Goal: Task Accomplishment & Management: Manage account settings

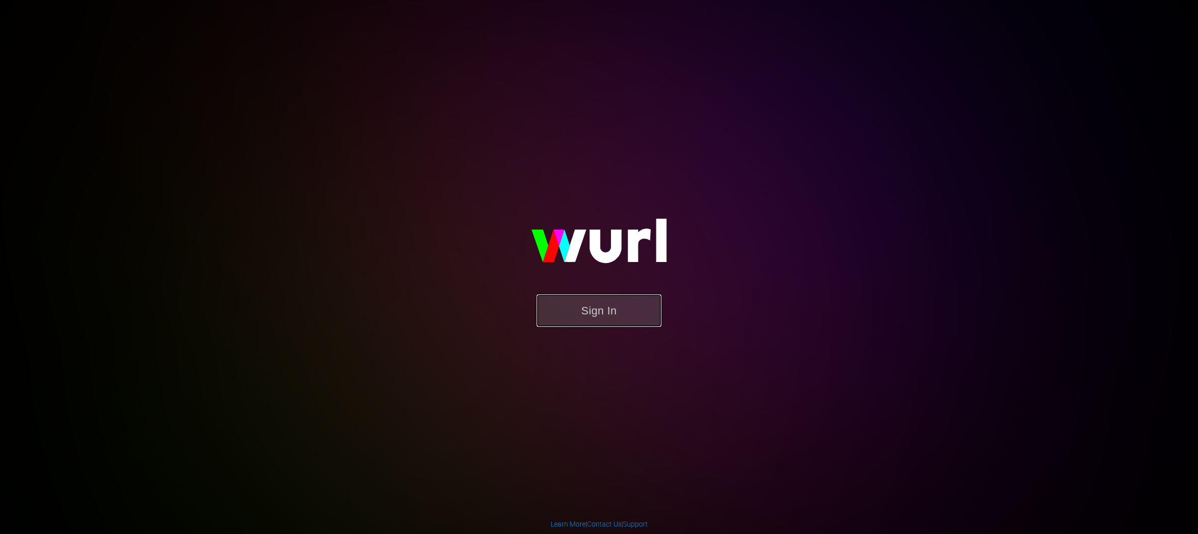
click at [587, 321] on button "Sign In" at bounding box center [599, 311] width 125 height 32
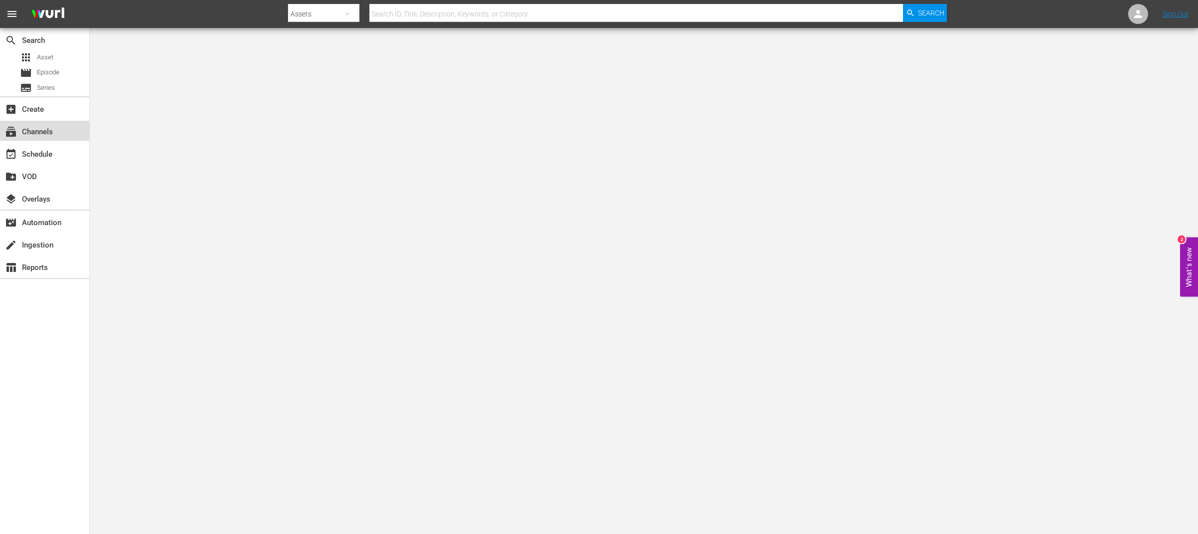
click at [42, 129] on div "subscriptions Channels" at bounding box center [28, 130] width 56 height 9
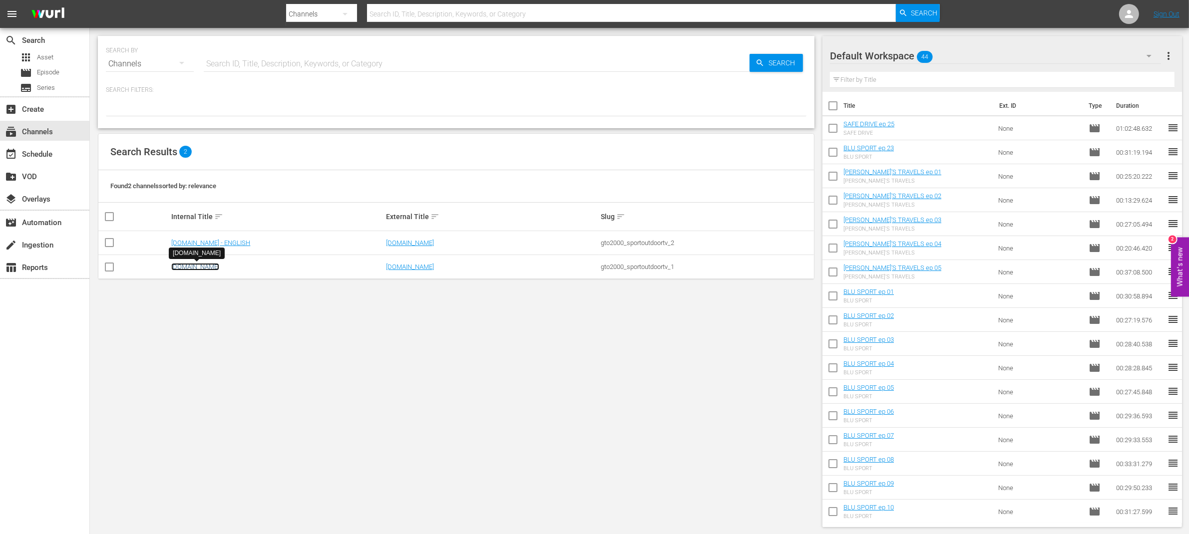
click at [207, 270] on link "[DOMAIN_NAME]" at bounding box center [195, 266] width 48 height 7
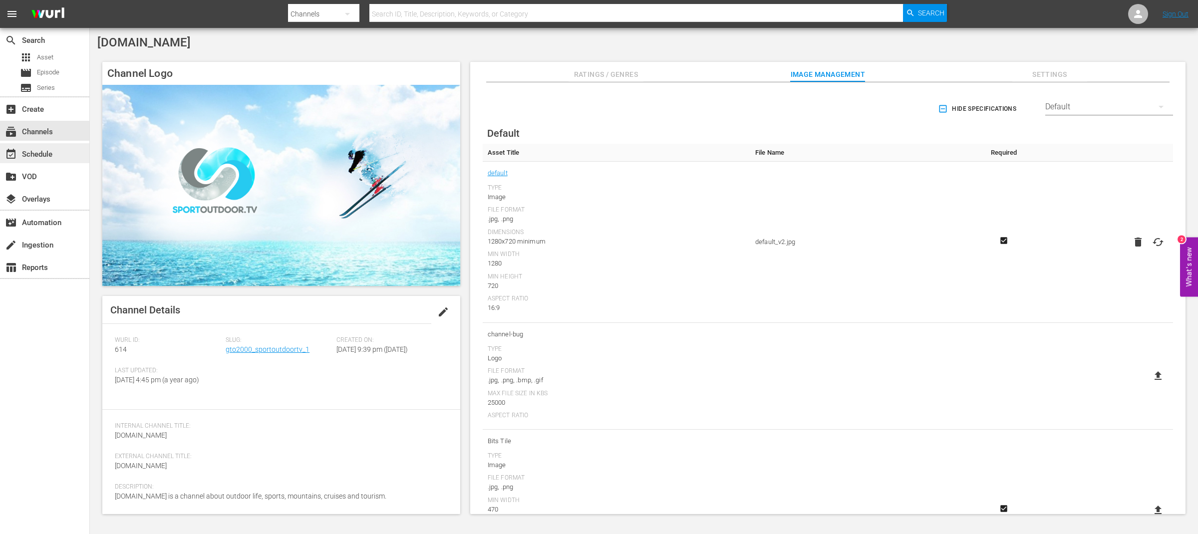
click at [51, 153] on div "event_available Schedule" at bounding box center [28, 152] width 56 height 9
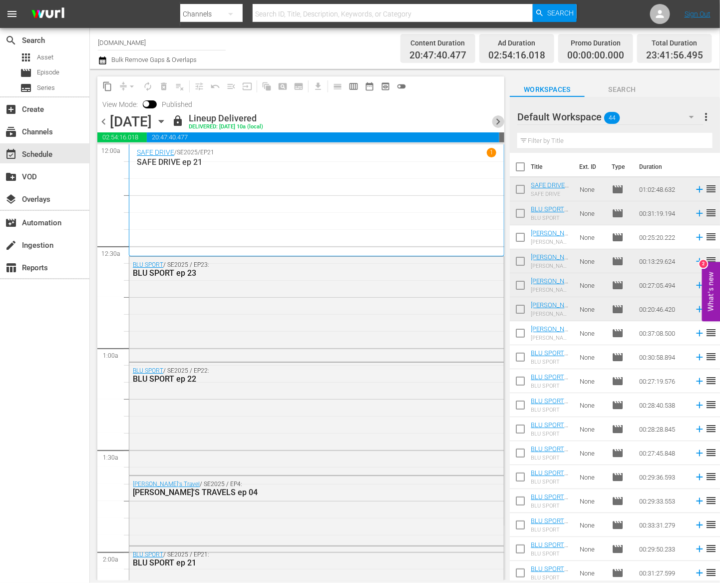
click at [500, 122] on span "chevron_right" at bounding box center [498, 121] width 12 height 12
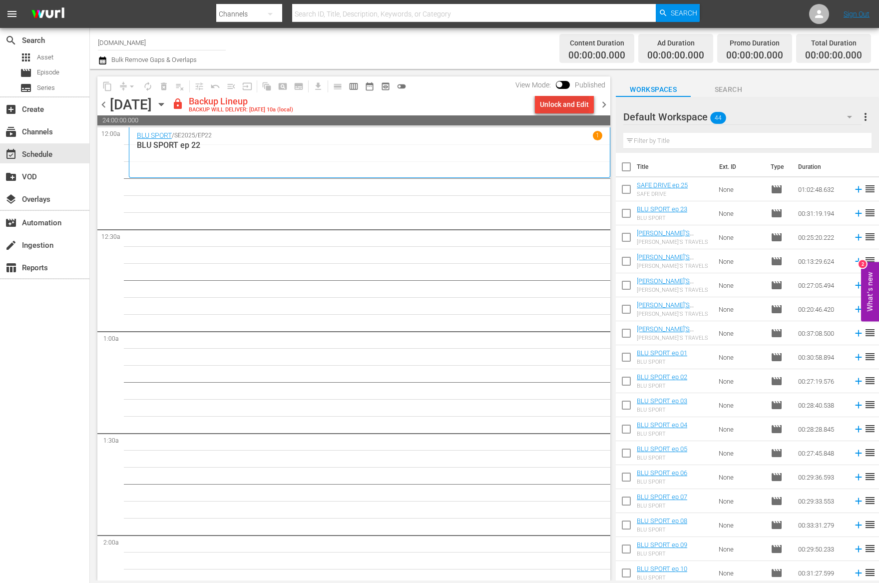
click at [586, 102] on div "Unlock and Edit" at bounding box center [564, 104] width 49 height 18
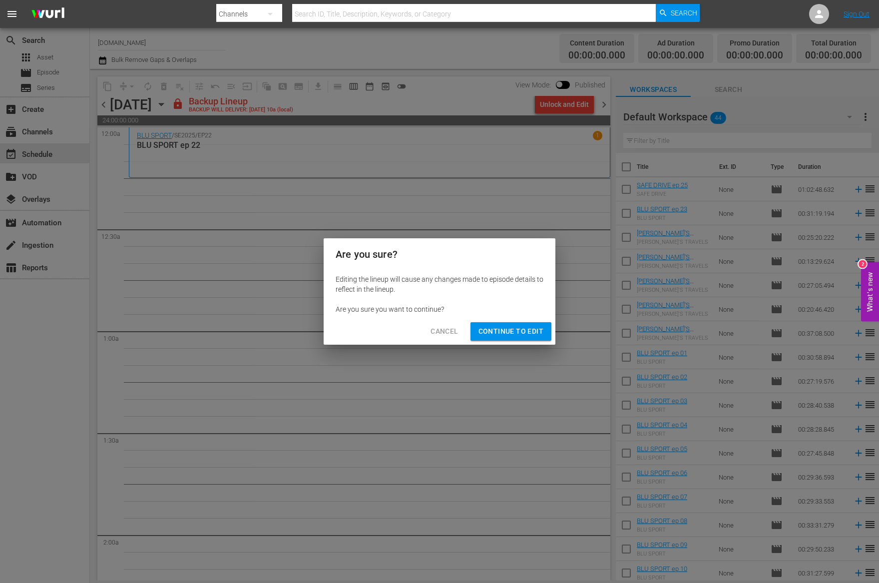
click at [517, 333] on span "Continue to Edit" at bounding box center [510, 331] width 65 height 12
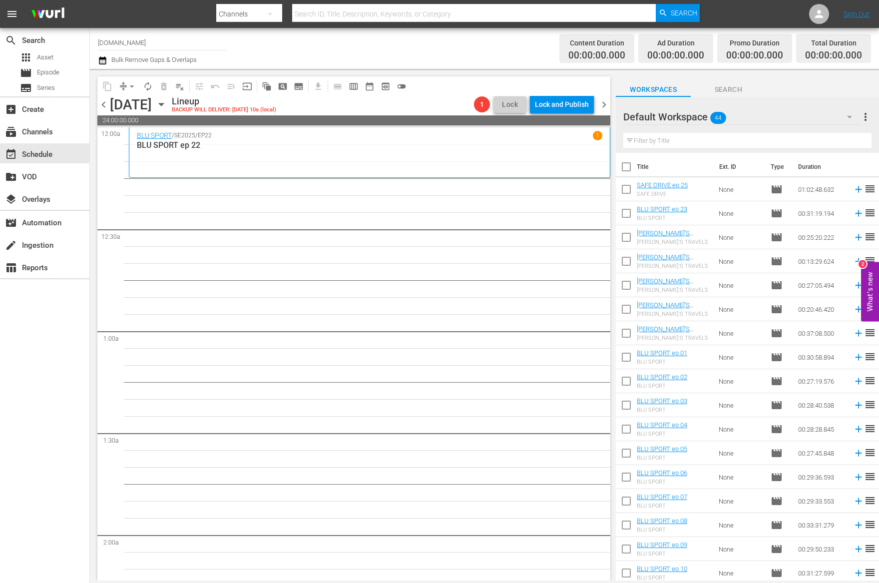
click at [103, 108] on span "chevron_left" at bounding box center [103, 104] width 12 height 12
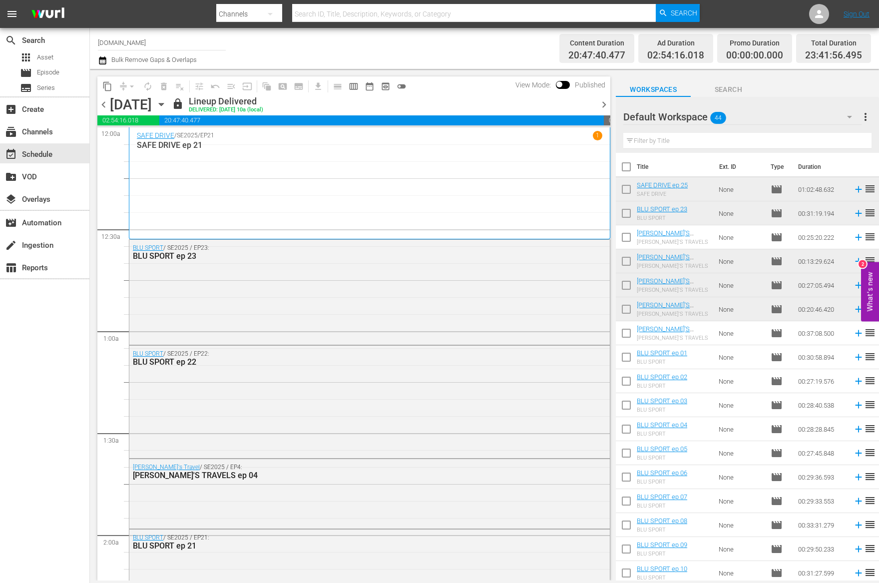
click at [603, 106] on span "chevron_right" at bounding box center [604, 104] width 12 height 12
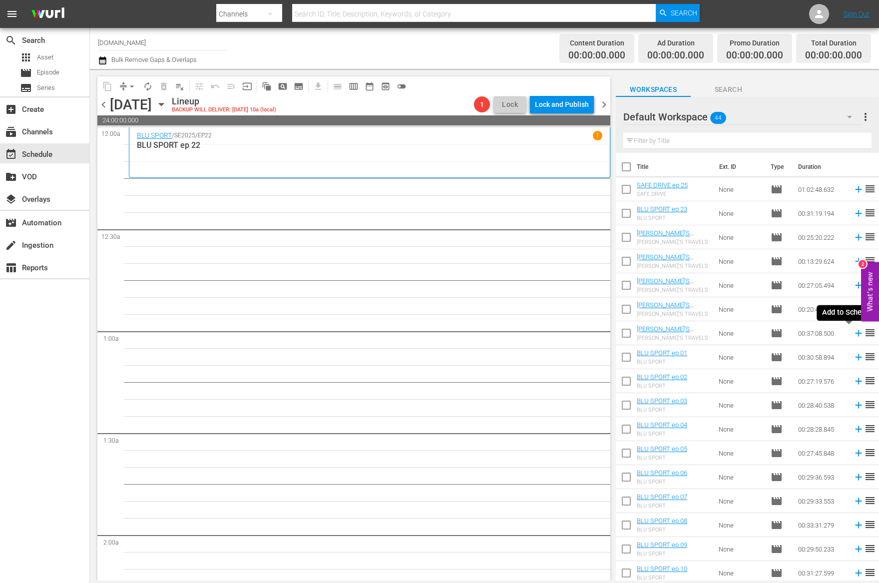
click at [855, 334] on icon at bounding box center [858, 333] width 6 height 6
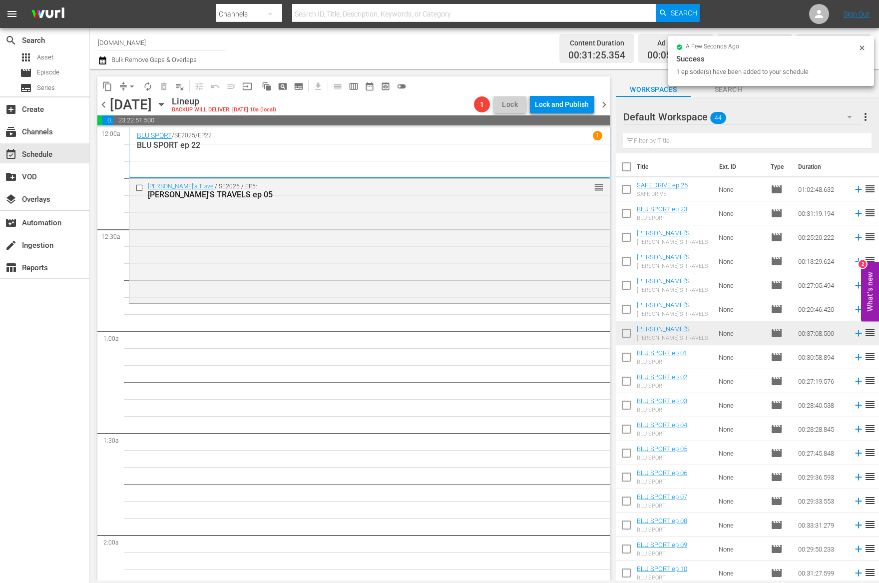
click at [103, 104] on span "chevron_left" at bounding box center [103, 104] width 12 height 12
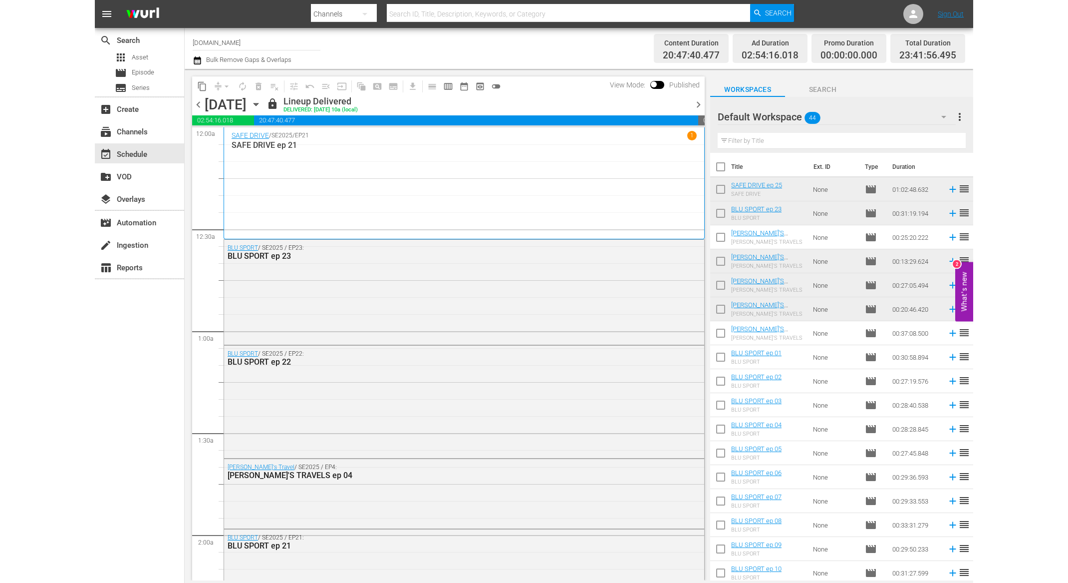
scroll to position [649, 0]
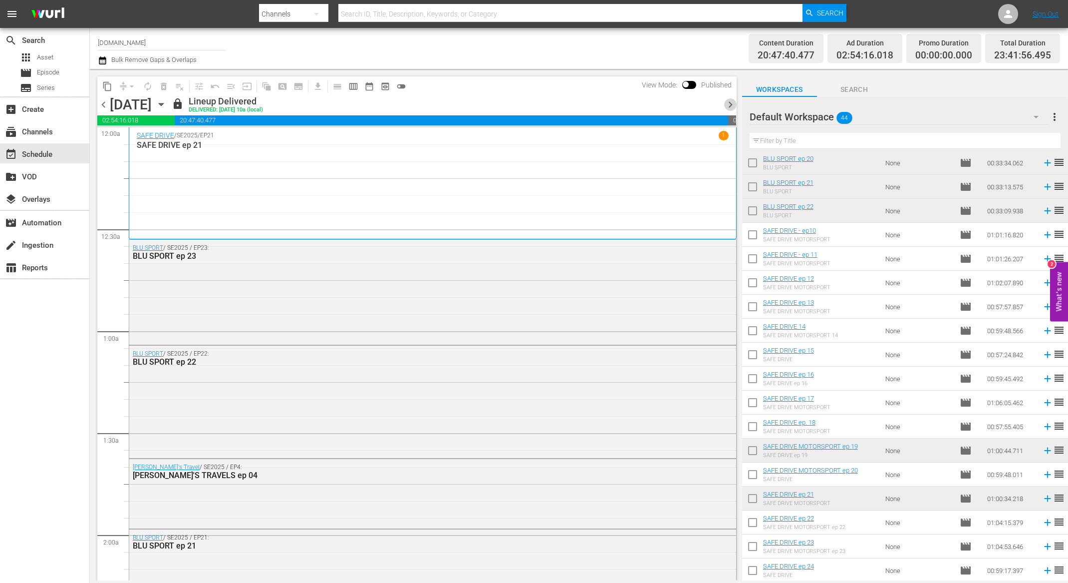
click at [729, 105] on span "chevron_right" at bounding box center [730, 104] width 12 height 12
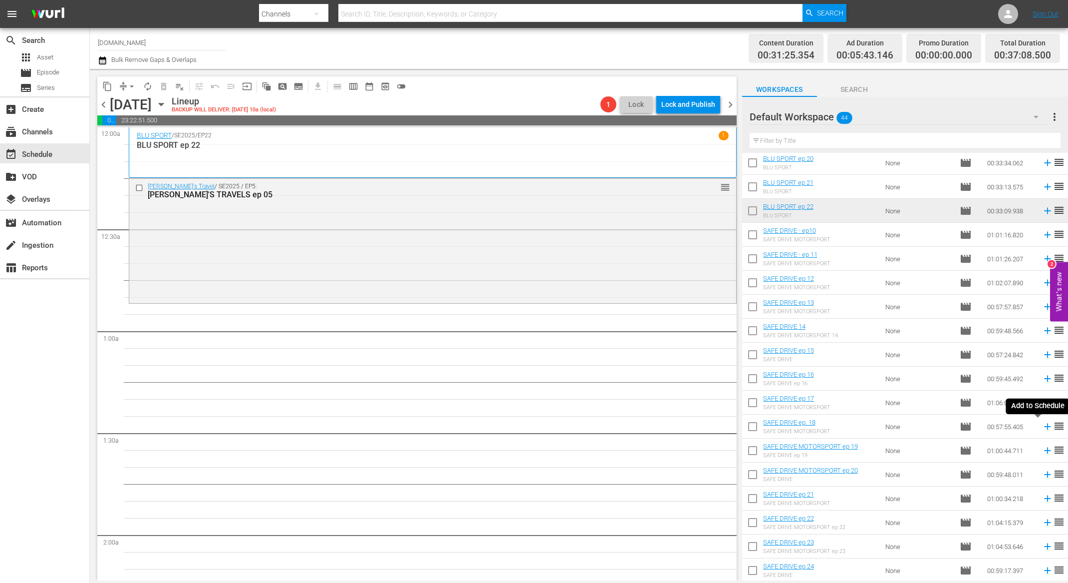
click at [1044, 426] on icon at bounding box center [1047, 426] width 6 height 6
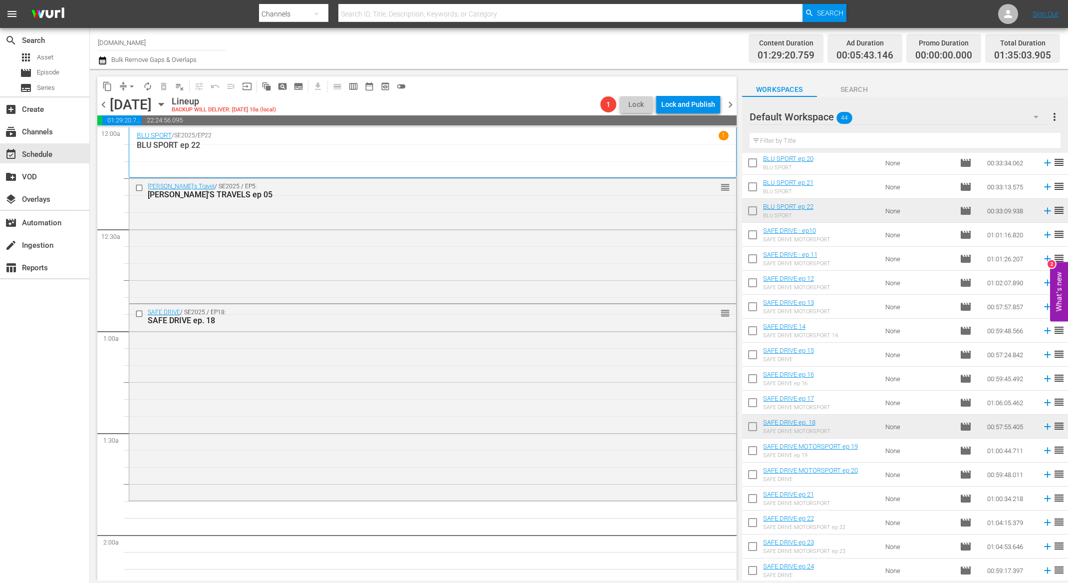
click at [104, 103] on span "chevron_left" at bounding box center [103, 104] width 12 height 12
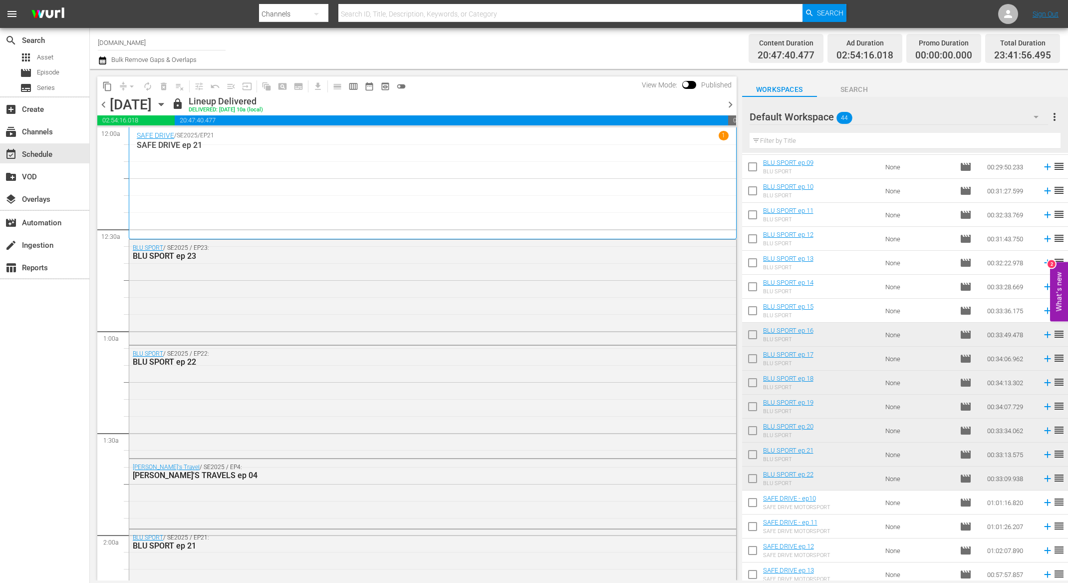
scroll to position [309, 0]
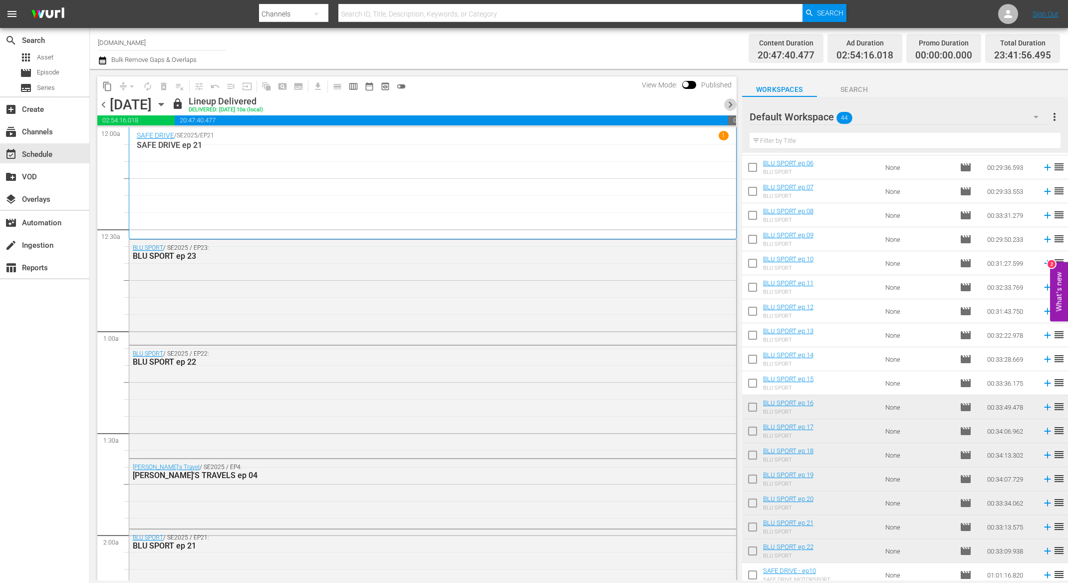
click at [731, 103] on span "chevron_right" at bounding box center [730, 104] width 12 height 12
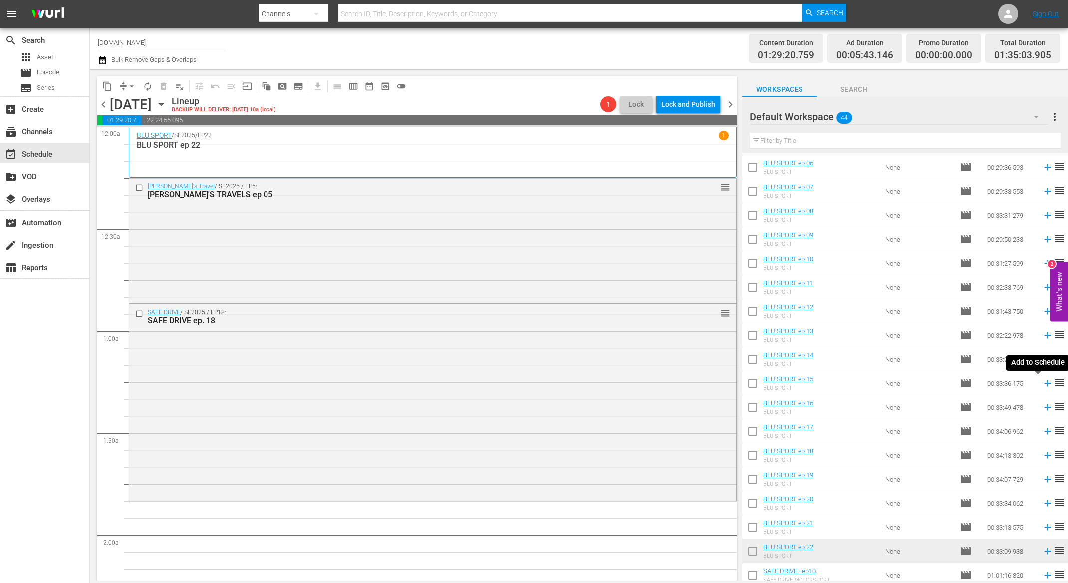
click at [1044, 382] on icon at bounding box center [1047, 383] width 6 height 6
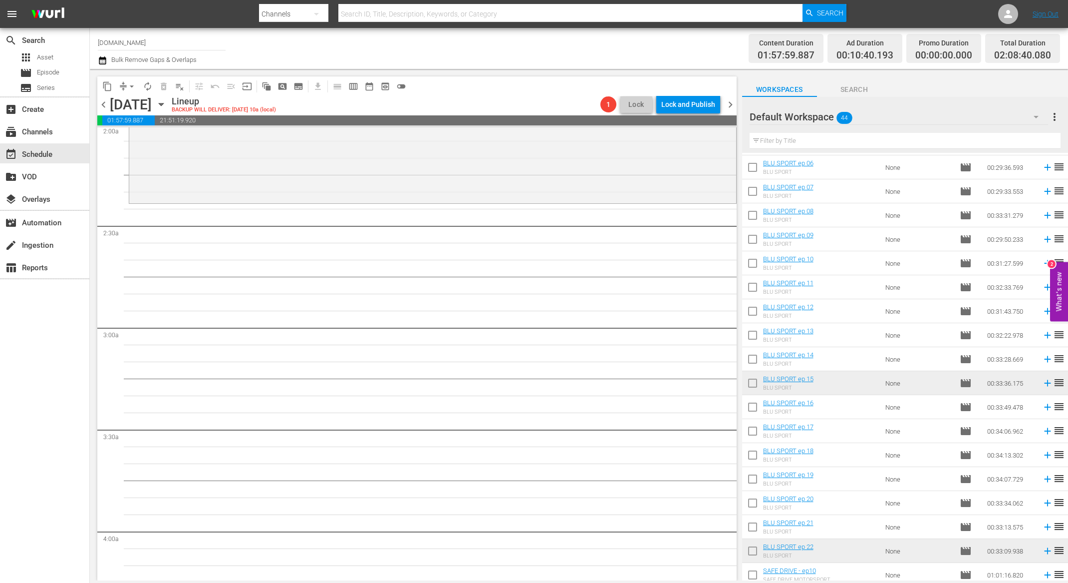
scroll to position [410, 0]
click at [1042, 360] on icon at bounding box center [1047, 358] width 11 height 11
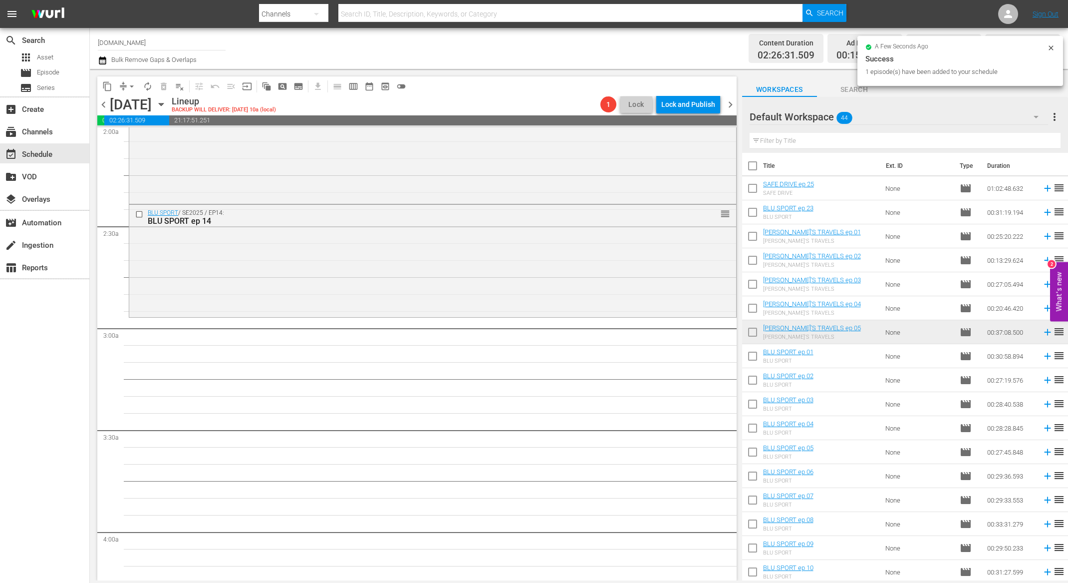
scroll to position [0, 0]
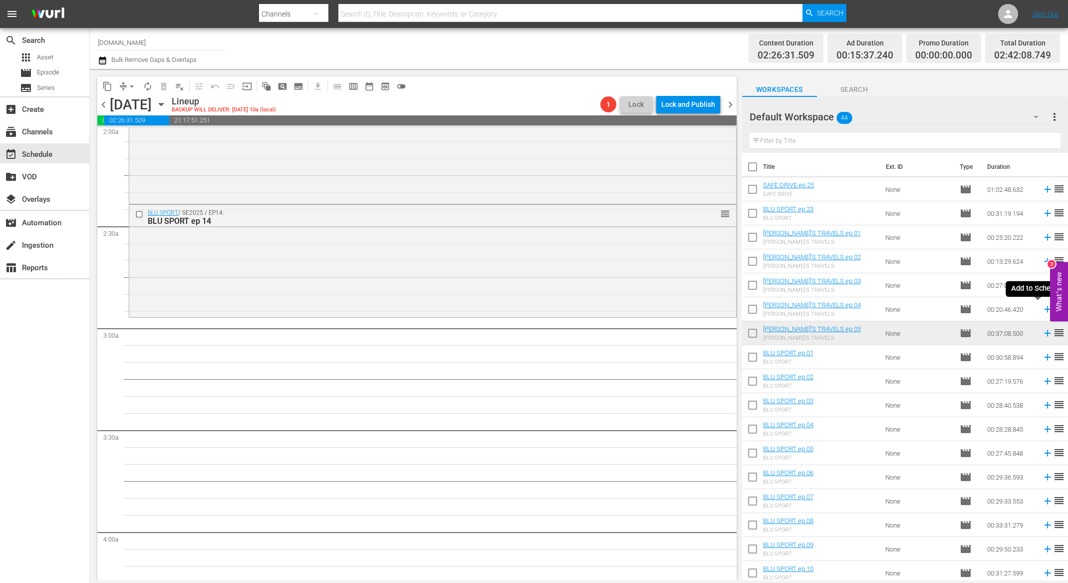
click at [1044, 311] on icon at bounding box center [1047, 309] width 6 height 6
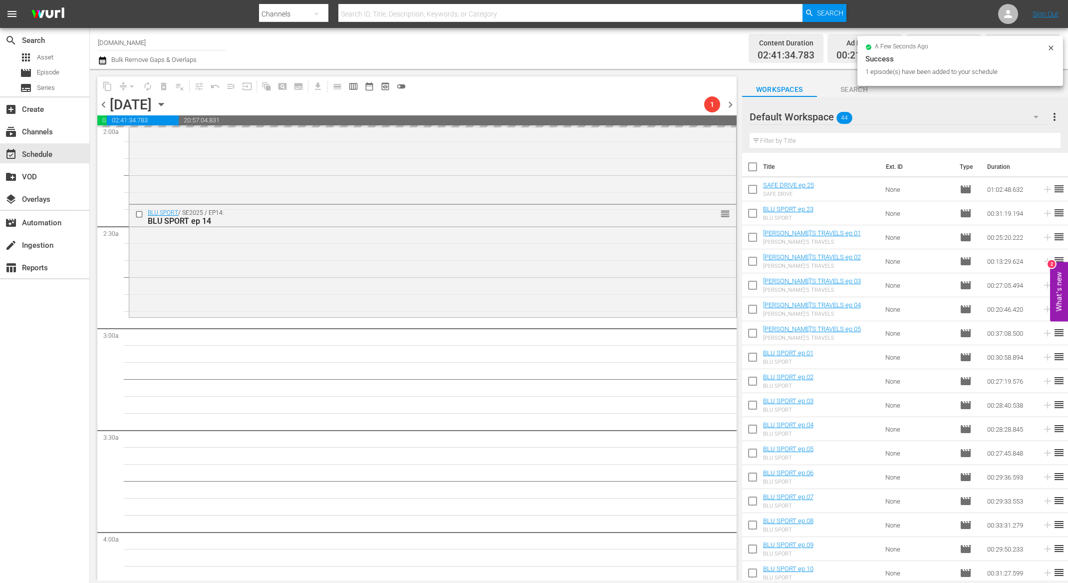
scroll to position [246, 0]
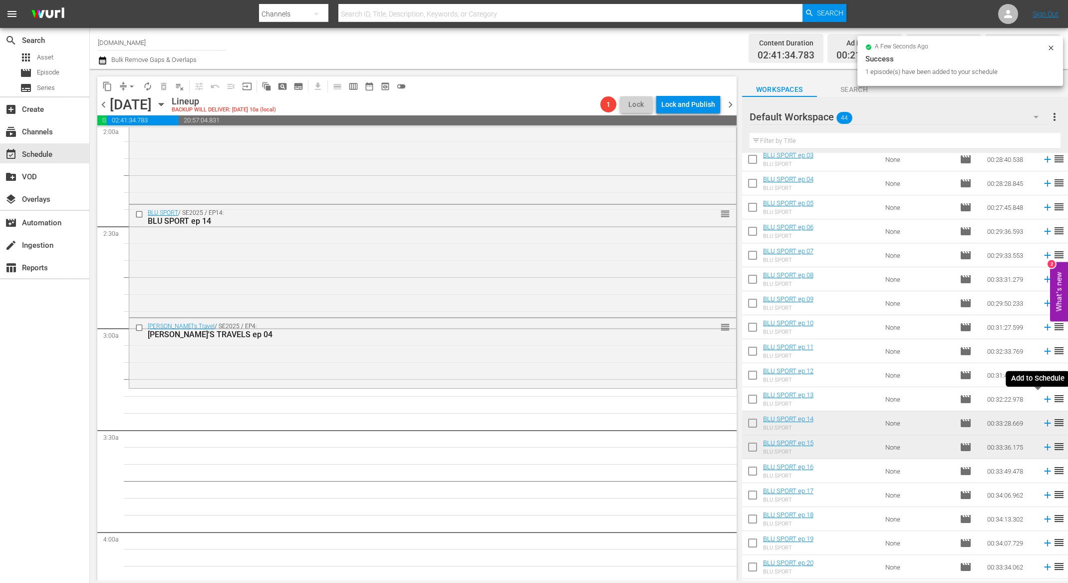
click at [1044, 398] on icon at bounding box center [1047, 399] width 6 height 6
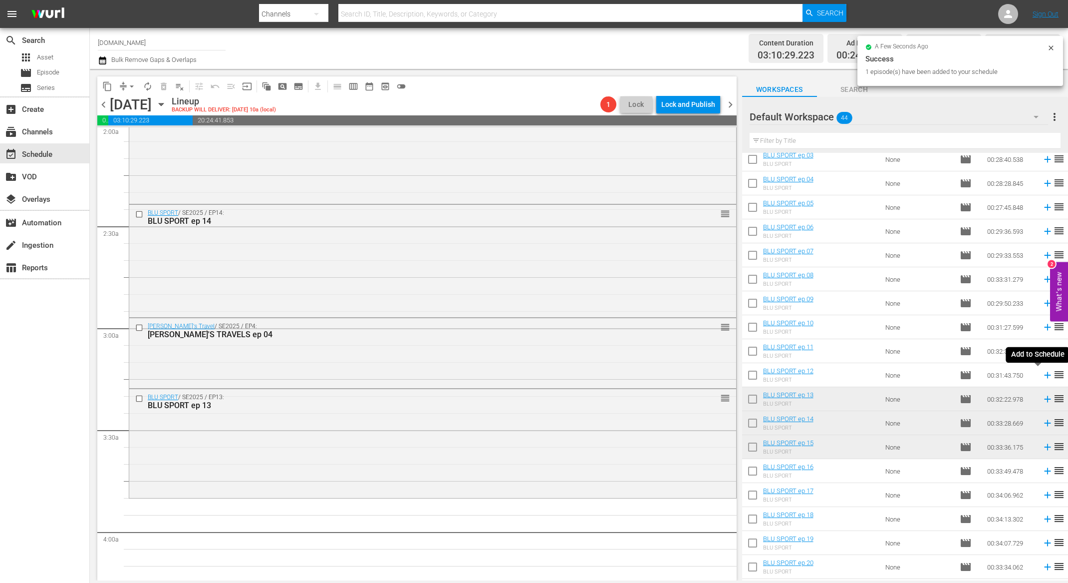
click at [1044, 375] on icon at bounding box center [1047, 375] width 6 height 6
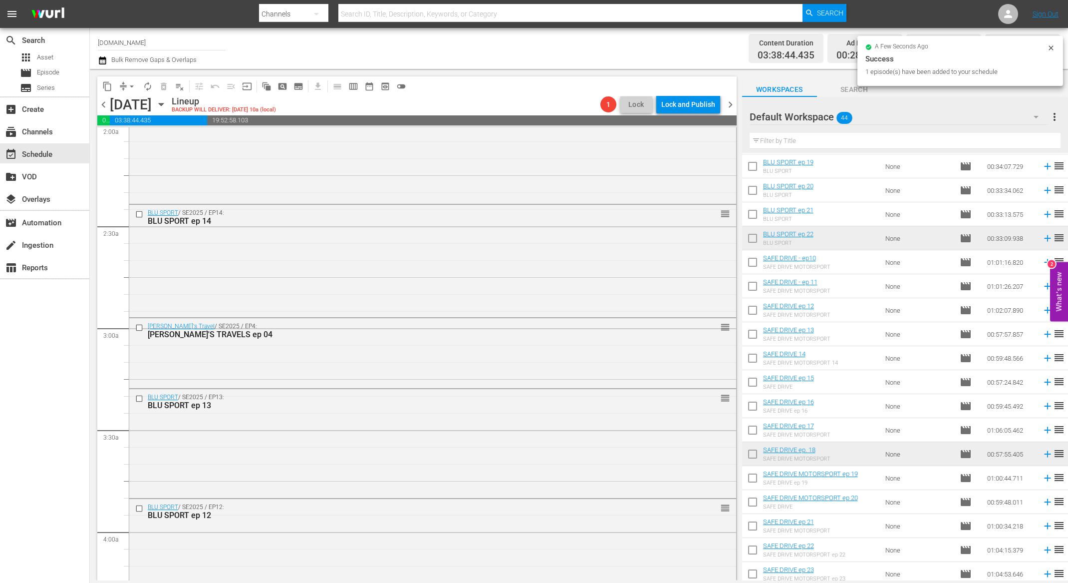
scroll to position [642, 0]
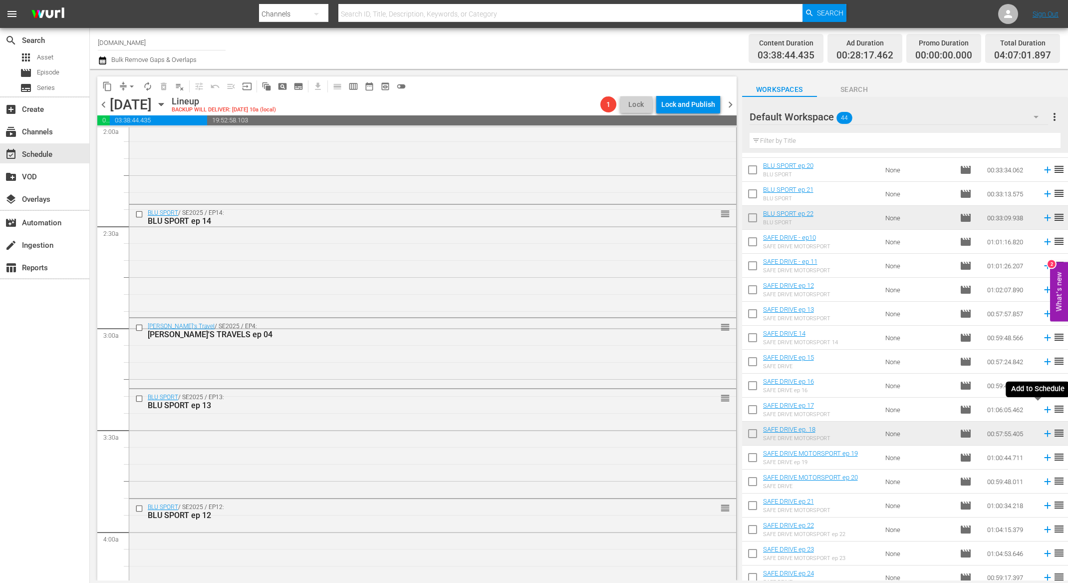
click at [1044, 411] on icon at bounding box center [1047, 409] width 6 height 6
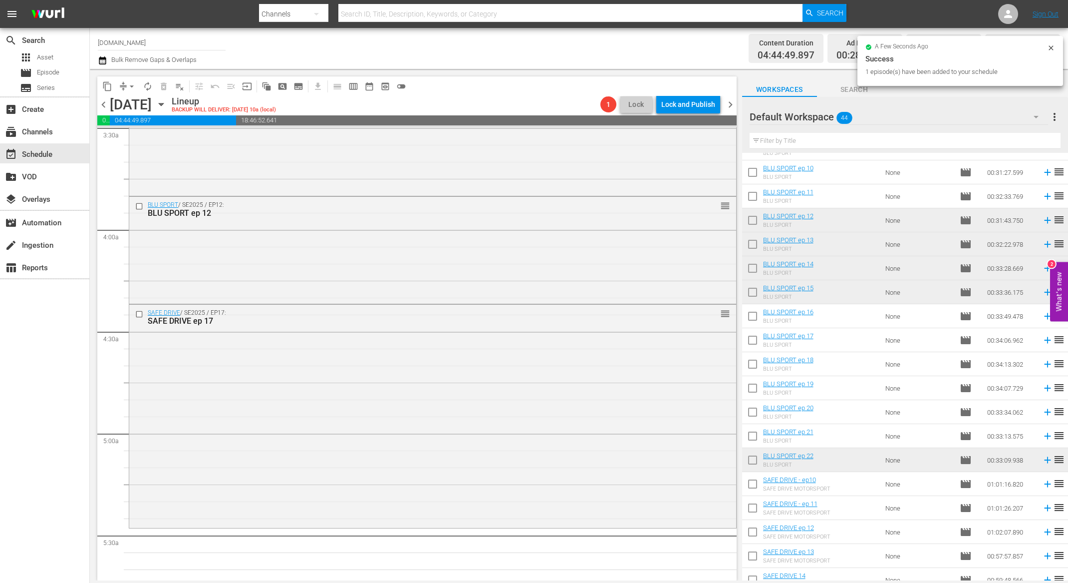
scroll to position [264, 0]
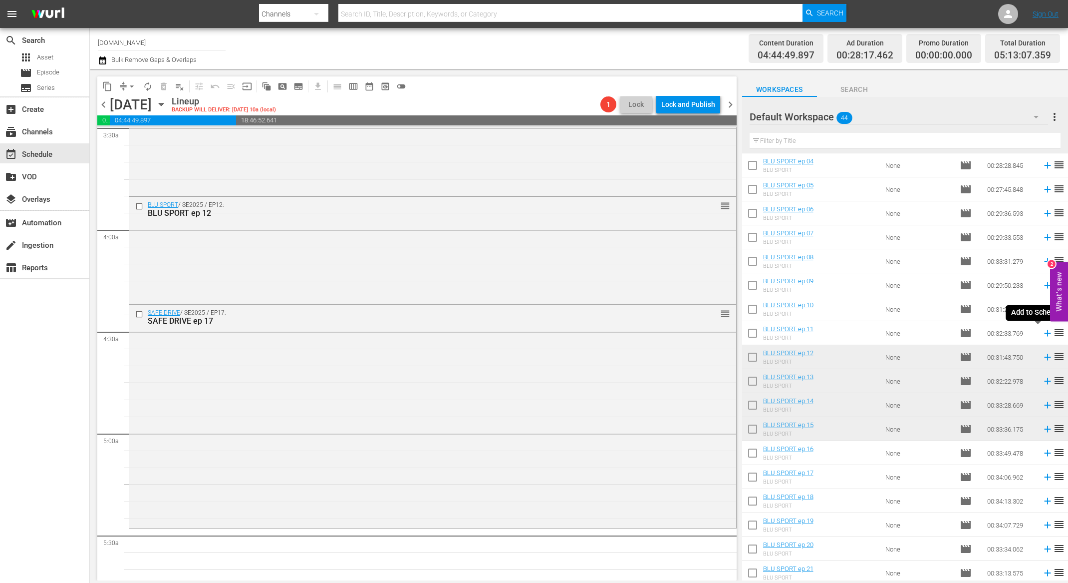
click at [1044, 334] on icon at bounding box center [1047, 333] width 6 height 6
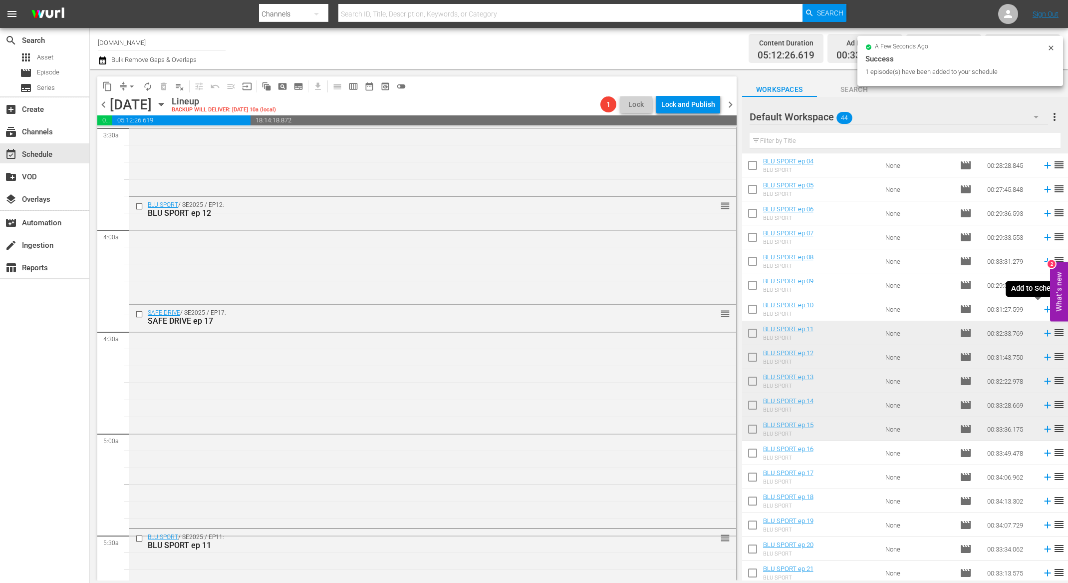
click at [1042, 310] on icon at bounding box center [1047, 308] width 11 height 11
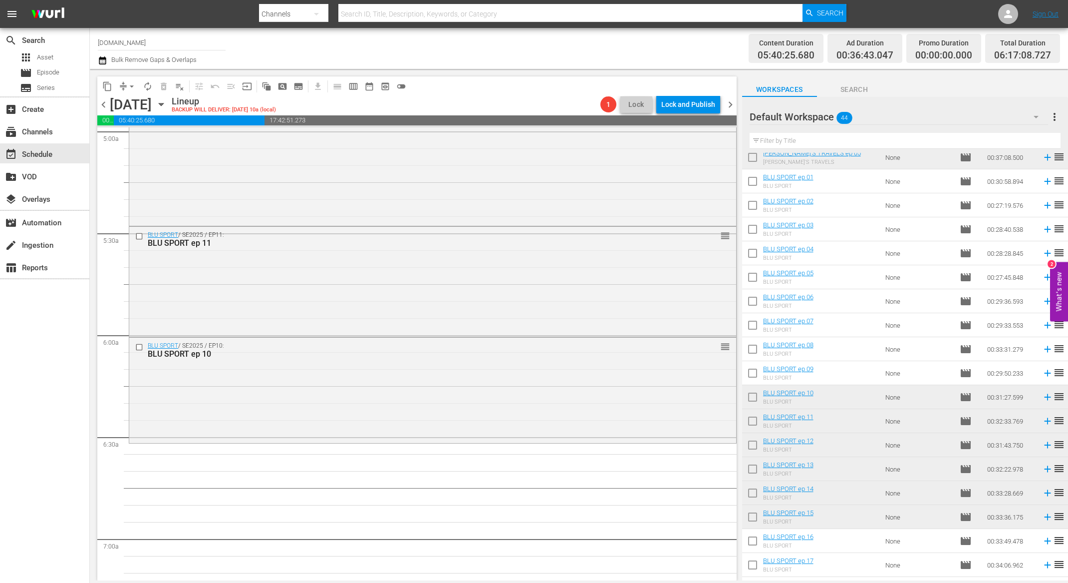
scroll to position [0, 0]
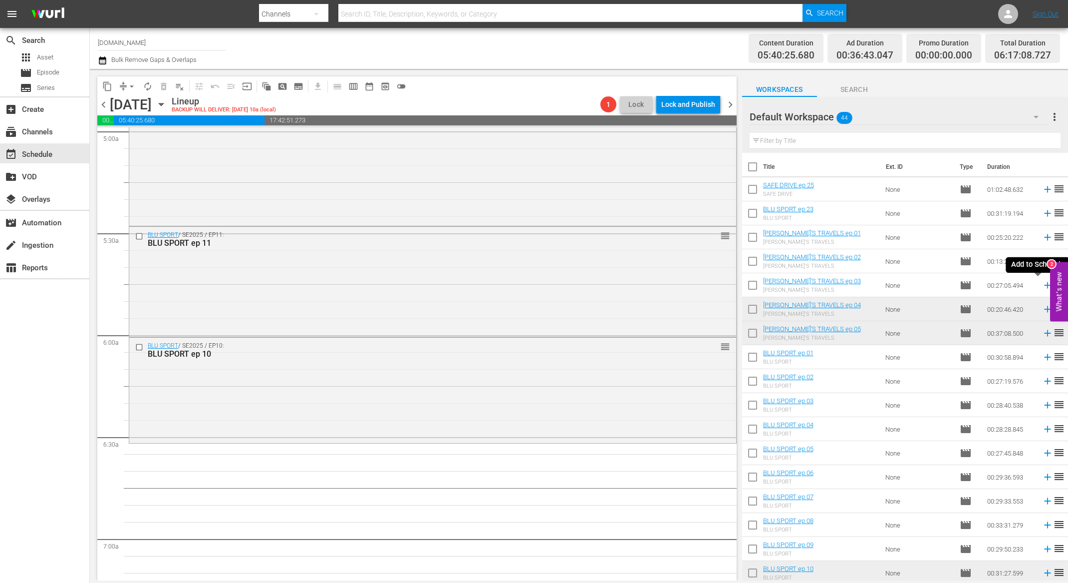
click at [1044, 287] on icon at bounding box center [1047, 285] width 6 height 6
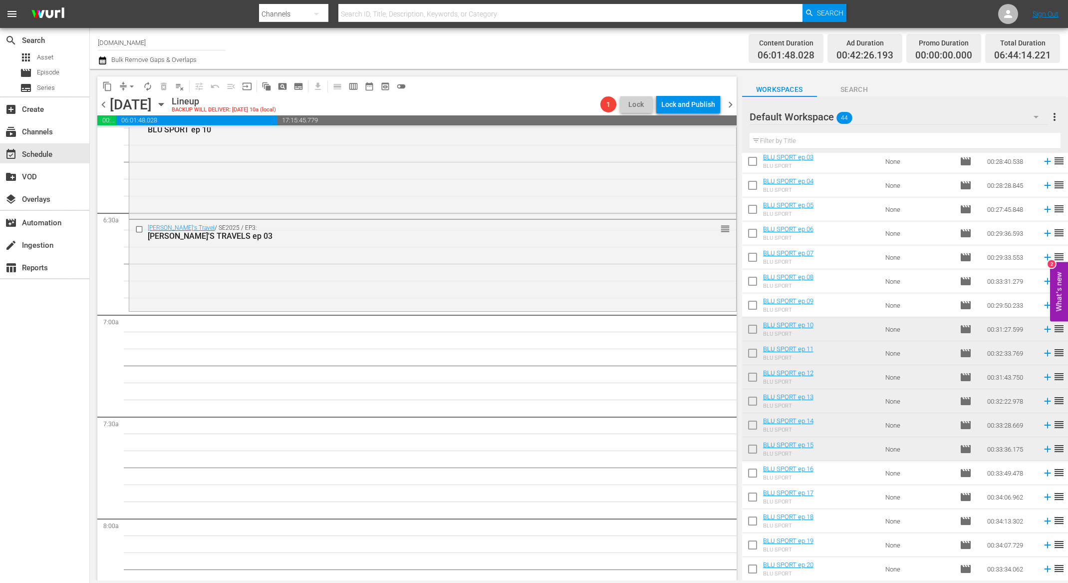
scroll to position [231, 0]
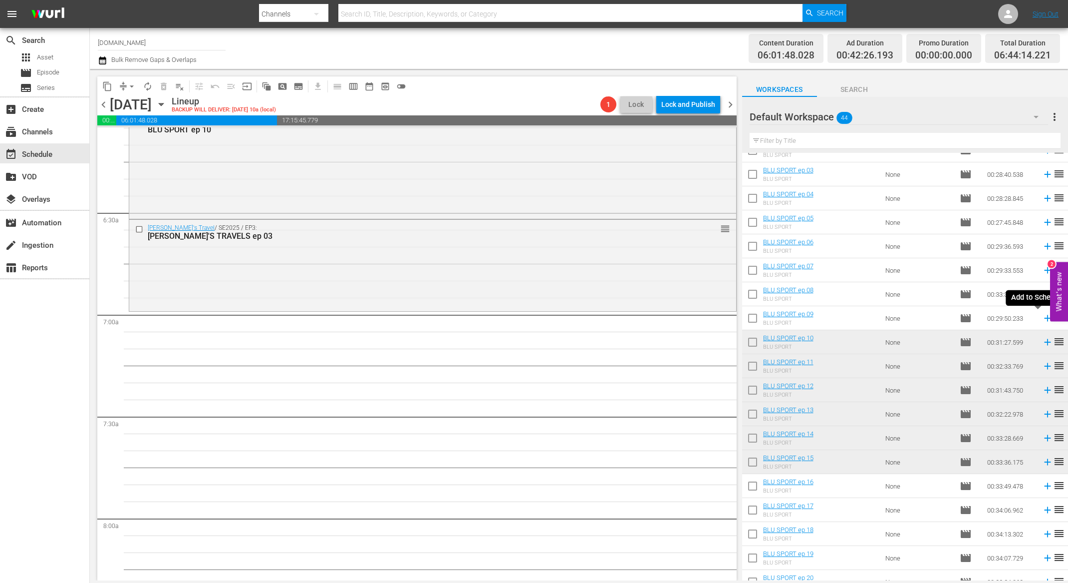
click at [1042, 319] on icon at bounding box center [1047, 317] width 11 height 11
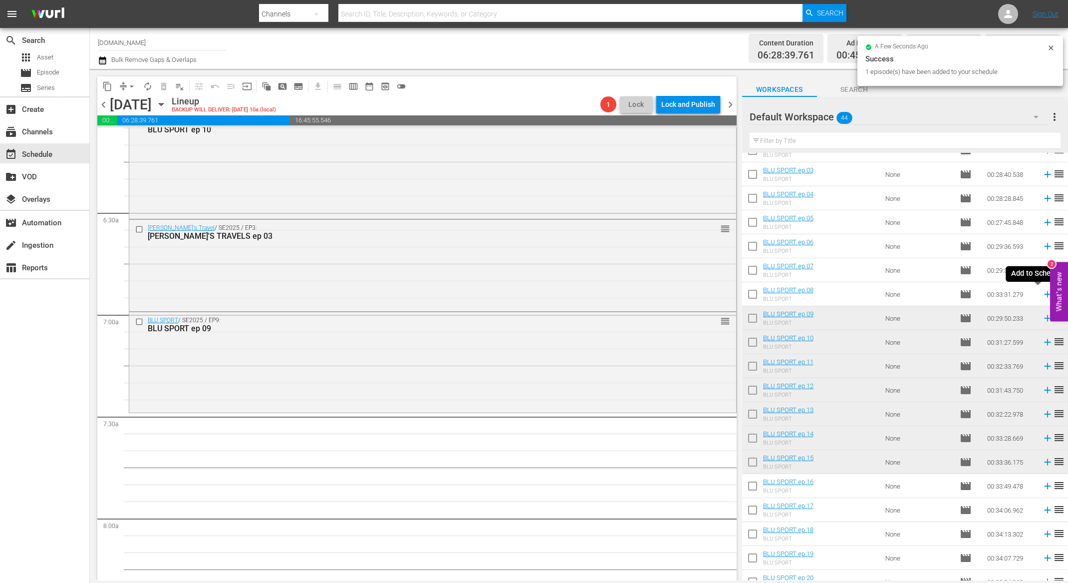
click at [1042, 295] on icon at bounding box center [1047, 294] width 11 height 11
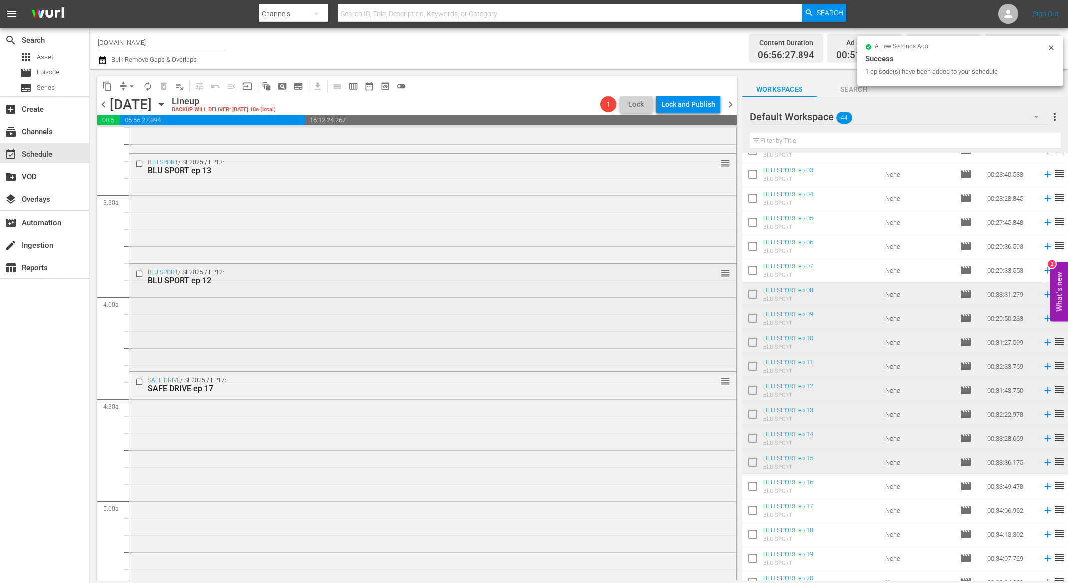
scroll to position [0, 0]
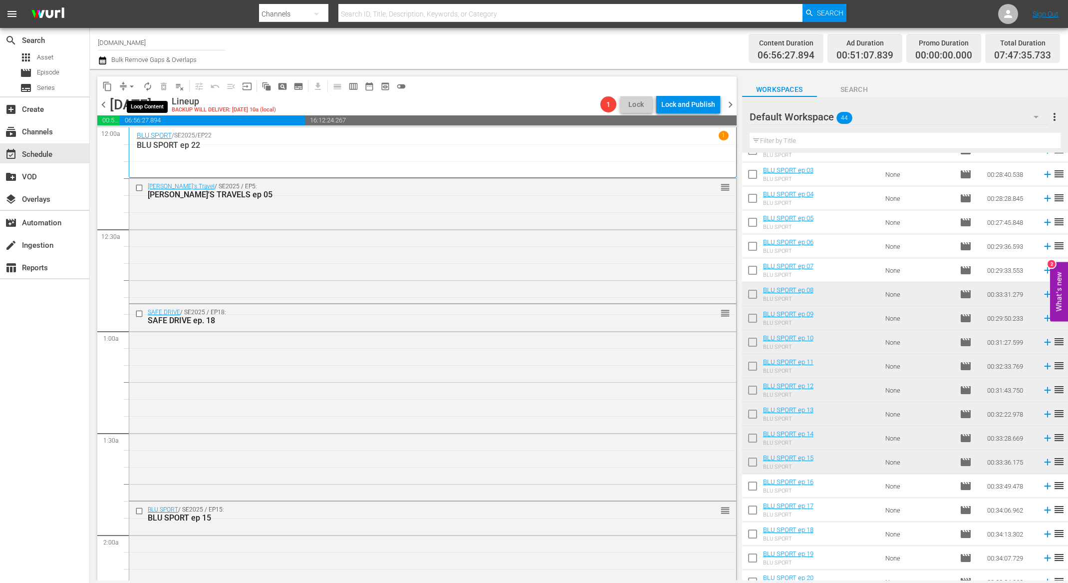
click at [152, 89] on span "autorenew_outlined" at bounding box center [148, 86] width 10 height 10
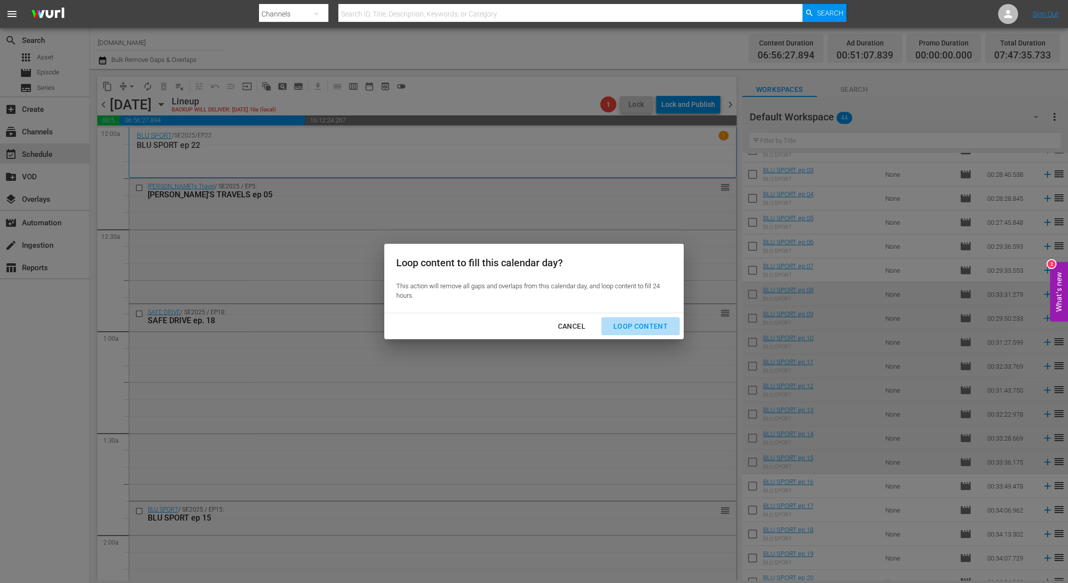
click at [654, 325] on div "Loop Content" at bounding box center [640, 326] width 70 height 12
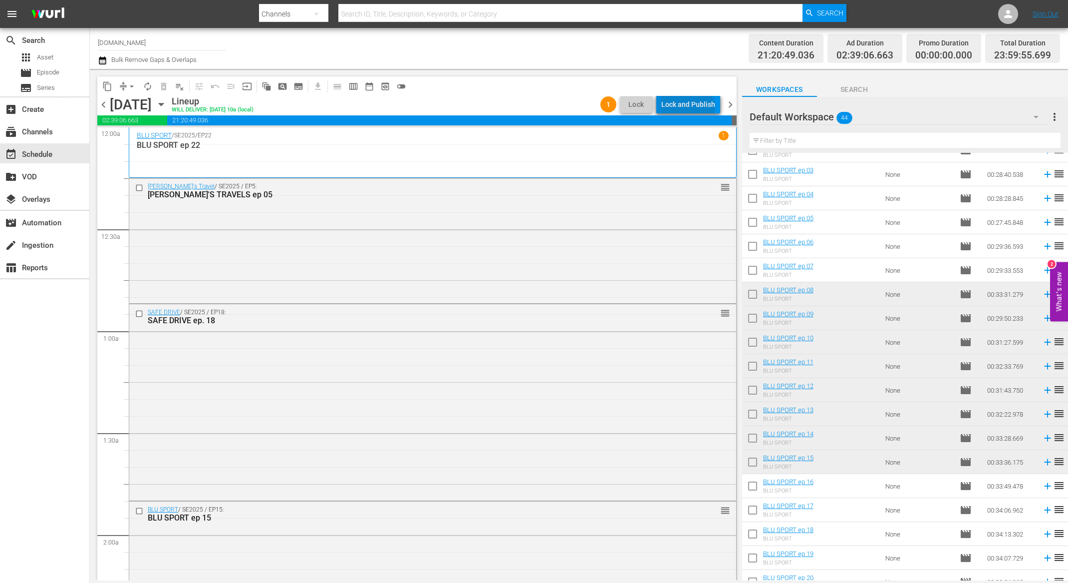
click at [689, 109] on div "Lock and Publish" at bounding box center [688, 104] width 54 height 18
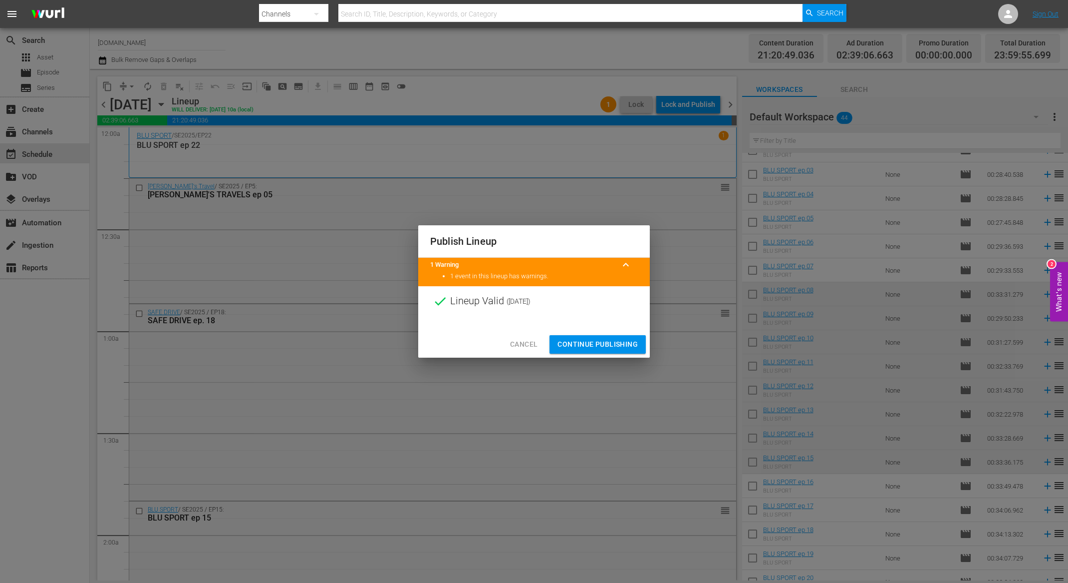
click at [598, 340] on span "Continue Publishing" at bounding box center [598, 344] width 80 height 12
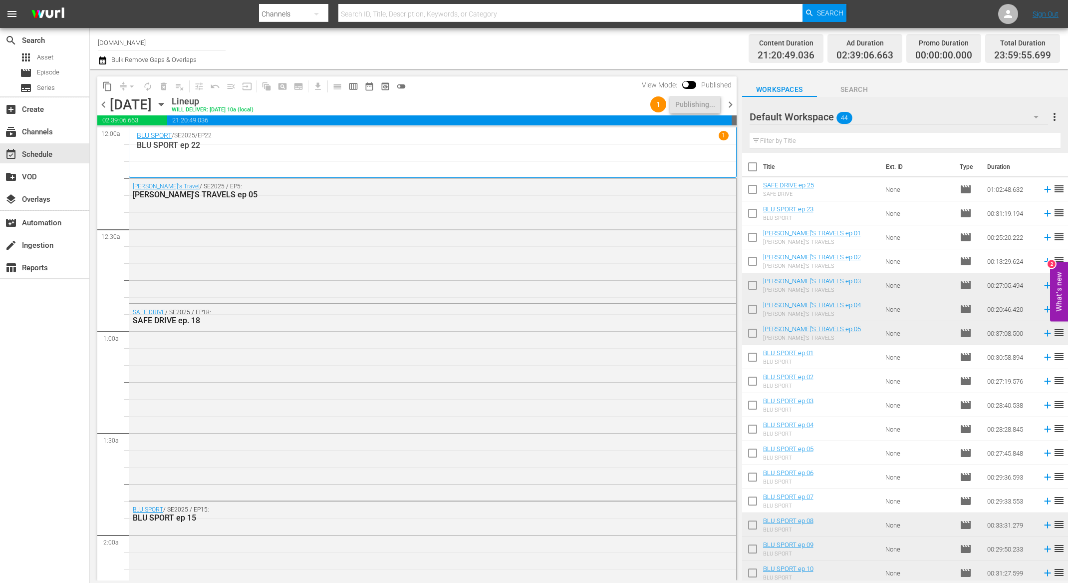
click at [732, 104] on span "chevron_right" at bounding box center [730, 104] width 12 height 12
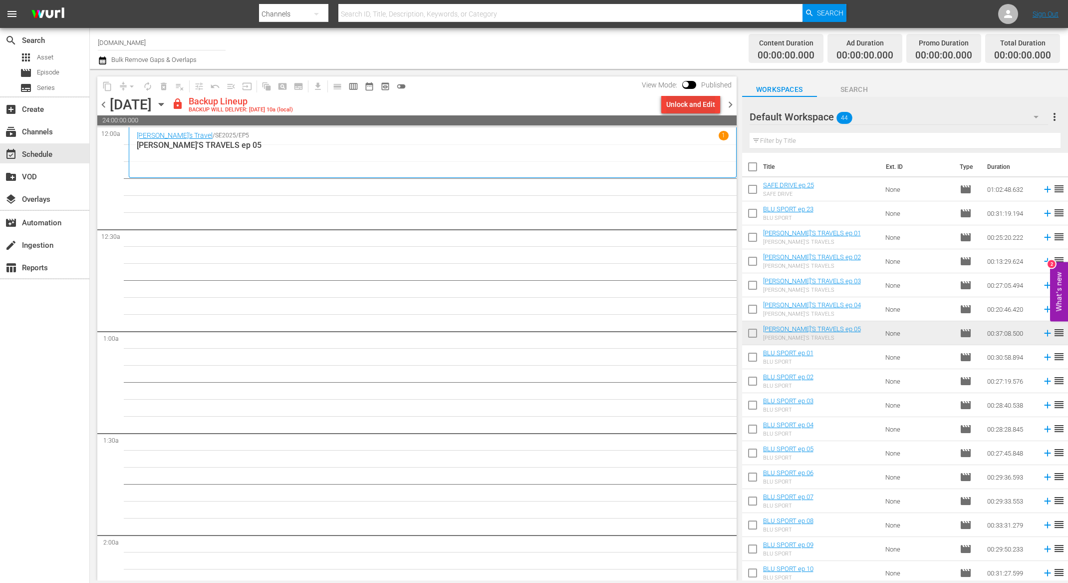
click at [689, 106] on div "Unlock and Edit" at bounding box center [690, 104] width 49 height 18
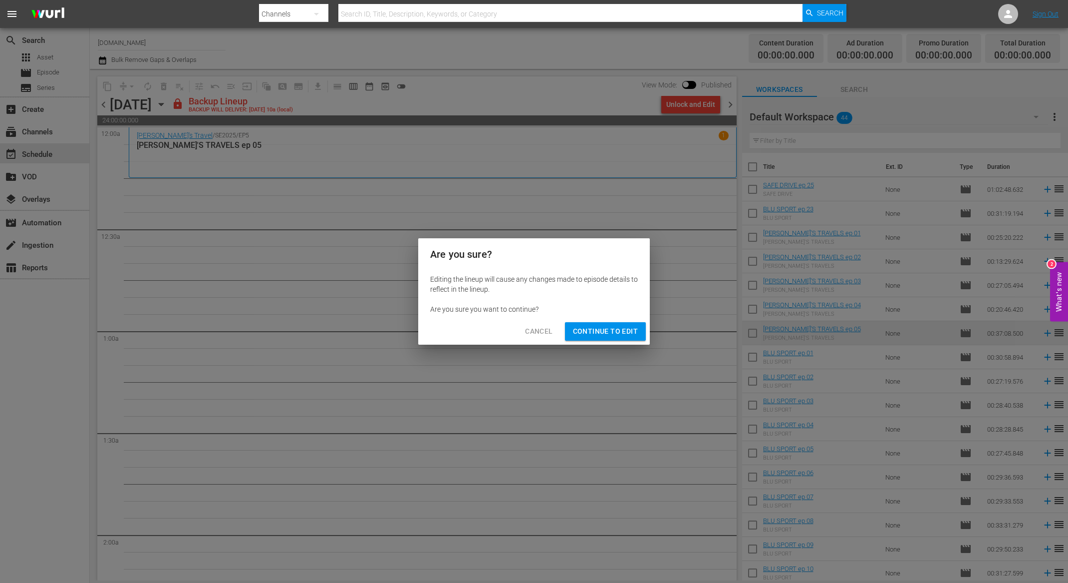
click at [589, 329] on span "Continue to Edit" at bounding box center [605, 331] width 65 height 12
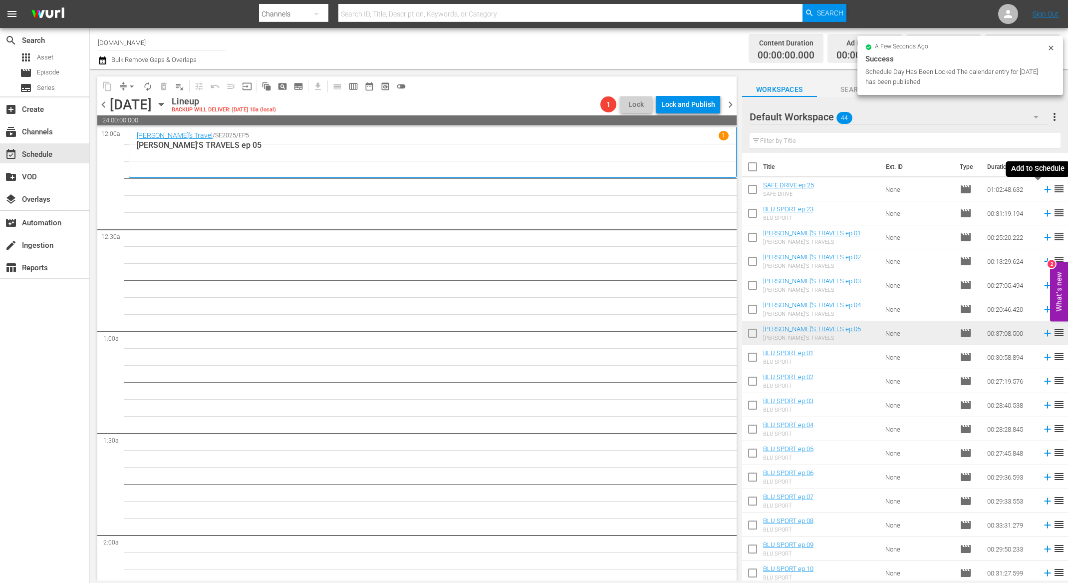
click at [1044, 190] on icon at bounding box center [1047, 189] width 6 height 6
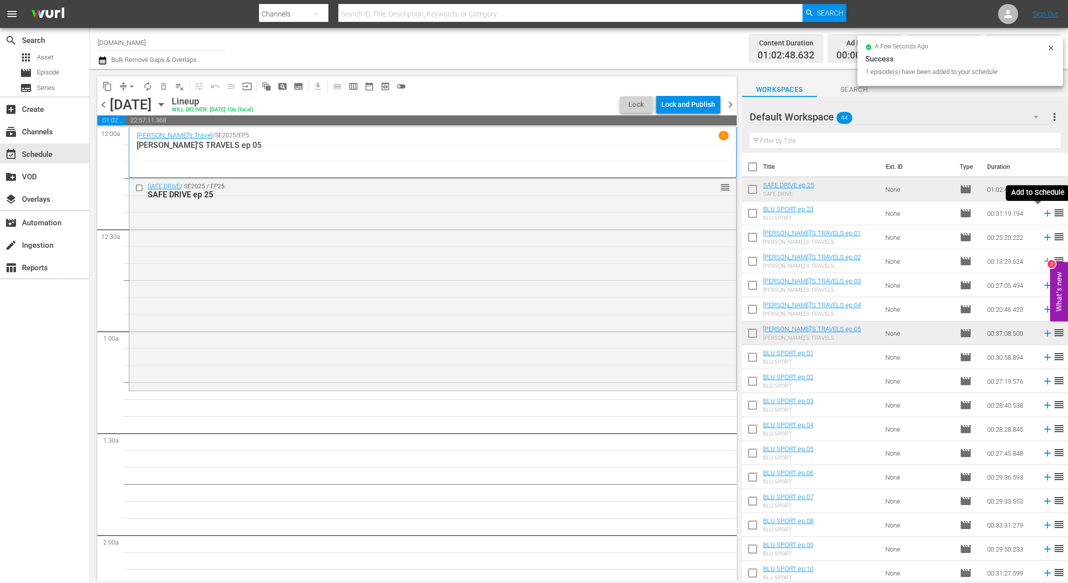
click at [1042, 215] on icon at bounding box center [1047, 213] width 11 height 11
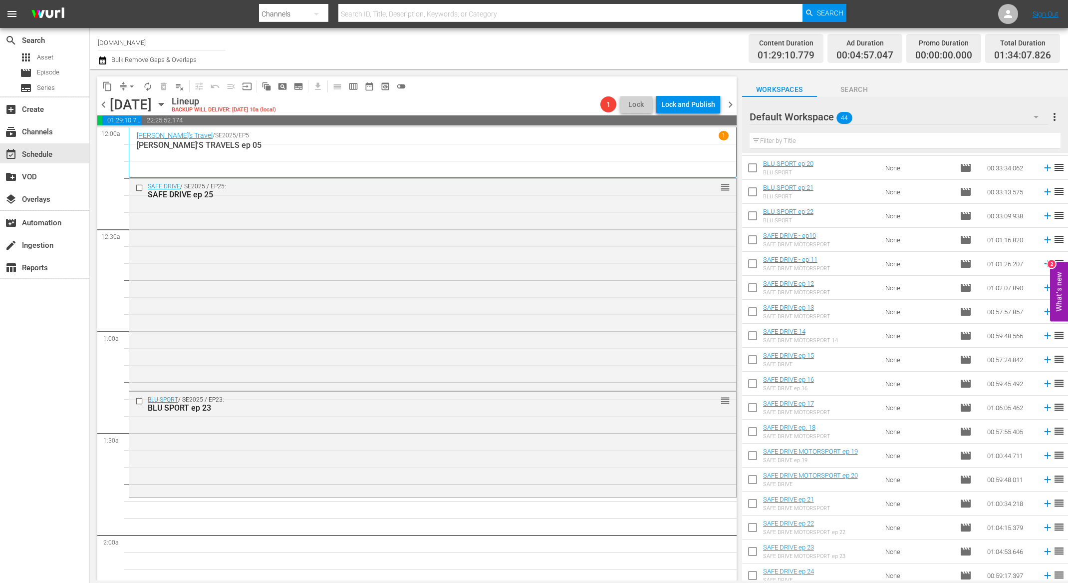
scroll to position [643, 0]
click at [1044, 217] on icon at bounding box center [1047, 217] width 6 height 6
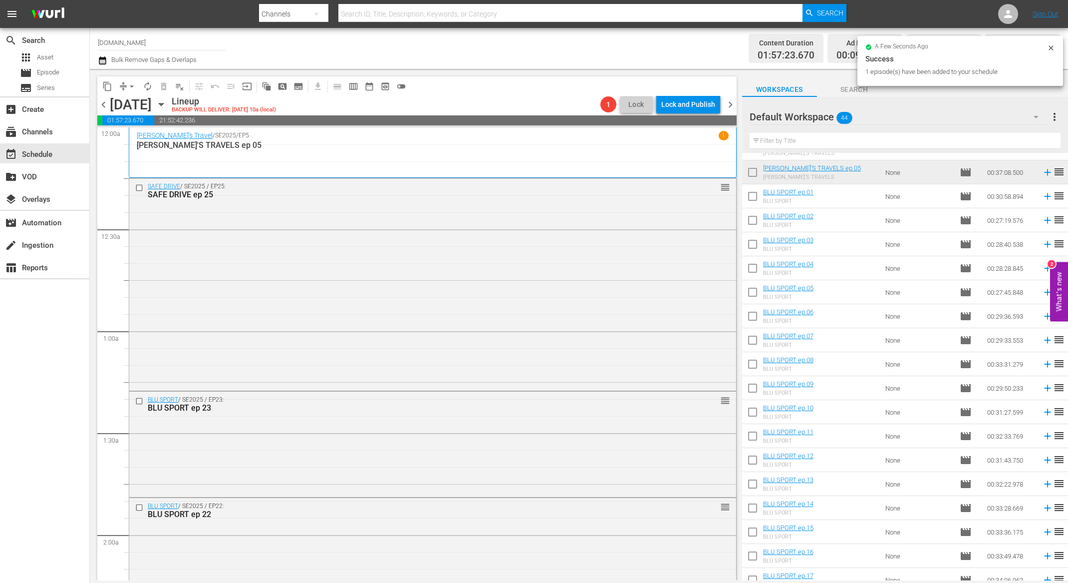
scroll to position [649, 0]
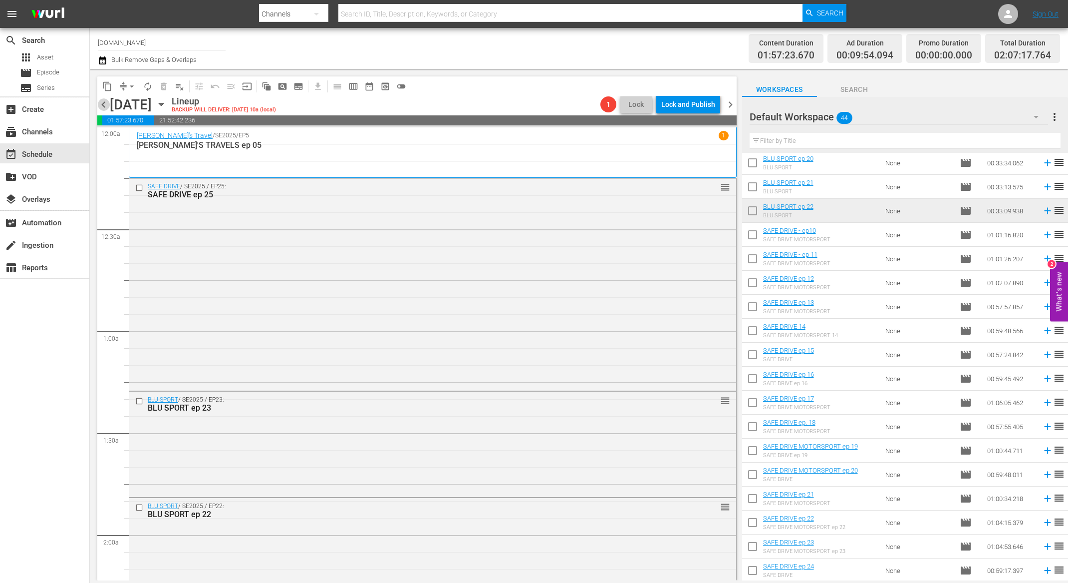
click at [105, 106] on span "chevron_left" at bounding box center [103, 104] width 12 height 12
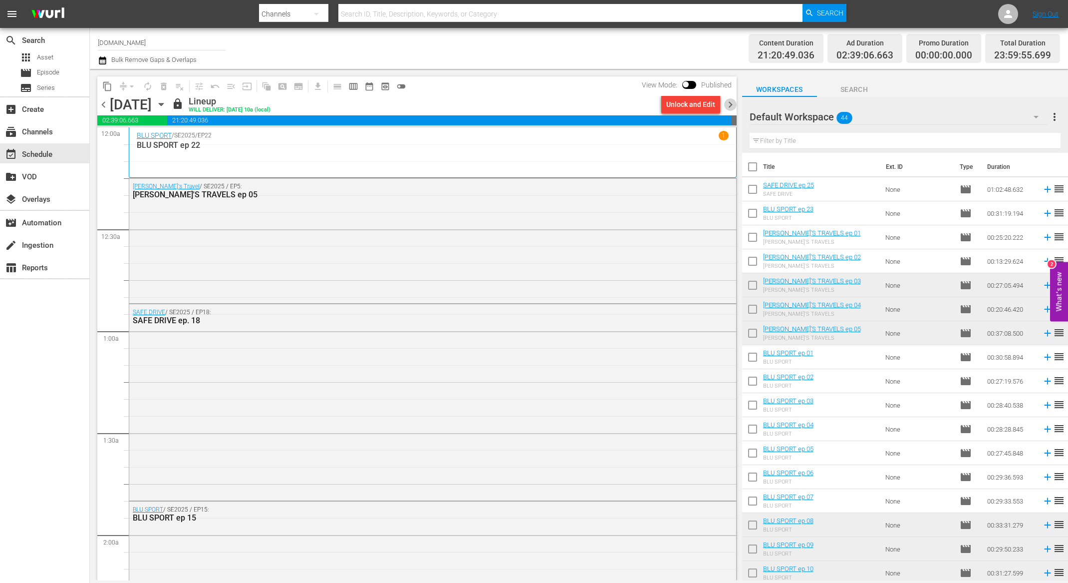
click at [731, 104] on span "chevron_right" at bounding box center [730, 104] width 12 height 12
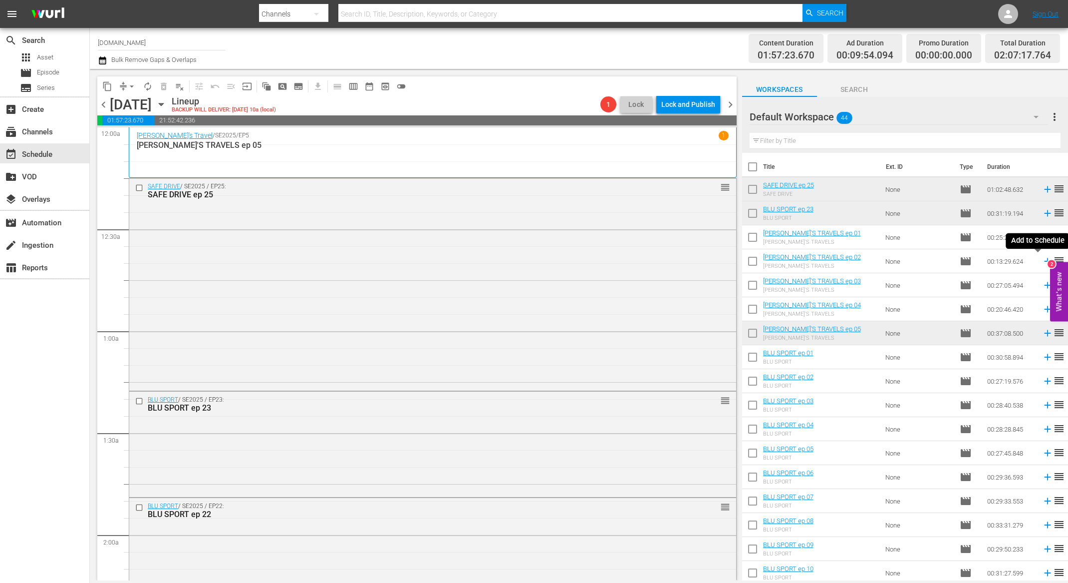
click at [1044, 261] on icon at bounding box center [1047, 261] width 6 height 6
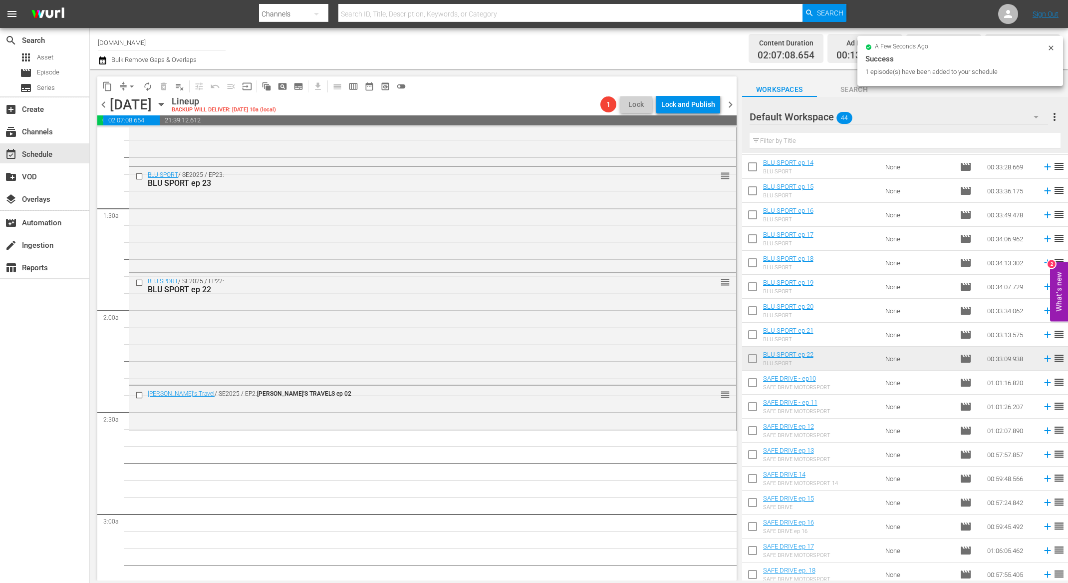
scroll to position [551, 0]
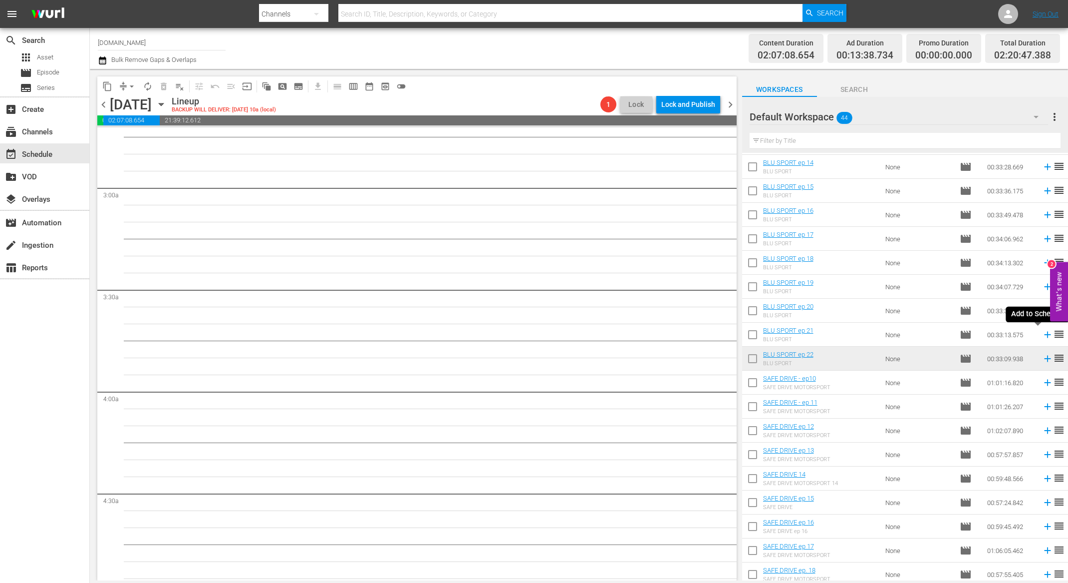
click at [1044, 334] on icon at bounding box center [1047, 334] width 6 height 6
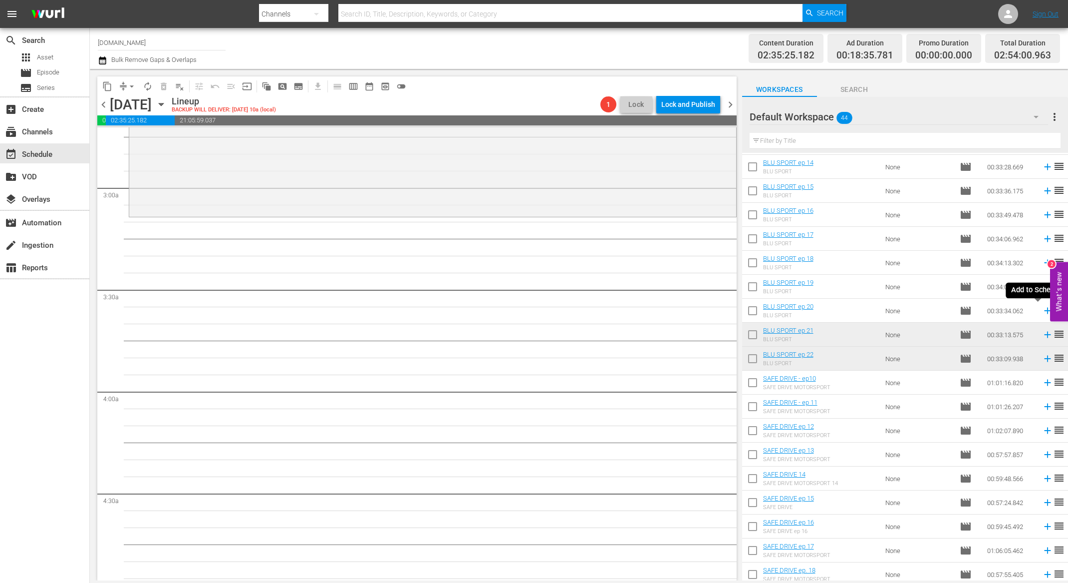
click at [1042, 312] on icon at bounding box center [1047, 310] width 11 height 11
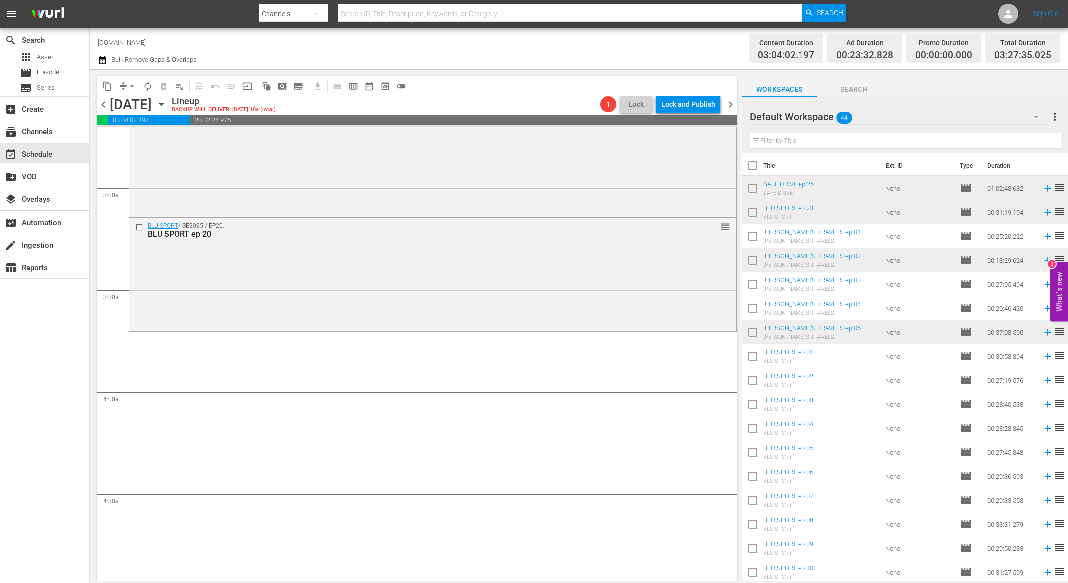
scroll to position [0, 0]
click at [1042, 240] on icon at bounding box center [1047, 237] width 11 height 11
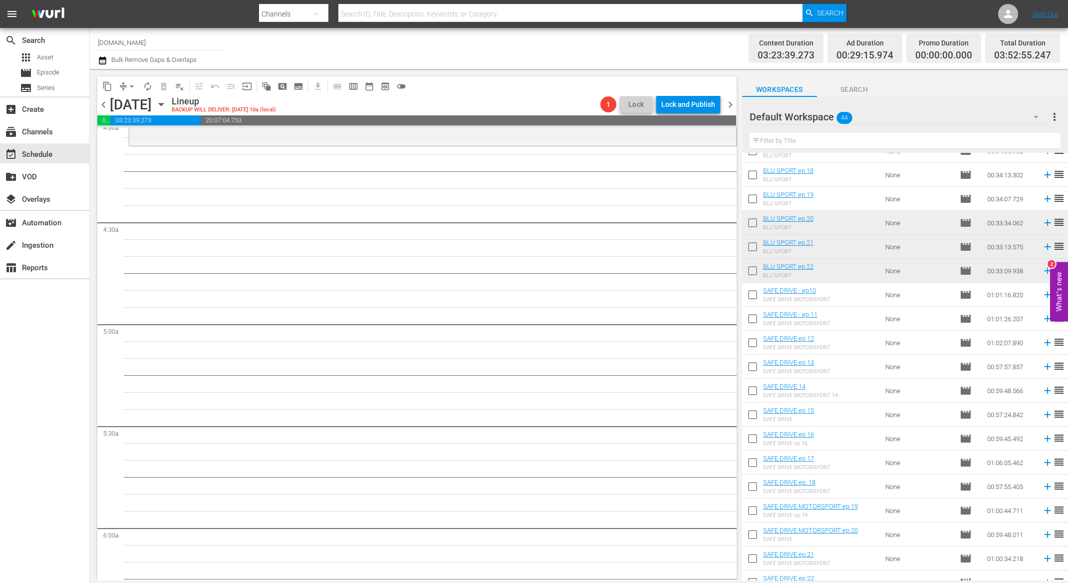
scroll to position [649, 0]
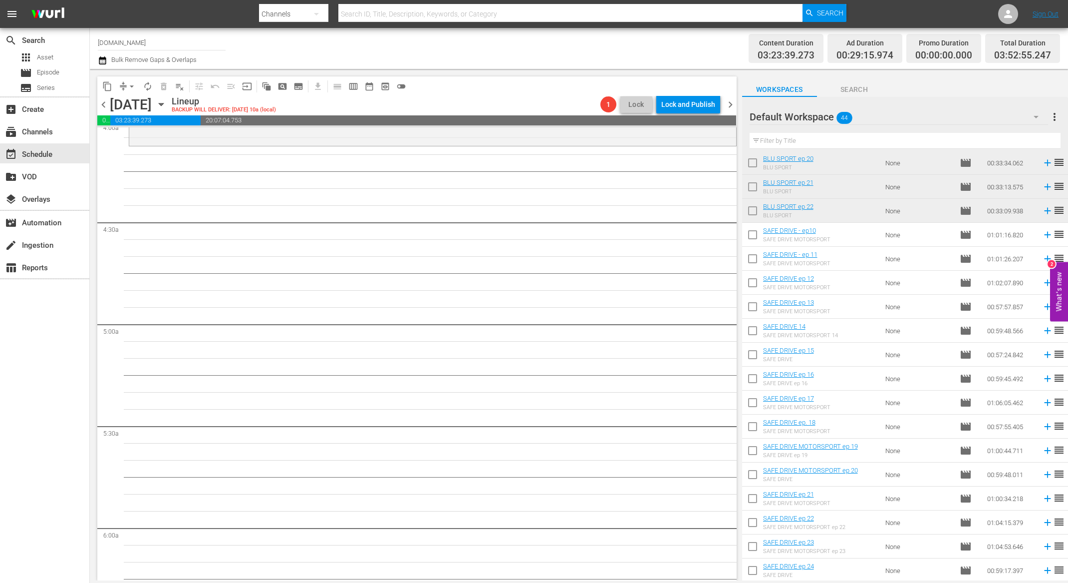
click at [106, 105] on span "chevron_left" at bounding box center [103, 104] width 12 height 12
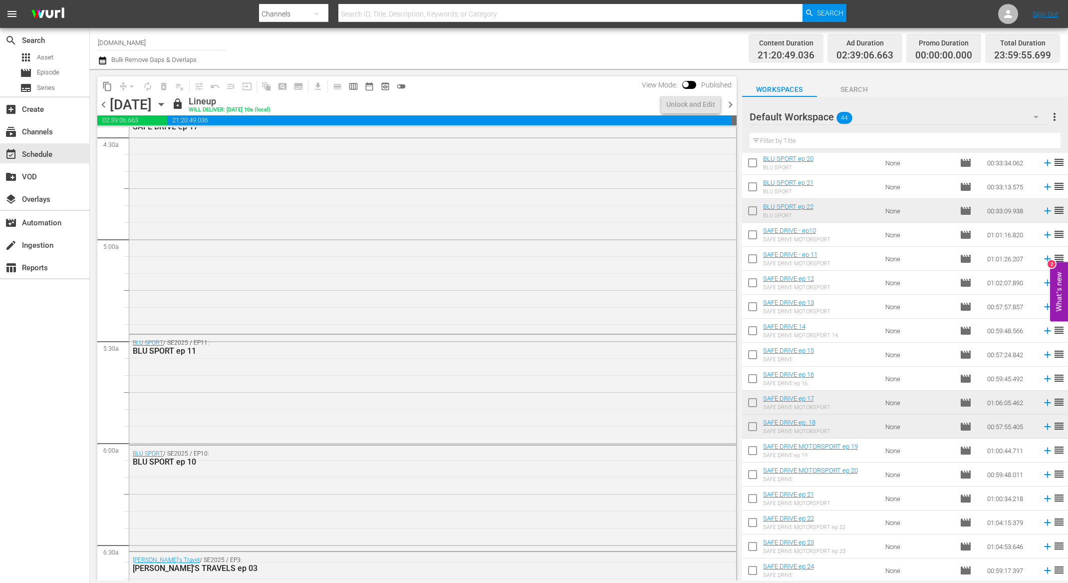
scroll to position [839, 0]
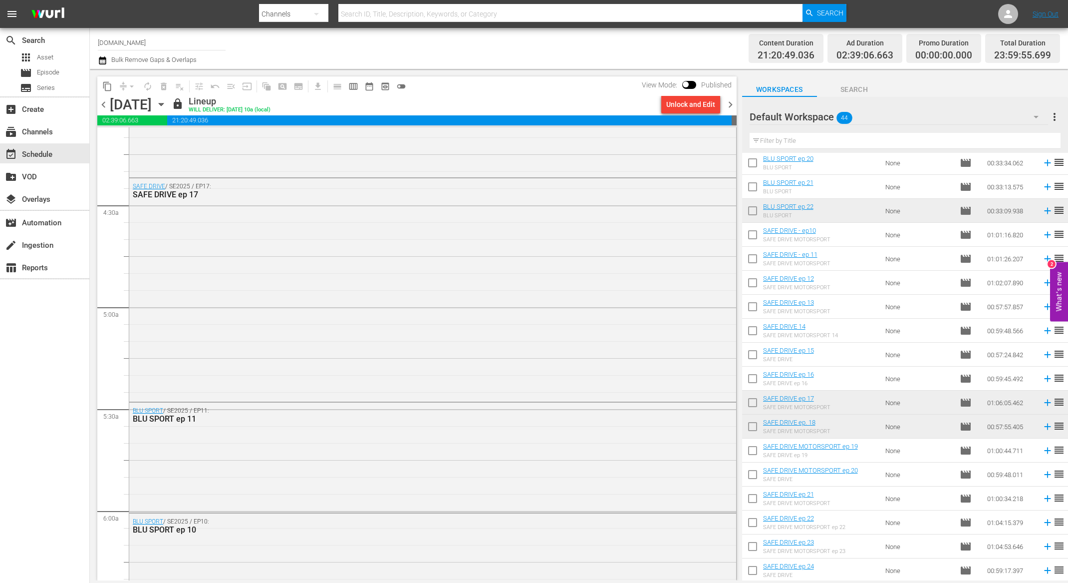
click at [729, 107] on span "chevron_right" at bounding box center [730, 104] width 12 height 12
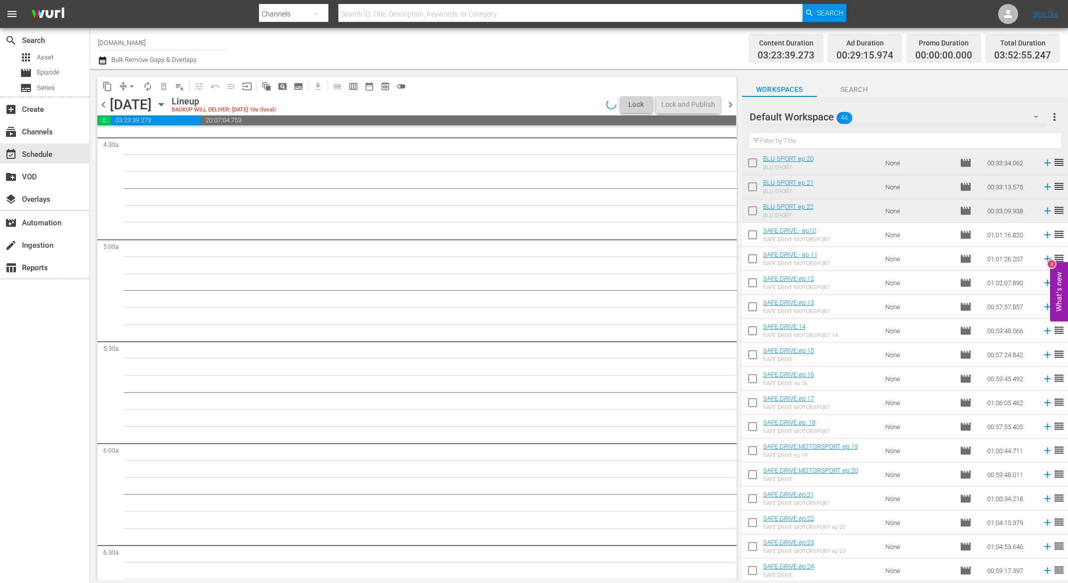
scroll to position [822, 0]
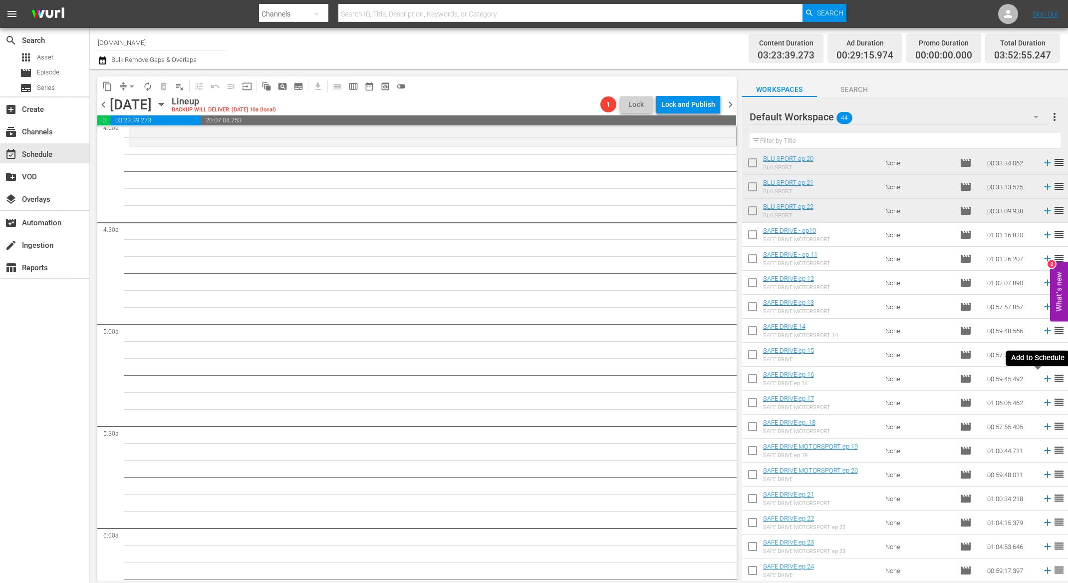
click at [1042, 379] on icon at bounding box center [1047, 378] width 11 height 11
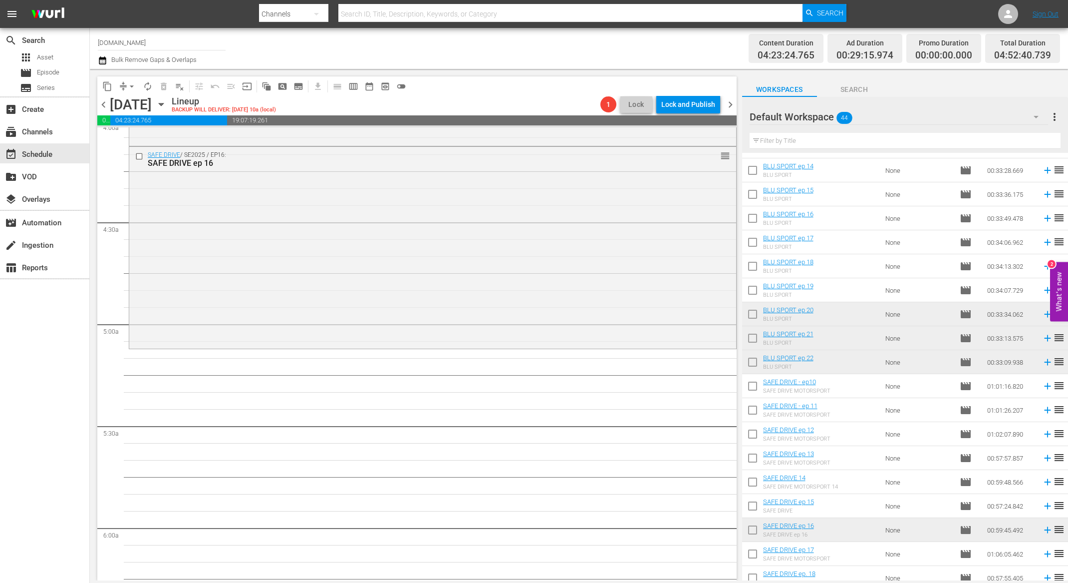
scroll to position [307, 0]
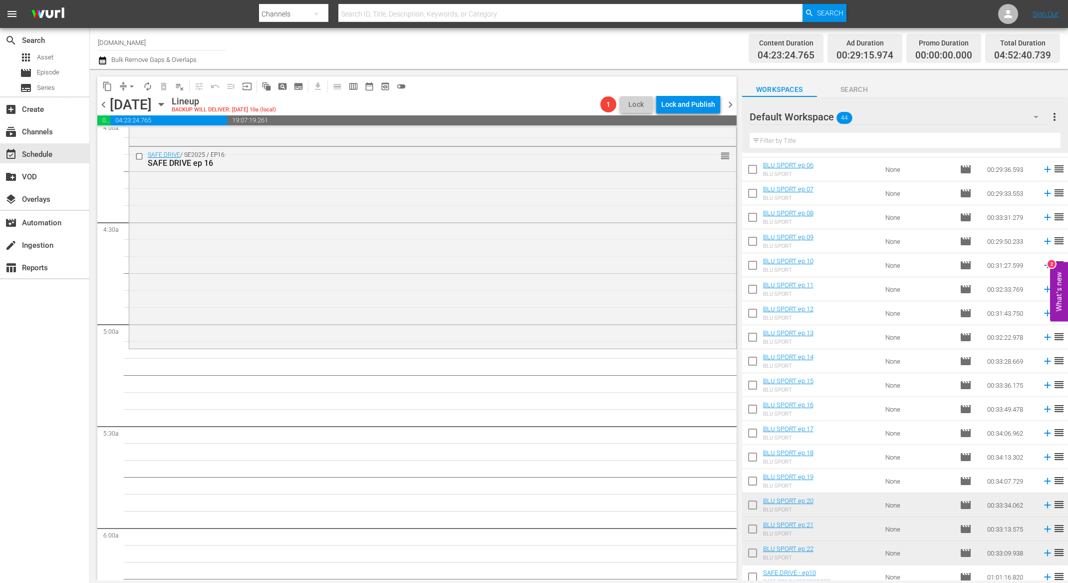
click at [102, 103] on span "chevron_left" at bounding box center [103, 104] width 12 height 12
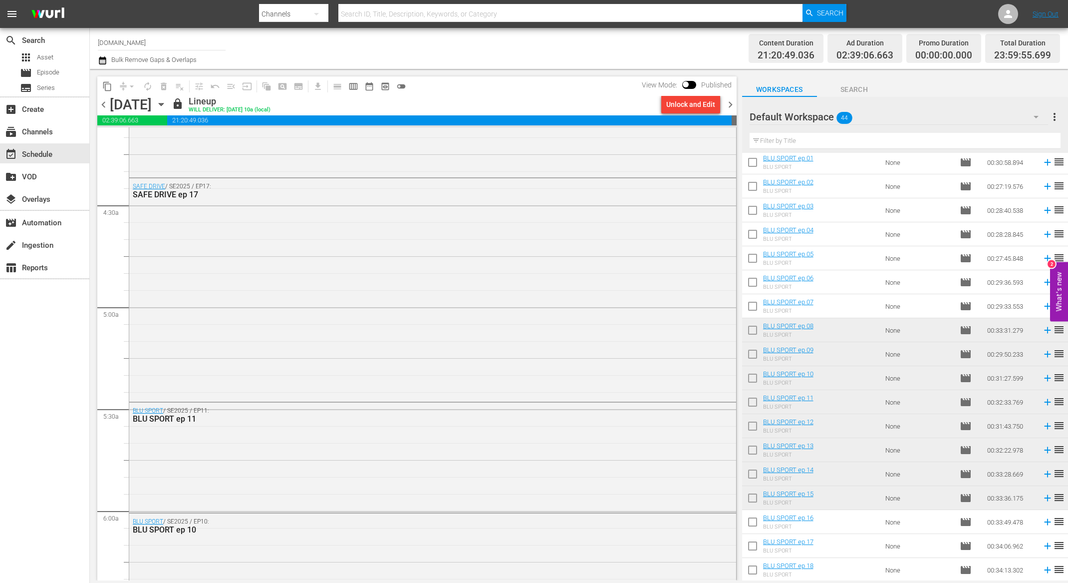
scroll to position [193, 0]
click at [730, 103] on span "chevron_right" at bounding box center [730, 104] width 12 height 12
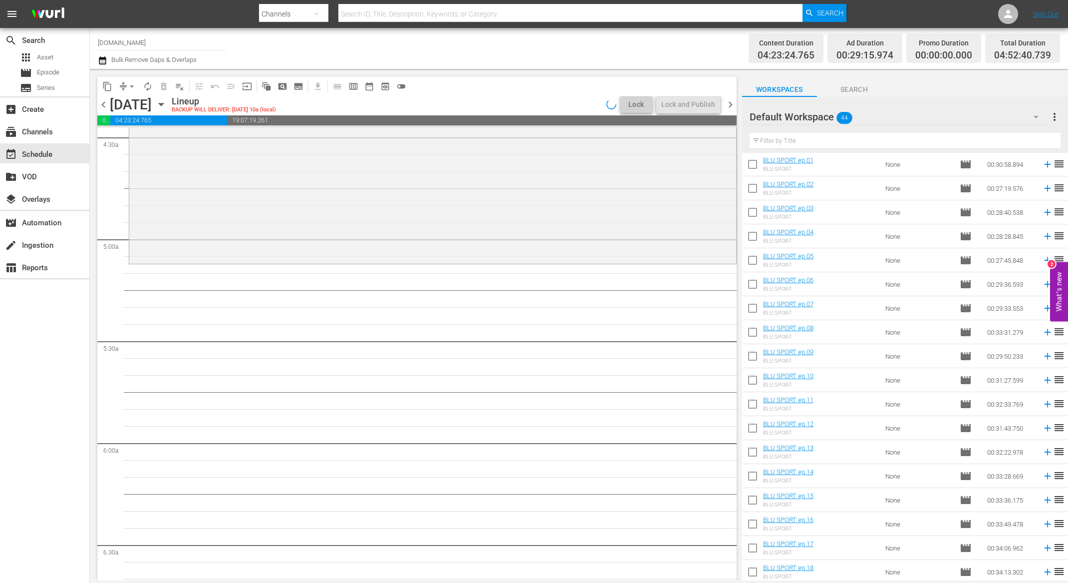
scroll to position [822, 0]
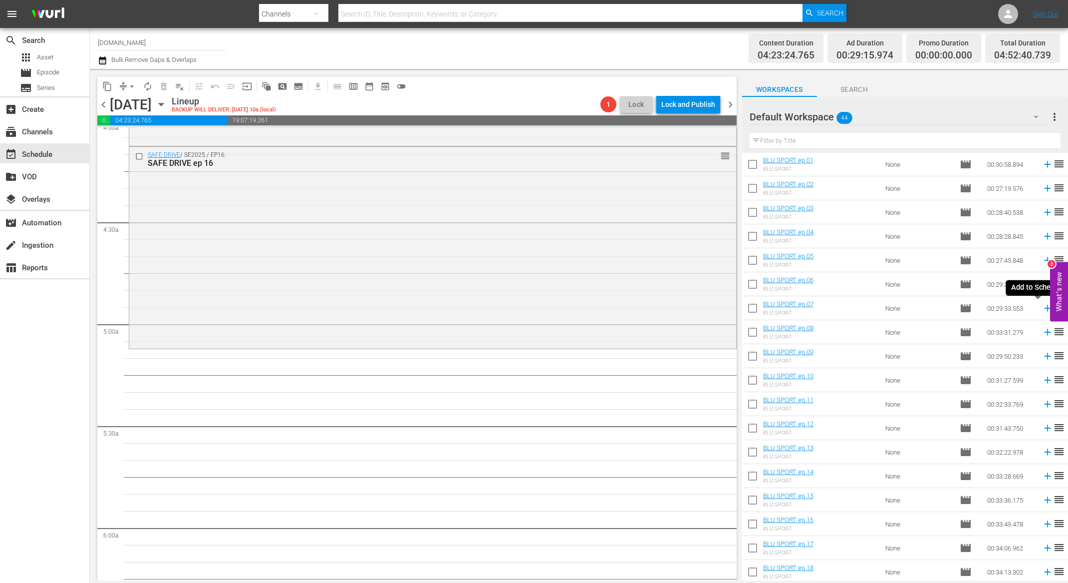
click at [1044, 308] on icon at bounding box center [1047, 308] width 6 height 6
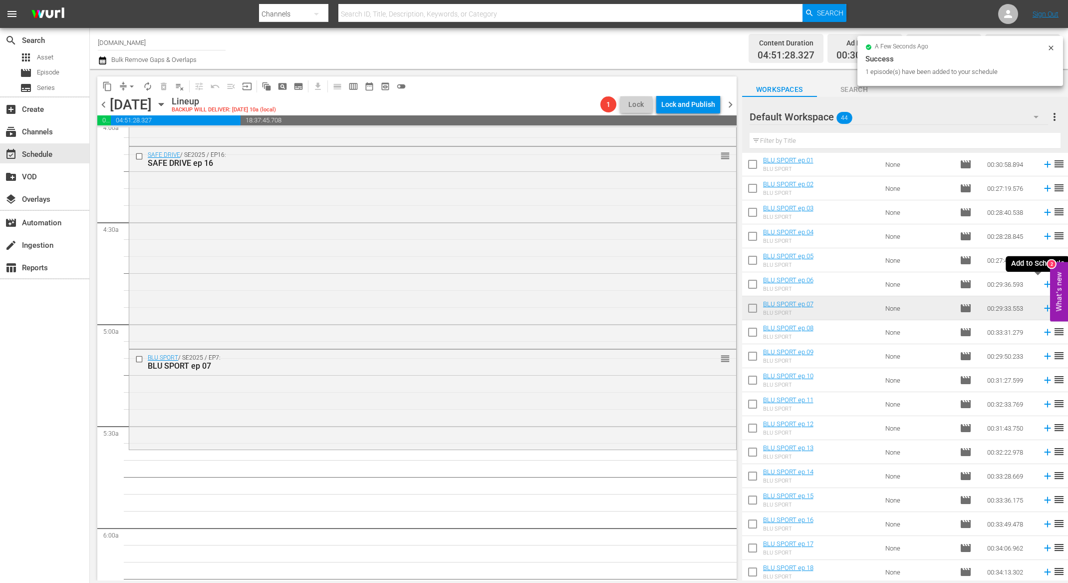
click at [1042, 283] on icon at bounding box center [1047, 284] width 11 height 11
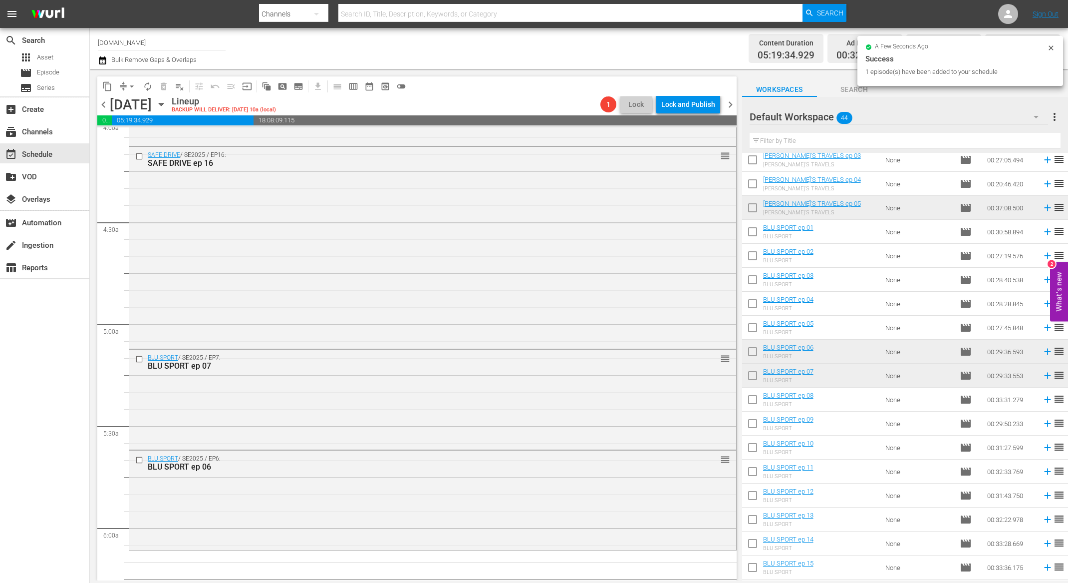
scroll to position [0, 0]
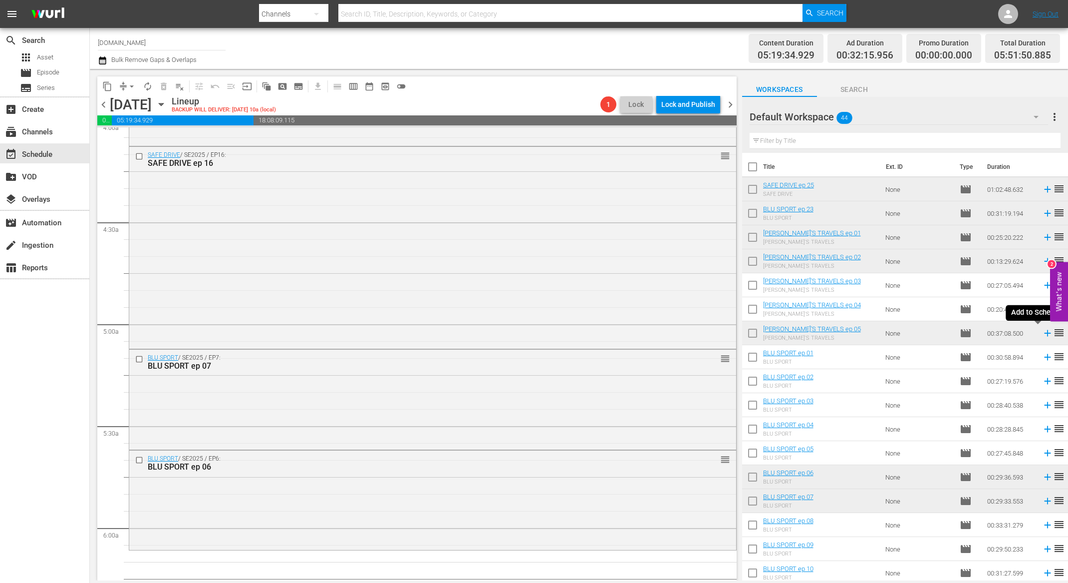
click at [1044, 332] on icon at bounding box center [1047, 333] width 6 height 6
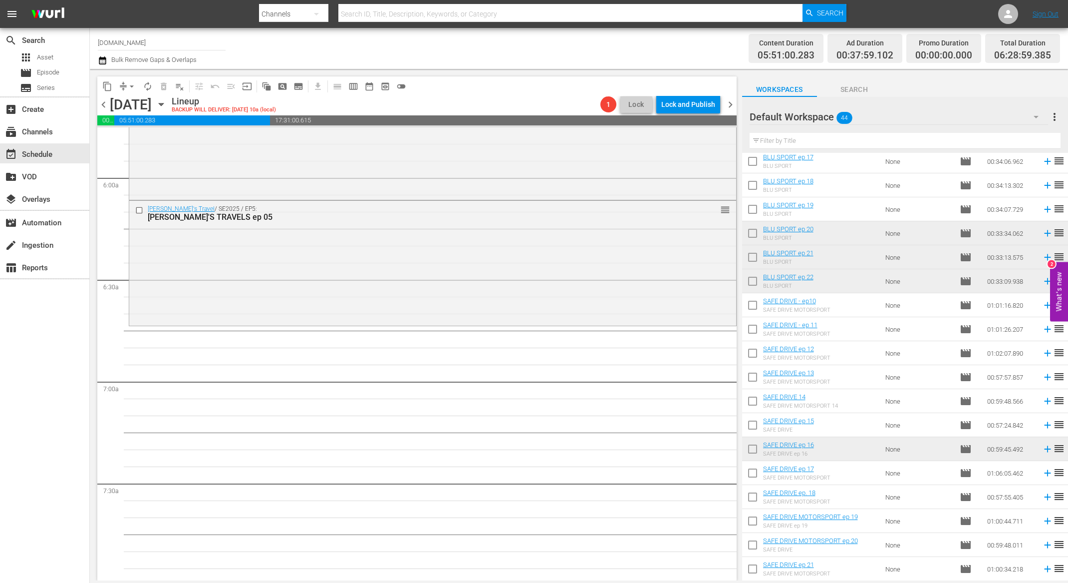
scroll to position [235, 0]
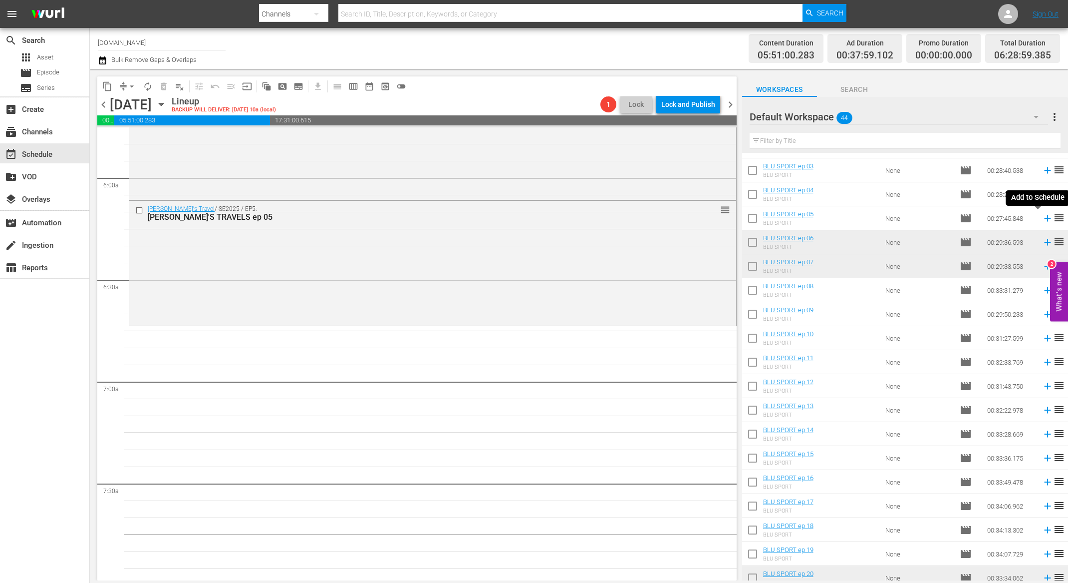
click at [1044, 220] on icon at bounding box center [1047, 218] width 6 height 6
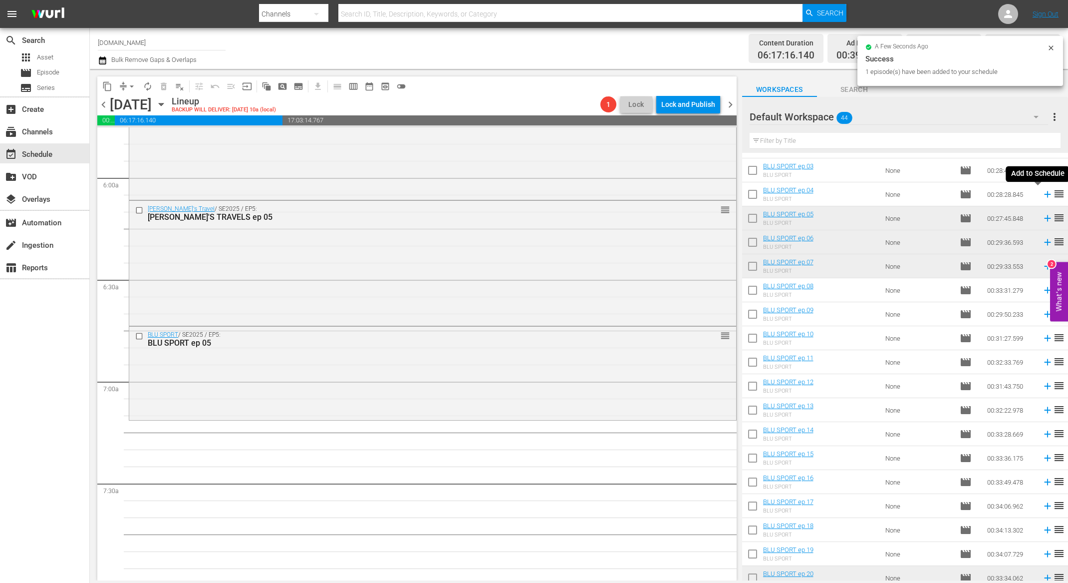
click at [1042, 197] on icon at bounding box center [1047, 194] width 11 height 11
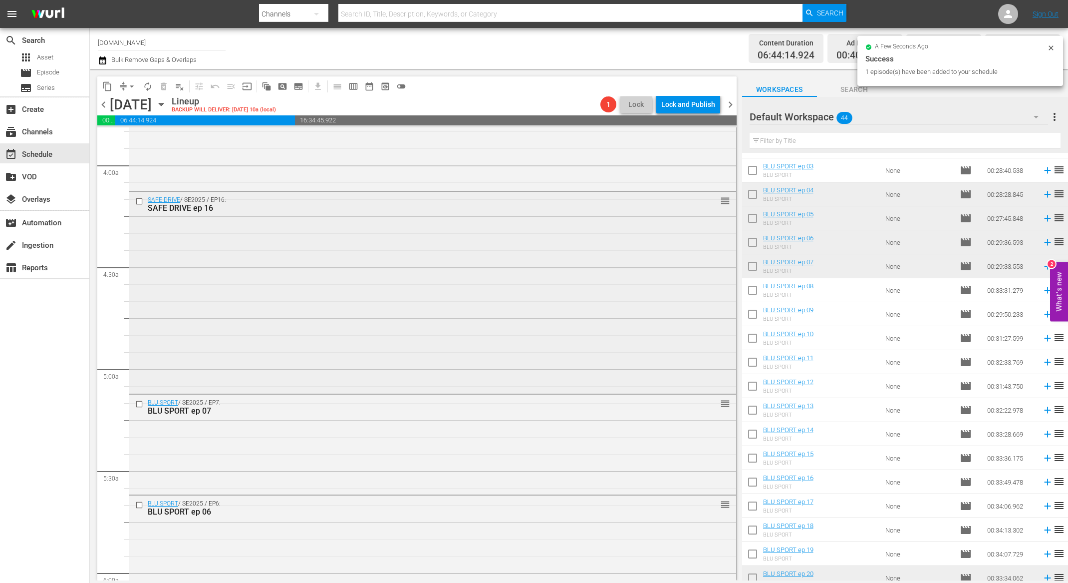
scroll to position [1367, 0]
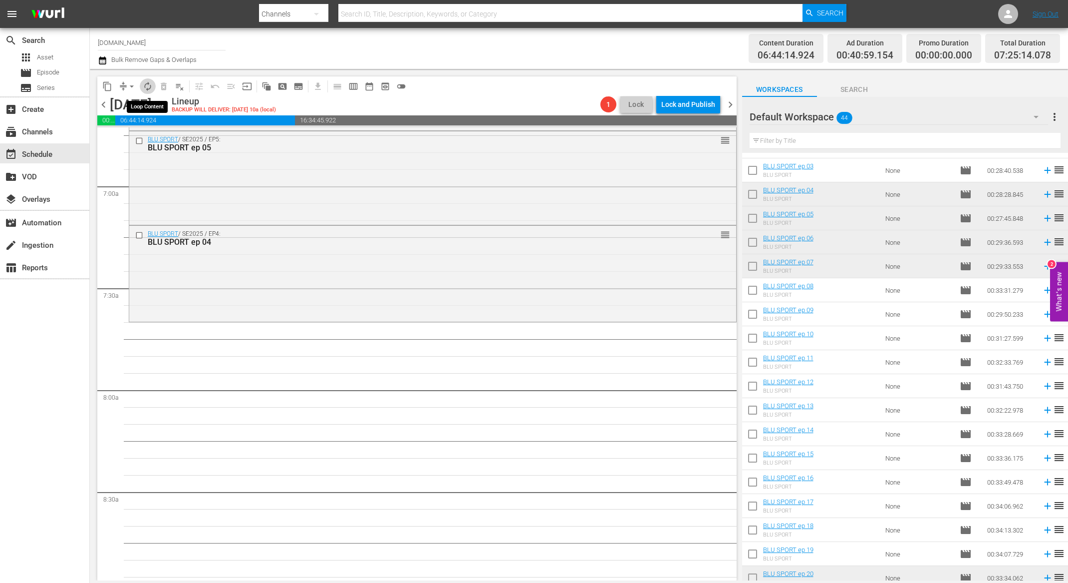
click at [143, 86] on span "autorenew_outlined" at bounding box center [148, 86] width 10 height 10
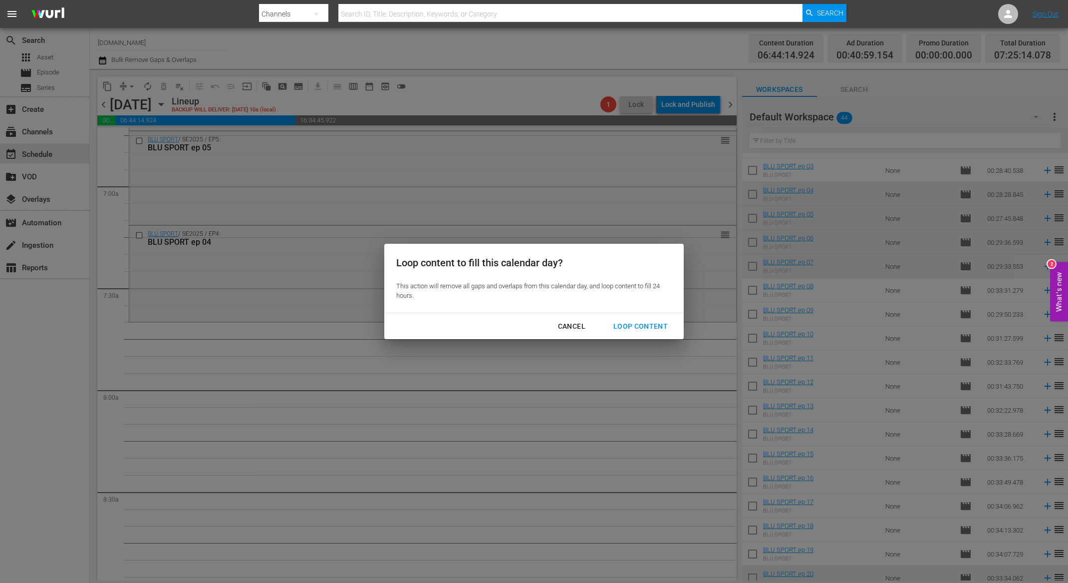
click at [642, 325] on div "Loop Content" at bounding box center [640, 326] width 70 height 12
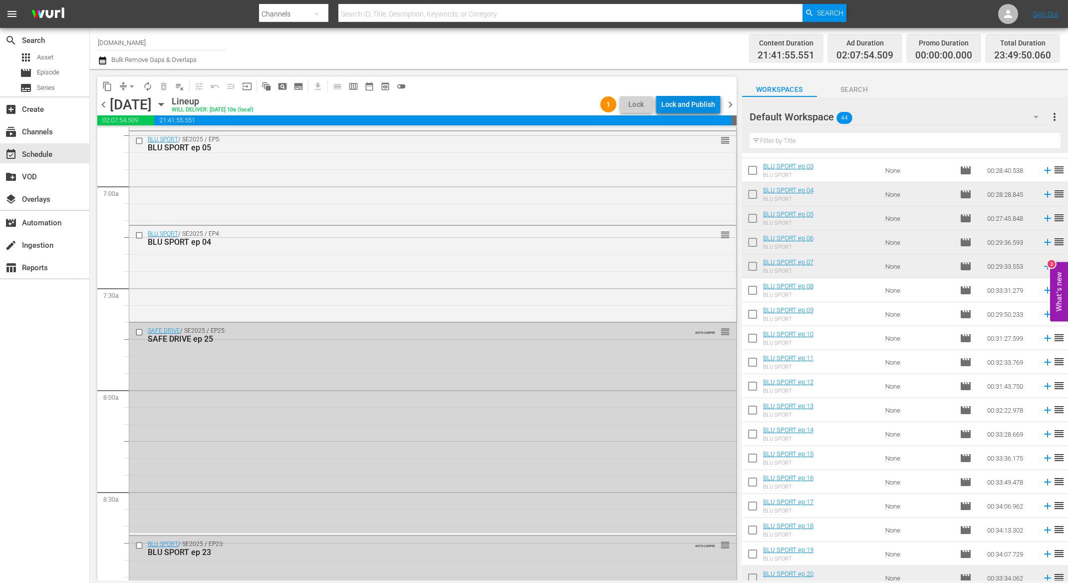
click at [696, 104] on div "Lock and Publish" at bounding box center [688, 104] width 54 height 18
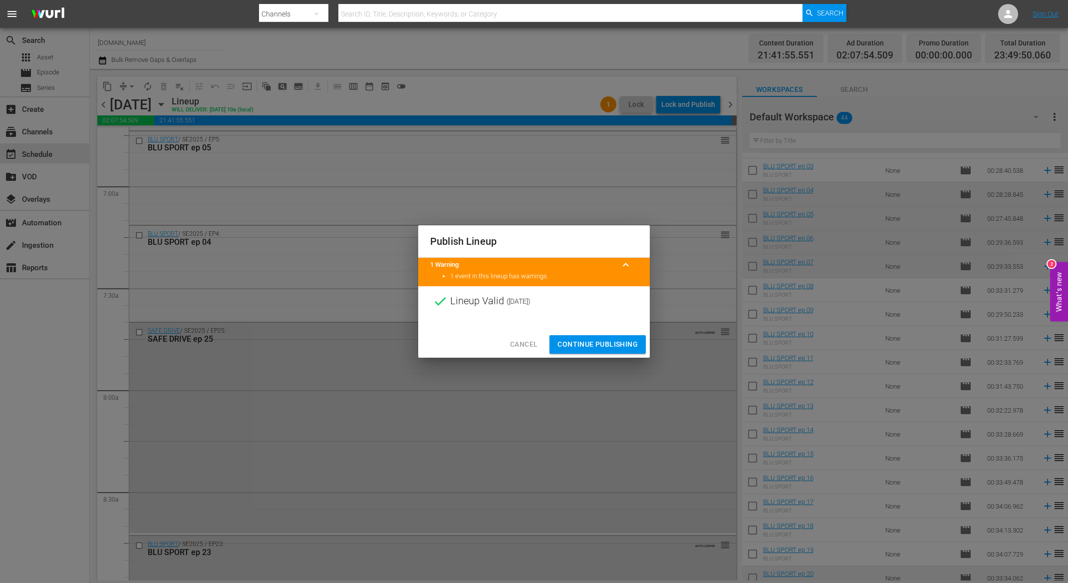
click at [615, 342] on span "Continue Publishing" at bounding box center [598, 344] width 80 height 12
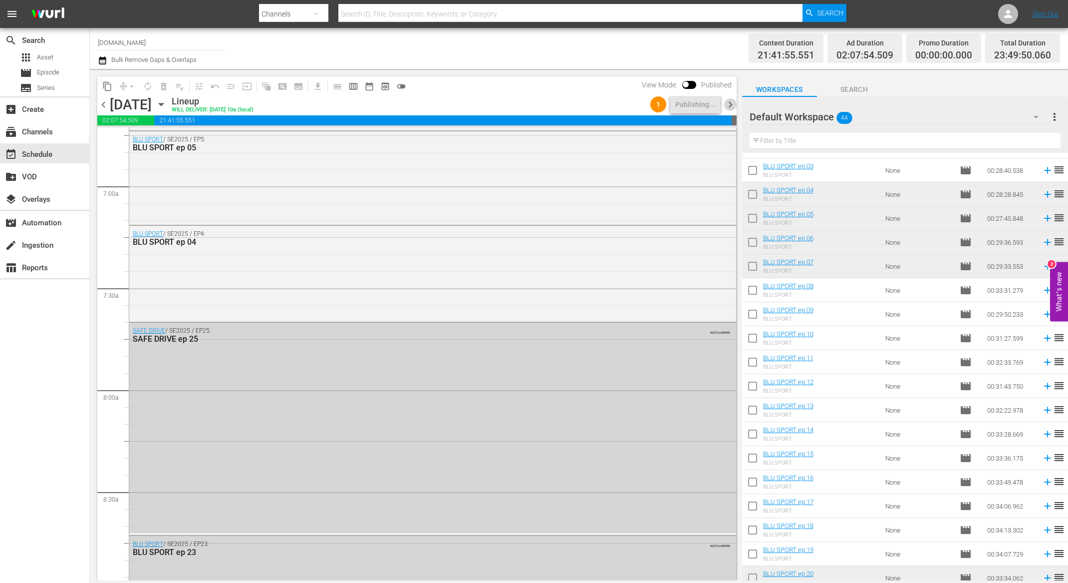
click at [731, 106] on span "chevron_right" at bounding box center [730, 104] width 12 height 12
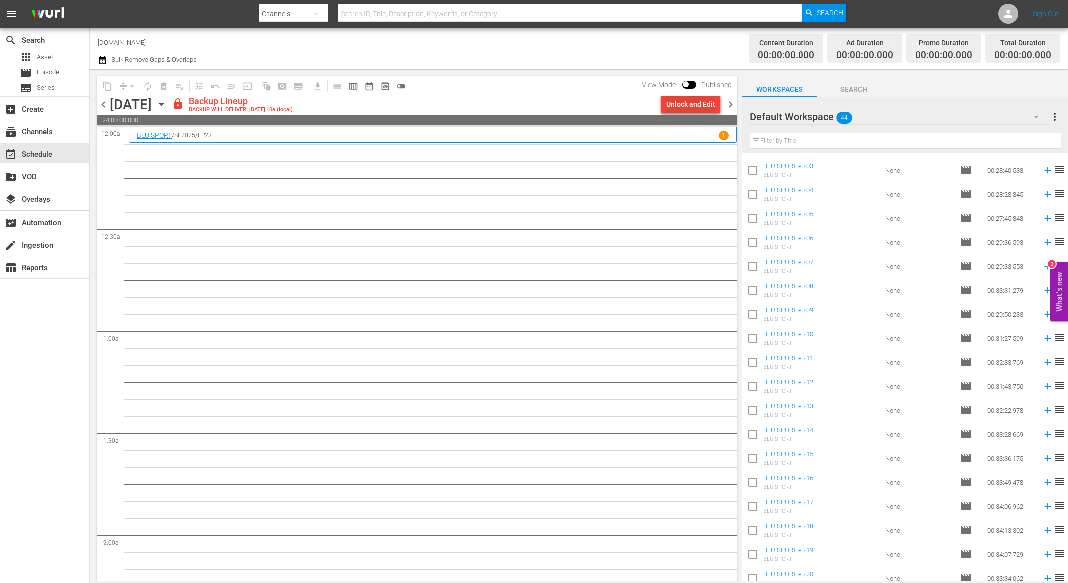
click at [682, 102] on div "Unlock and Edit" at bounding box center [690, 104] width 49 height 18
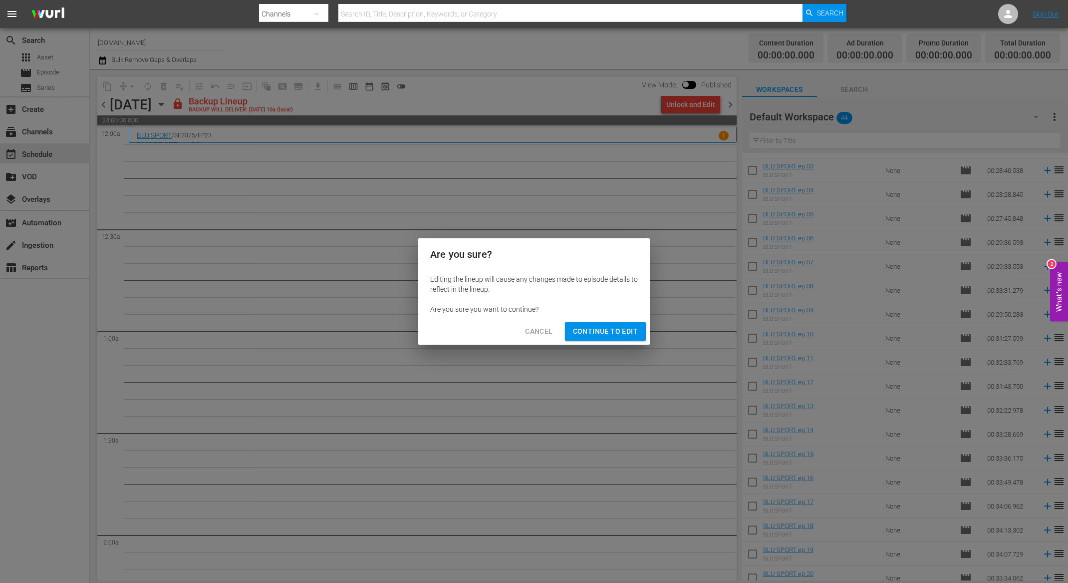
click at [610, 328] on span "Continue to Edit" at bounding box center [605, 331] width 65 height 12
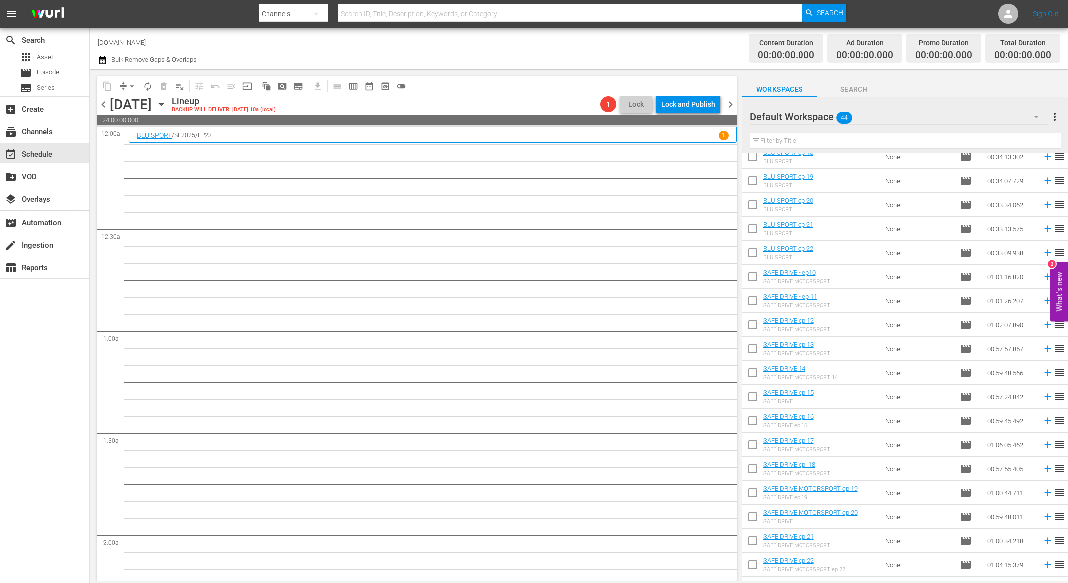
scroll to position [649, 0]
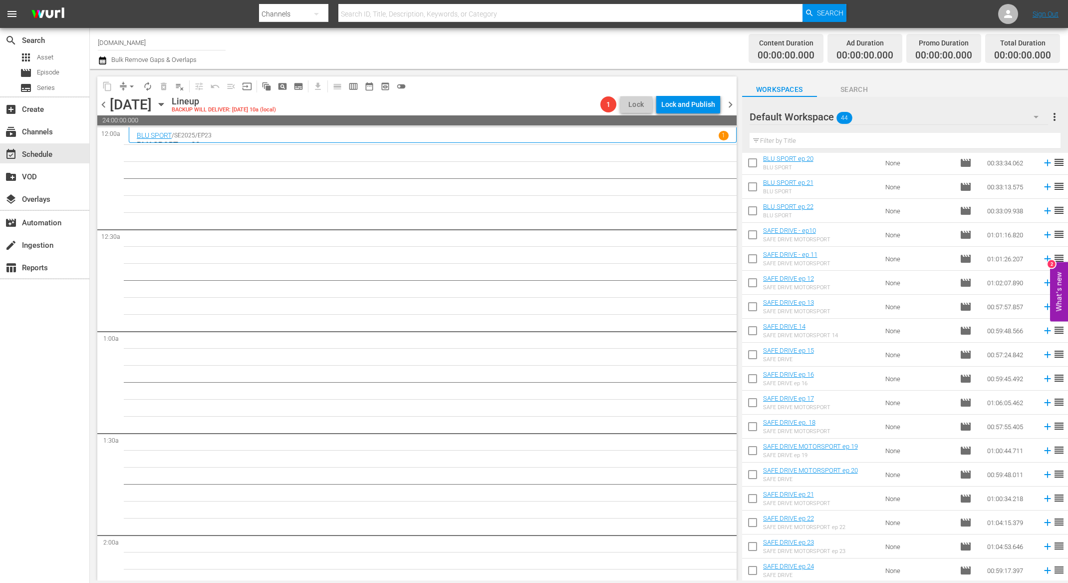
click at [105, 109] on span "chevron_left" at bounding box center [103, 104] width 12 height 12
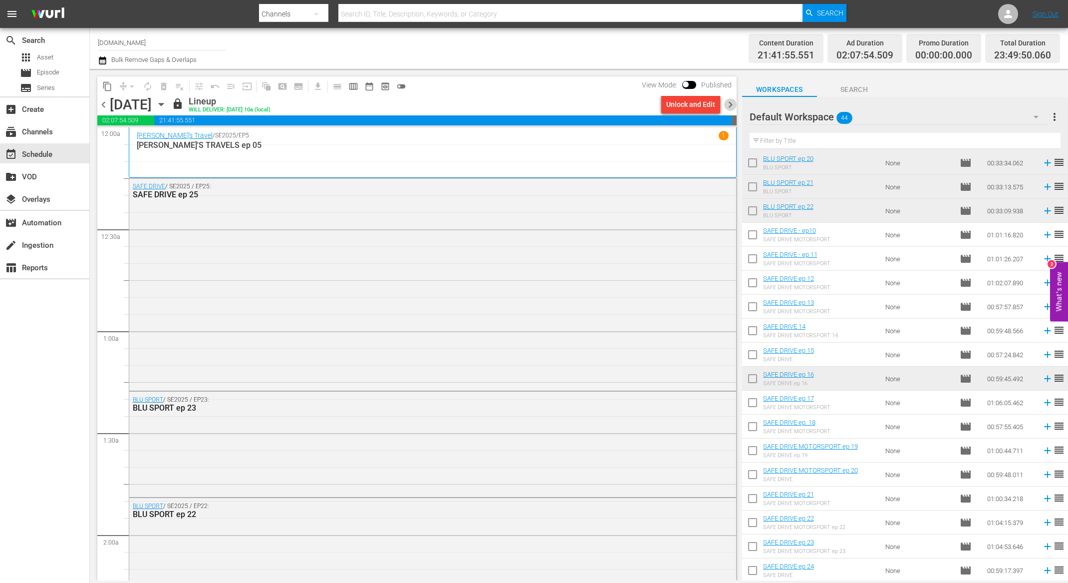
click at [732, 105] on span "chevron_right" at bounding box center [730, 104] width 12 height 12
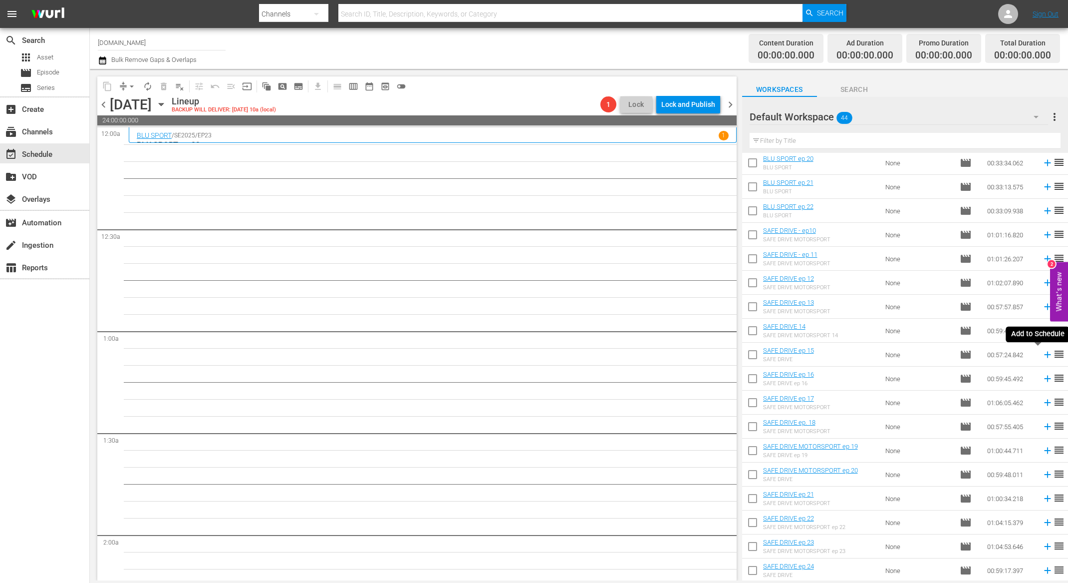
click at [1042, 355] on icon at bounding box center [1047, 354] width 11 height 11
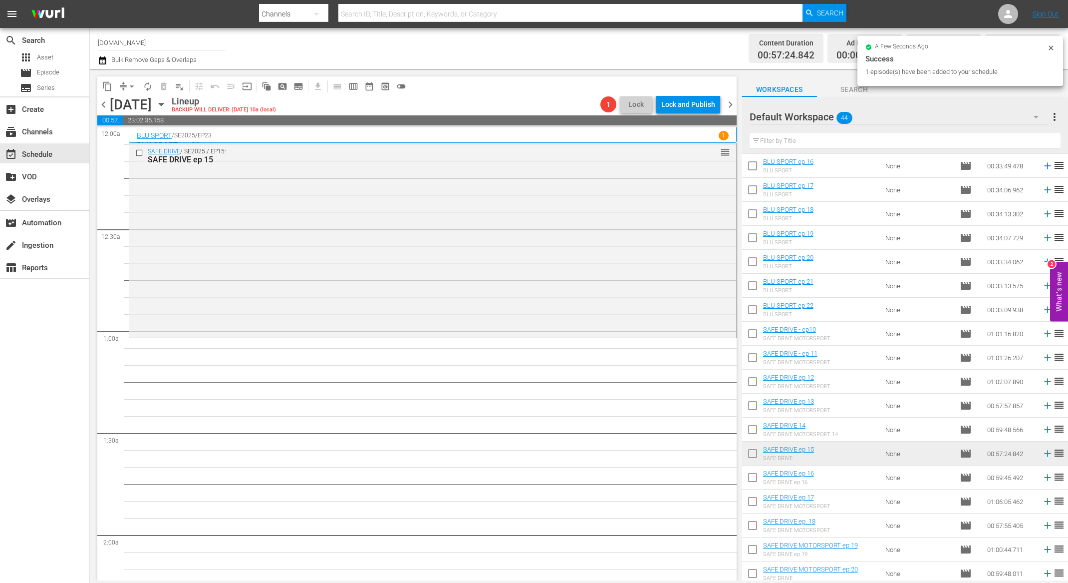
scroll to position [243, 0]
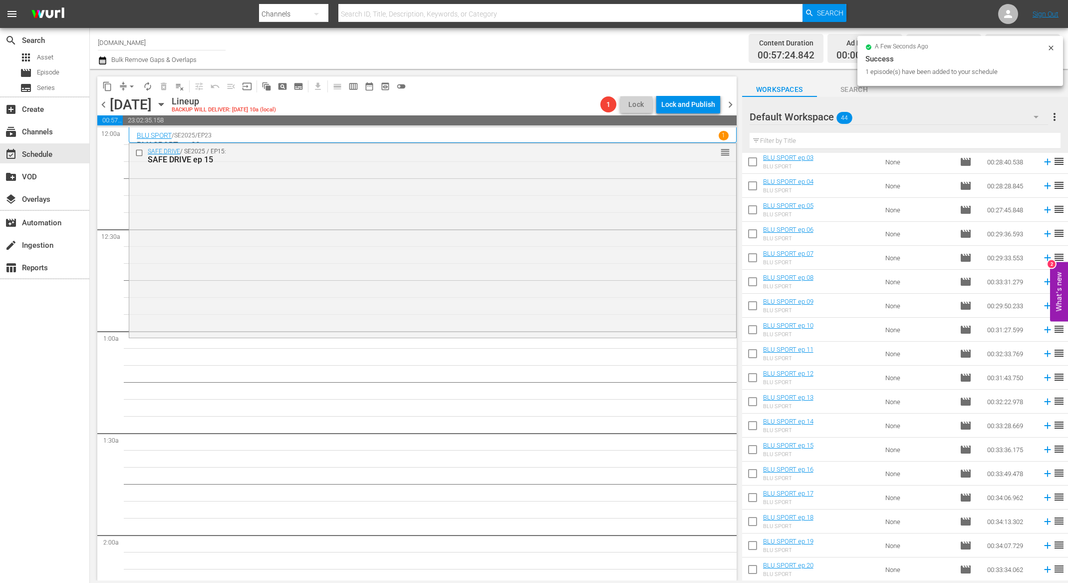
click at [107, 108] on span "chevron_left" at bounding box center [103, 104] width 12 height 12
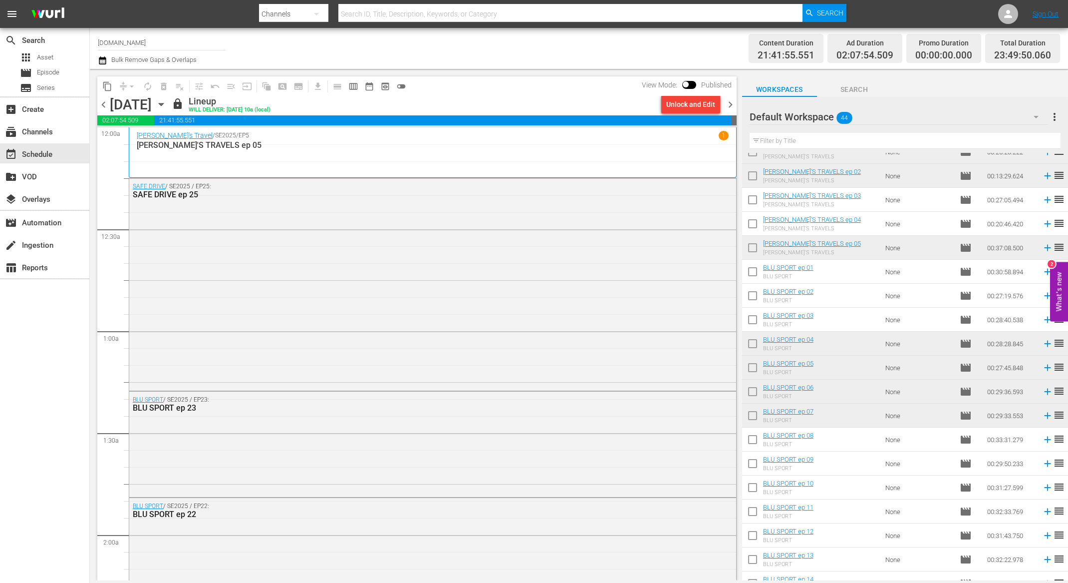
scroll to position [79, 0]
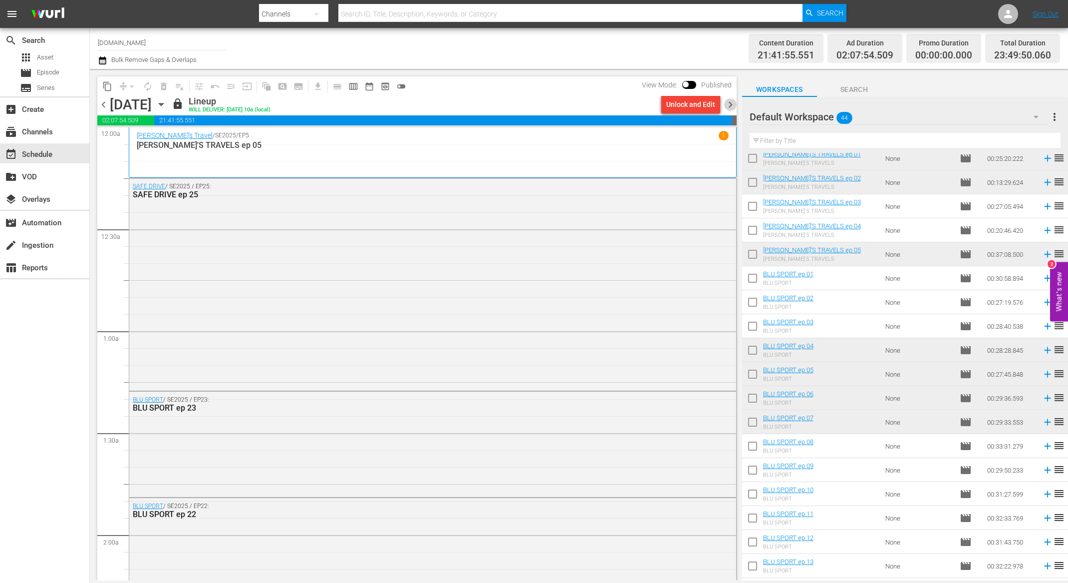
click at [729, 105] on span "chevron_right" at bounding box center [730, 104] width 12 height 12
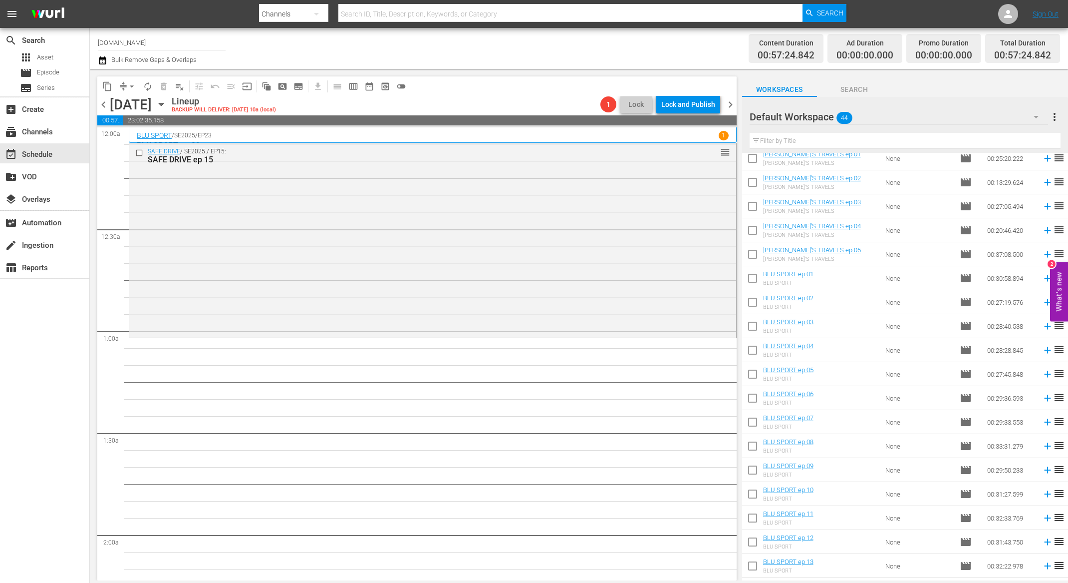
click at [1042, 324] on icon at bounding box center [1047, 325] width 11 height 11
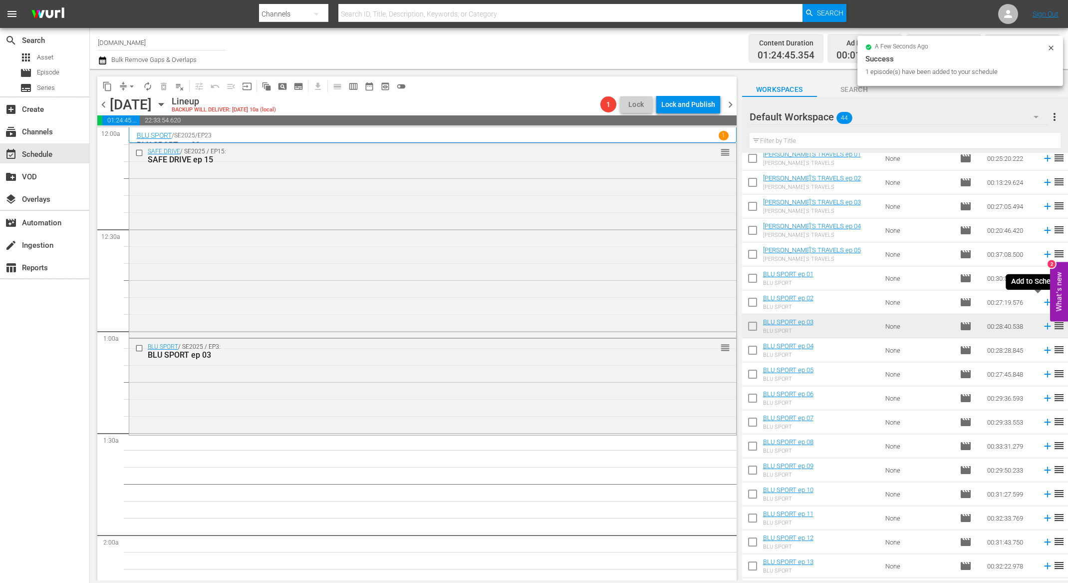
click at [1044, 301] on icon at bounding box center [1047, 302] width 6 height 6
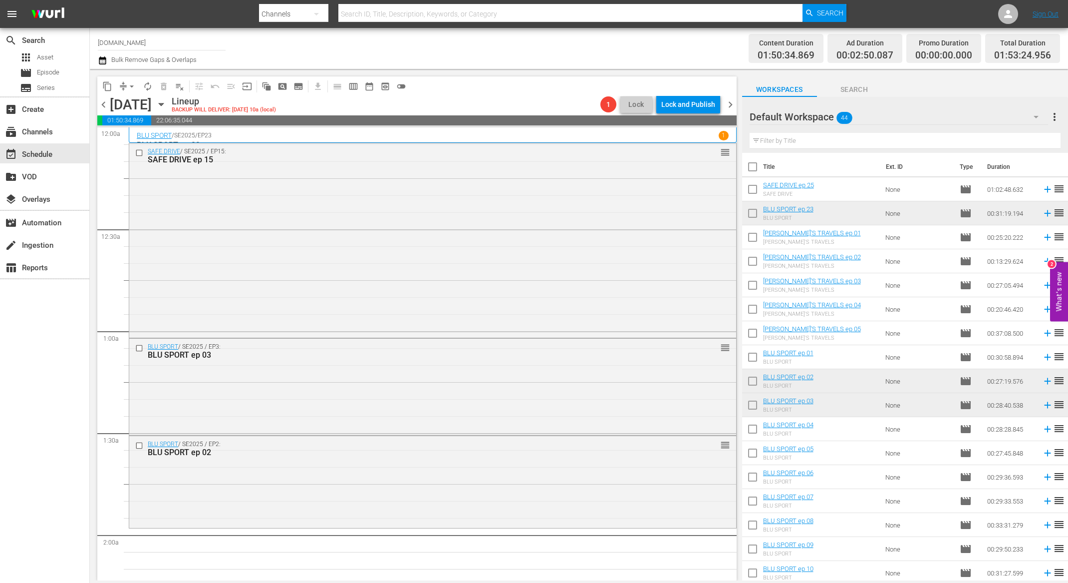
click at [104, 104] on span "chevron_left" at bounding box center [103, 104] width 12 height 12
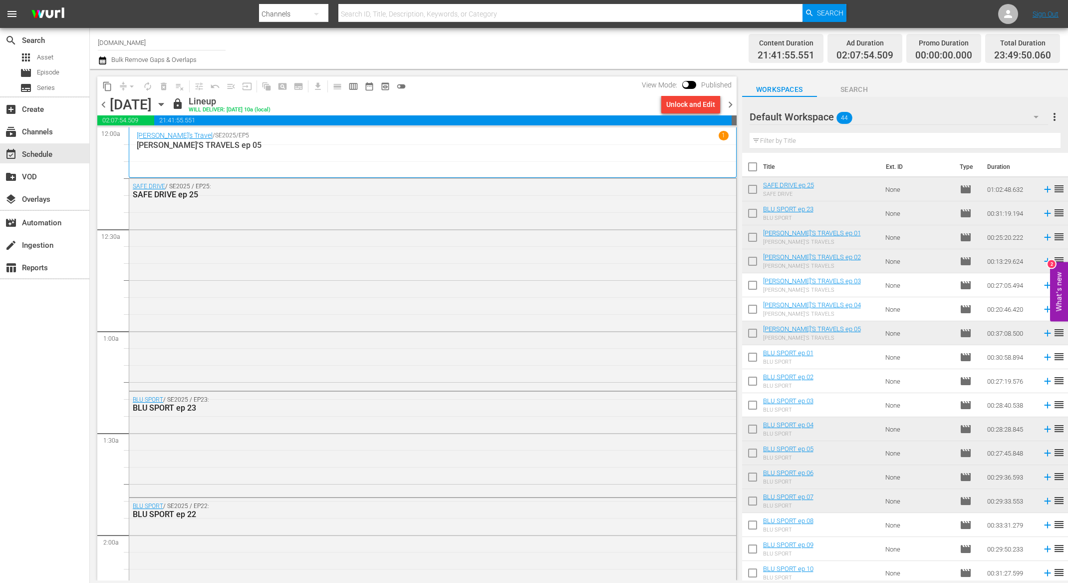
click at [733, 104] on span "chevron_right" at bounding box center [730, 104] width 12 height 12
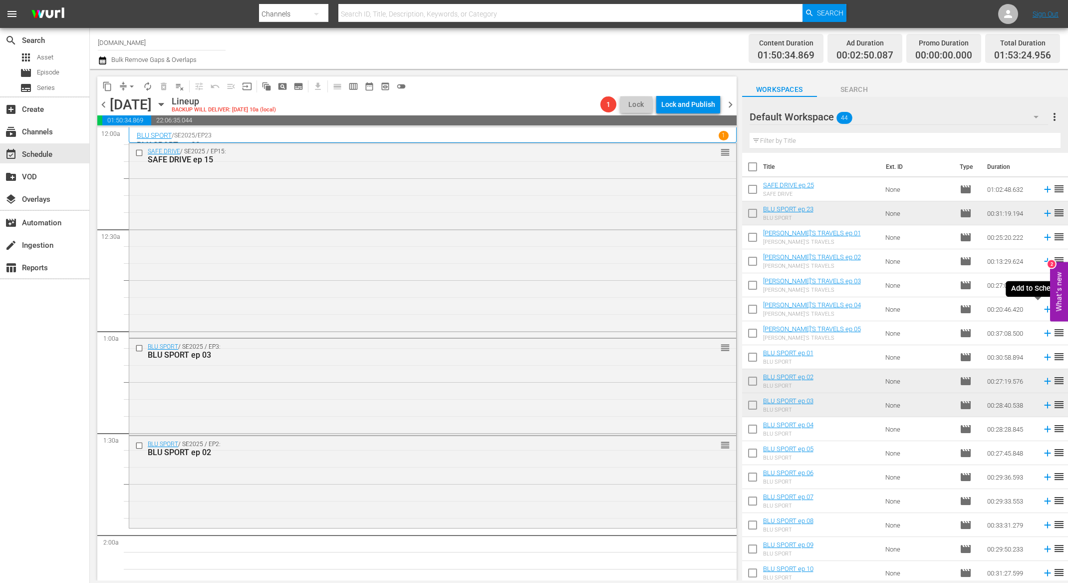
click at [1042, 312] on icon at bounding box center [1047, 308] width 11 height 11
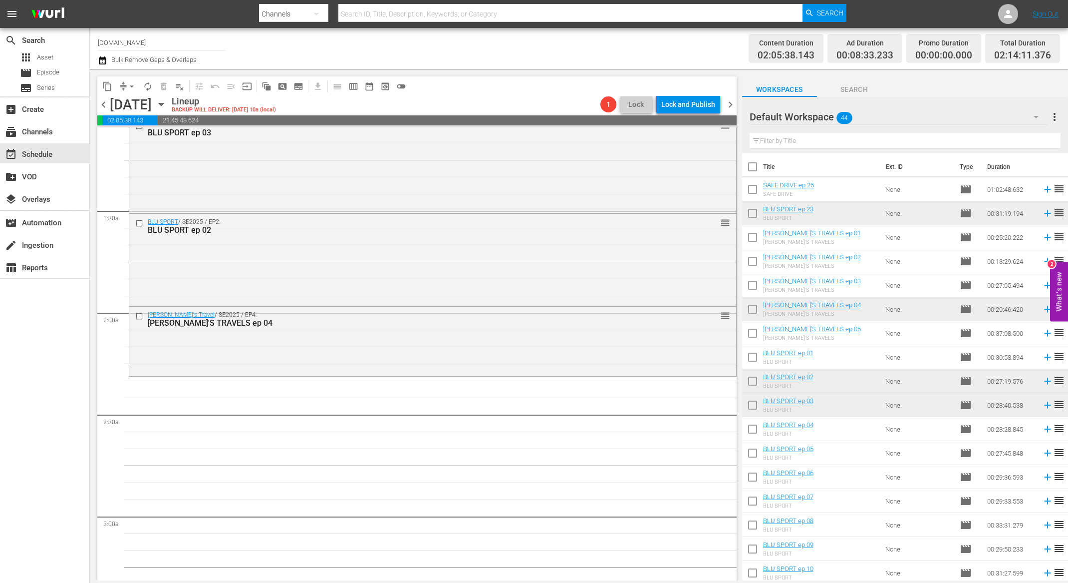
scroll to position [649, 0]
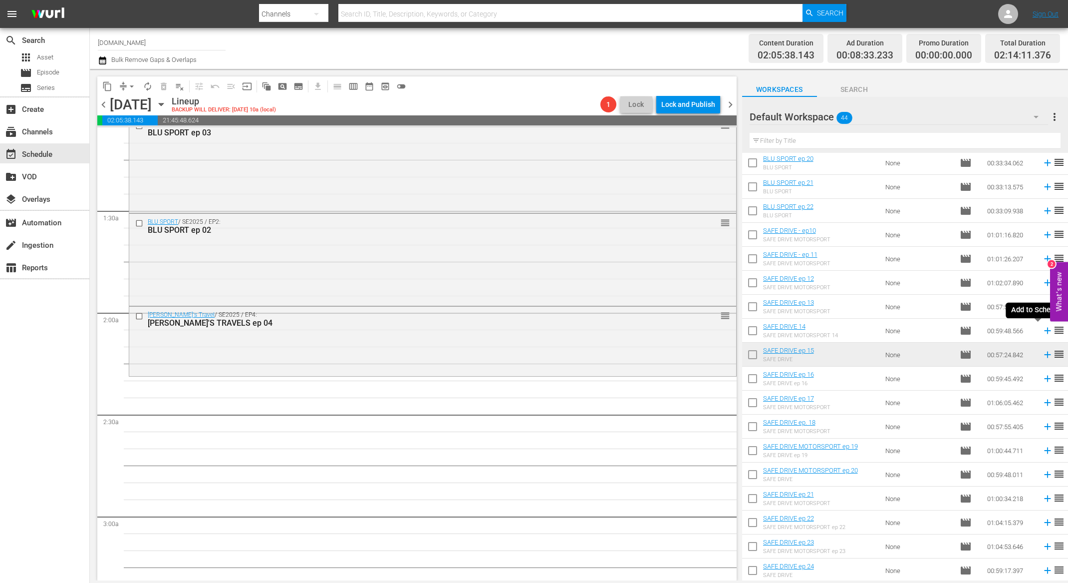
click at [1044, 332] on icon at bounding box center [1047, 330] width 6 height 6
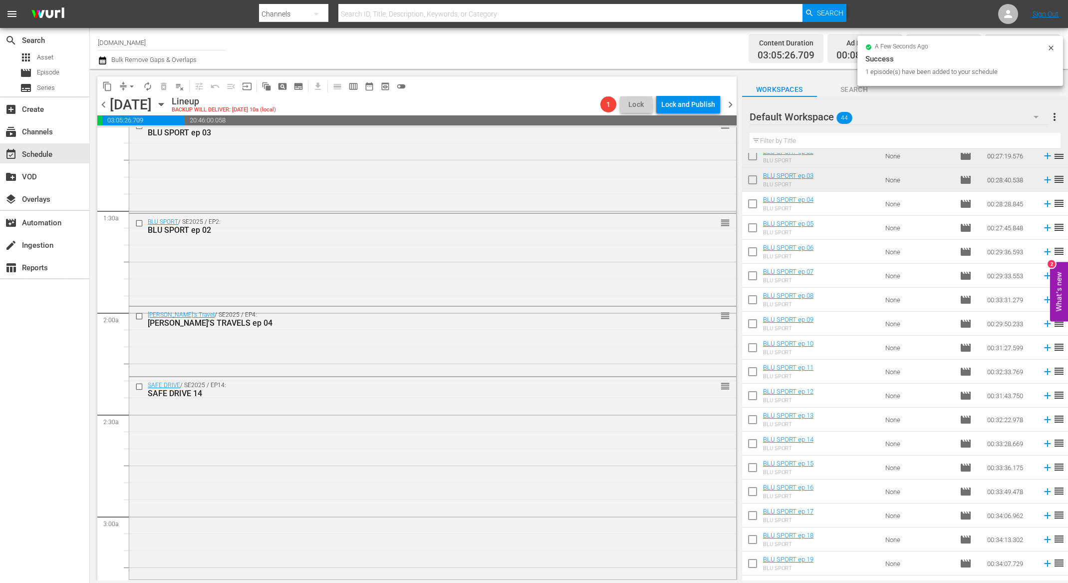
scroll to position [0, 0]
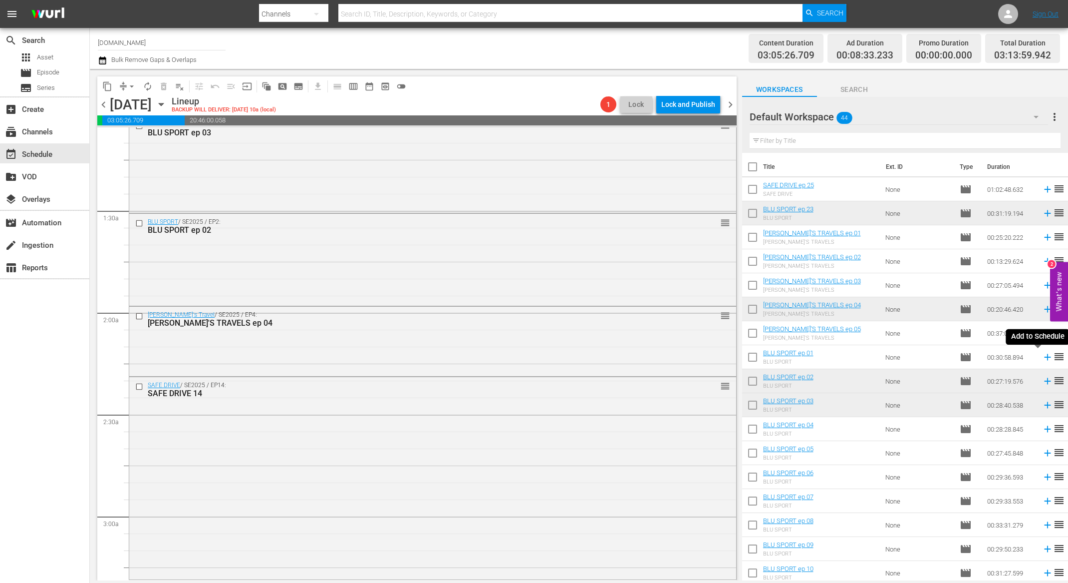
click at [1042, 355] on icon at bounding box center [1047, 356] width 11 height 11
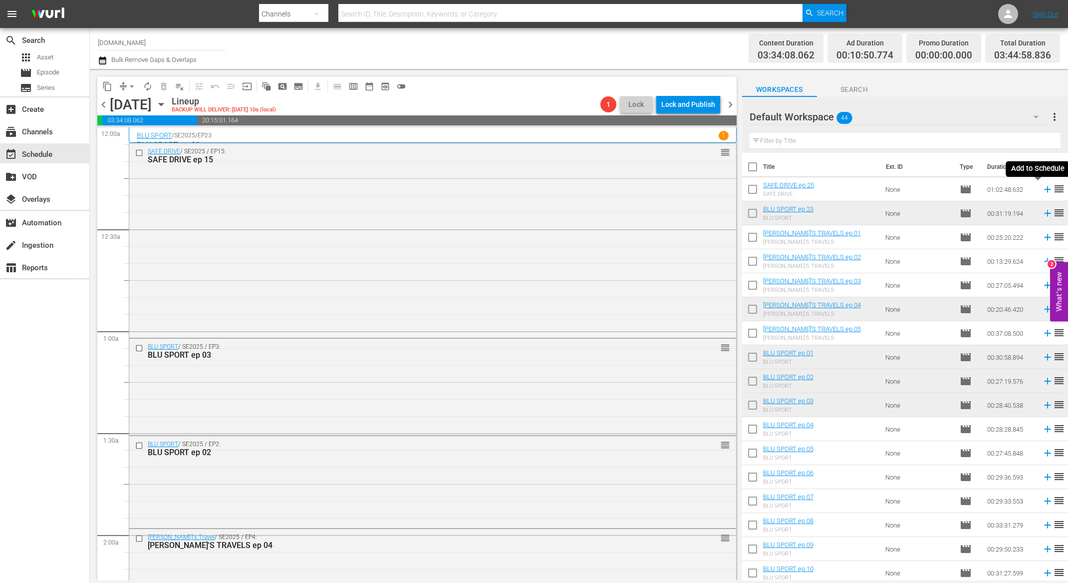
click at [1044, 189] on icon at bounding box center [1047, 189] width 6 height 6
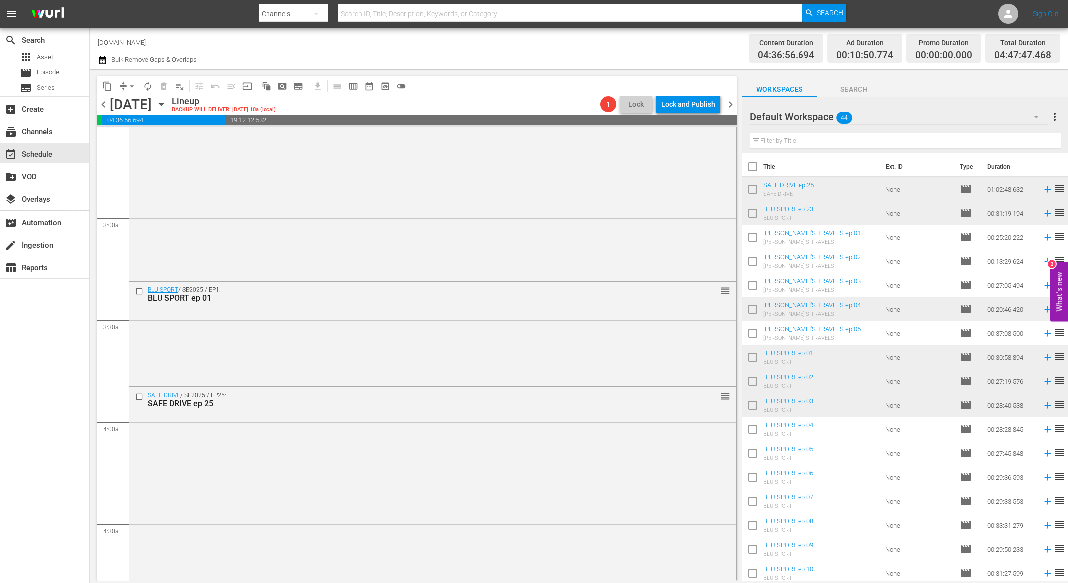
scroll to position [522, 0]
click at [138, 395] on input "checkbox" at bounding box center [140, 395] width 10 height 8
click at [168, 87] on span "delete_forever_outlined" at bounding box center [164, 86] width 10 height 10
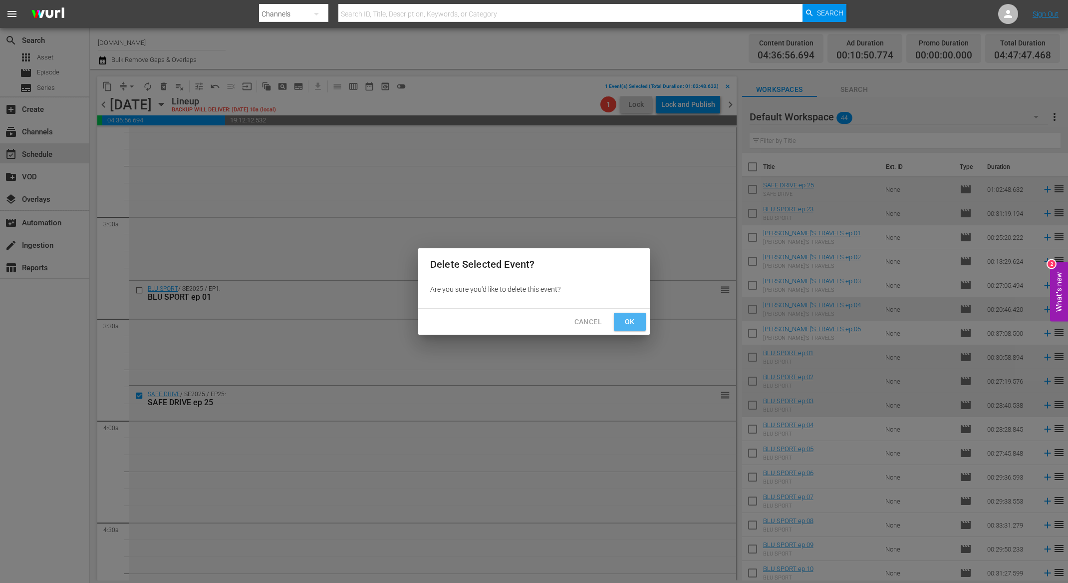
click at [629, 320] on span "Ok" at bounding box center [630, 321] width 16 height 12
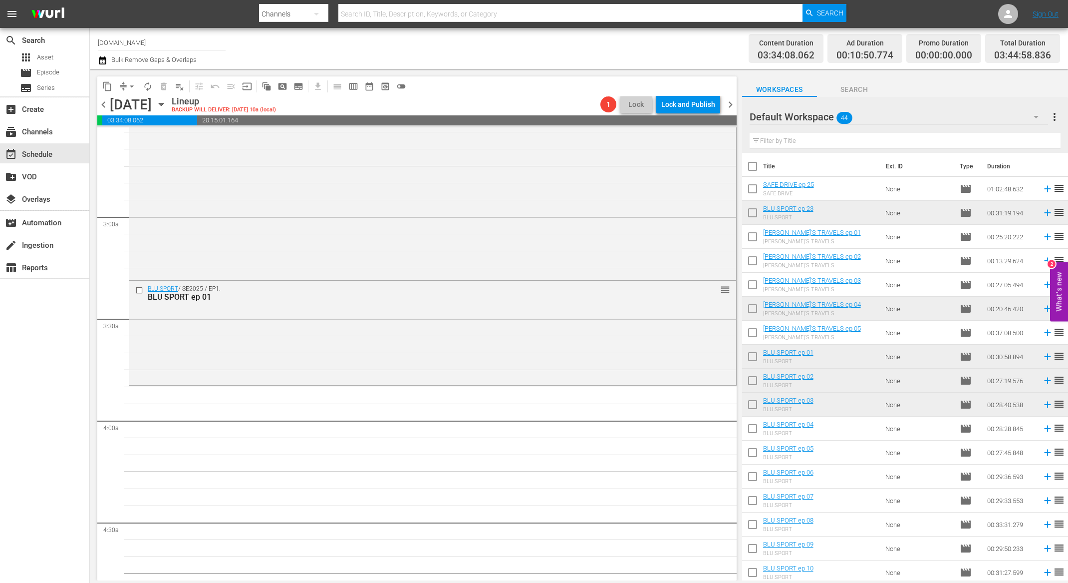
scroll to position [0, 0]
click at [1044, 213] on icon at bounding box center [1047, 213] width 6 height 6
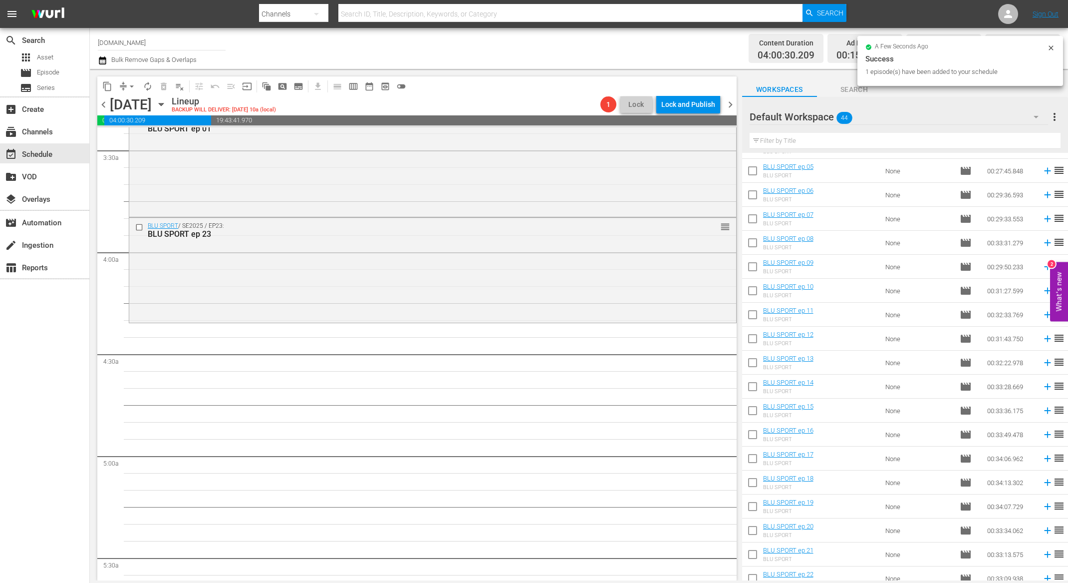
scroll to position [649, 0]
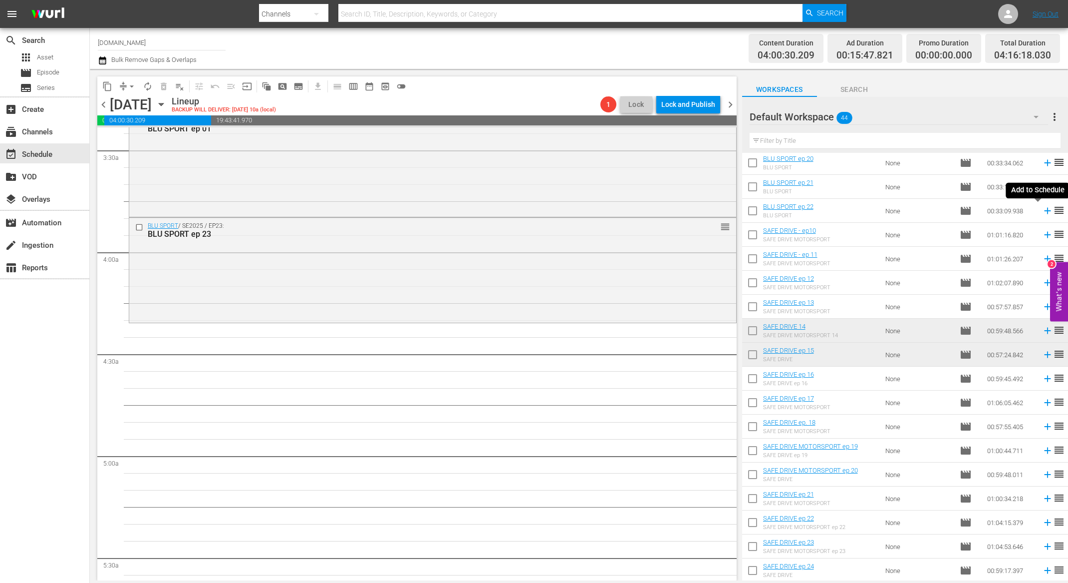
click at [1042, 212] on icon at bounding box center [1047, 210] width 11 height 11
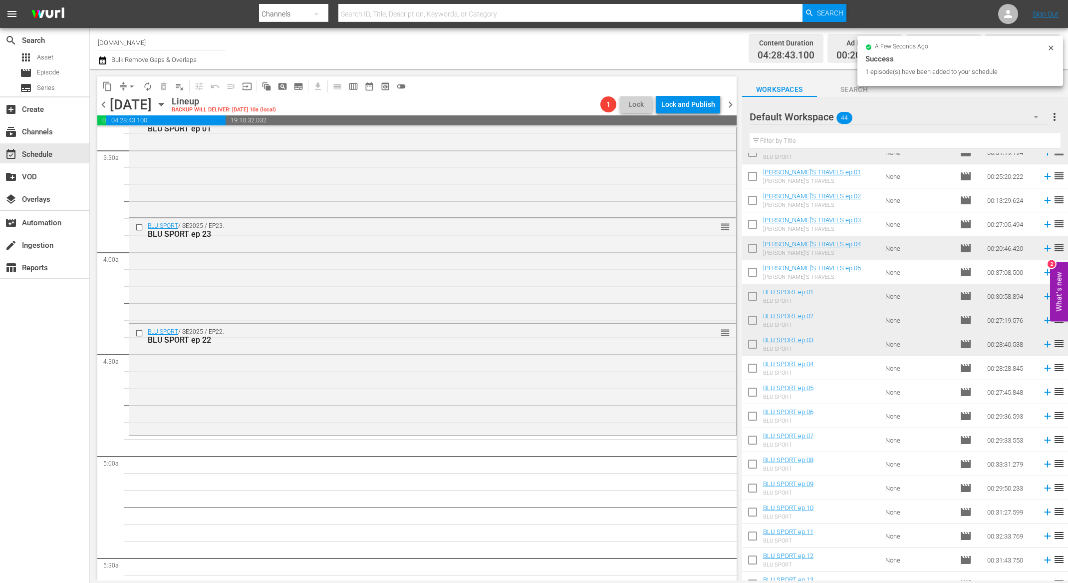
scroll to position [45, 0]
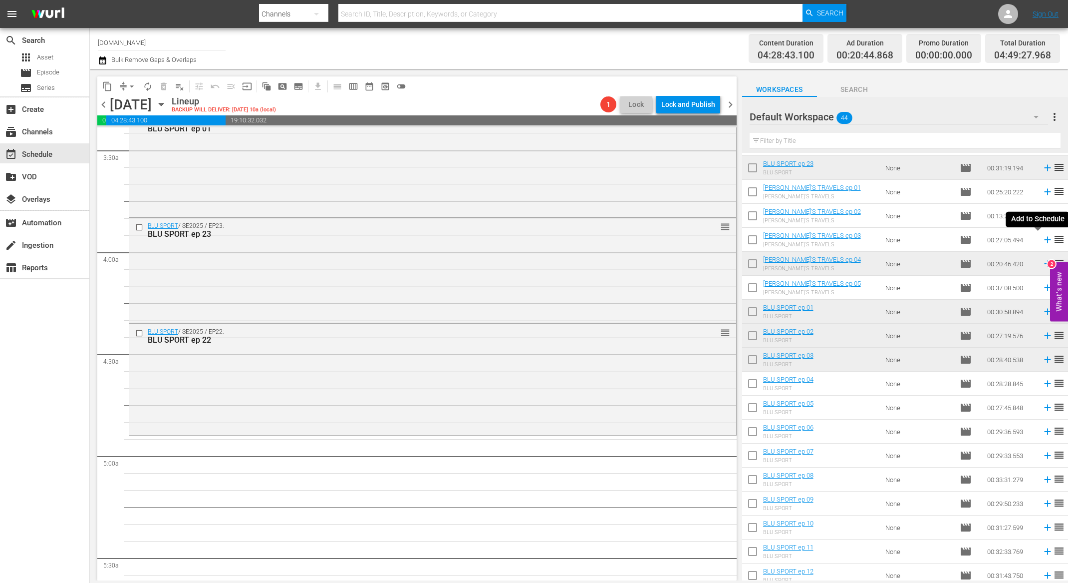
click at [1044, 241] on icon at bounding box center [1047, 240] width 6 height 6
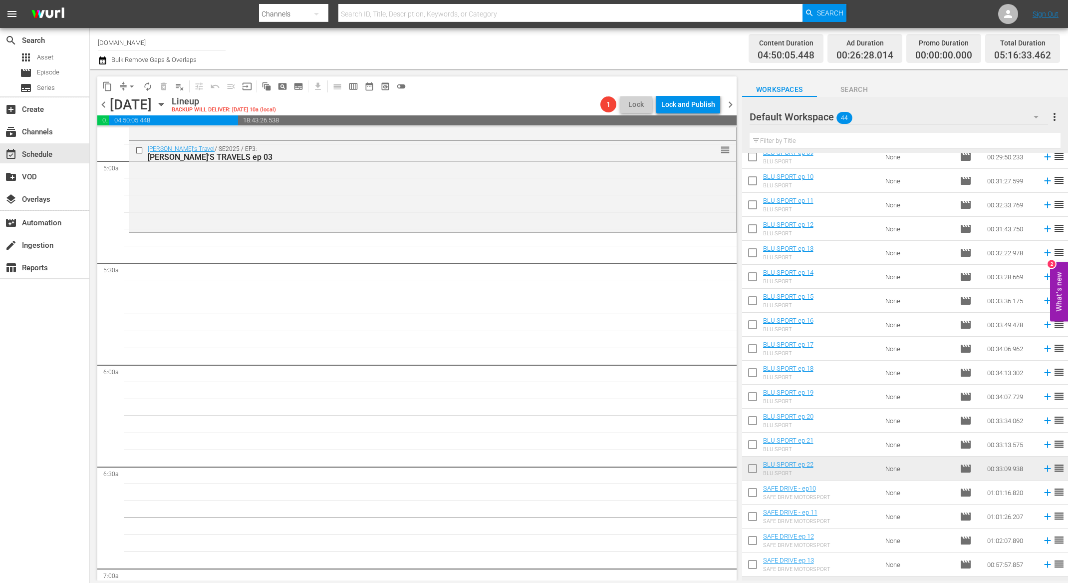
scroll to position [381, 0]
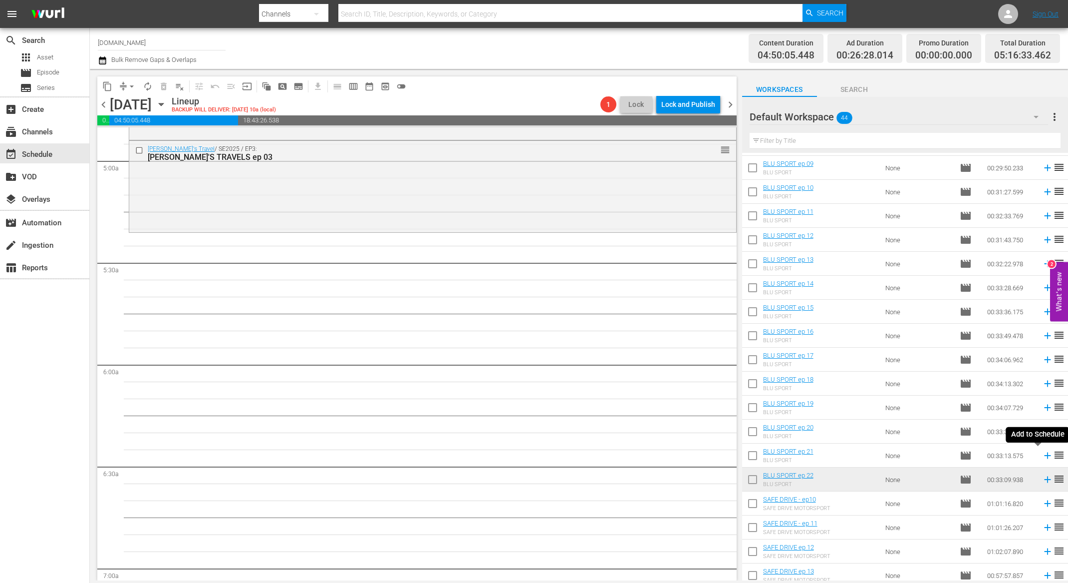
click at [1044, 455] on icon at bounding box center [1047, 455] width 6 height 6
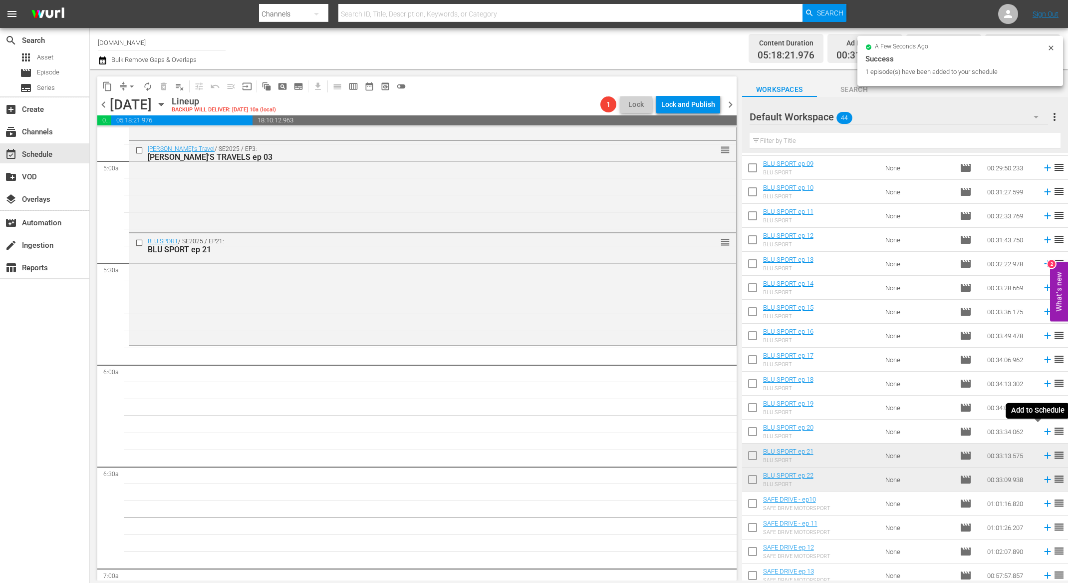
click at [1044, 431] on icon at bounding box center [1047, 431] width 6 height 6
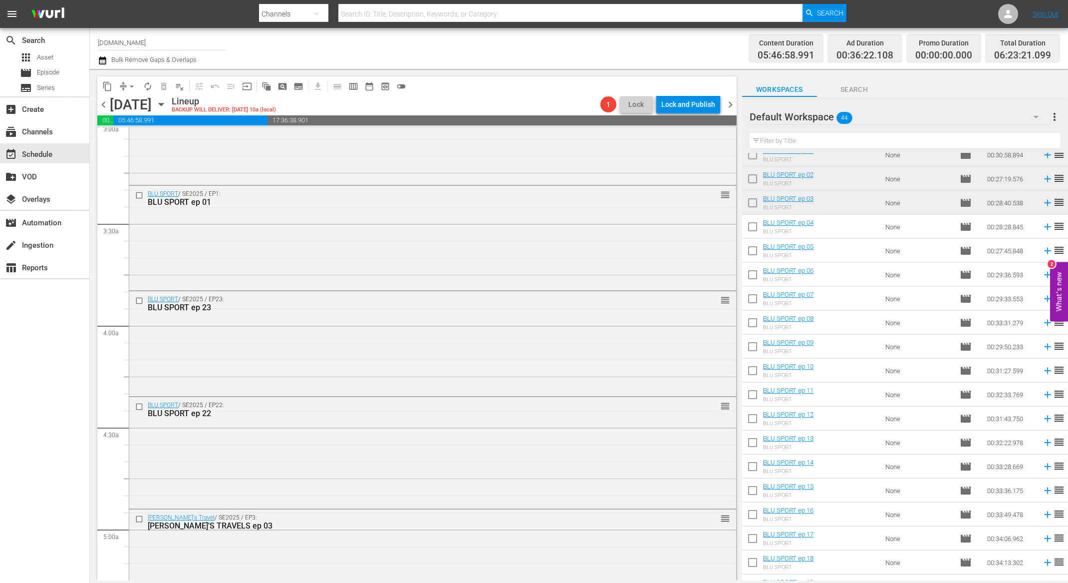
scroll to position [36, 0]
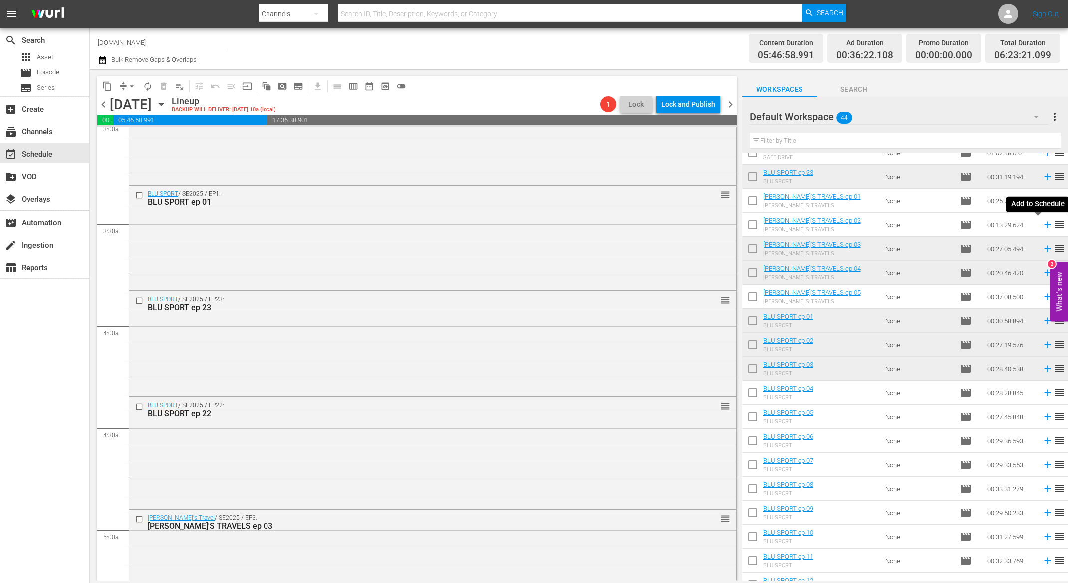
click at [1042, 227] on icon at bounding box center [1047, 224] width 11 height 11
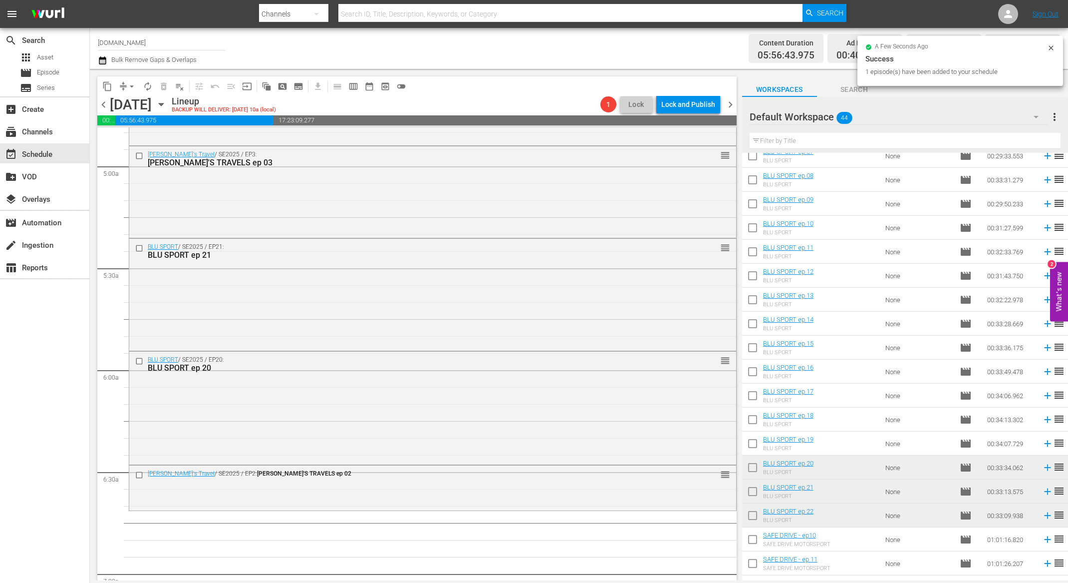
scroll to position [520, 0]
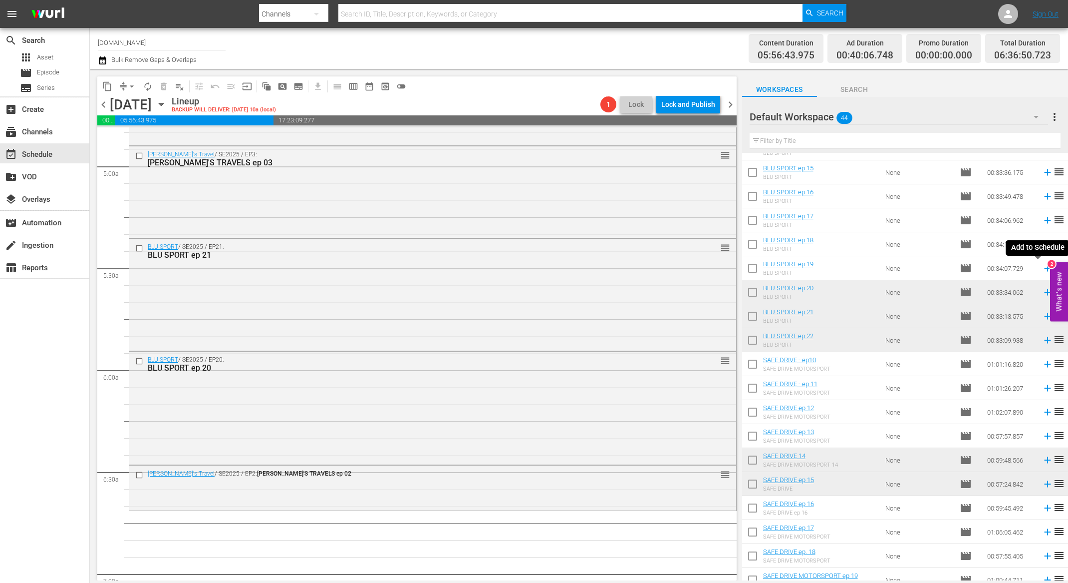
click at [1042, 265] on icon at bounding box center [1047, 268] width 11 height 11
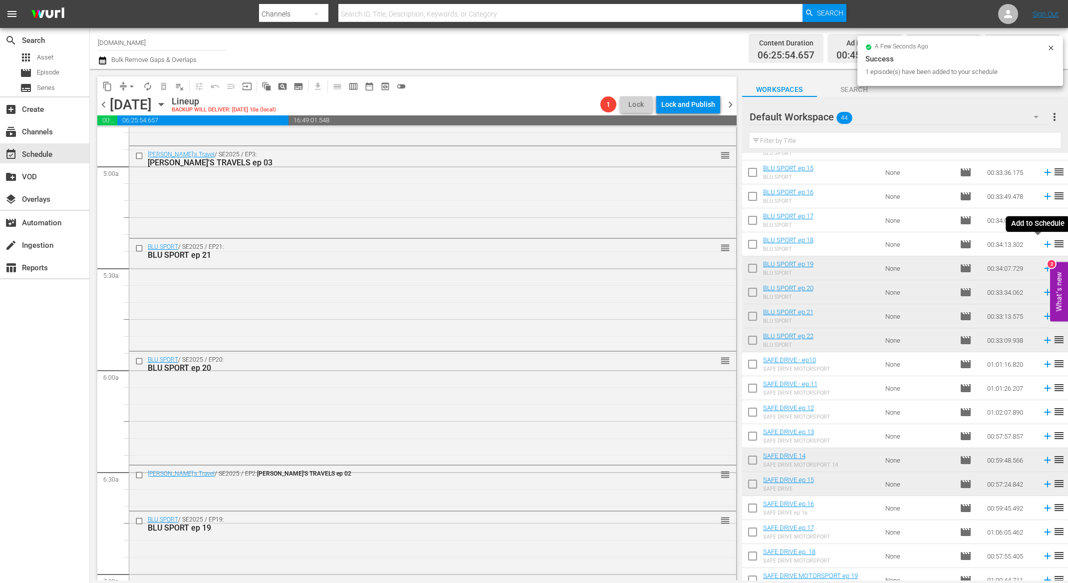
click at [1042, 243] on icon at bounding box center [1047, 244] width 11 height 11
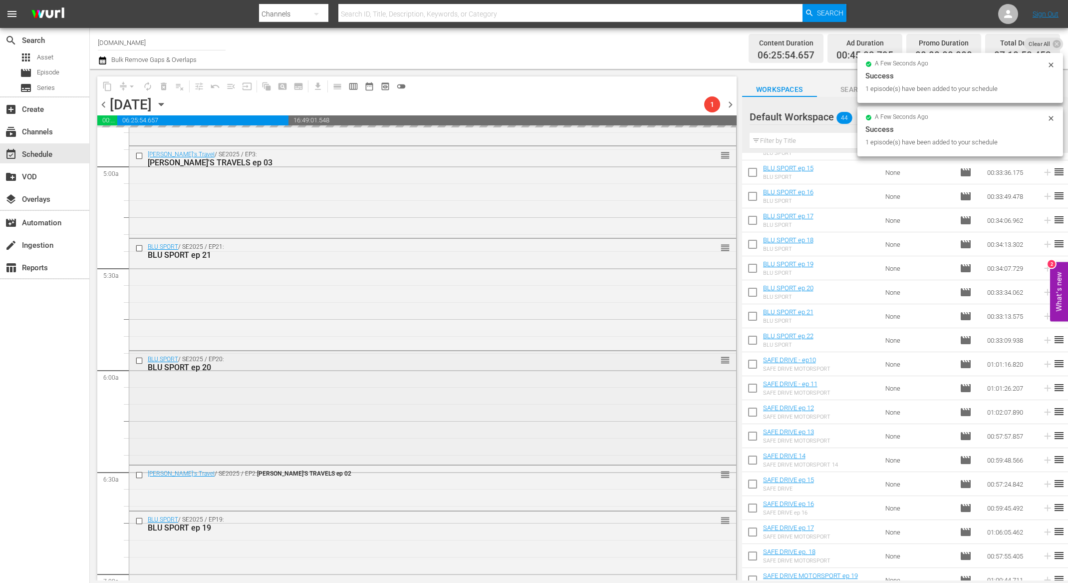
scroll to position [1313, 0]
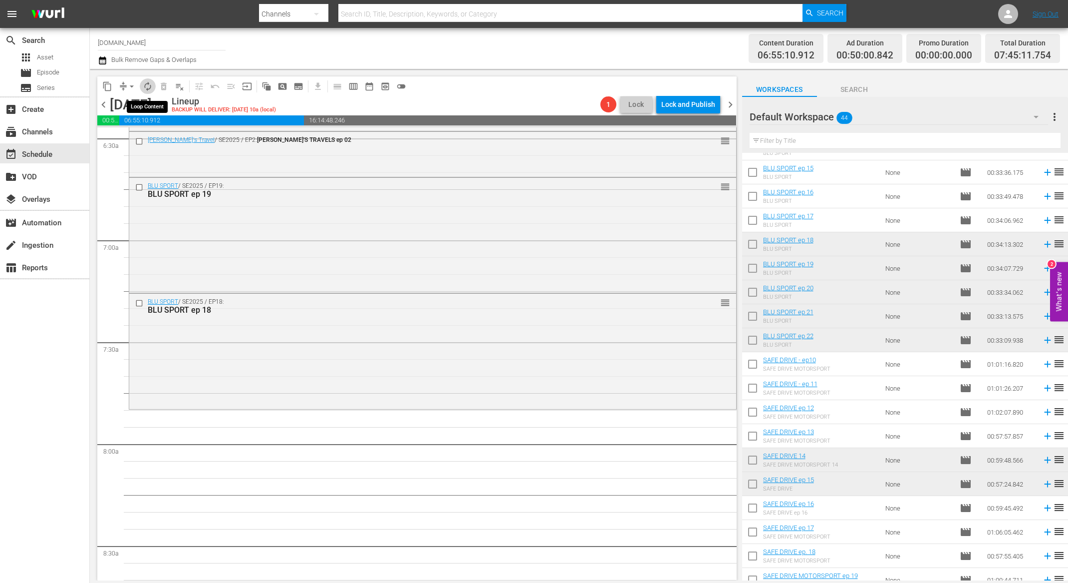
click at [144, 88] on span "autorenew_outlined" at bounding box center [148, 86] width 10 height 10
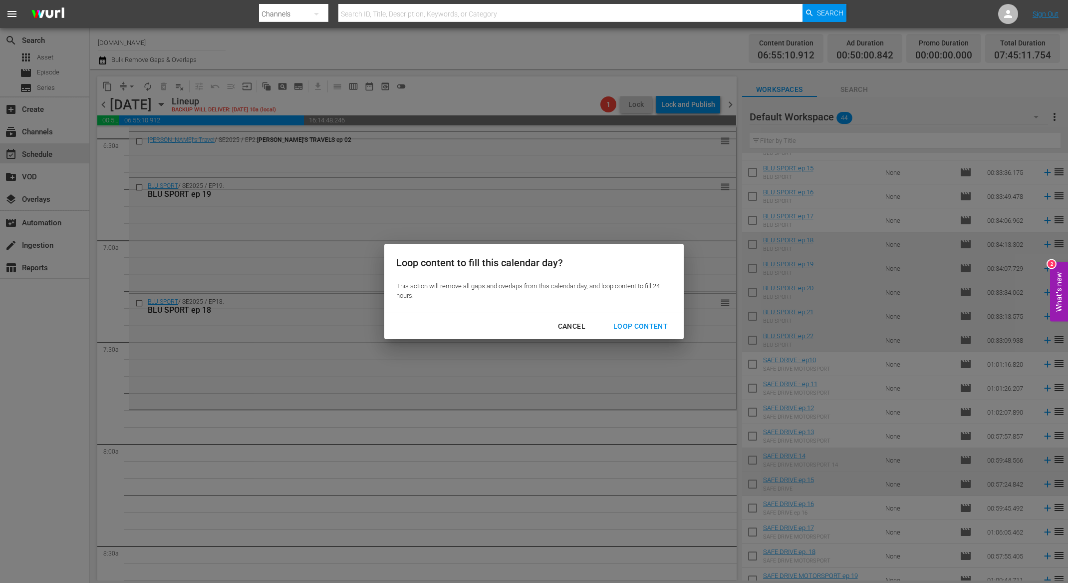
click at [628, 329] on div "Loop Content" at bounding box center [640, 326] width 70 height 12
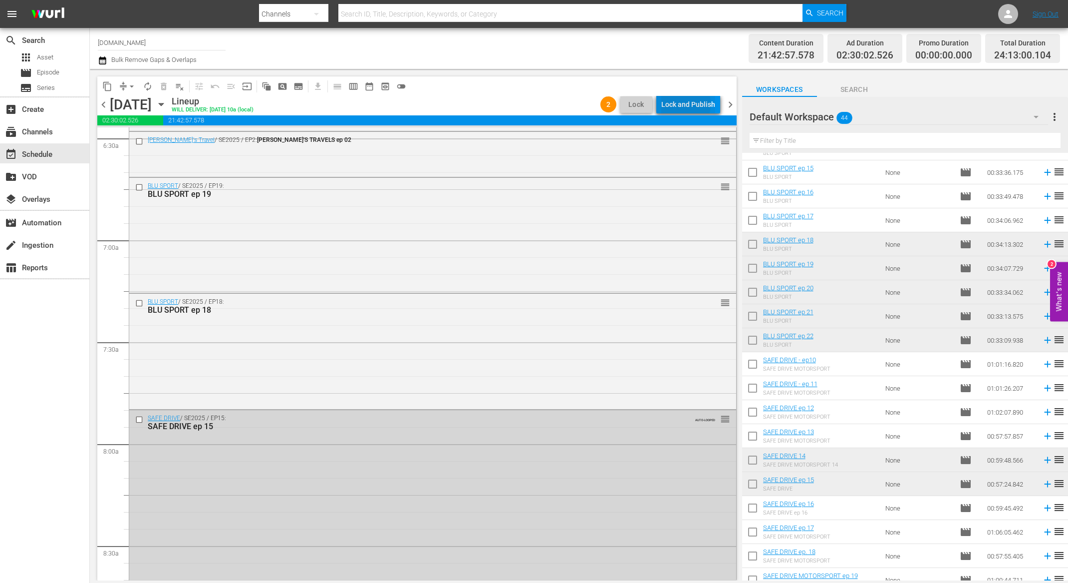
click at [680, 104] on div "Lock and Publish" at bounding box center [688, 104] width 54 height 18
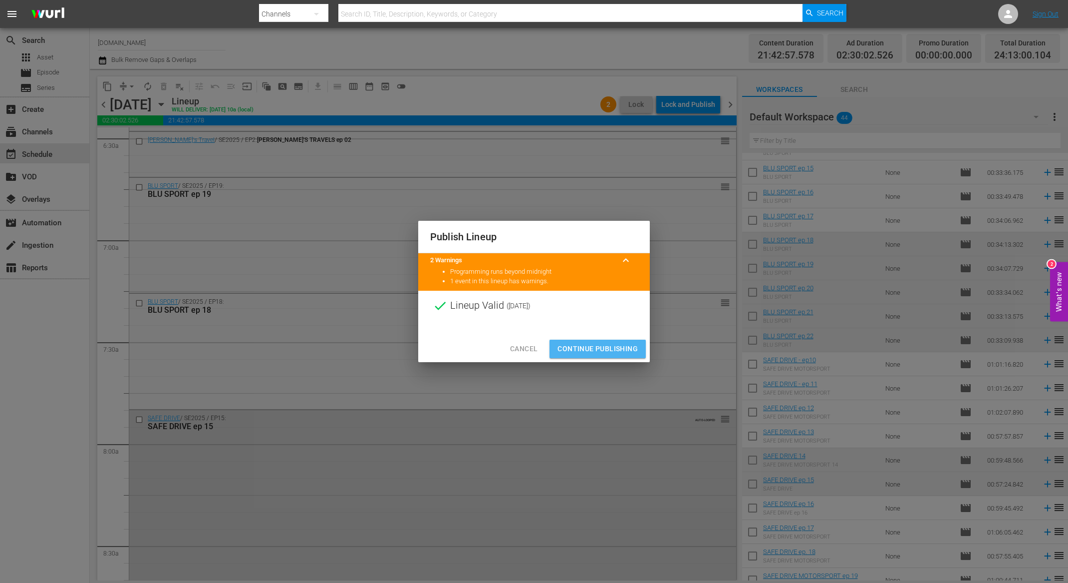
click at [611, 348] on span "Continue Publishing" at bounding box center [598, 348] width 80 height 12
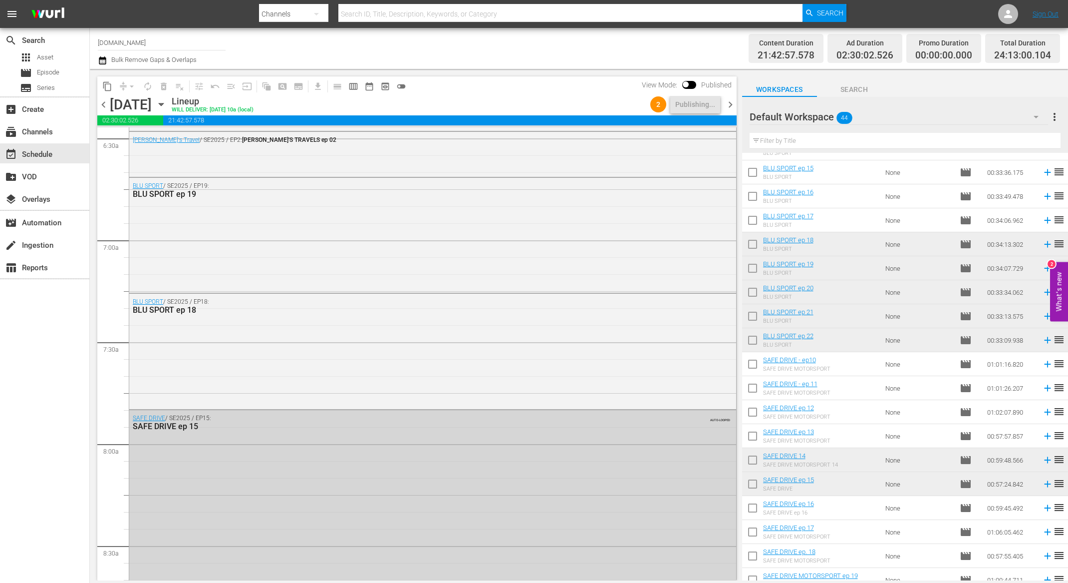
click at [733, 102] on span "chevron_right" at bounding box center [730, 104] width 12 height 12
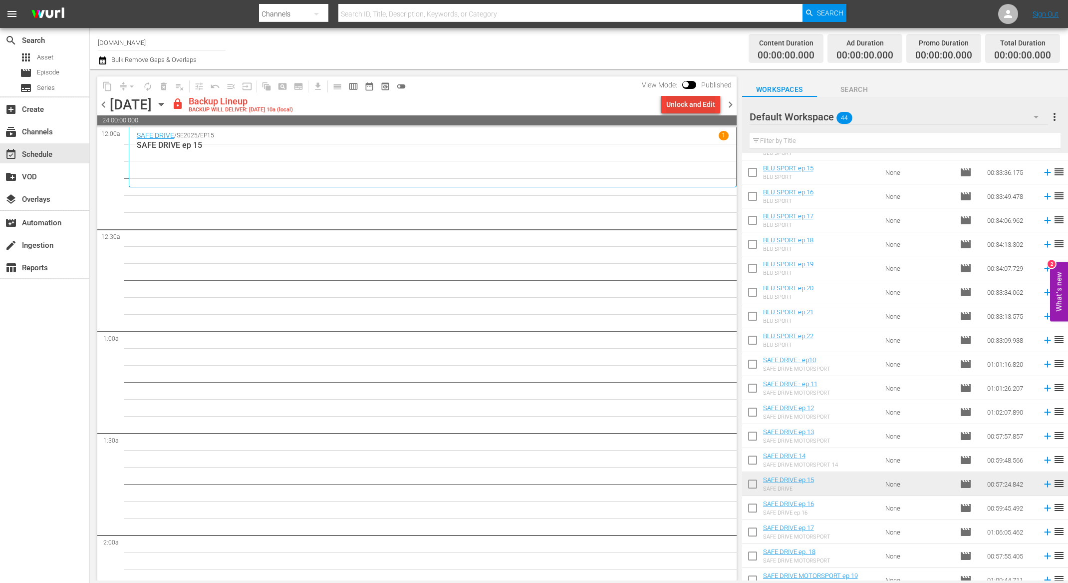
click at [684, 104] on div "Unlock and Edit" at bounding box center [690, 104] width 49 height 18
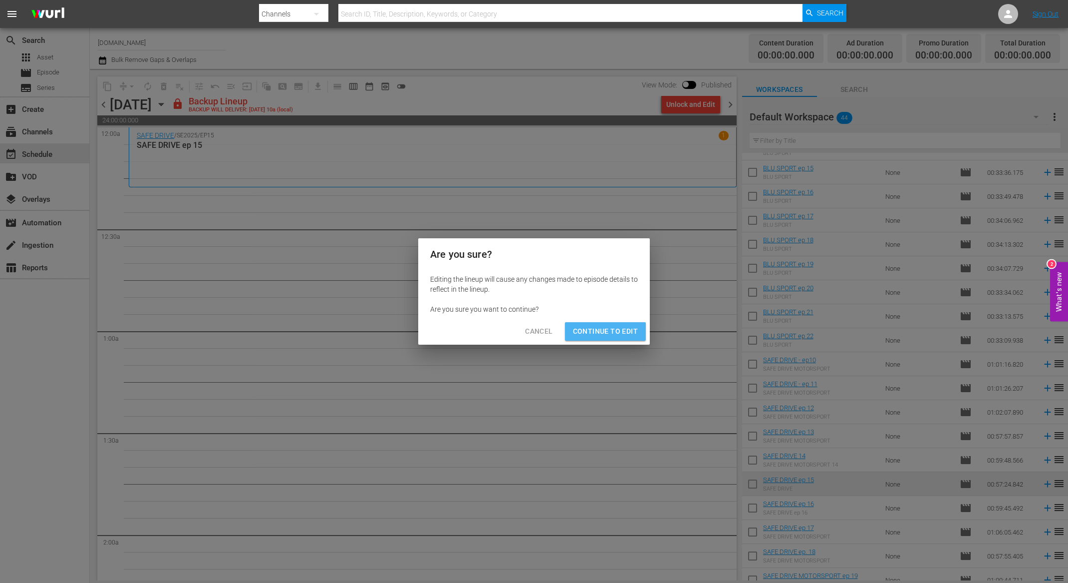
click at [611, 332] on span "Continue to Edit" at bounding box center [605, 331] width 65 height 12
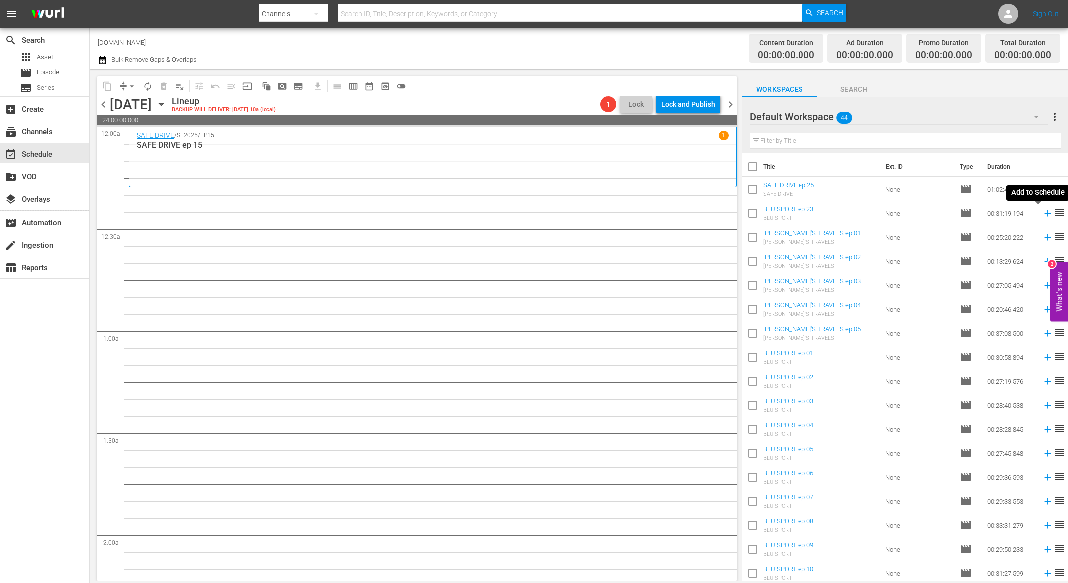
click at [1042, 213] on icon at bounding box center [1047, 213] width 11 height 11
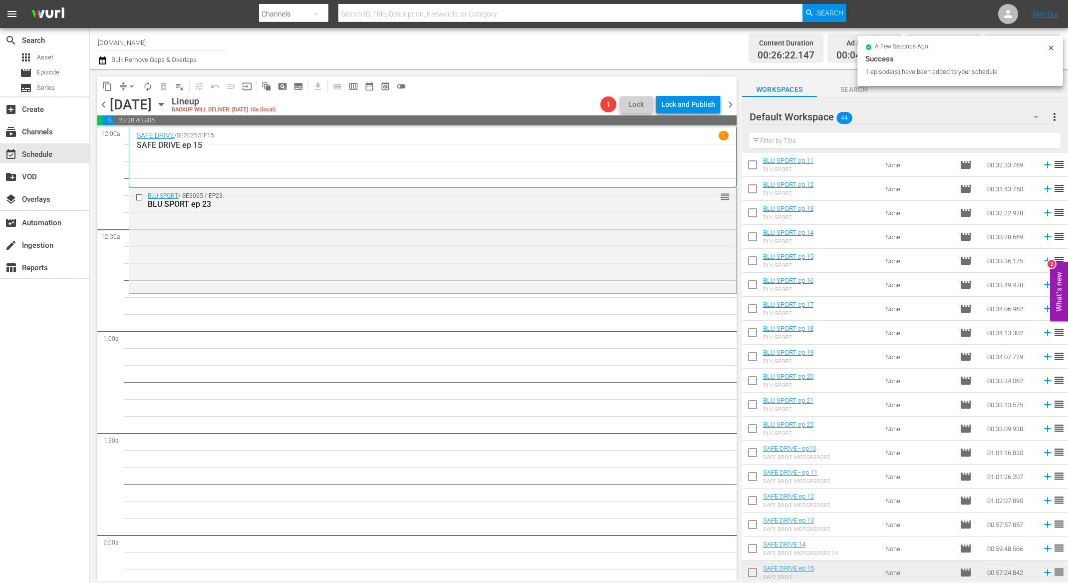
scroll to position [649, 0]
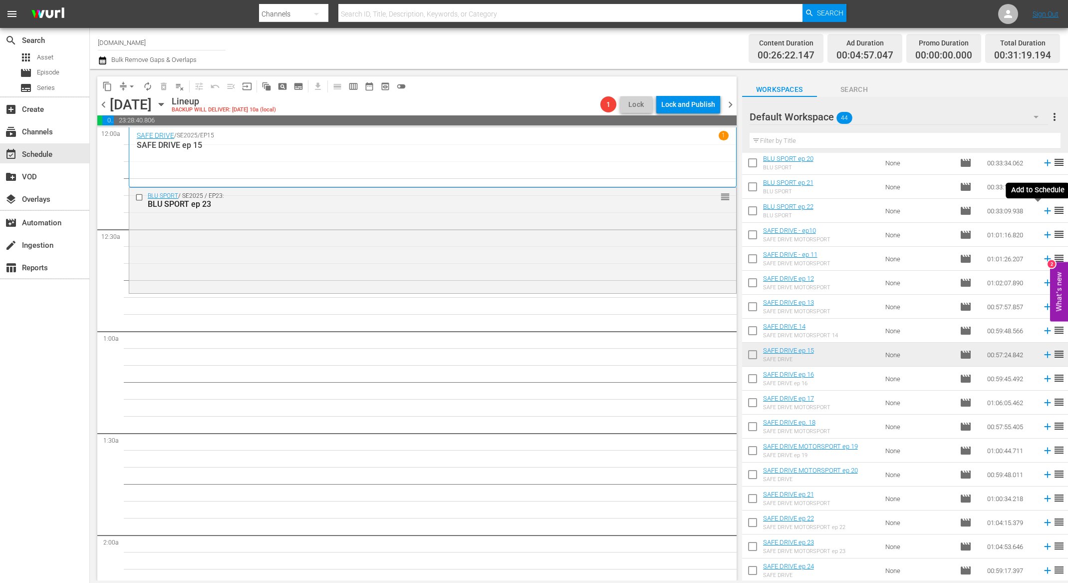
click at [1044, 210] on icon at bounding box center [1047, 211] width 6 height 6
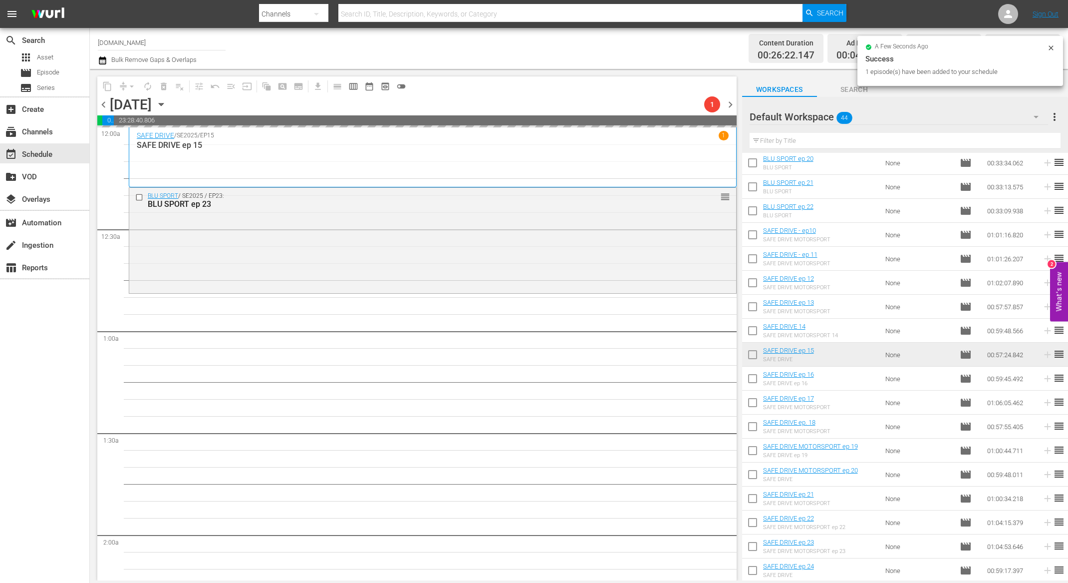
scroll to position [0, 0]
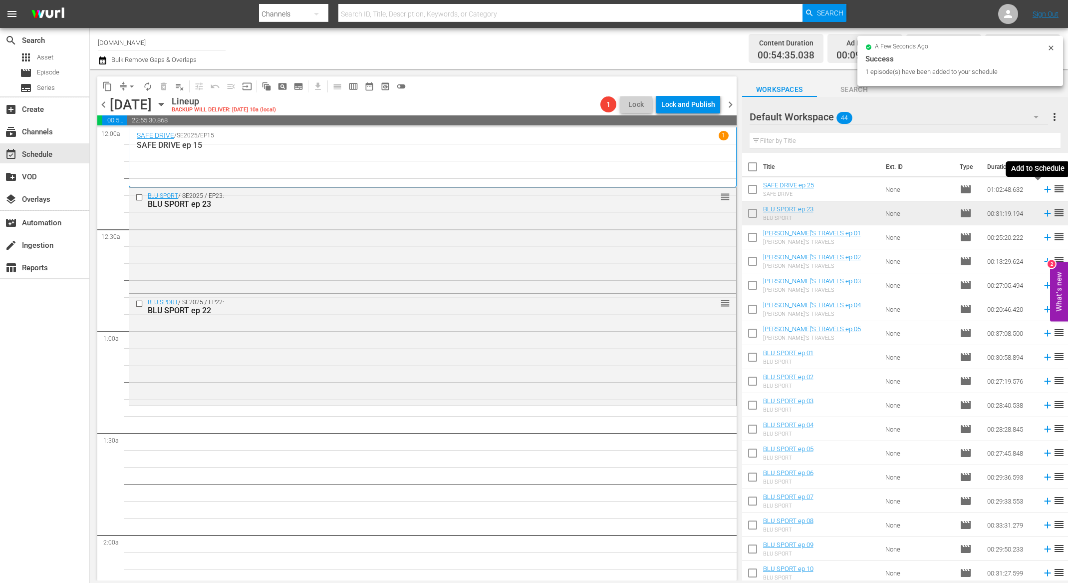
click at [1042, 190] on icon at bounding box center [1047, 189] width 11 height 11
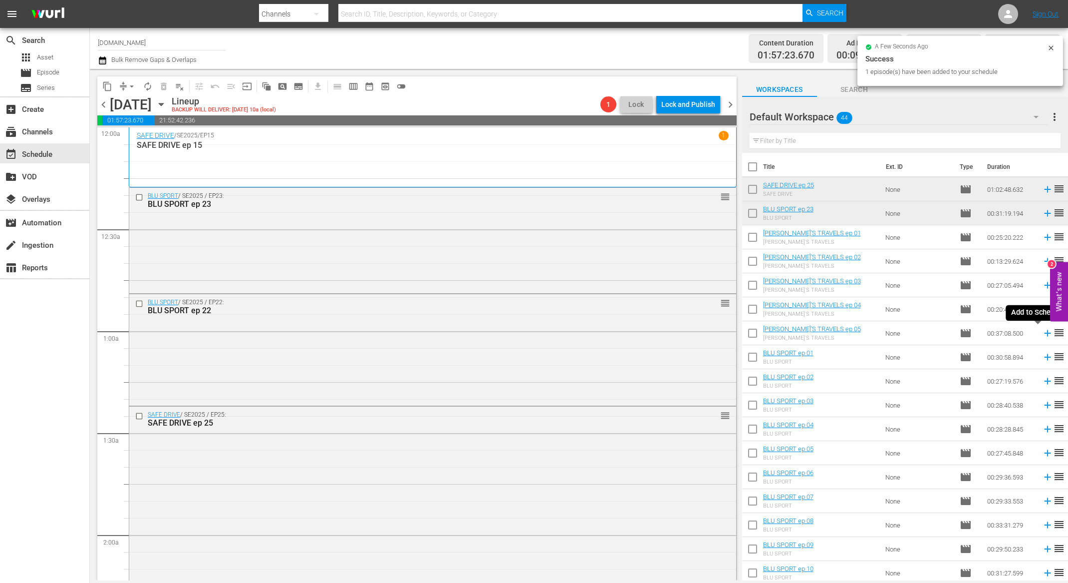
click at [1042, 335] on icon at bounding box center [1047, 332] width 11 height 11
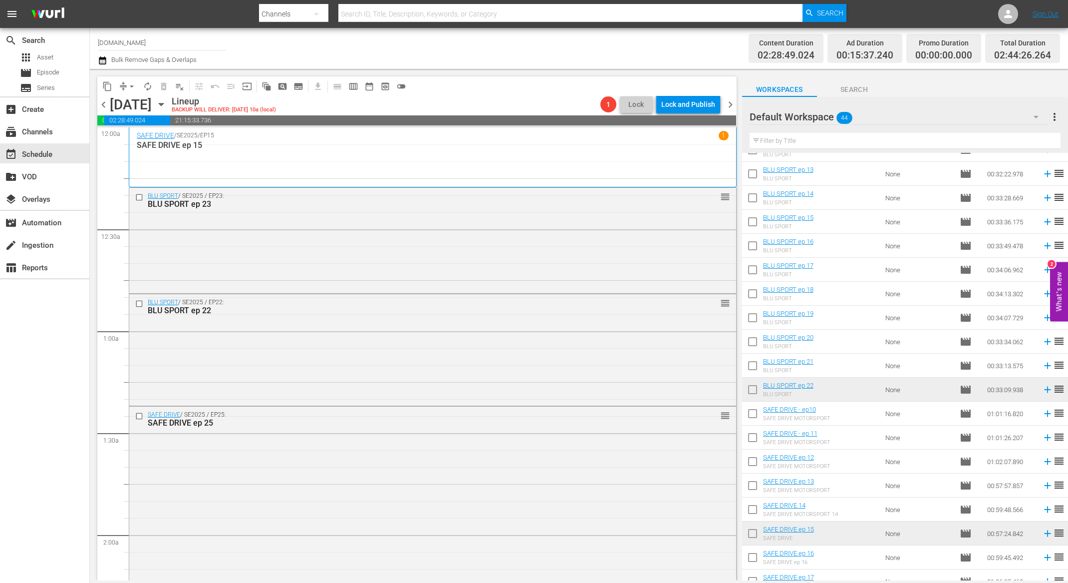
scroll to position [457, 0]
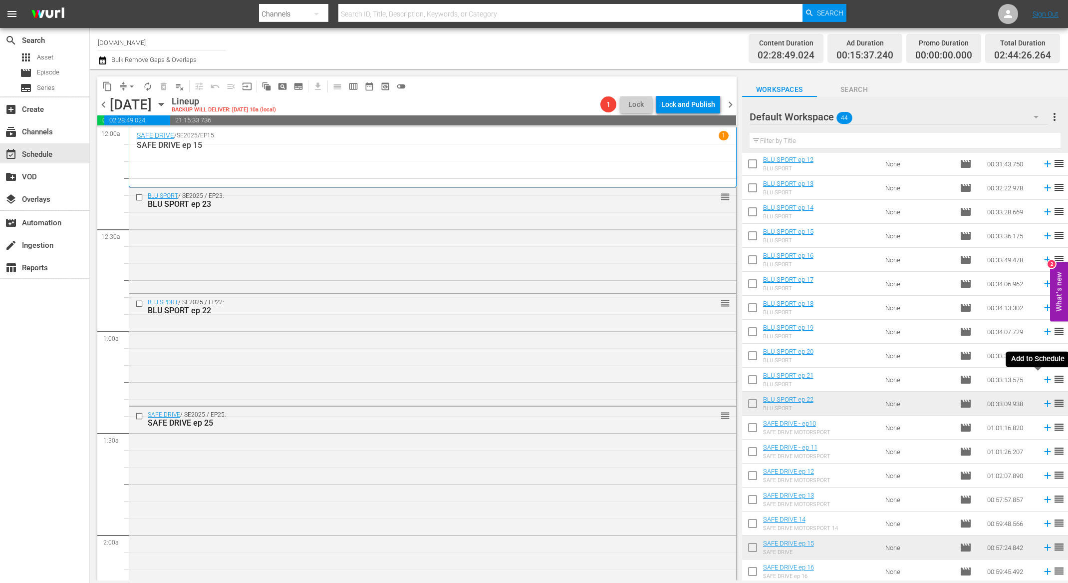
click at [1044, 381] on icon at bounding box center [1047, 379] width 6 height 6
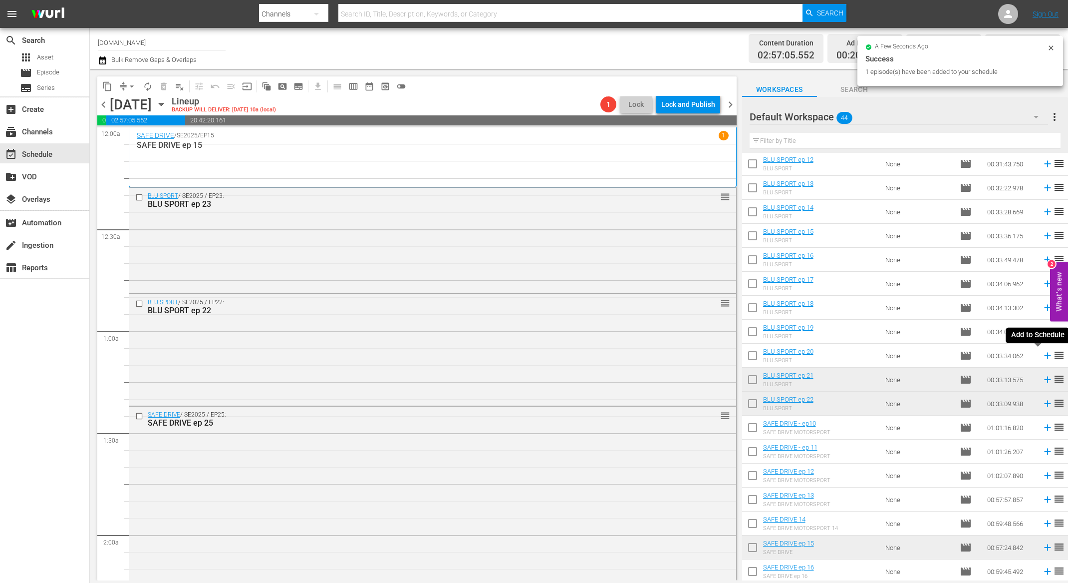
click at [1042, 356] on icon at bounding box center [1047, 355] width 11 height 11
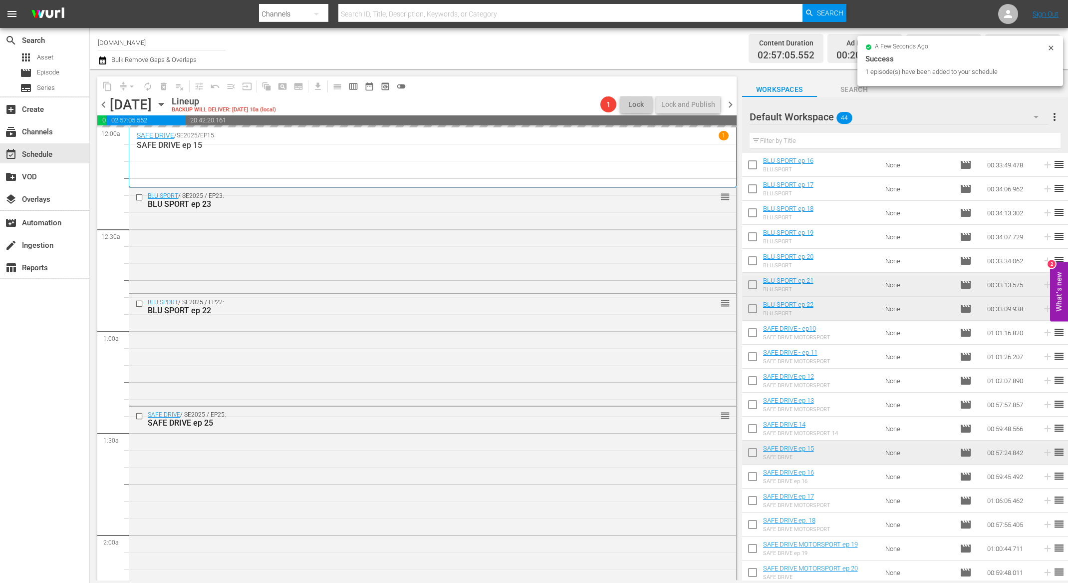
scroll to position [649, 0]
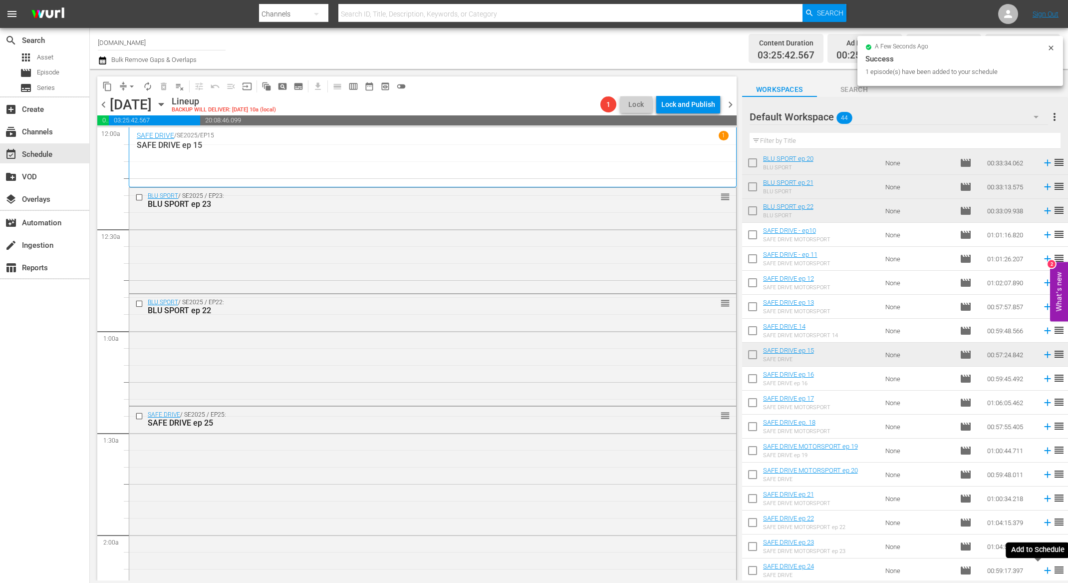
click at [1044, 534] on icon at bounding box center [1047, 570] width 6 height 6
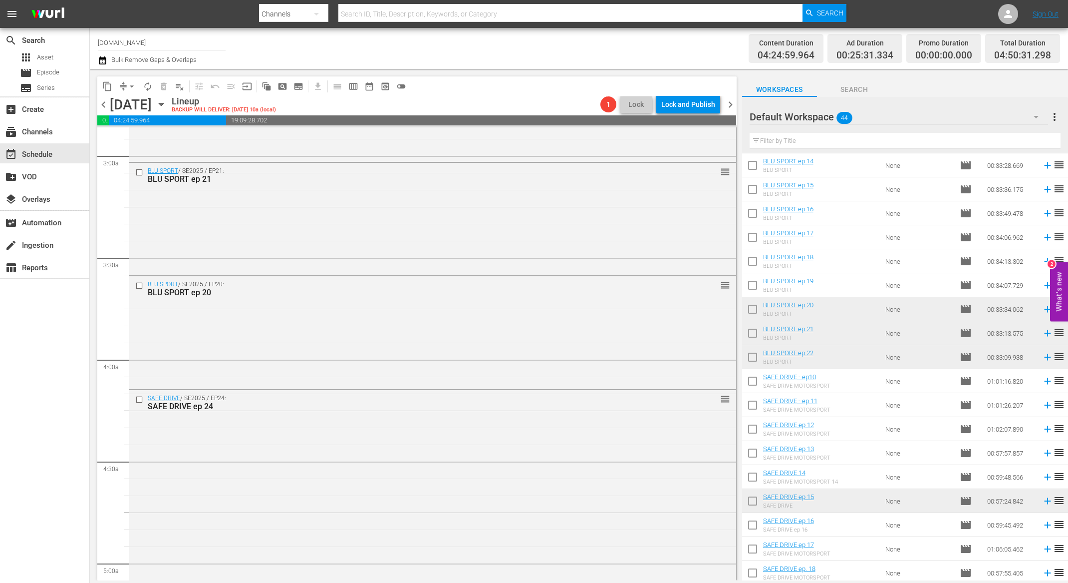
scroll to position [499, 0]
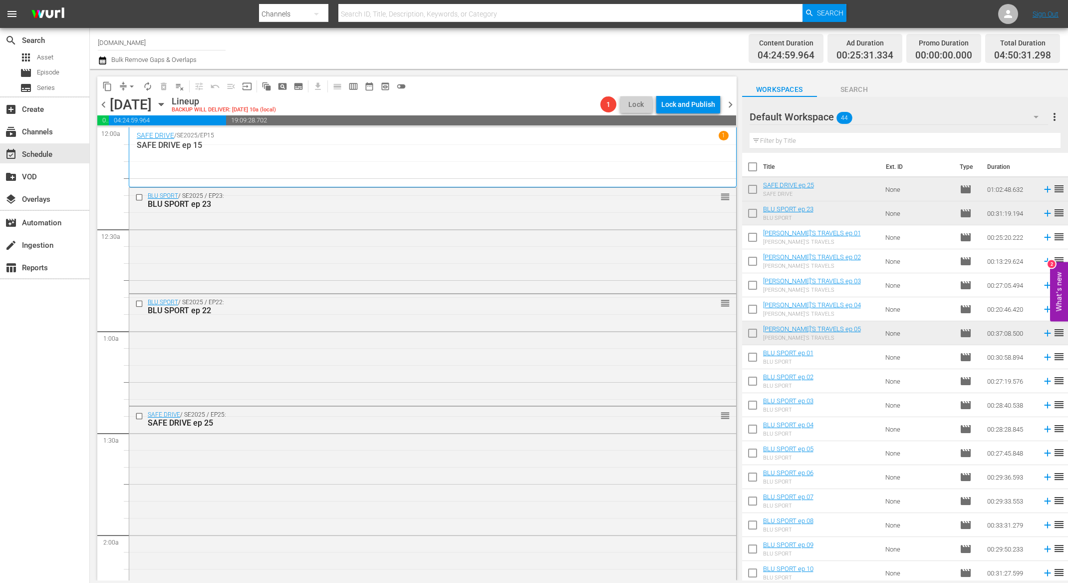
scroll to position [499, 0]
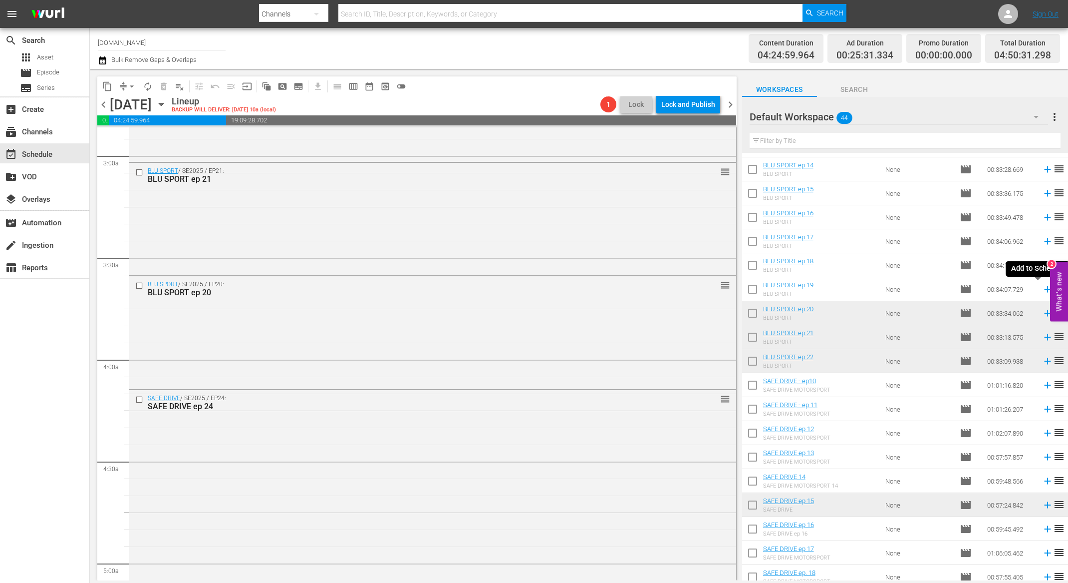
click at [1044, 288] on icon at bounding box center [1047, 289] width 6 height 6
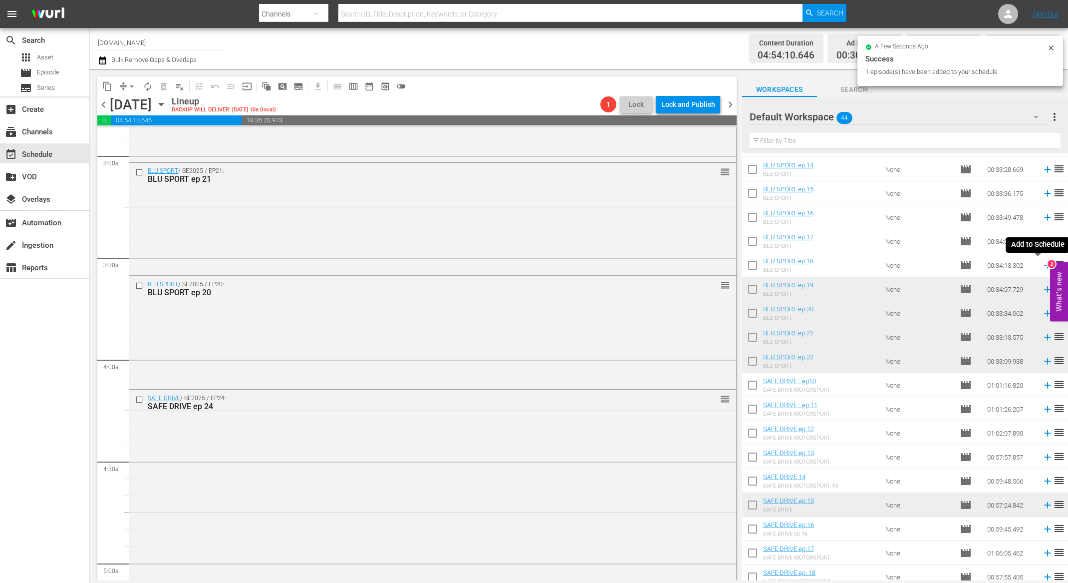
click at [1044, 265] on icon at bounding box center [1047, 265] width 6 height 6
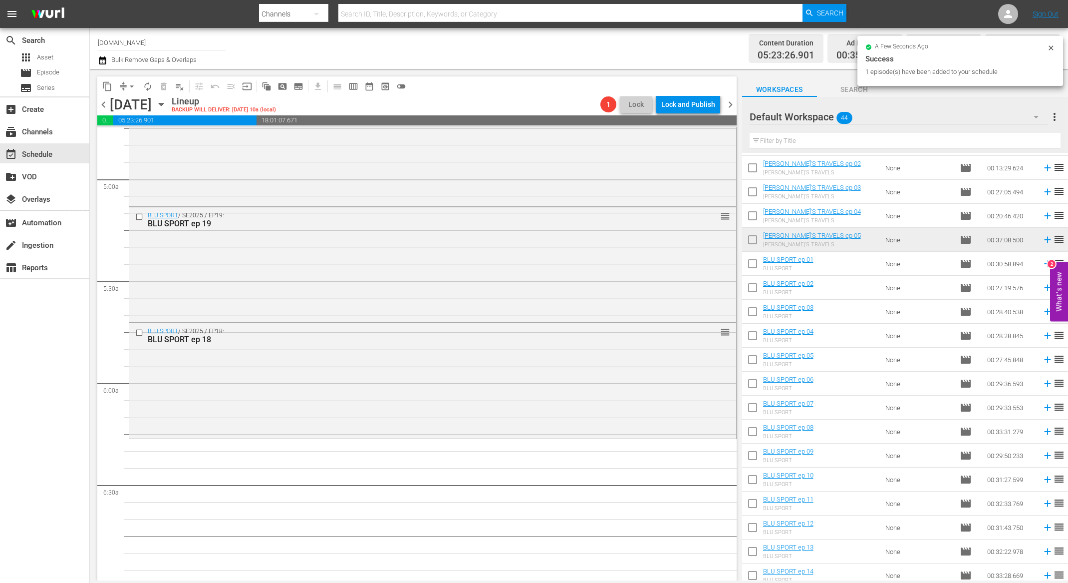
scroll to position [0, 0]
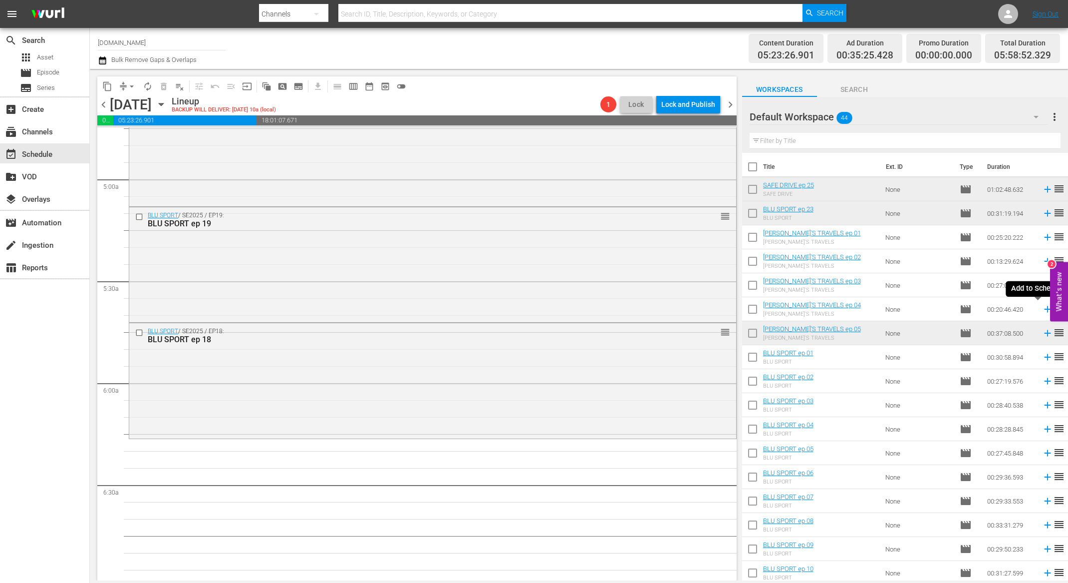
click at [1044, 310] on icon at bounding box center [1047, 309] width 6 height 6
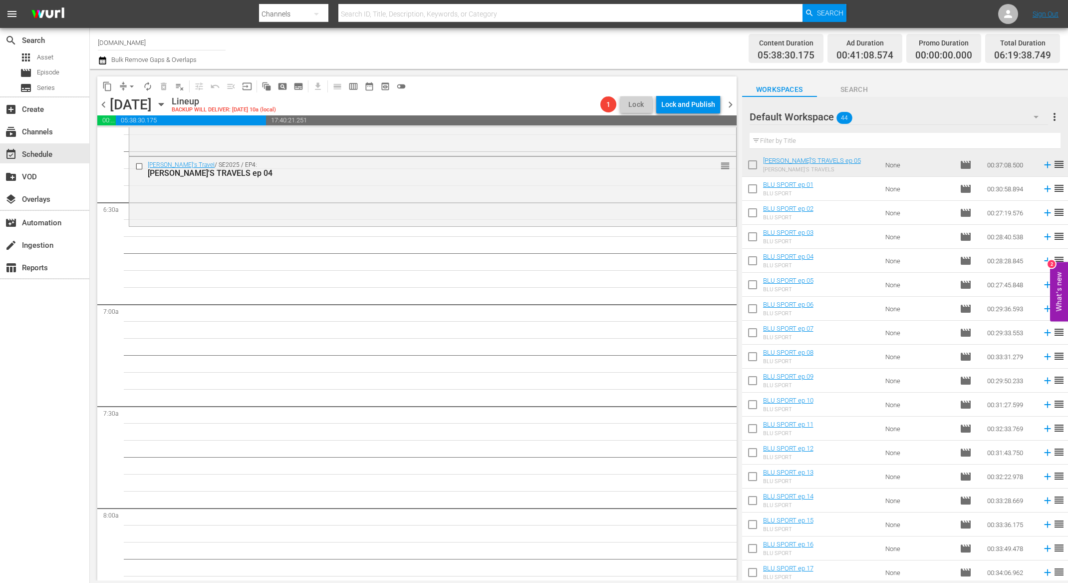
scroll to position [521, 0]
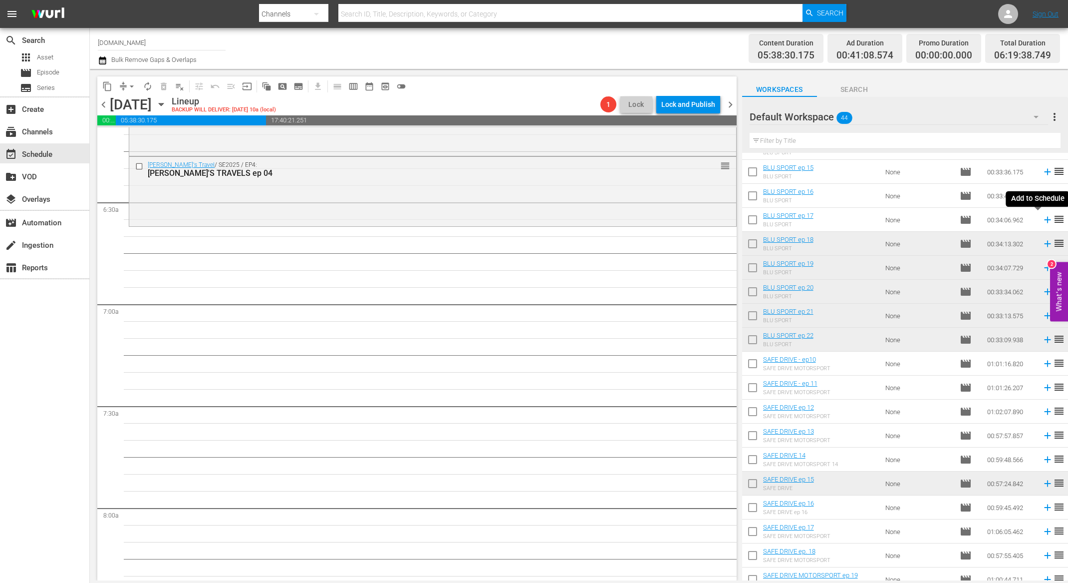
click at [1042, 220] on icon at bounding box center [1047, 219] width 11 height 11
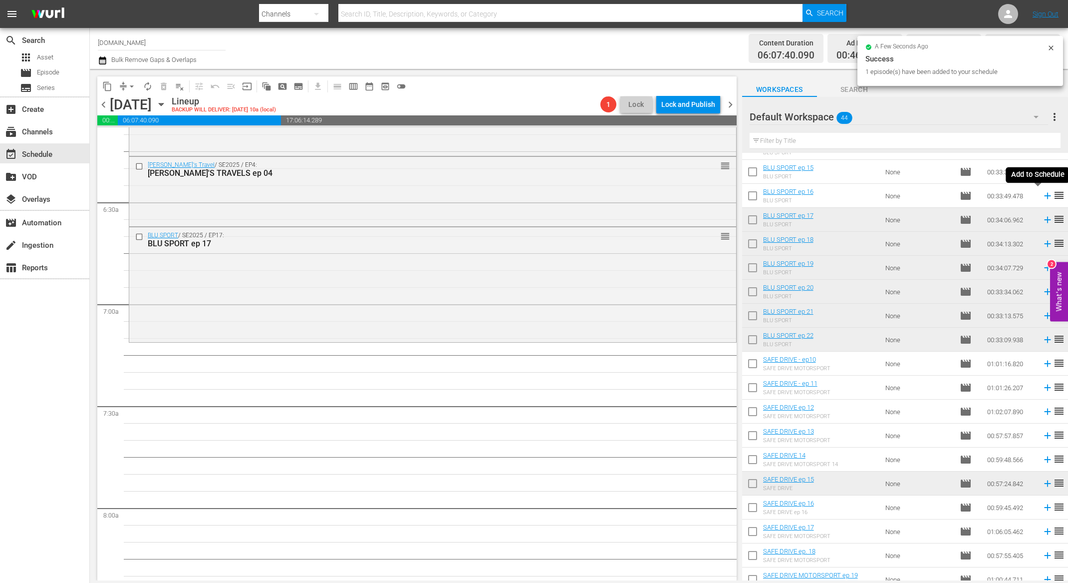
click at [1044, 193] on icon at bounding box center [1047, 196] width 6 height 6
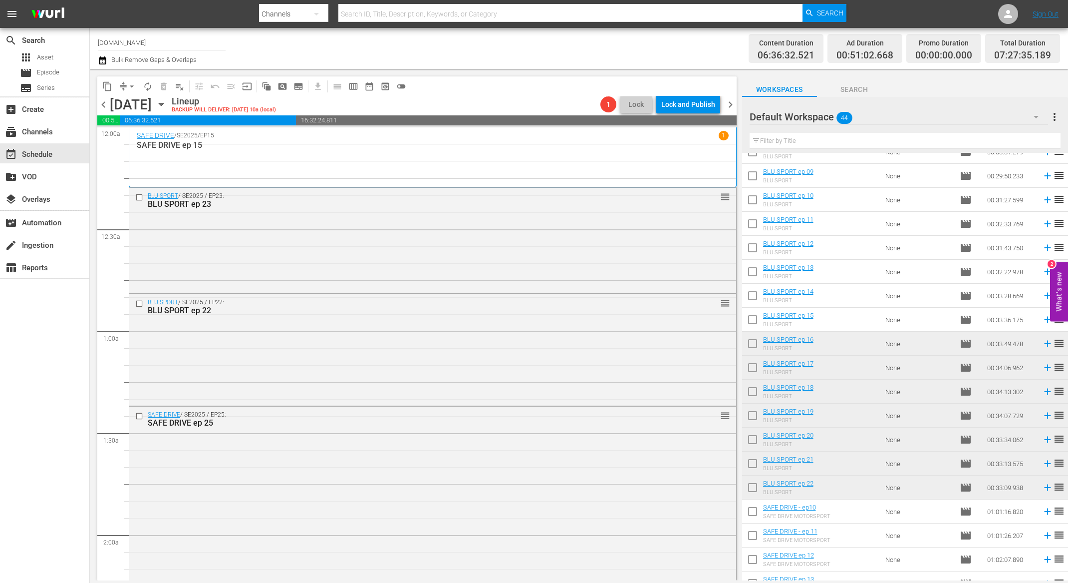
scroll to position [13, 0]
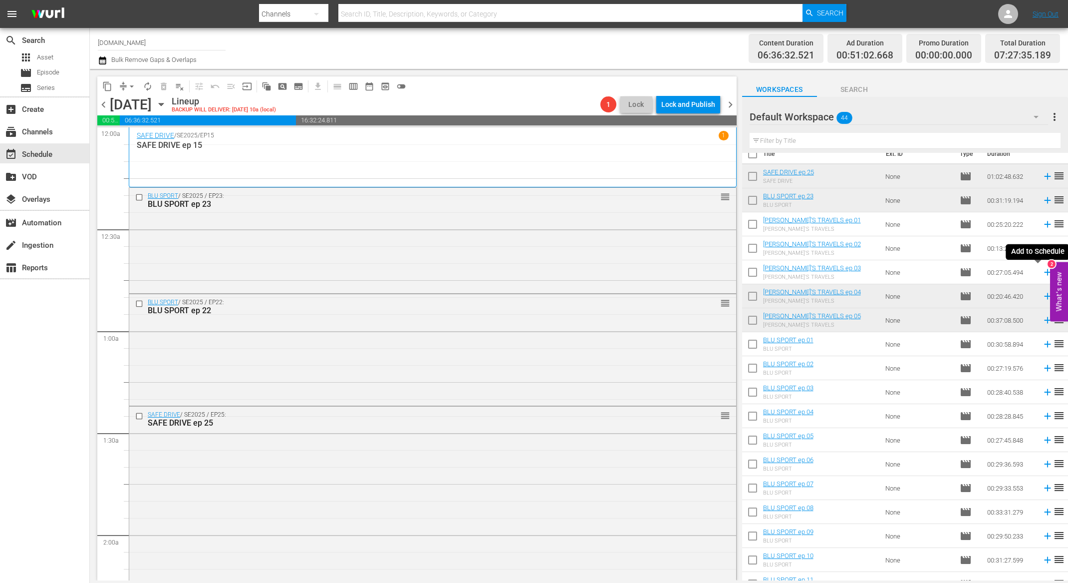
click at [1042, 270] on icon at bounding box center [1047, 272] width 11 height 11
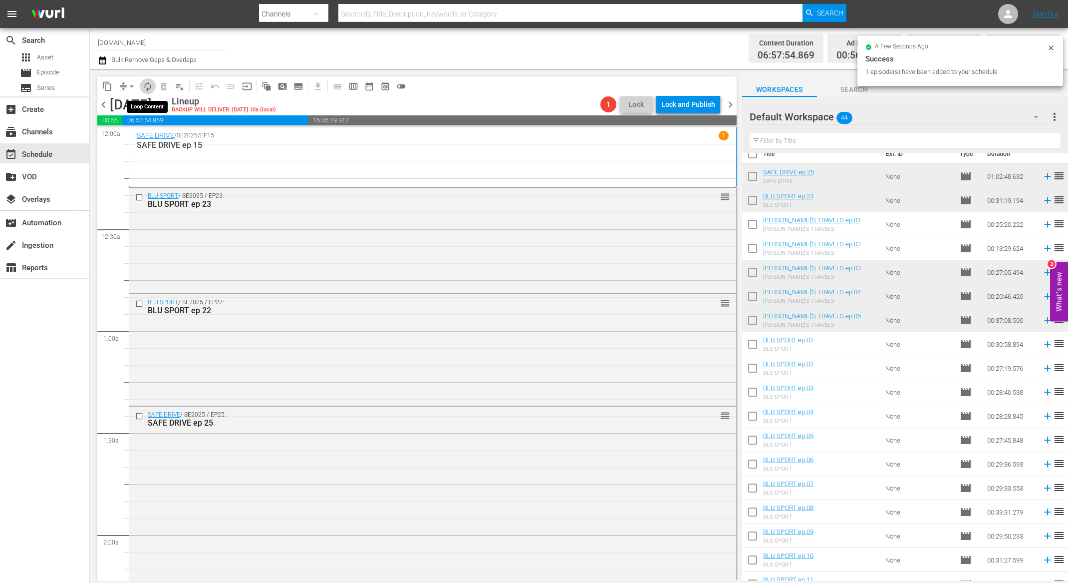
click at [148, 84] on span "autorenew_outlined" at bounding box center [148, 86] width 10 height 10
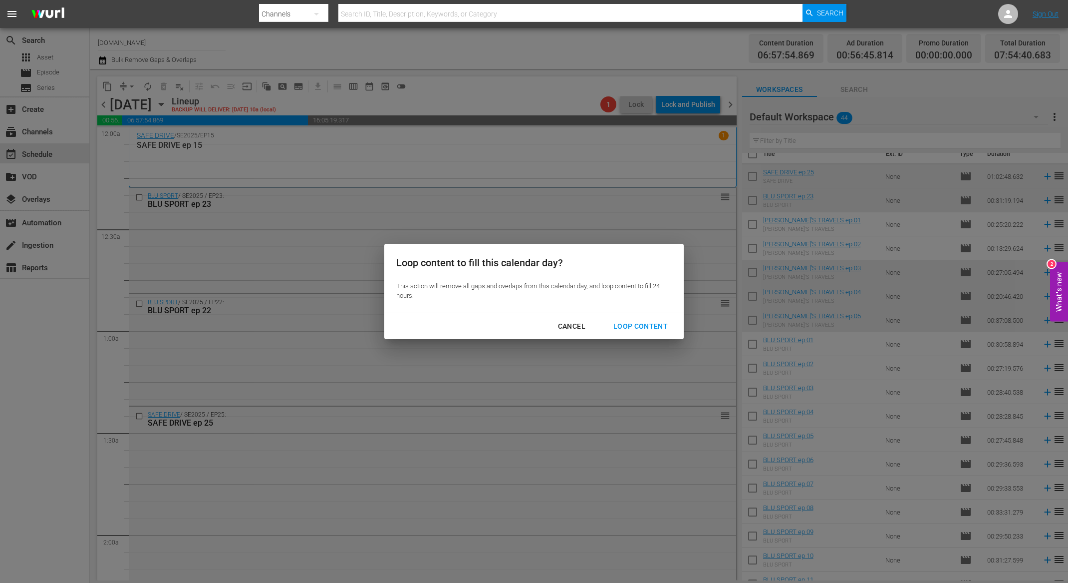
click at [654, 325] on div "Loop Content" at bounding box center [640, 326] width 70 height 12
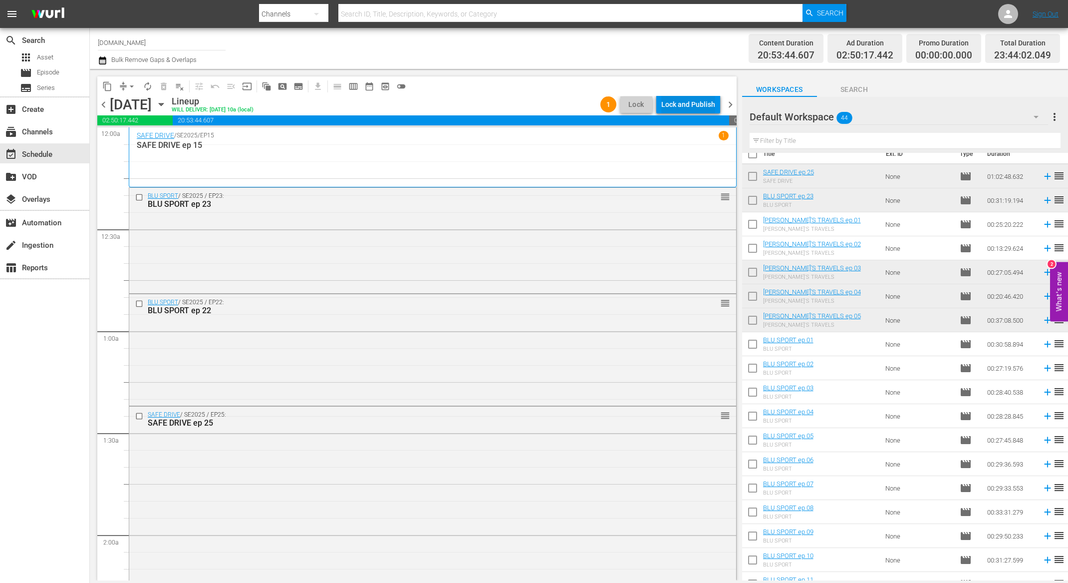
click at [676, 102] on div "Lock and Publish" at bounding box center [688, 104] width 54 height 18
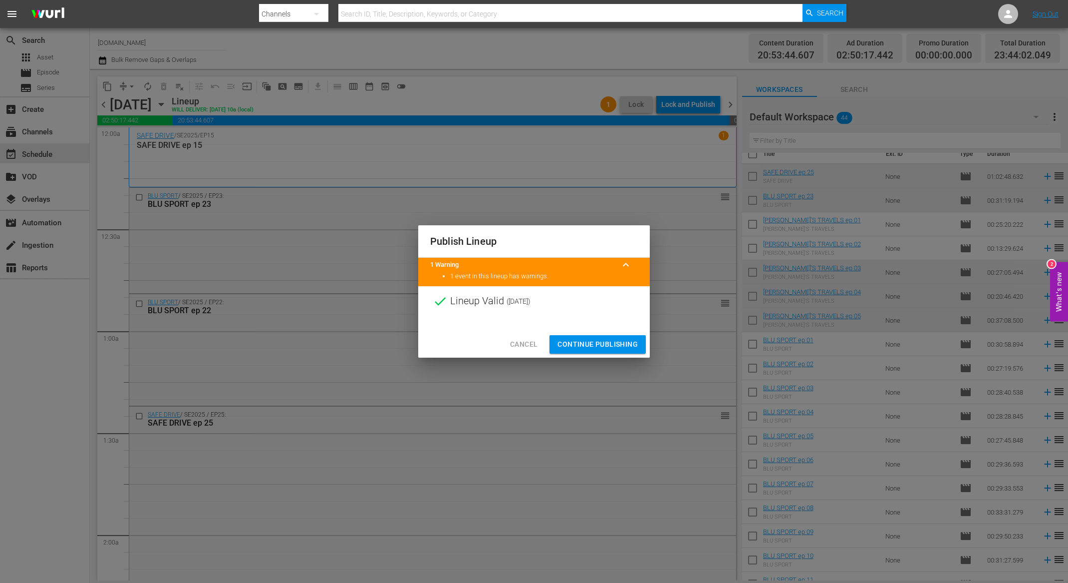
click at [617, 345] on span "Continue Publishing" at bounding box center [598, 344] width 80 height 12
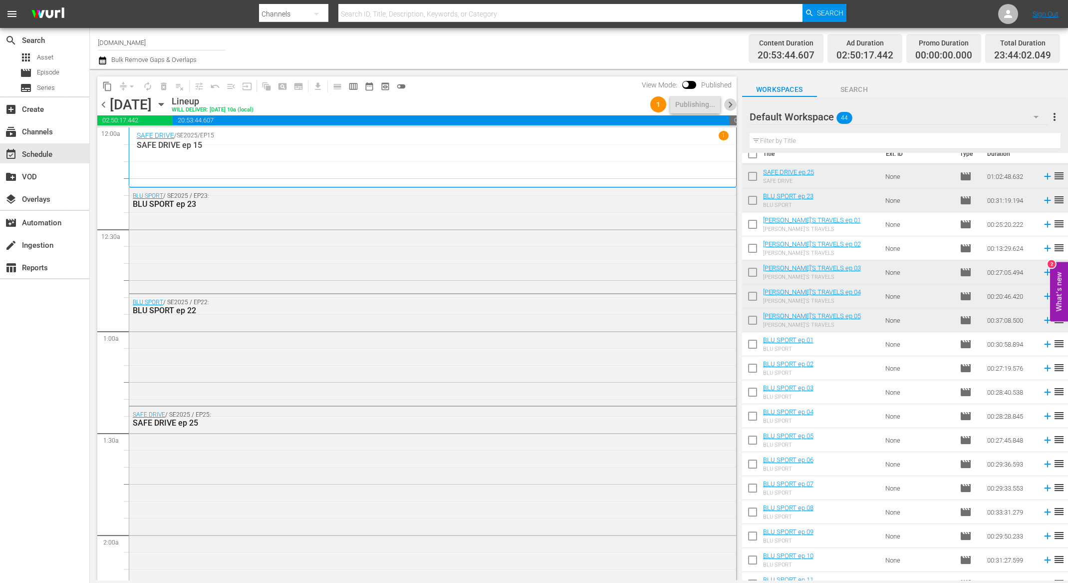
click at [730, 105] on span "chevron_right" at bounding box center [730, 104] width 12 height 12
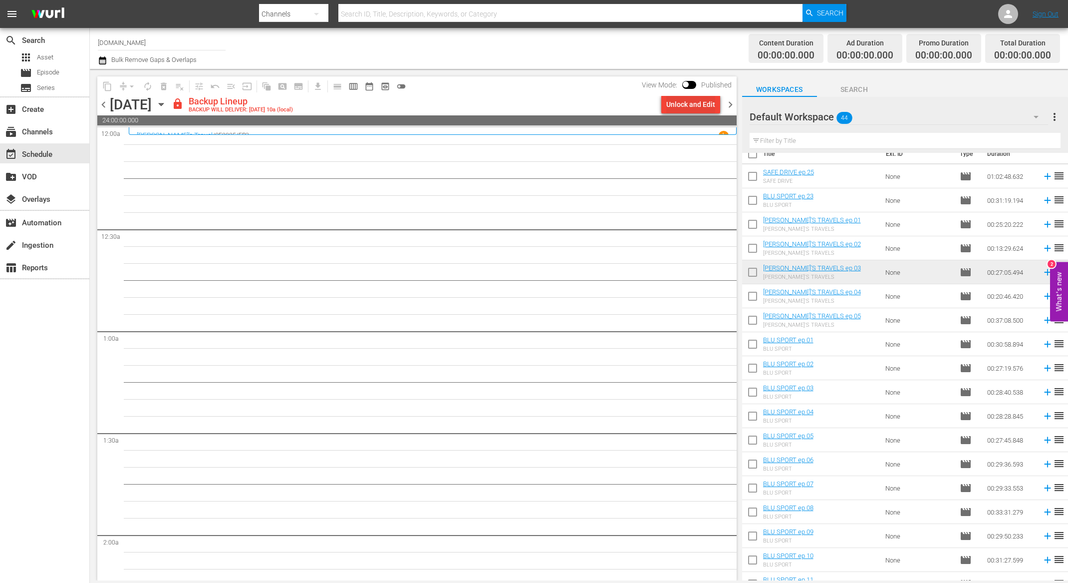
click at [694, 109] on div "Unlock and Edit" at bounding box center [690, 104] width 49 height 18
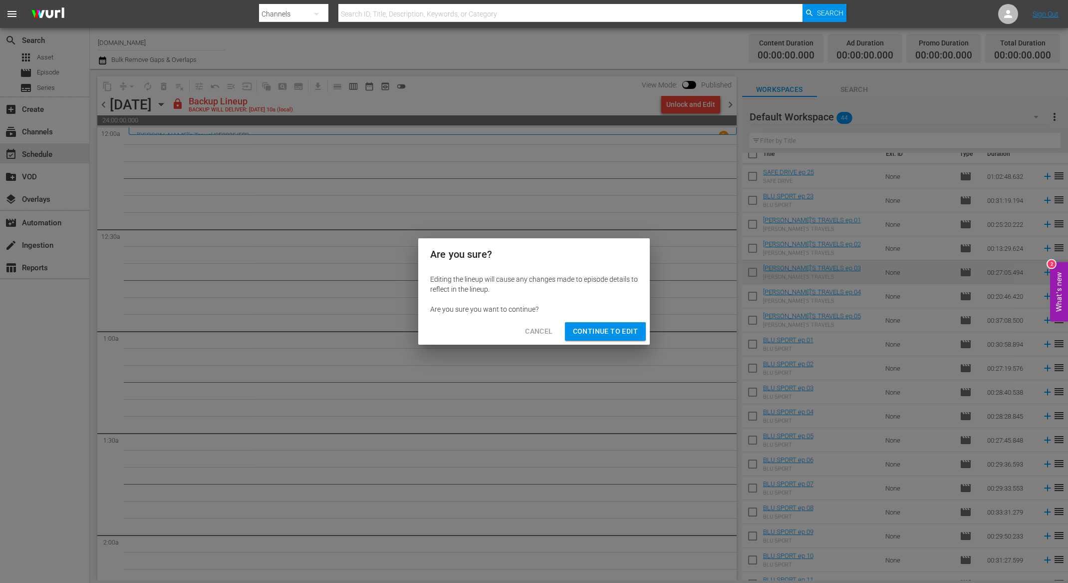
click at [615, 334] on span "Continue to Edit" at bounding box center [605, 331] width 65 height 12
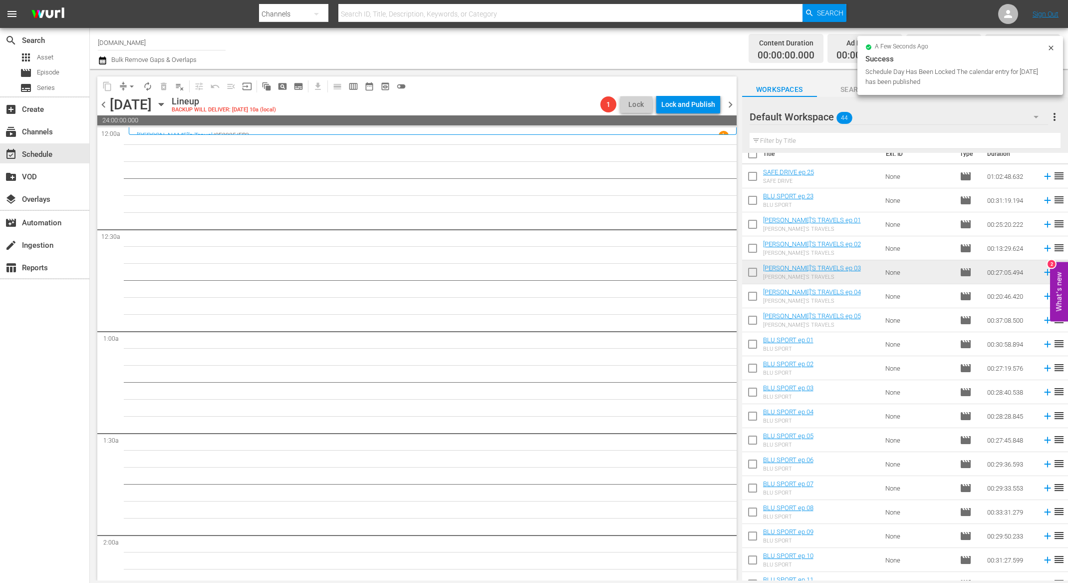
click at [167, 106] on icon "button" at bounding box center [161, 104] width 11 height 11
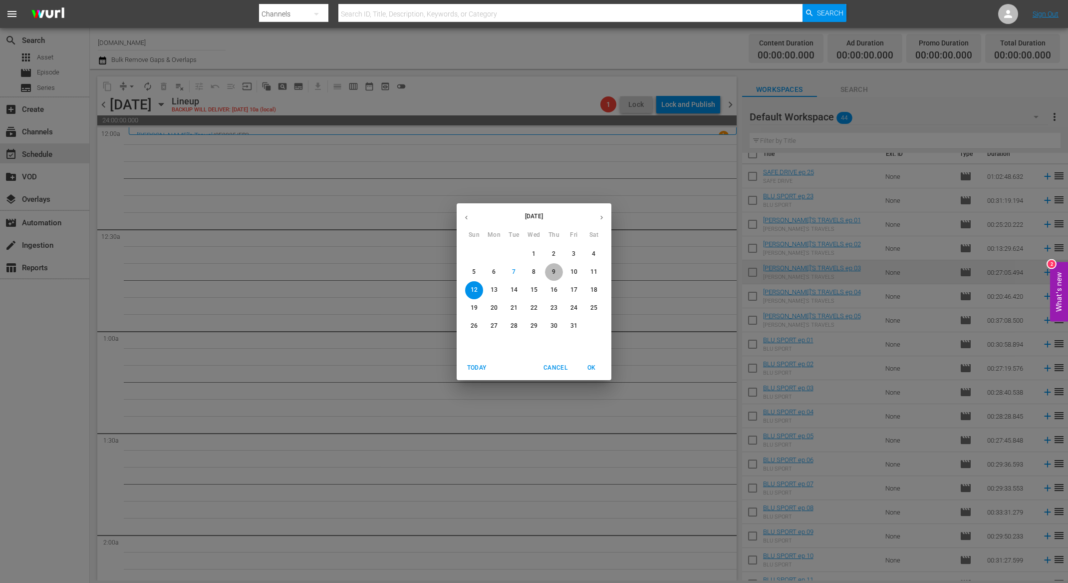
click at [556, 277] on button "9" at bounding box center [554, 272] width 18 height 18
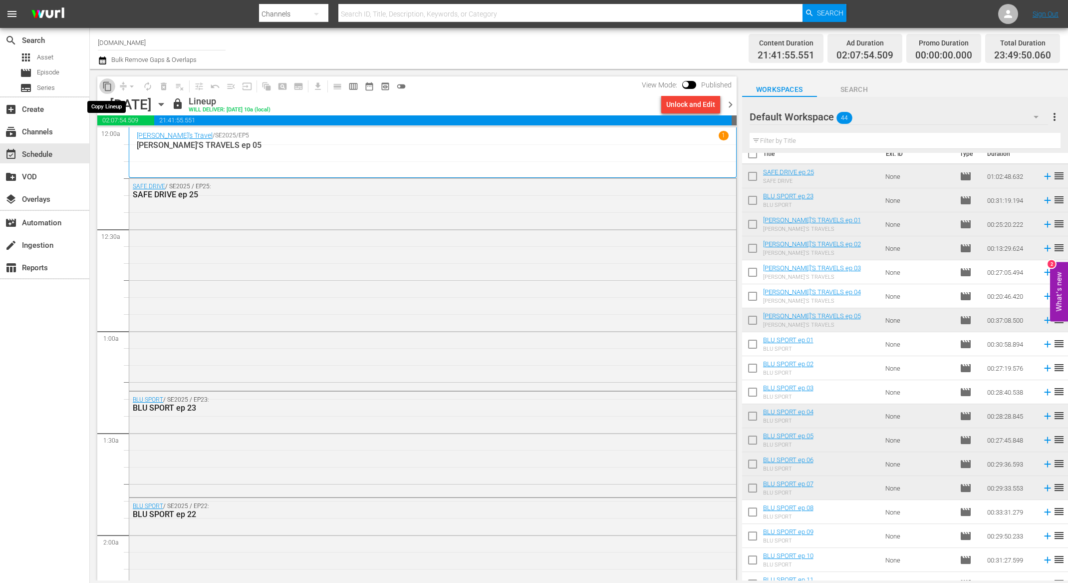
click at [108, 90] on span "content_copy" at bounding box center [107, 86] width 10 height 10
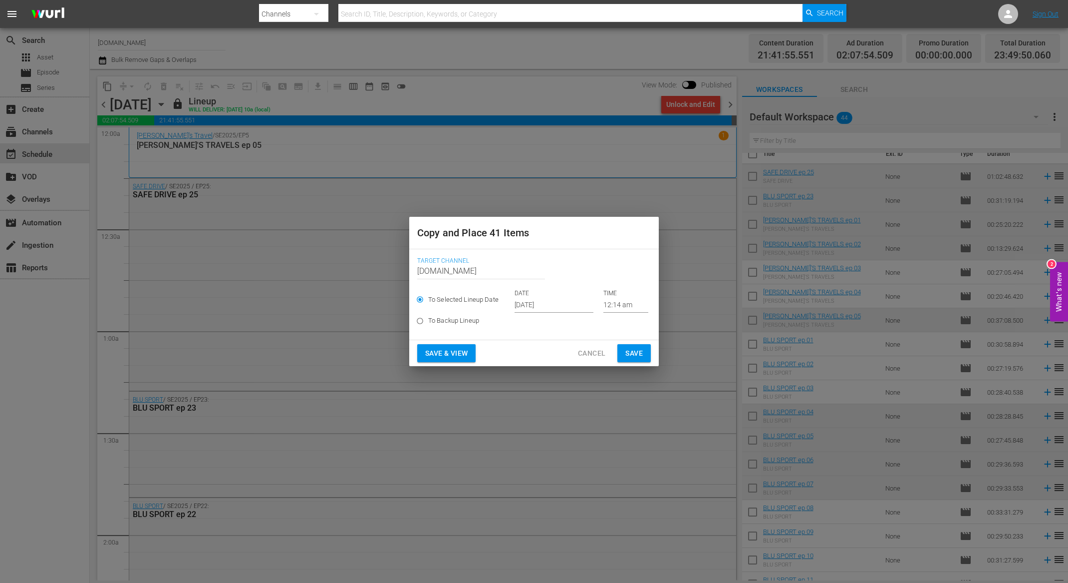
click at [559, 306] on input "Oct 9th 2025" at bounding box center [554, 305] width 79 height 15
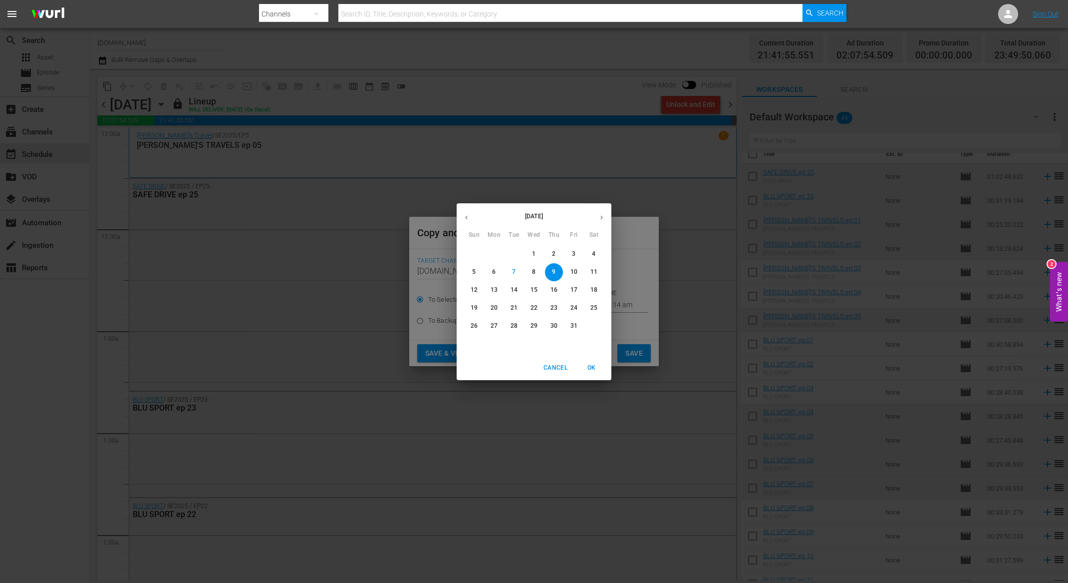
click at [473, 288] on p "12" at bounding box center [474, 290] width 7 height 8
type input "Oct 12th 2025"
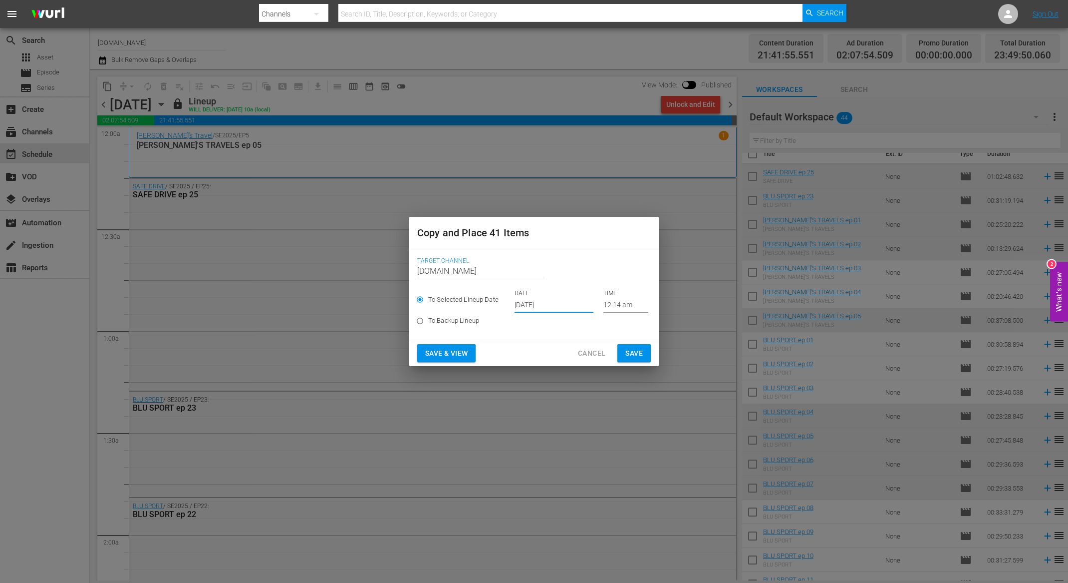
click at [458, 350] on span "Save & View" at bounding box center [446, 353] width 42 height 12
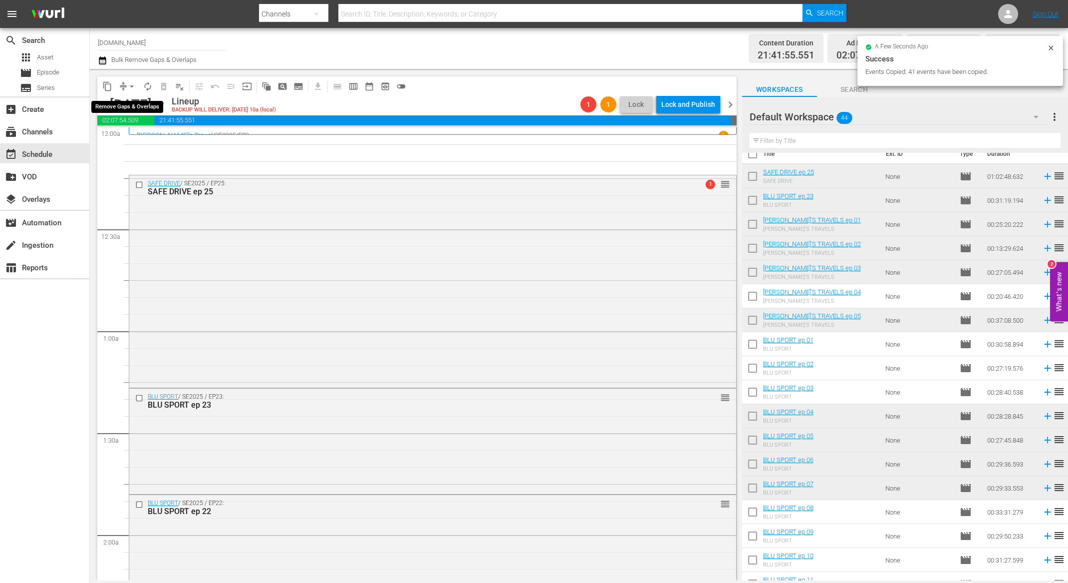
click at [130, 84] on span "arrow_drop_down" at bounding box center [132, 86] width 10 height 10
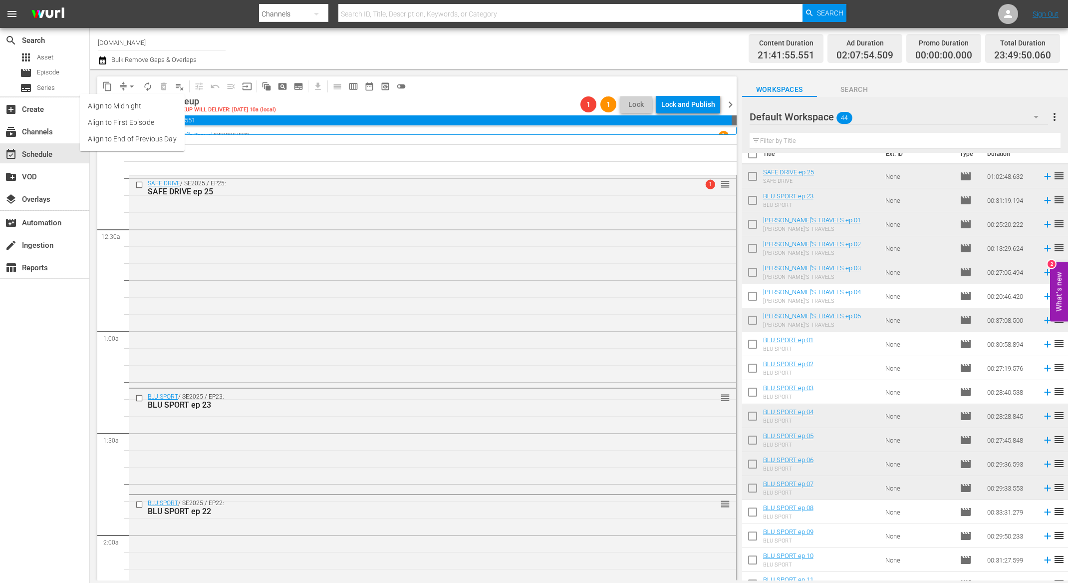
click at [156, 136] on li "Align to End of Previous Day" at bounding box center [132, 139] width 105 height 16
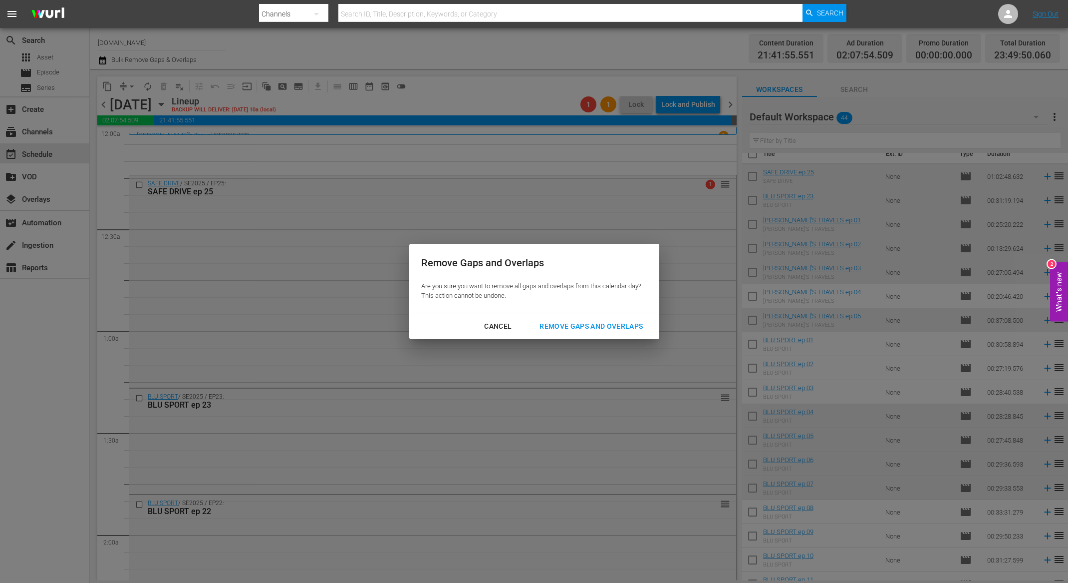
click at [601, 327] on div "Remove Gaps and Overlaps" at bounding box center [591, 326] width 119 height 12
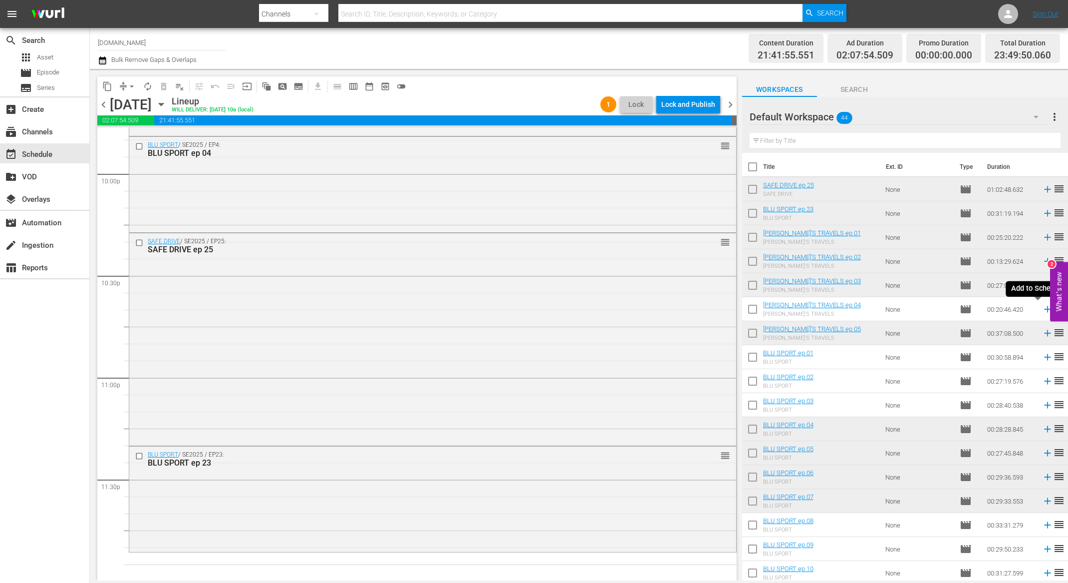
click at [1044, 309] on icon at bounding box center [1047, 309] width 6 height 6
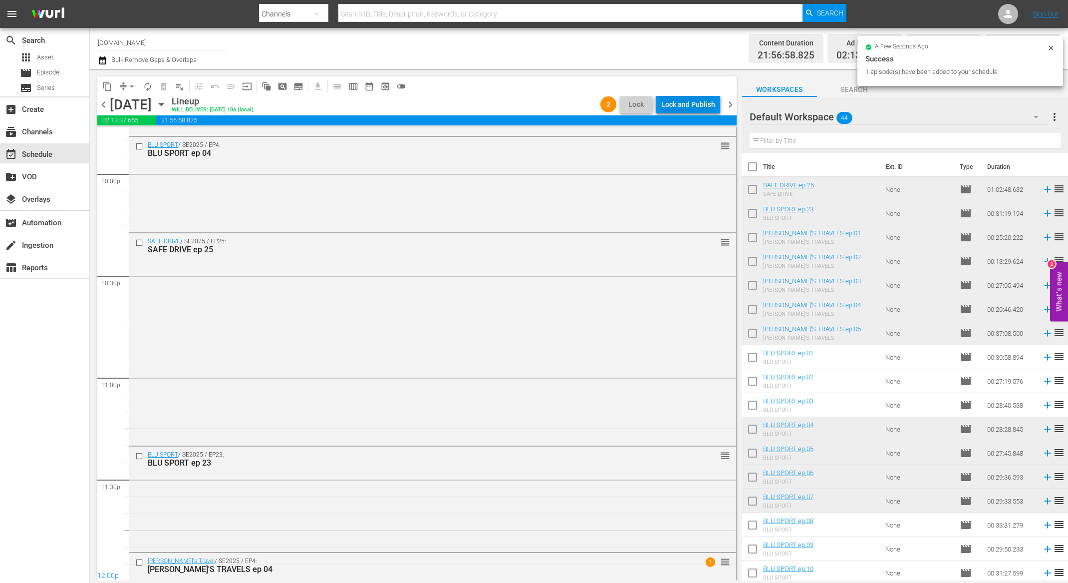
click at [700, 103] on div "Lock and Publish" at bounding box center [688, 104] width 54 height 18
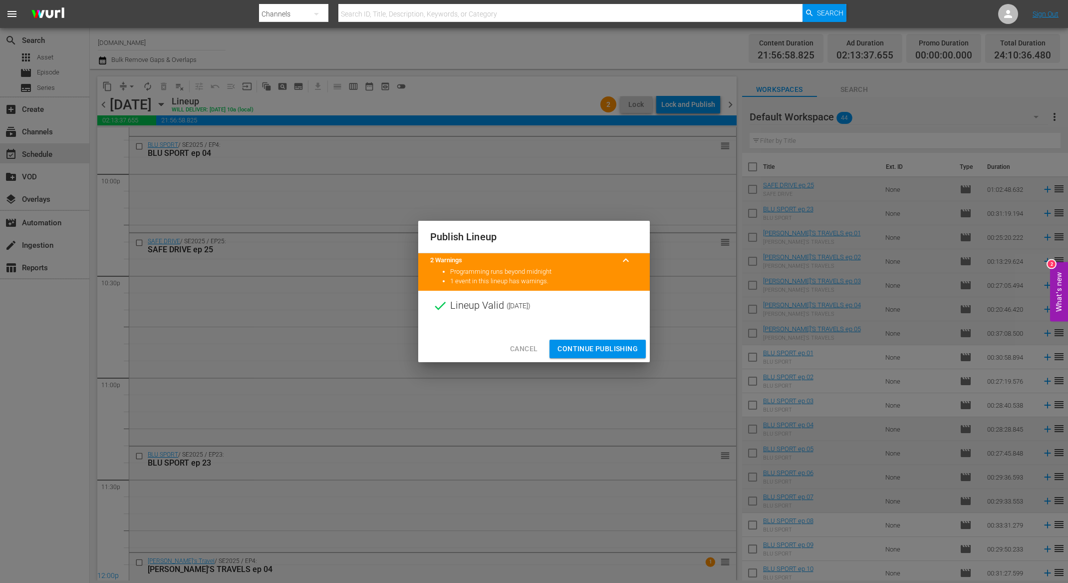
click at [591, 353] on span "Continue Publishing" at bounding box center [598, 348] width 80 height 12
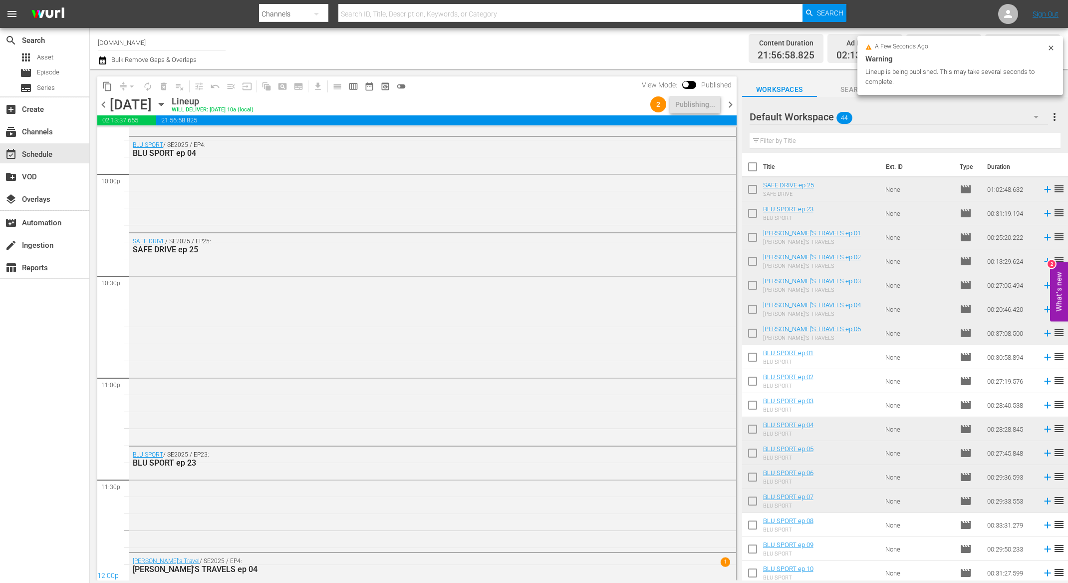
click at [730, 104] on span "chevron_right" at bounding box center [730, 104] width 12 height 12
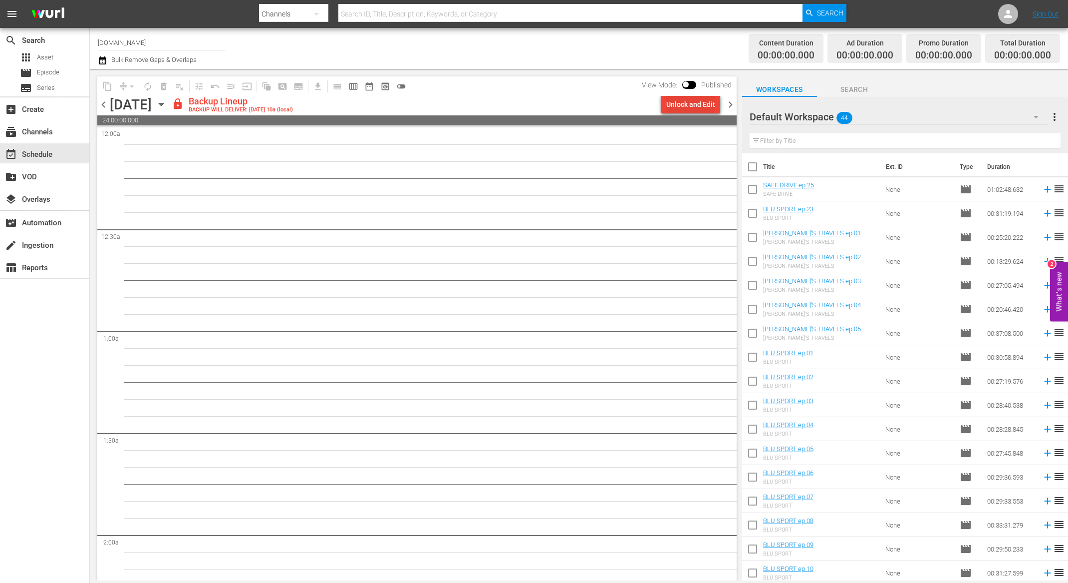
click at [694, 100] on div "Unlock and Edit" at bounding box center [690, 104] width 49 height 18
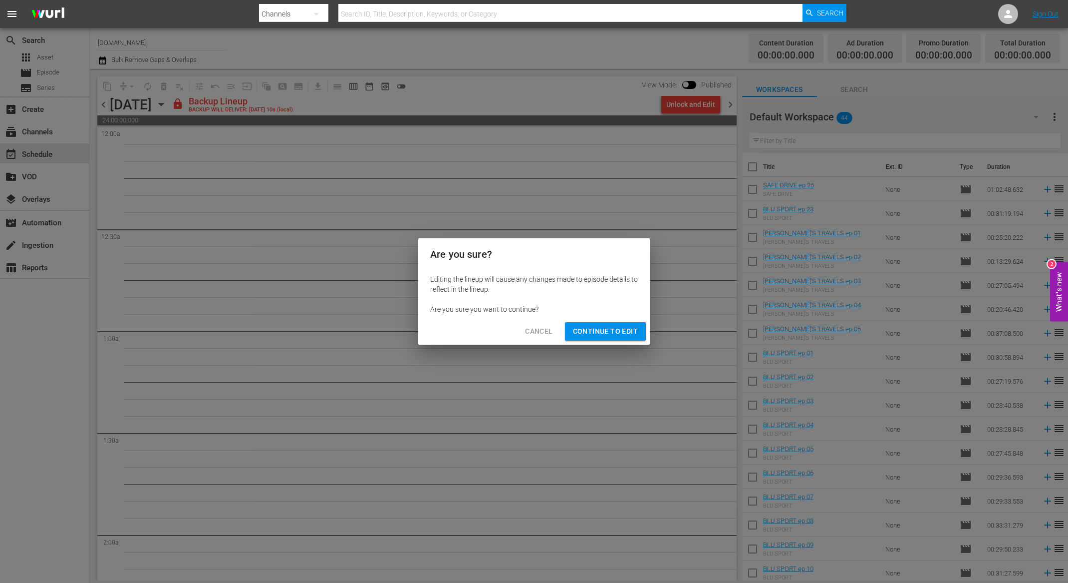
click at [594, 337] on button "Continue to Edit" at bounding box center [605, 331] width 81 height 18
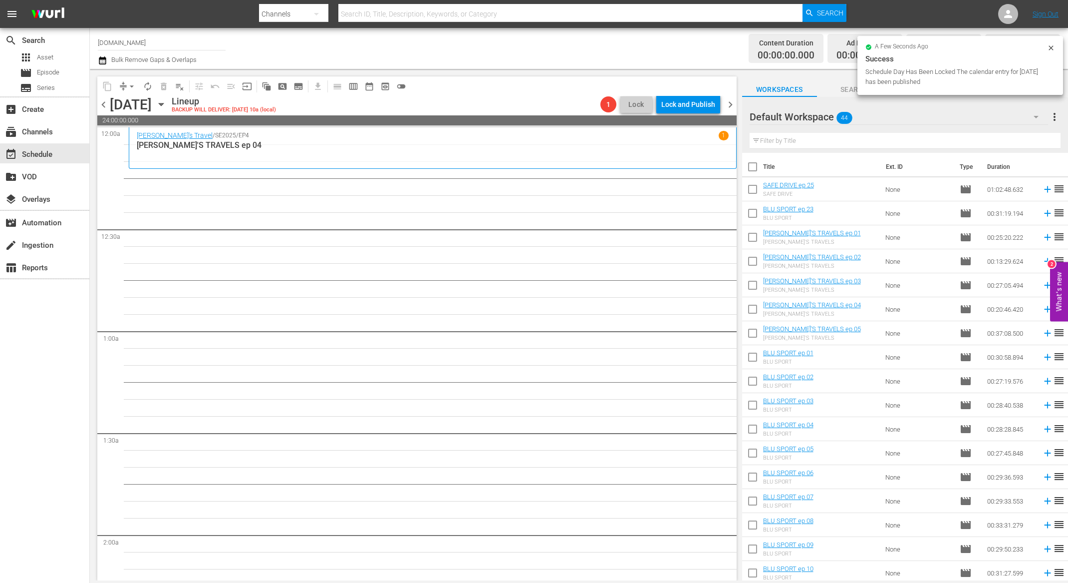
click at [167, 106] on icon "button" at bounding box center [161, 104] width 11 height 11
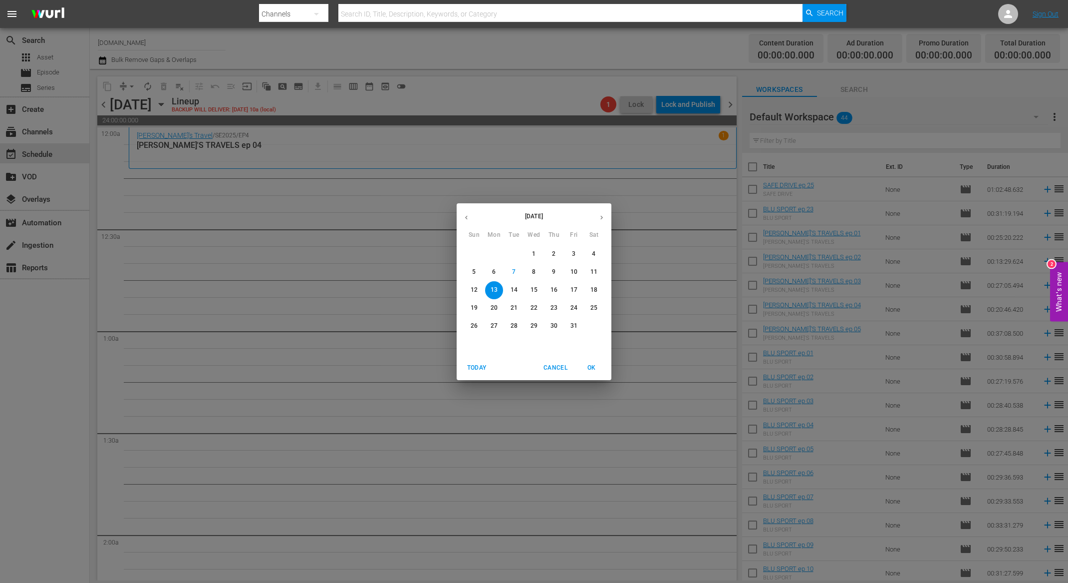
click at [575, 275] on p "10" at bounding box center [574, 272] width 7 height 8
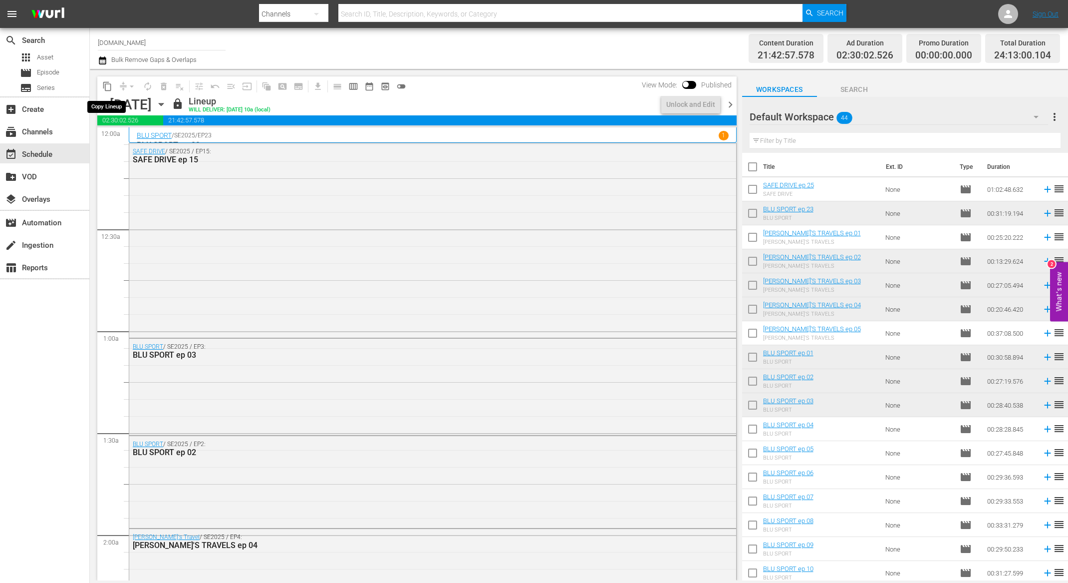
click at [105, 85] on span "content_copy" at bounding box center [107, 86] width 10 height 10
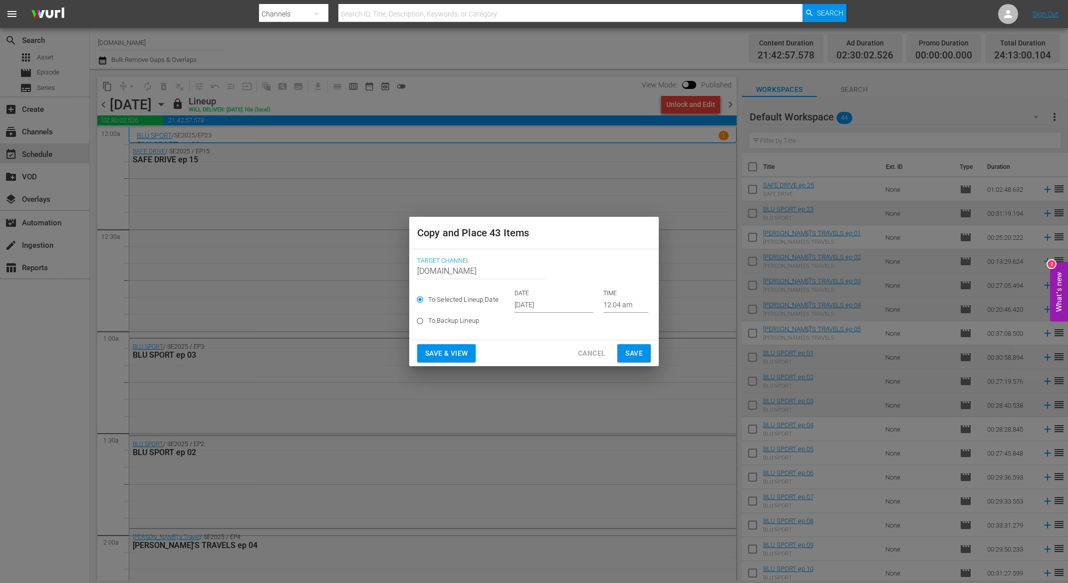
click at [534, 306] on input "Oct 9th 2025" at bounding box center [554, 305] width 79 height 15
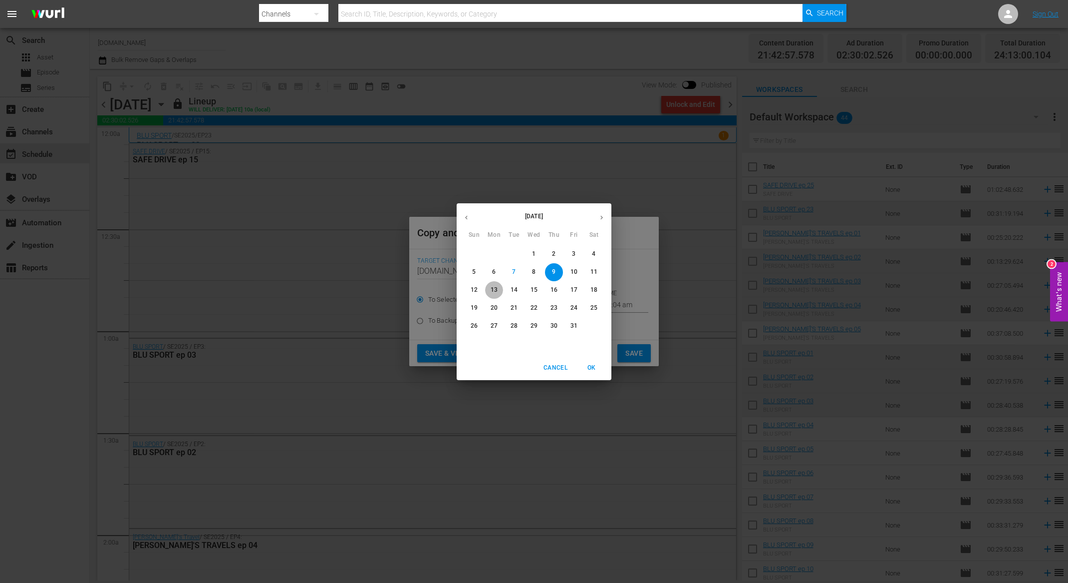
click at [492, 290] on p "13" at bounding box center [494, 290] width 7 height 8
type input "Oct 13th 2025"
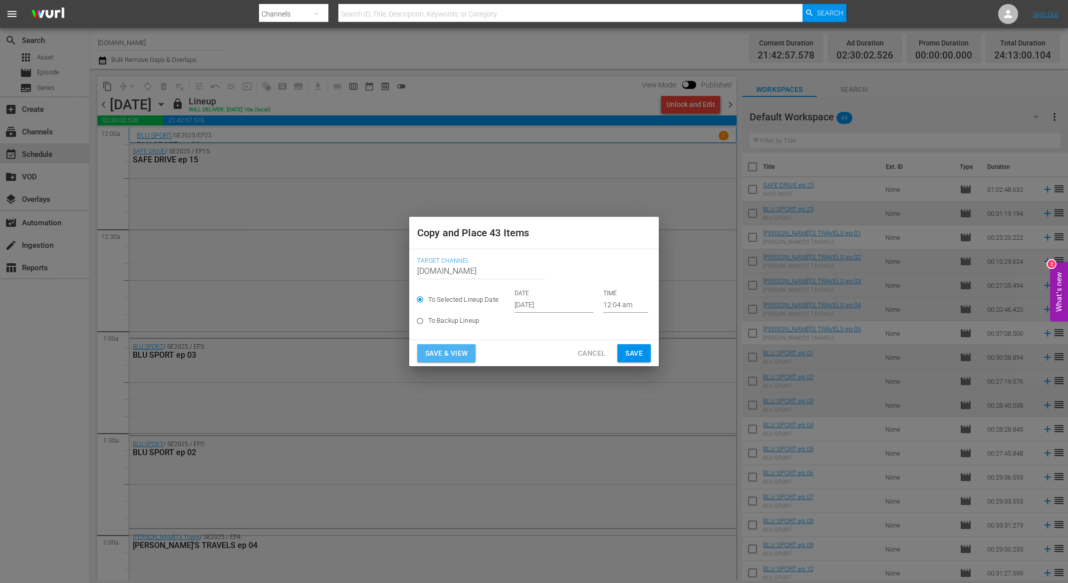
click at [465, 352] on span "Save & View" at bounding box center [446, 353] width 42 height 12
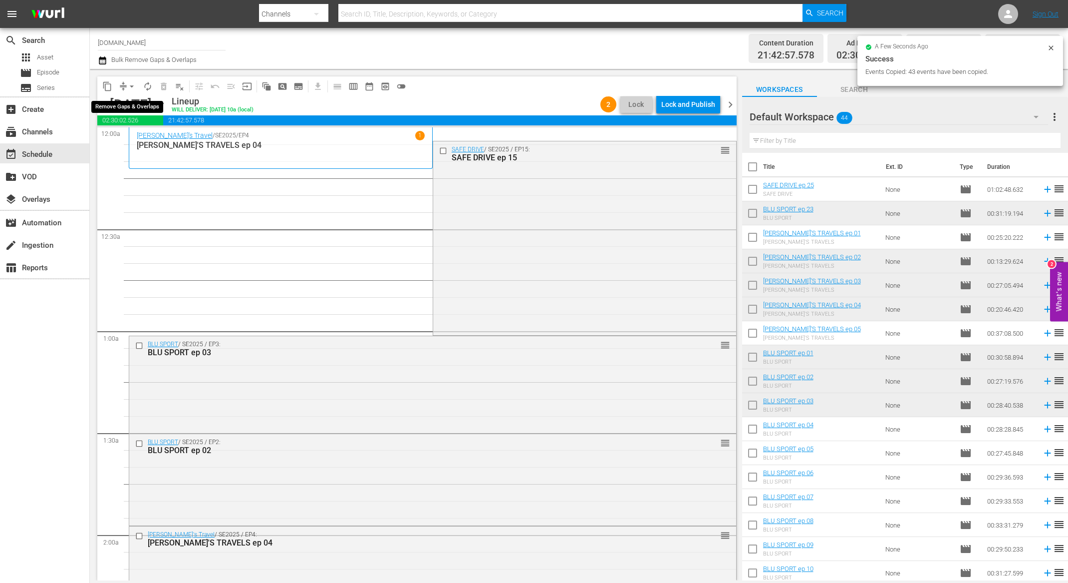
click at [132, 86] on span "arrow_drop_down" at bounding box center [132, 86] width 10 height 10
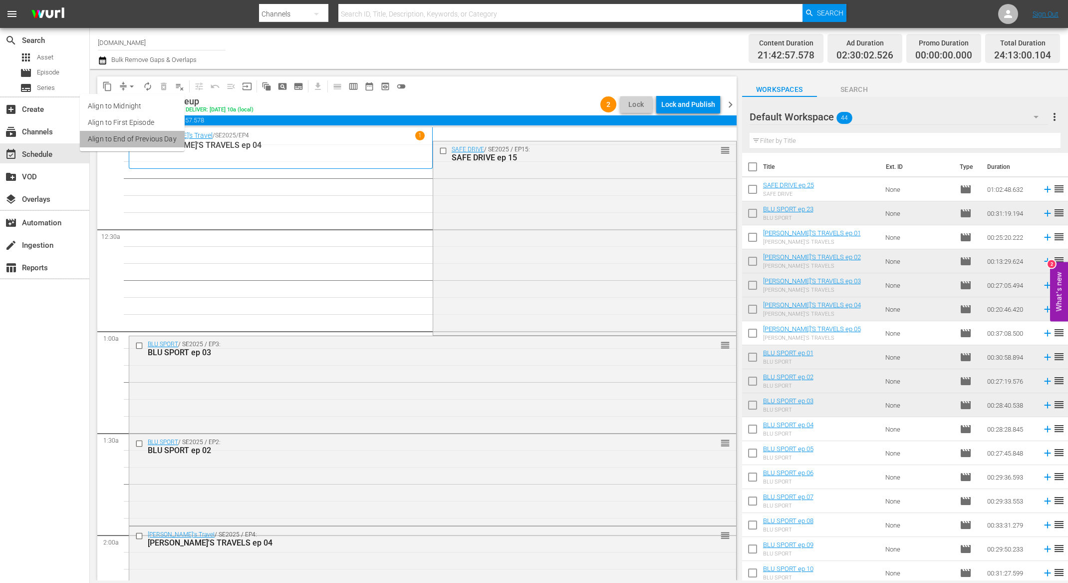
click at [150, 136] on li "Align to End of Previous Day" at bounding box center [132, 139] width 105 height 16
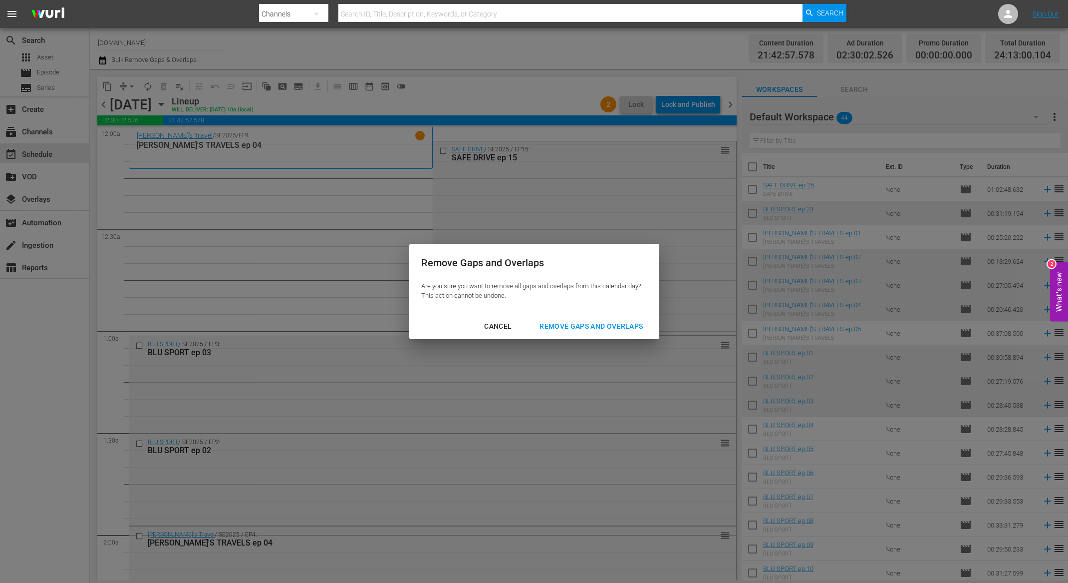
click at [571, 325] on div "Remove Gaps and Overlaps" at bounding box center [591, 326] width 119 height 12
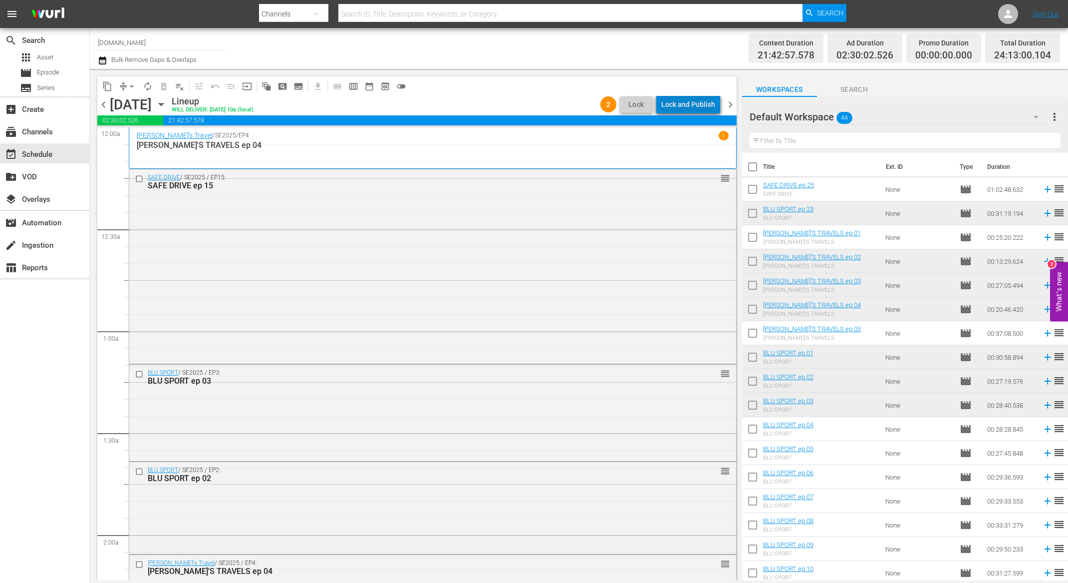
click at [712, 102] on div "Lock and Publish" at bounding box center [688, 104] width 54 height 18
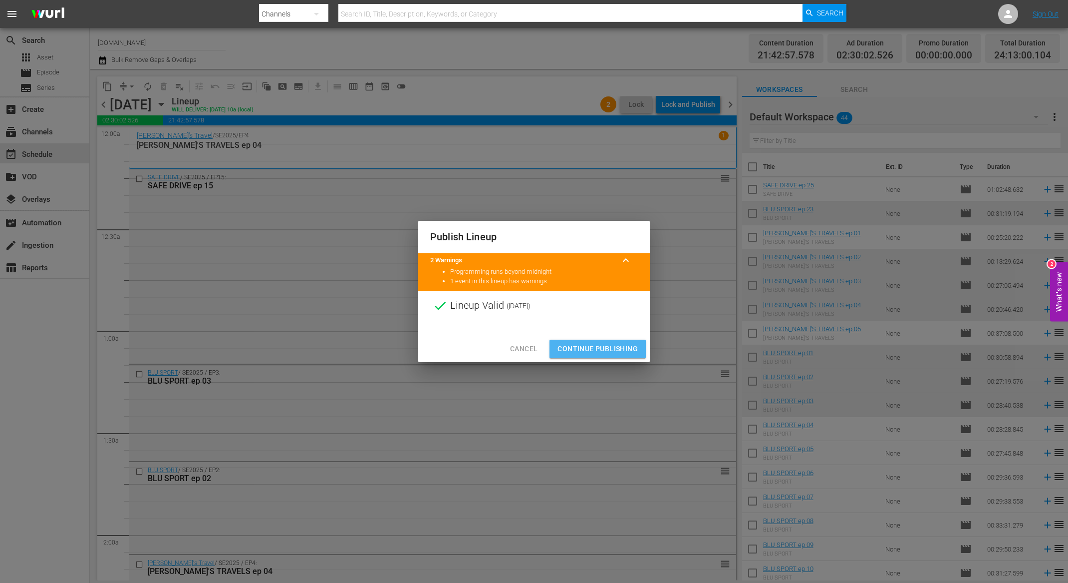
click at [616, 348] on span "Continue Publishing" at bounding box center [598, 348] width 80 height 12
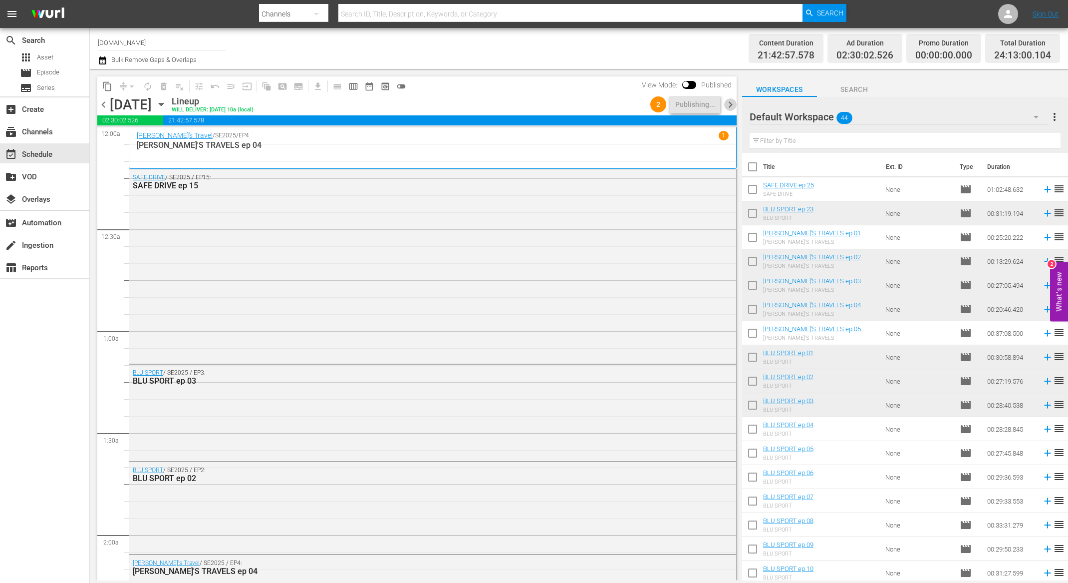
click at [731, 109] on span "chevron_right" at bounding box center [730, 104] width 12 height 12
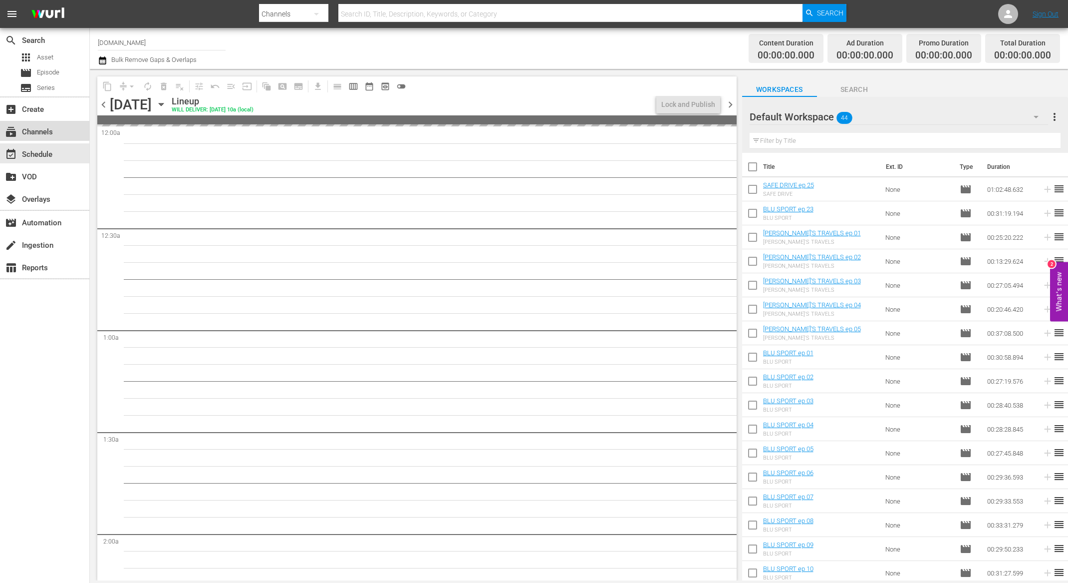
click at [39, 133] on div "subscriptions Channels" at bounding box center [28, 130] width 56 height 9
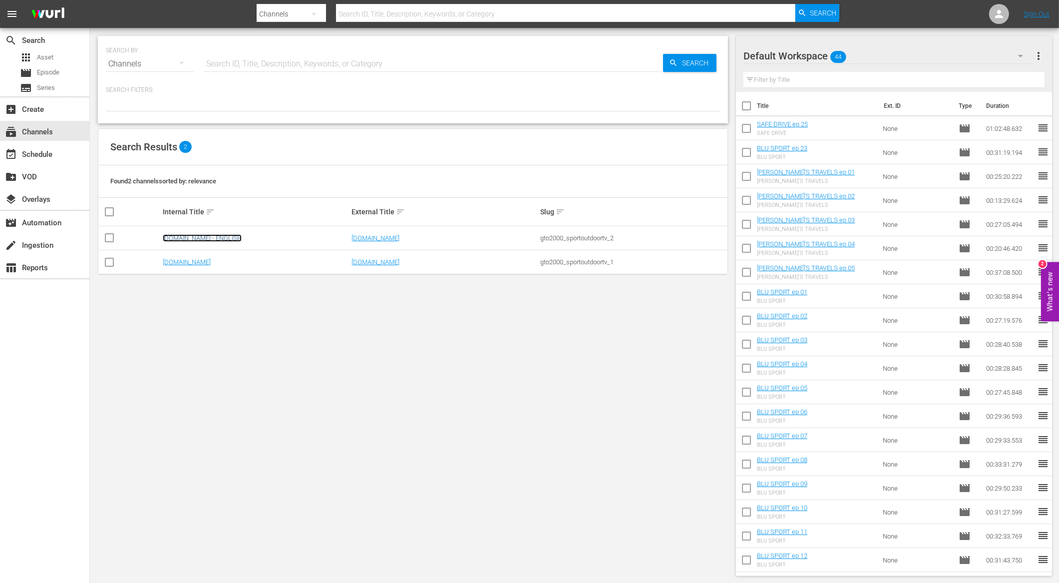
click at [209, 237] on link "[DOMAIN_NAME] - ENGLISH" at bounding box center [202, 237] width 79 height 7
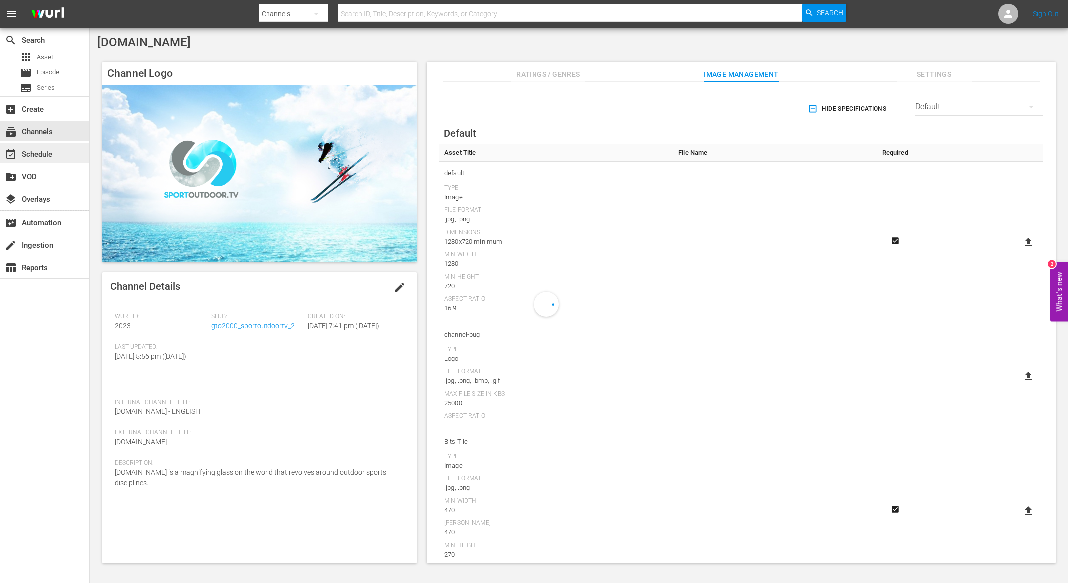
click at [43, 154] on div "event_available Schedule" at bounding box center [28, 152] width 56 height 9
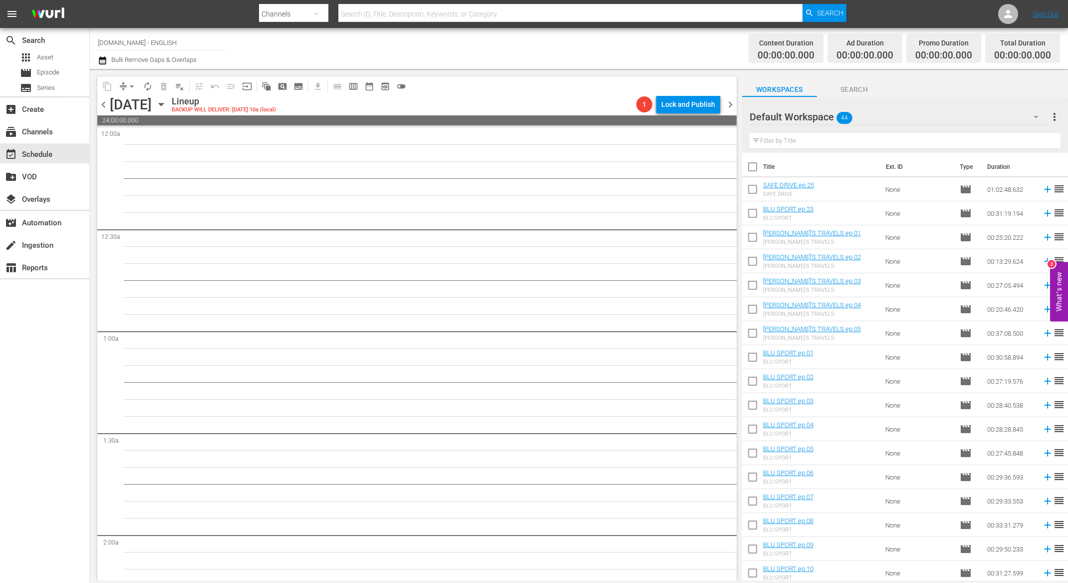
click at [163, 104] on icon "button" at bounding box center [161, 104] width 4 height 2
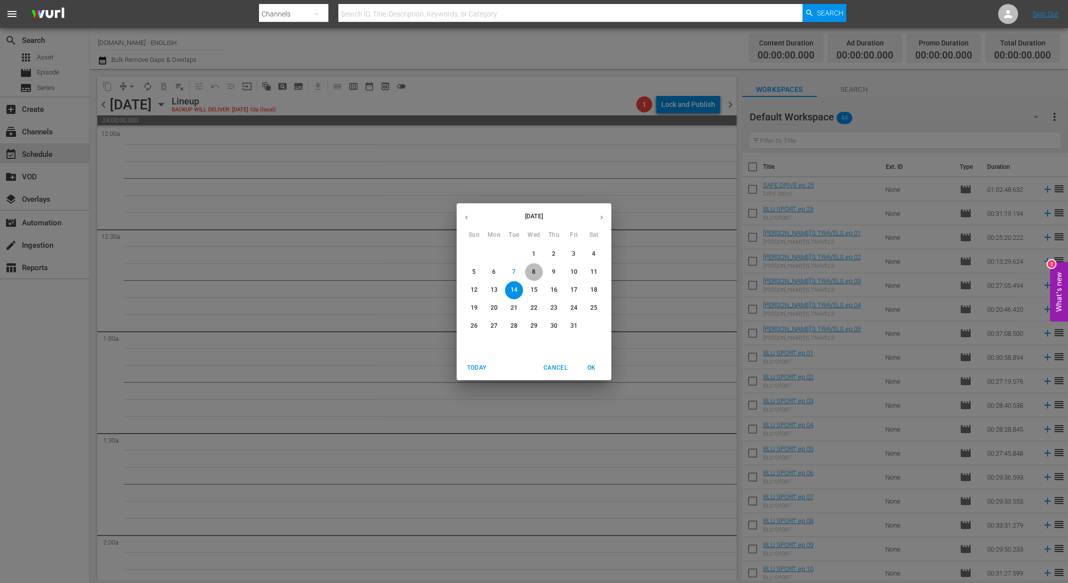
click at [533, 272] on p "8" at bounding box center [533, 272] width 3 height 8
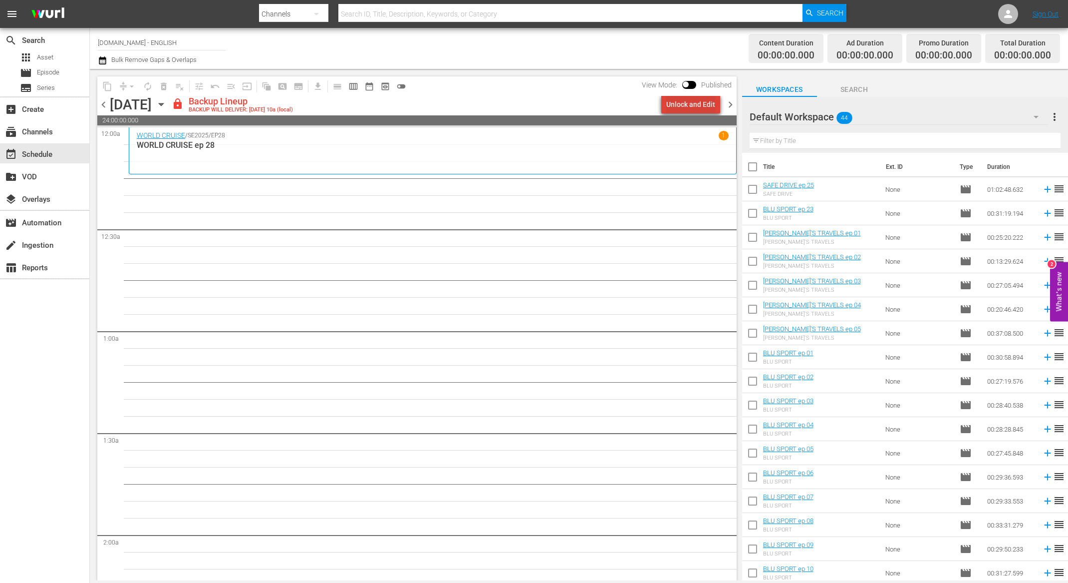
click at [702, 104] on div "Unlock and Edit" at bounding box center [690, 104] width 49 height 18
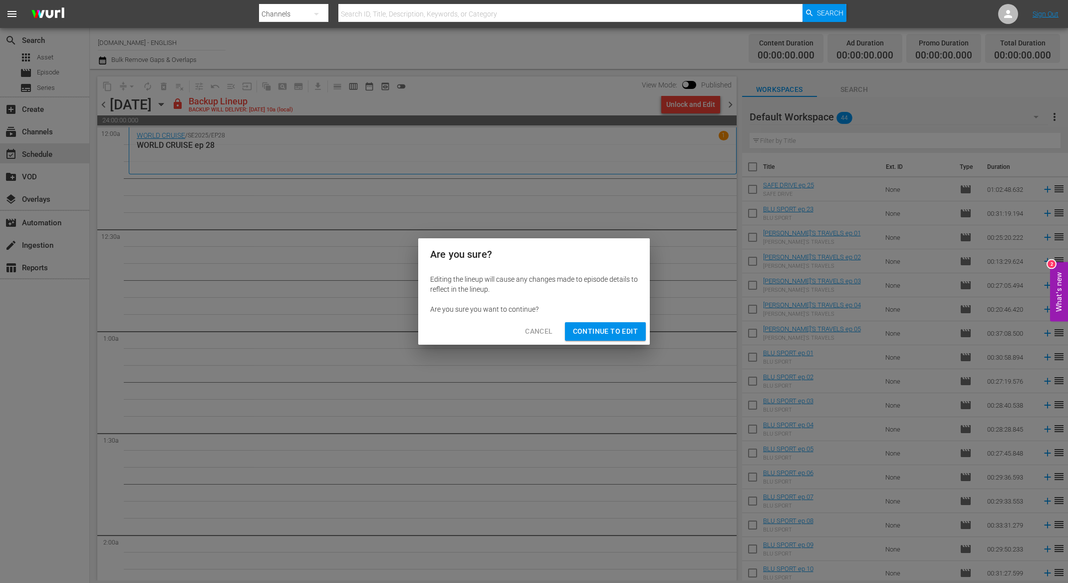
click at [621, 331] on span "Continue to Edit" at bounding box center [605, 331] width 65 height 12
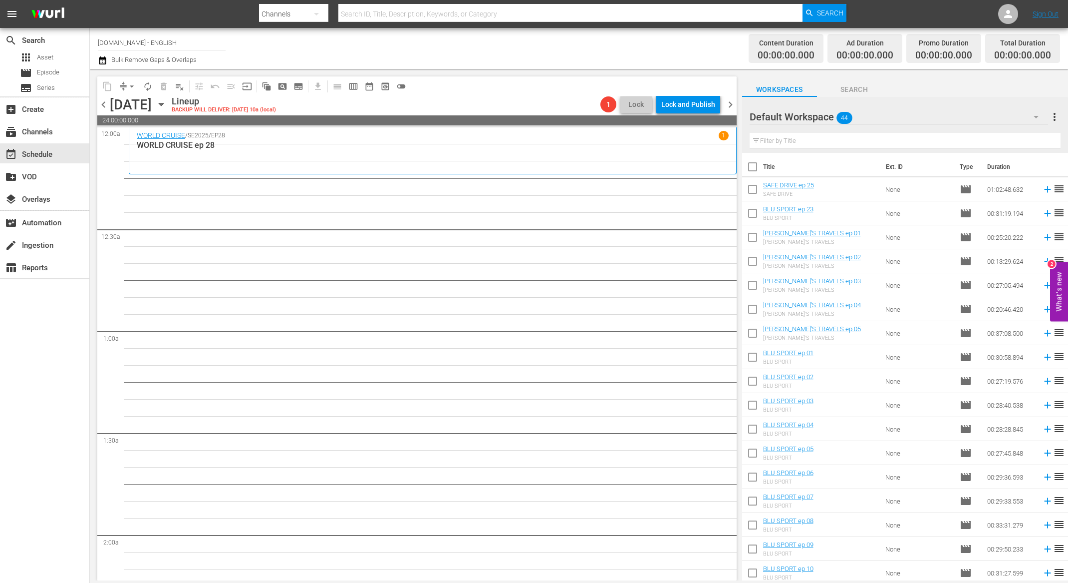
click at [1036, 116] on icon "button" at bounding box center [1036, 117] width 5 height 2
click at [813, 159] on div "INGLESE (57)" at bounding box center [814, 161] width 104 height 16
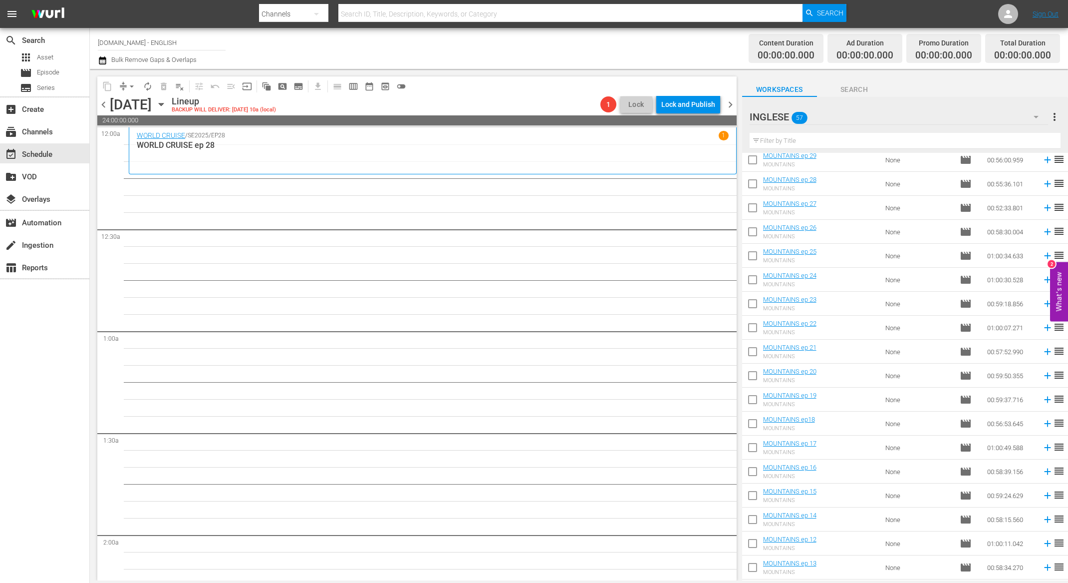
scroll to position [679, 0]
click at [1042, 422] on icon at bounding box center [1047, 420] width 11 height 11
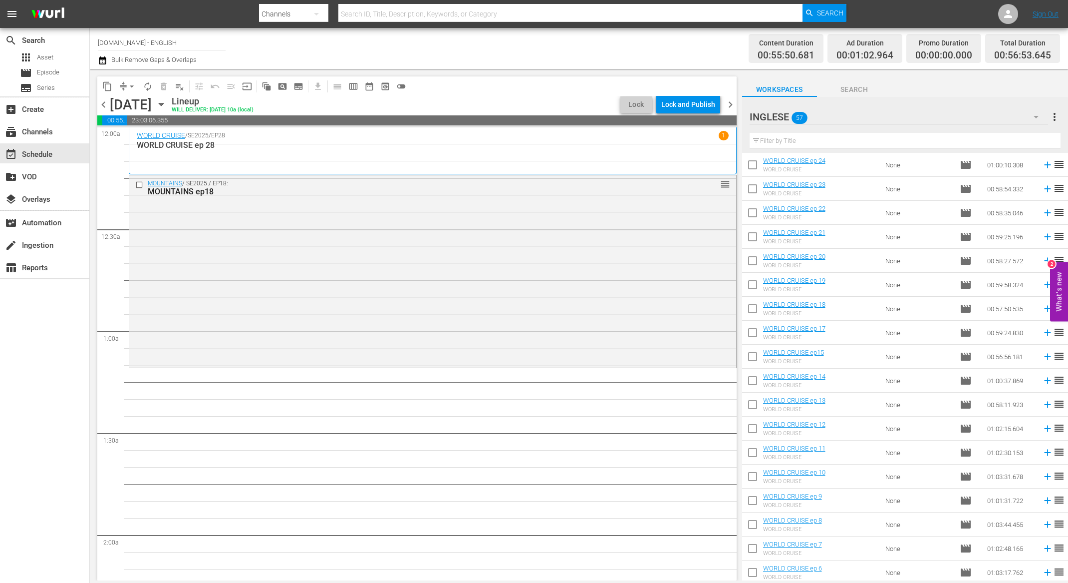
scroll to position [119, 0]
click at [1042, 311] on icon at bounding box center [1047, 309] width 11 height 11
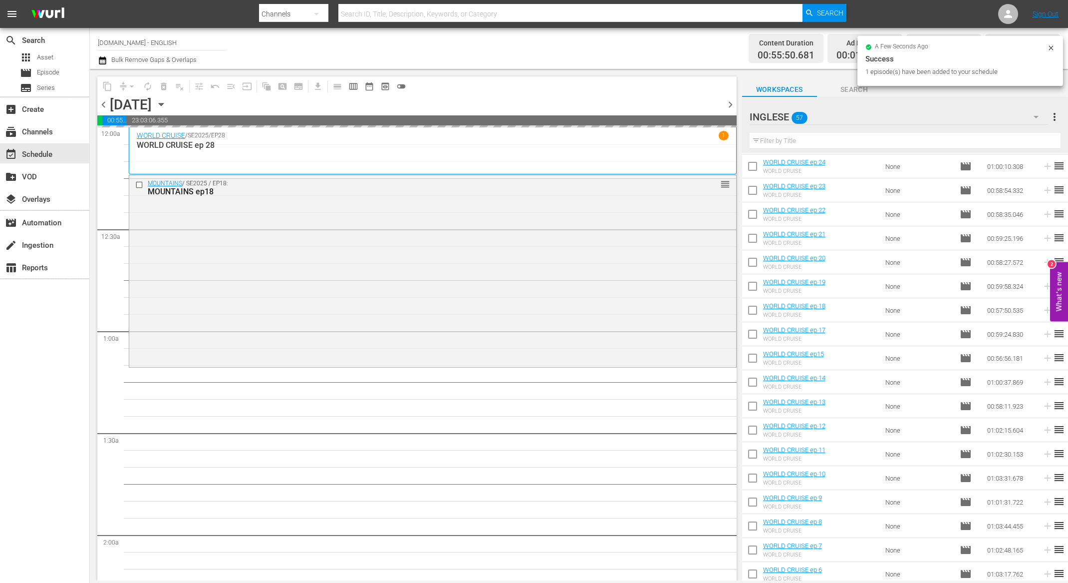
scroll to position [856, 0]
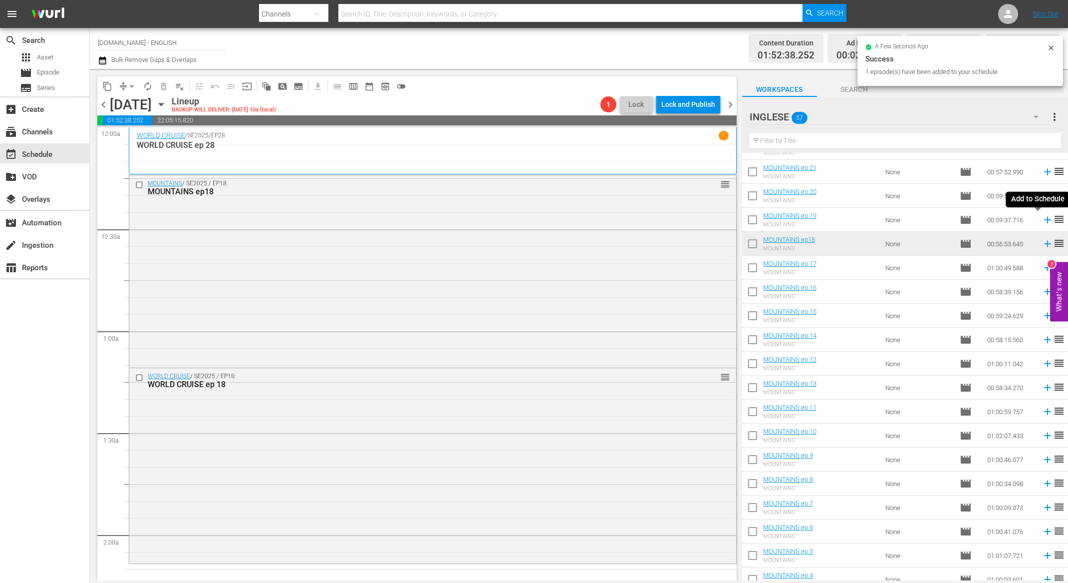
click at [1044, 222] on icon at bounding box center [1047, 220] width 6 height 6
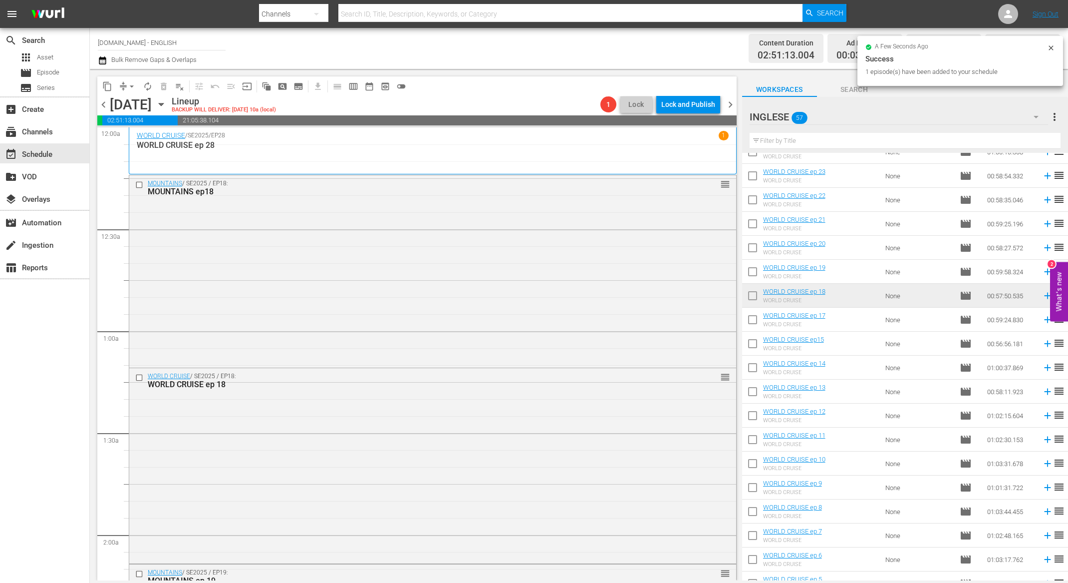
scroll to position [132, 0]
click at [1044, 274] on icon at bounding box center [1047, 273] width 6 height 6
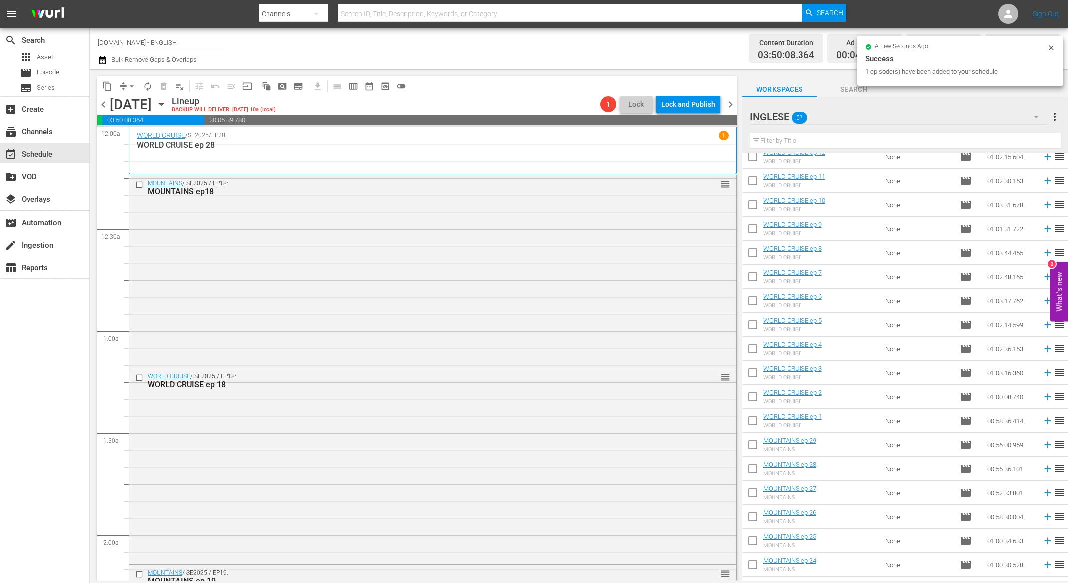
scroll to position [734, 0]
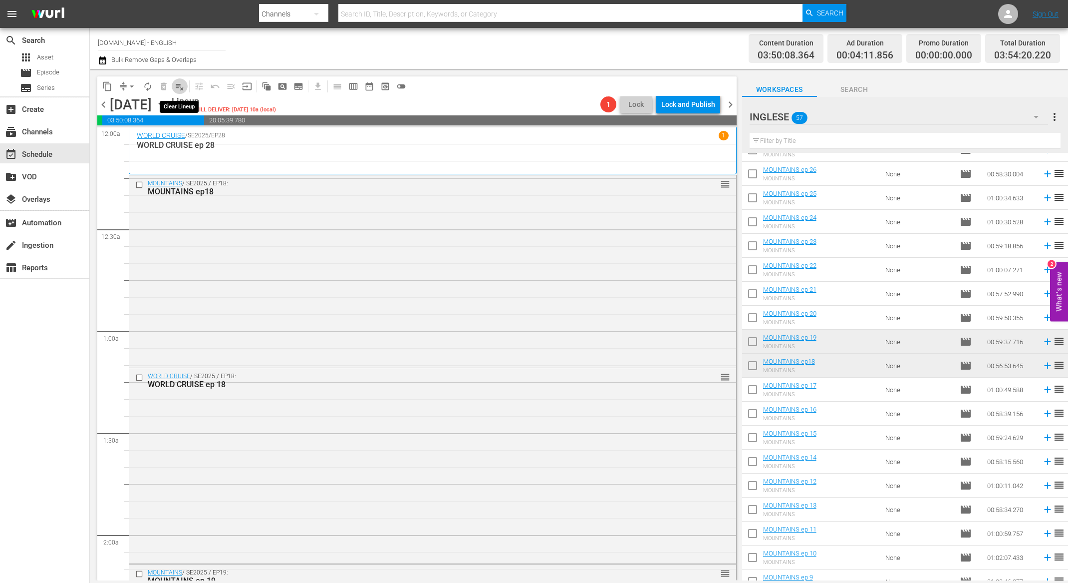
click at [183, 87] on span "playlist_remove_outlined" at bounding box center [180, 86] width 10 height 10
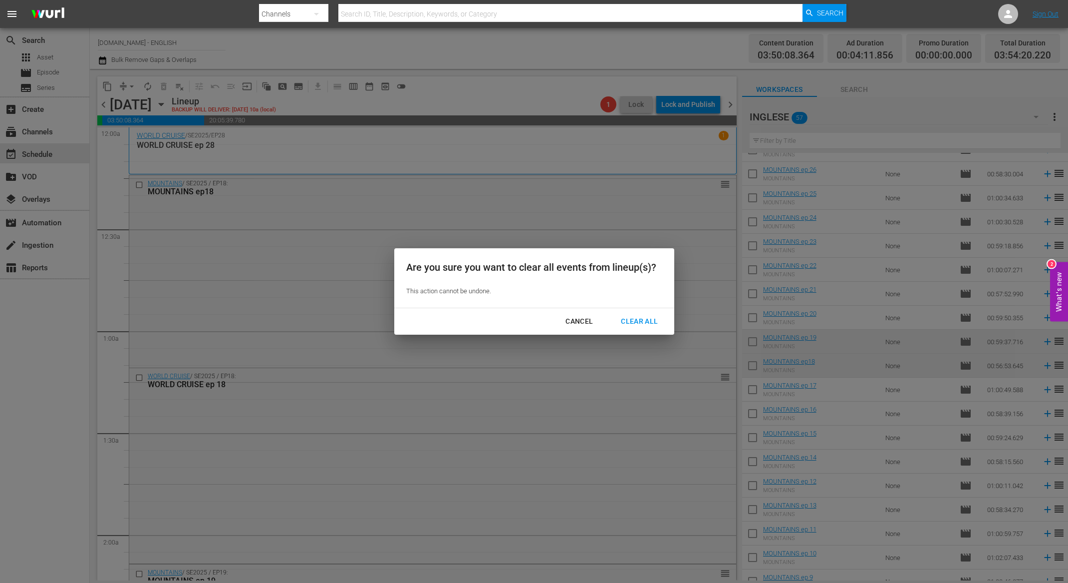
click at [614, 315] on div "Clear All" at bounding box center [639, 321] width 53 height 12
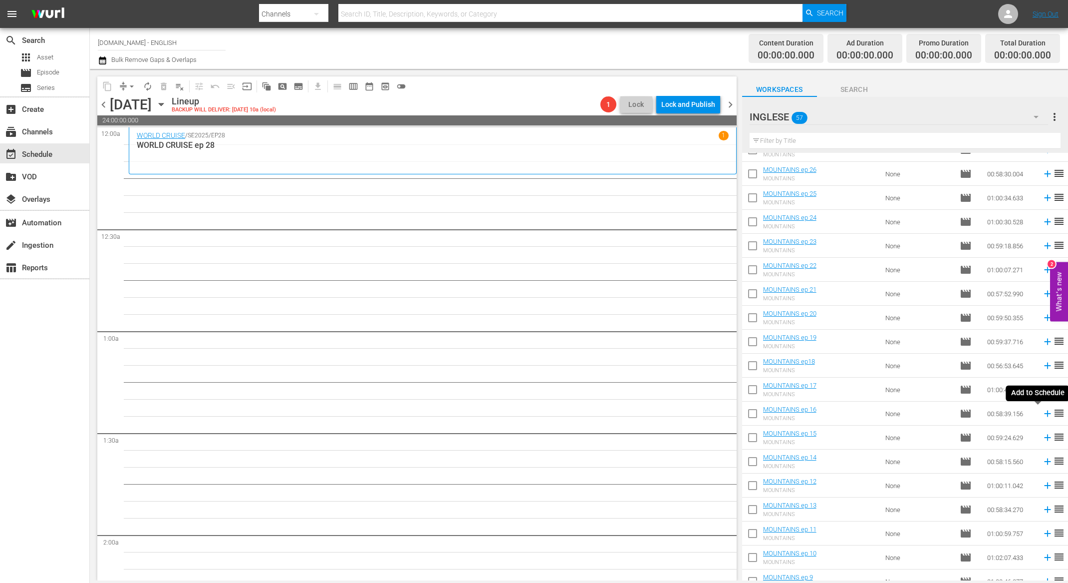
click at [1044, 413] on icon at bounding box center [1047, 413] width 6 height 6
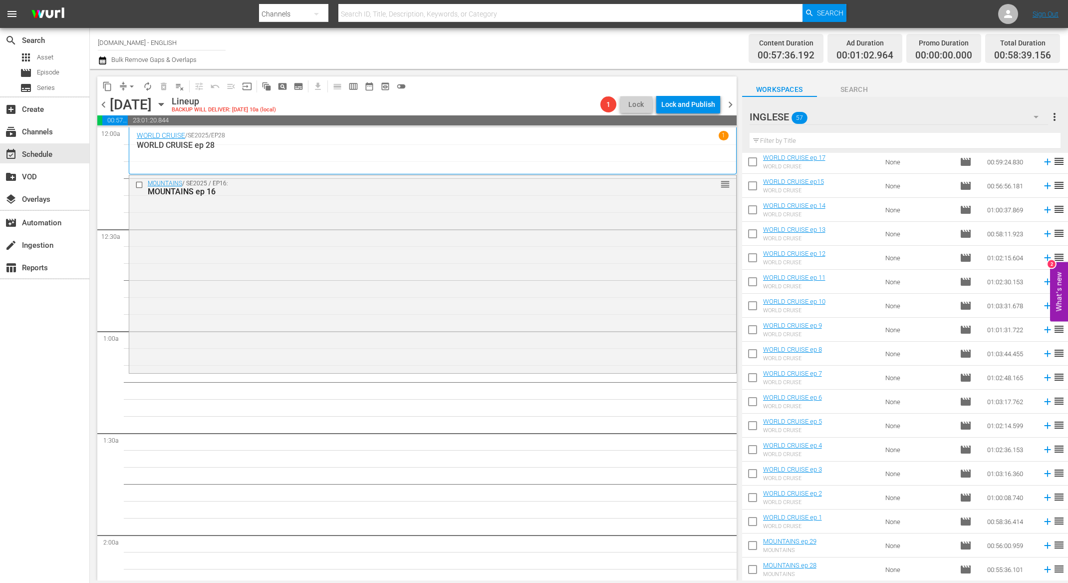
scroll to position [290, 0]
click at [1042, 187] on icon at bounding box center [1047, 186] width 11 height 11
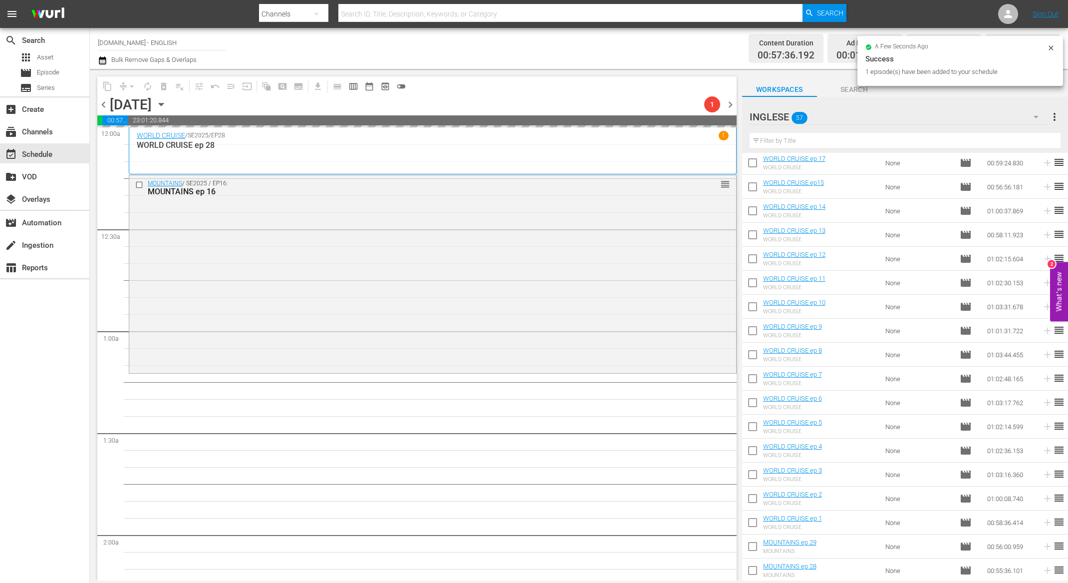
scroll to position [637, 0]
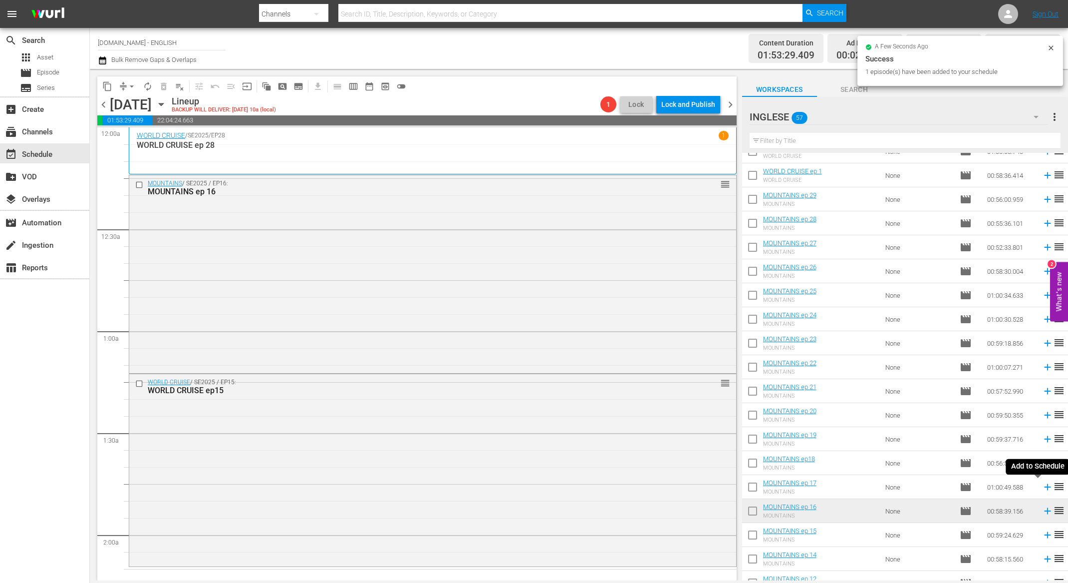
click at [1042, 490] on icon at bounding box center [1047, 486] width 11 height 11
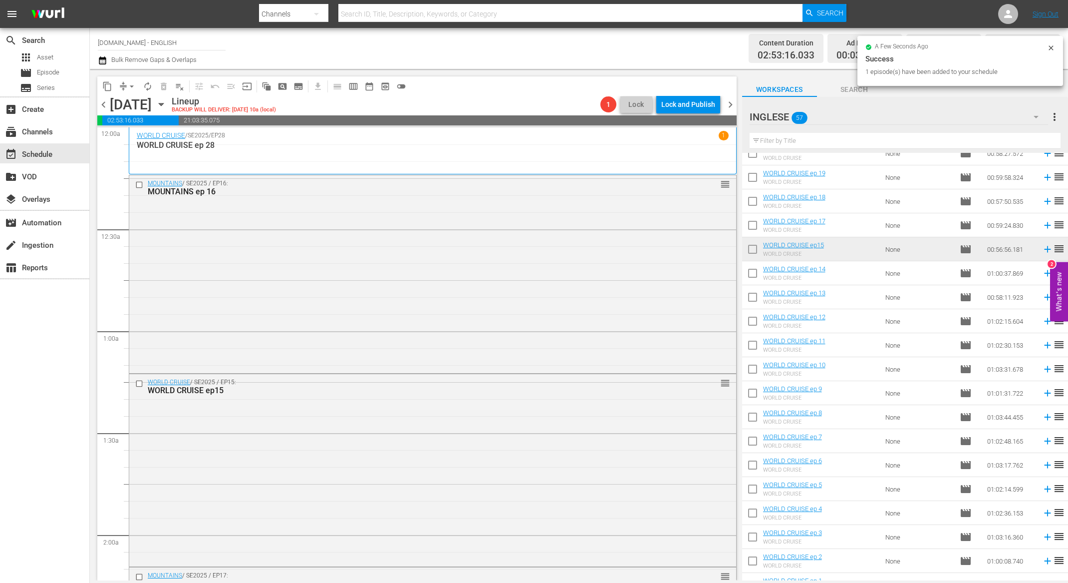
scroll to position [170, 0]
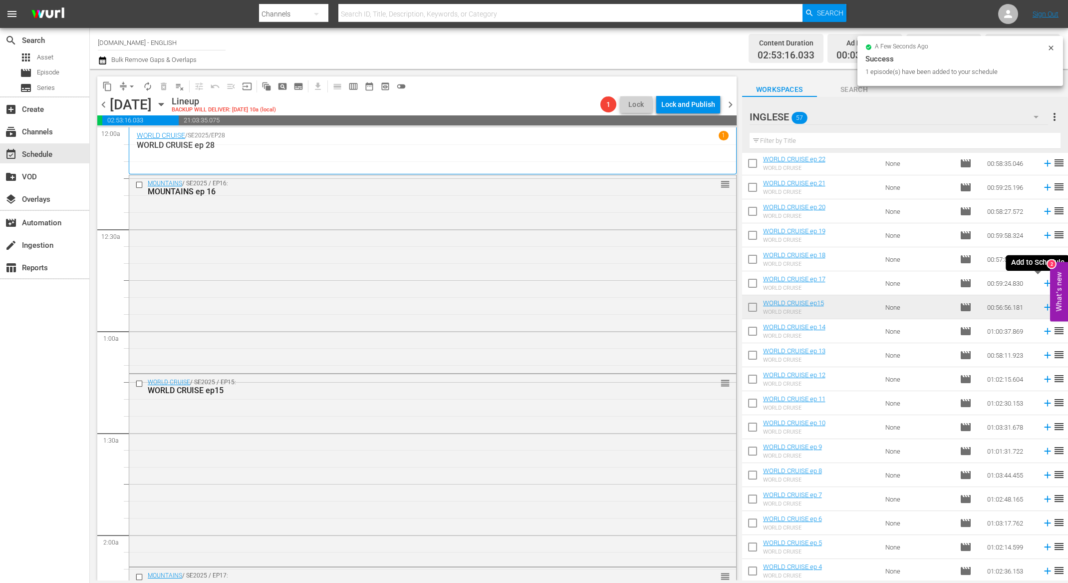
click at [1044, 283] on icon at bounding box center [1047, 283] width 6 height 6
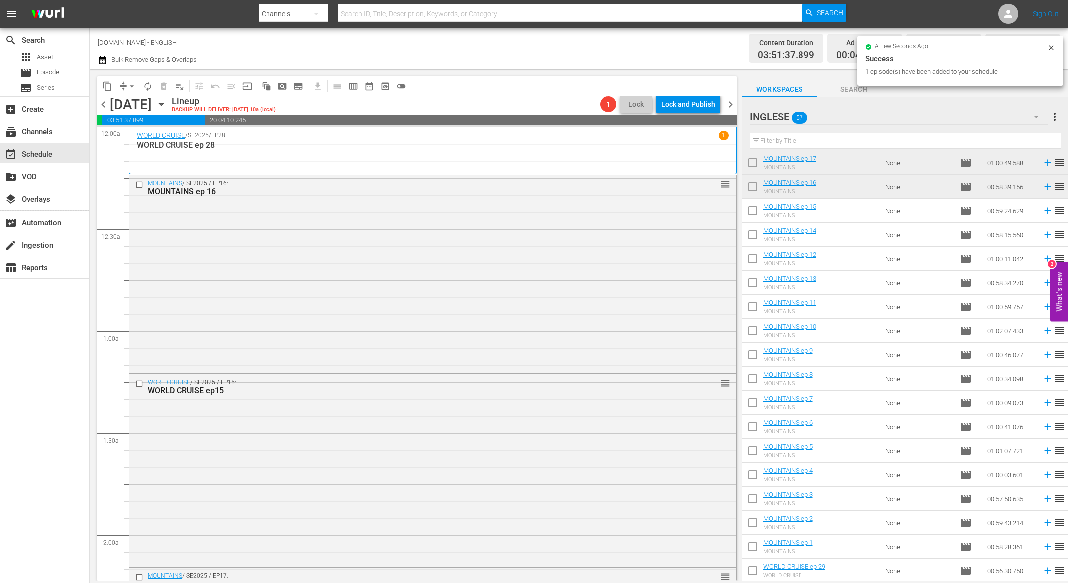
scroll to position [582, 0]
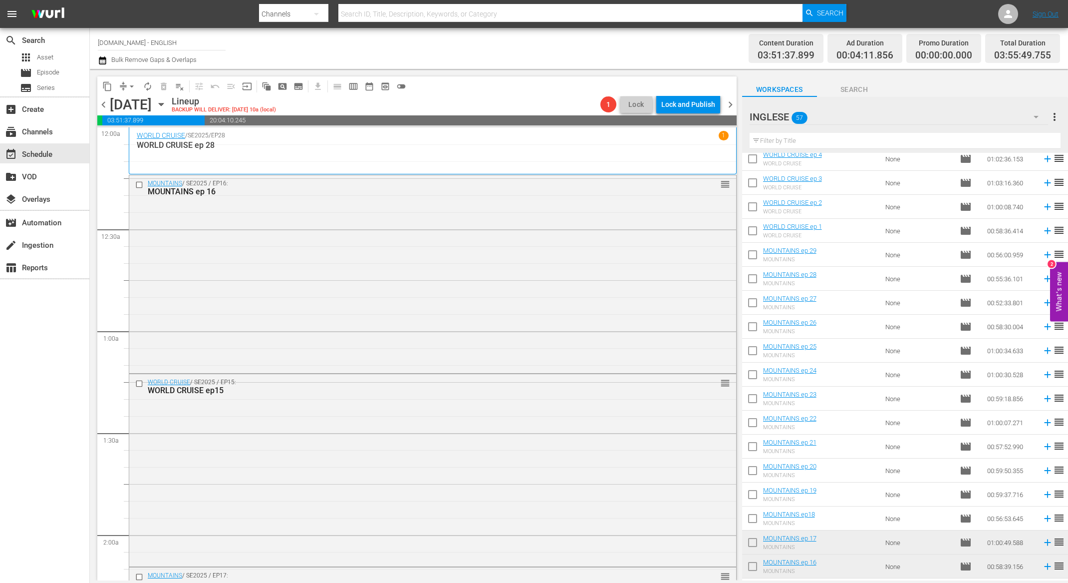
click at [1042, 520] on icon at bounding box center [1047, 518] width 11 height 11
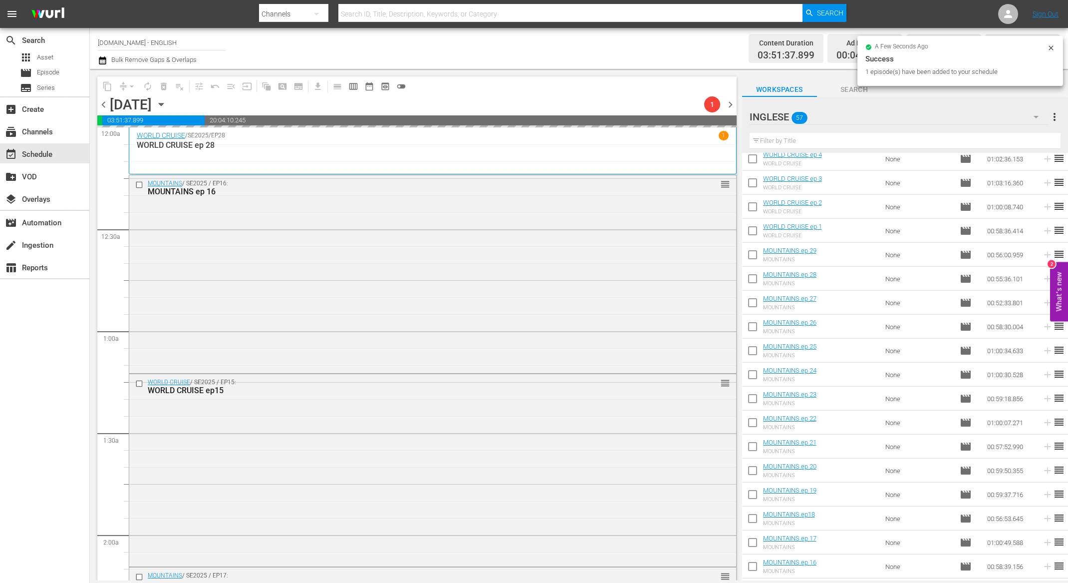
scroll to position [0, 0]
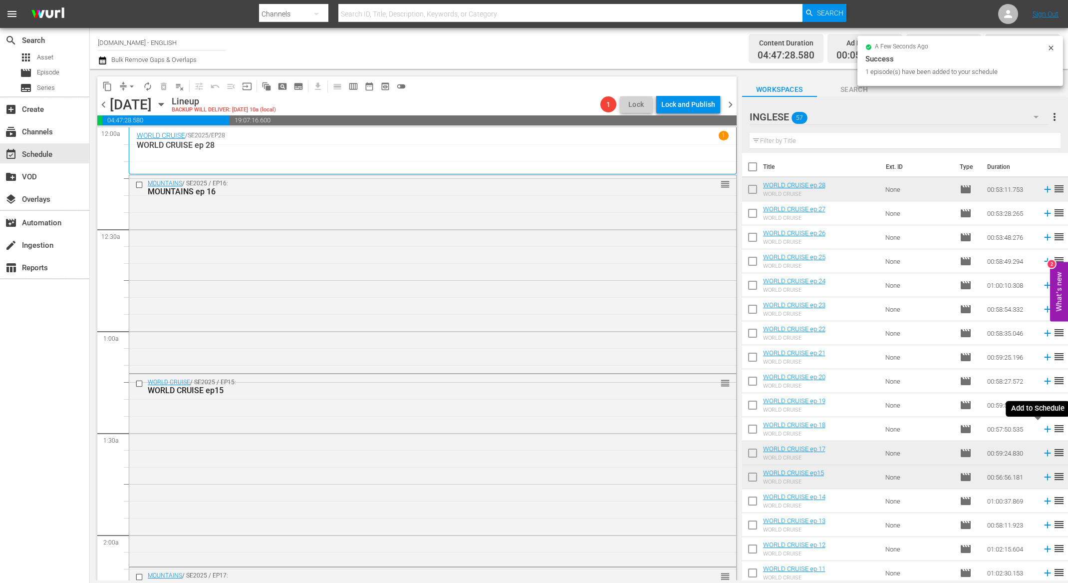
click at [1044, 430] on icon at bounding box center [1047, 429] width 6 height 6
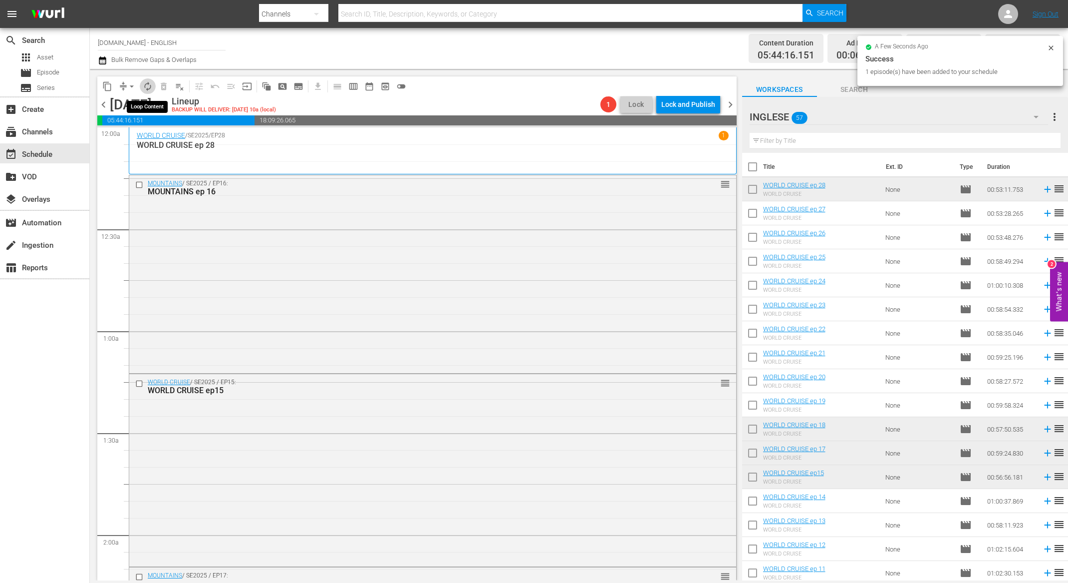
click at [149, 87] on span "autorenew_outlined" at bounding box center [148, 86] width 10 height 10
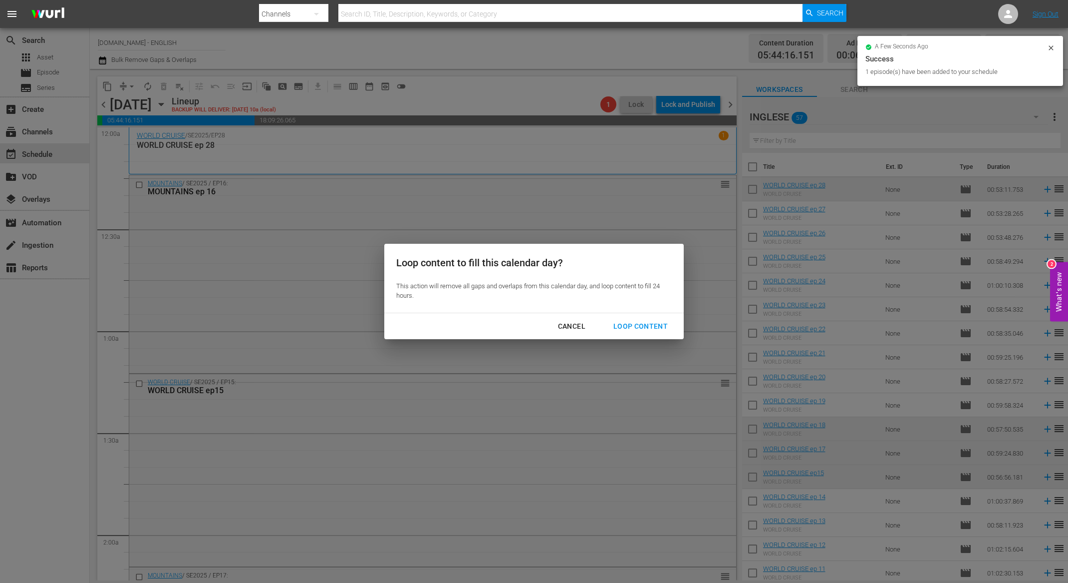
click at [639, 326] on div "Loop Content" at bounding box center [640, 326] width 70 height 12
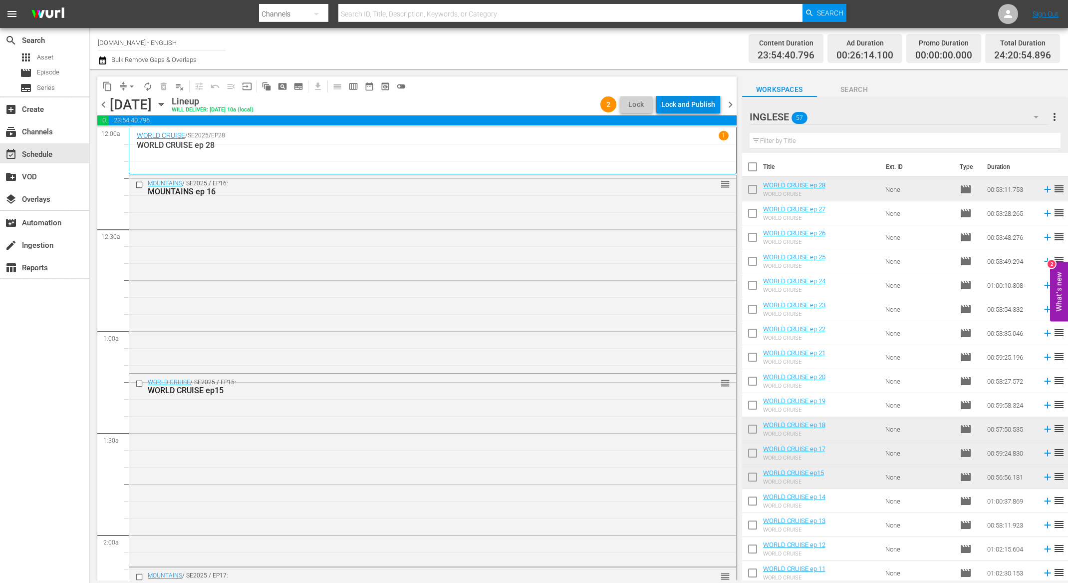
click at [696, 106] on div "Lock and Publish" at bounding box center [688, 104] width 54 height 18
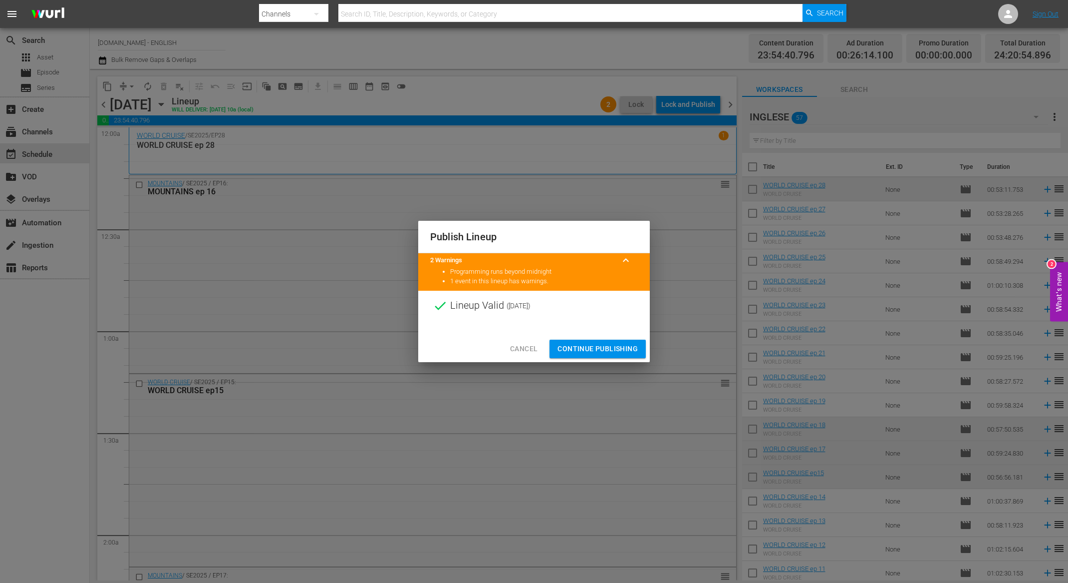
click at [595, 348] on span "Continue Publishing" at bounding box center [598, 348] width 80 height 12
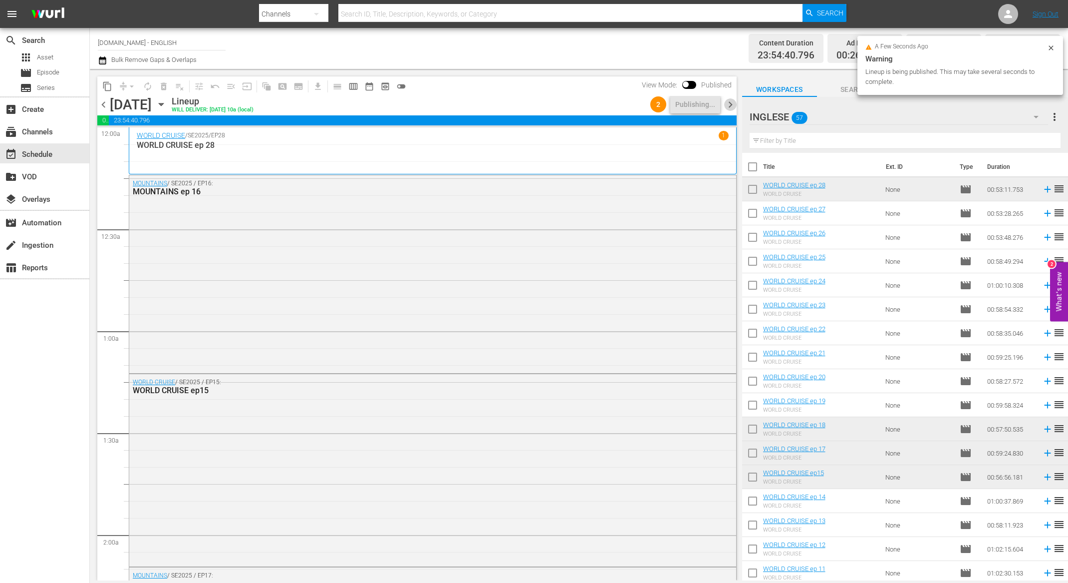
click at [732, 106] on span "chevron_right" at bounding box center [730, 104] width 12 height 12
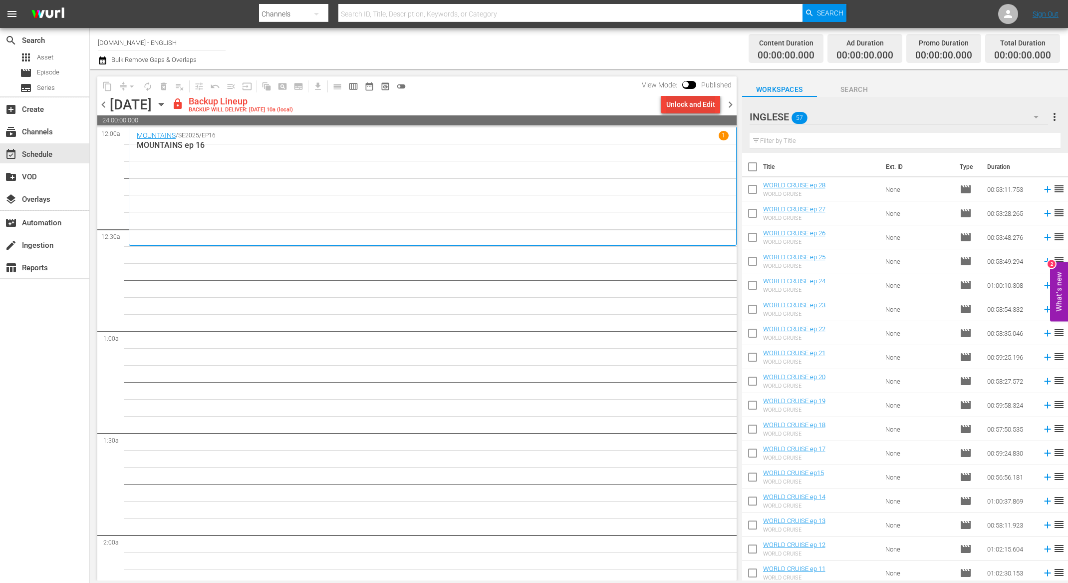
click at [670, 103] on div "Unlock and Edit" at bounding box center [690, 104] width 49 height 18
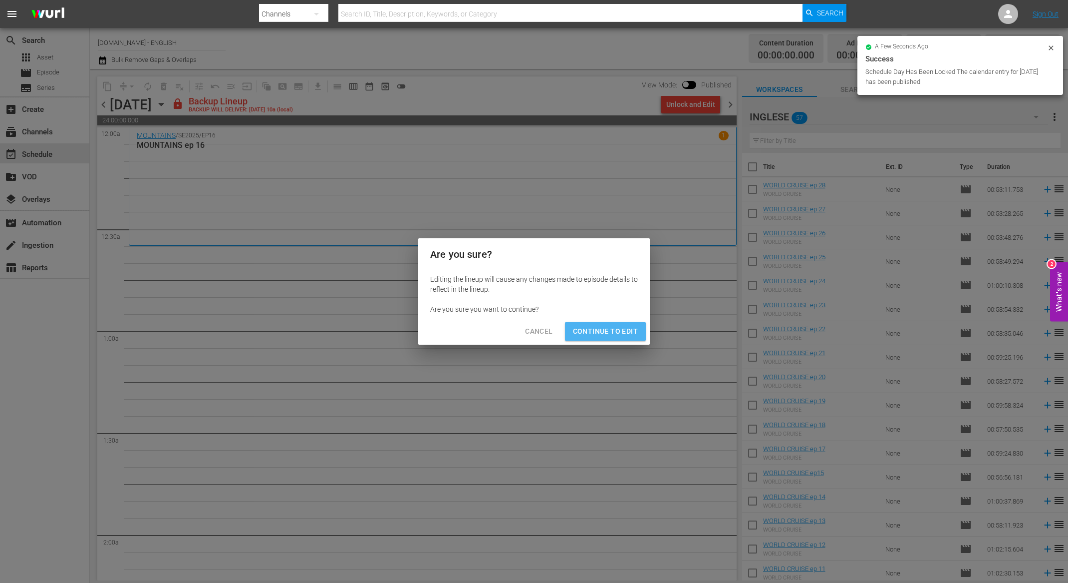
click at [620, 332] on span "Continue to Edit" at bounding box center [605, 331] width 65 height 12
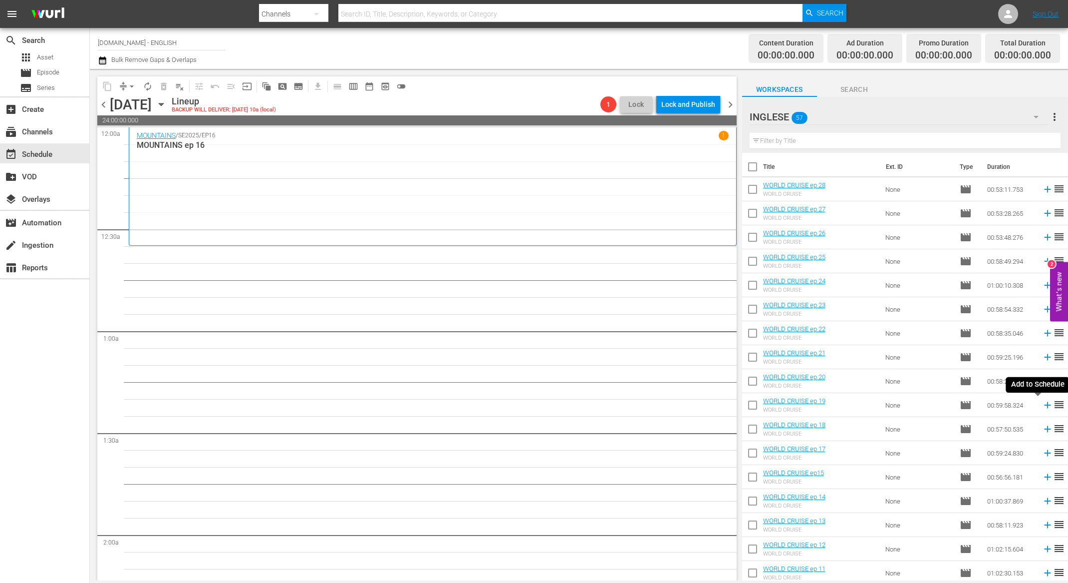
click at [1044, 406] on icon at bounding box center [1047, 405] width 6 height 6
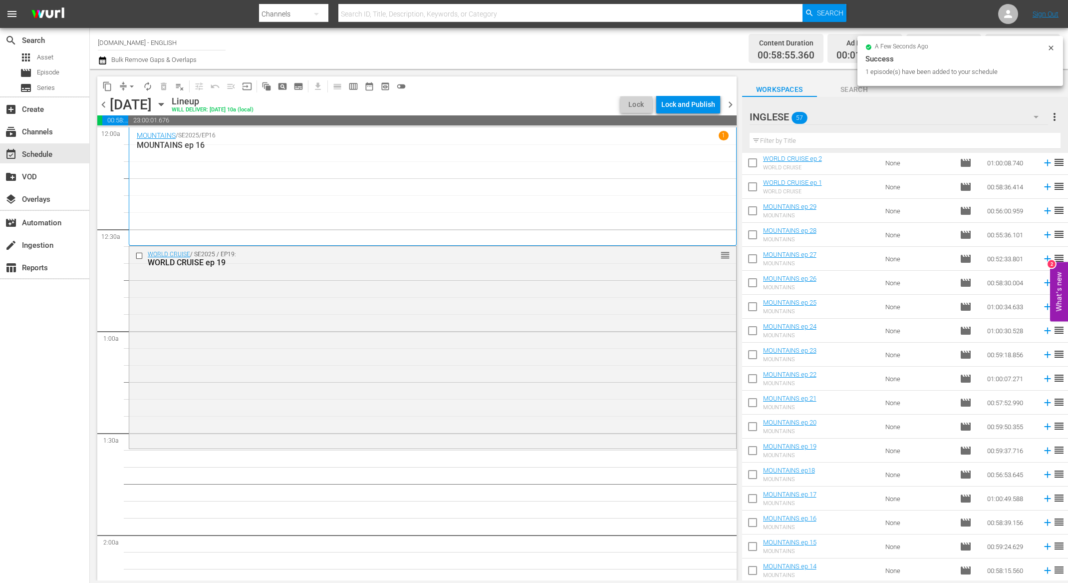
scroll to position [632, 0]
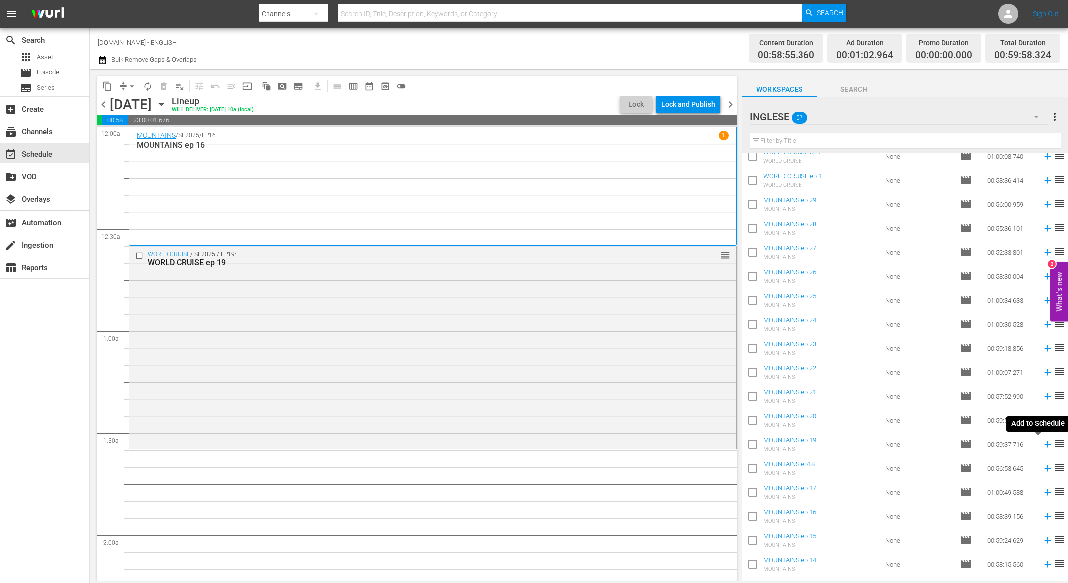
click at [1044, 443] on icon at bounding box center [1047, 444] width 6 height 6
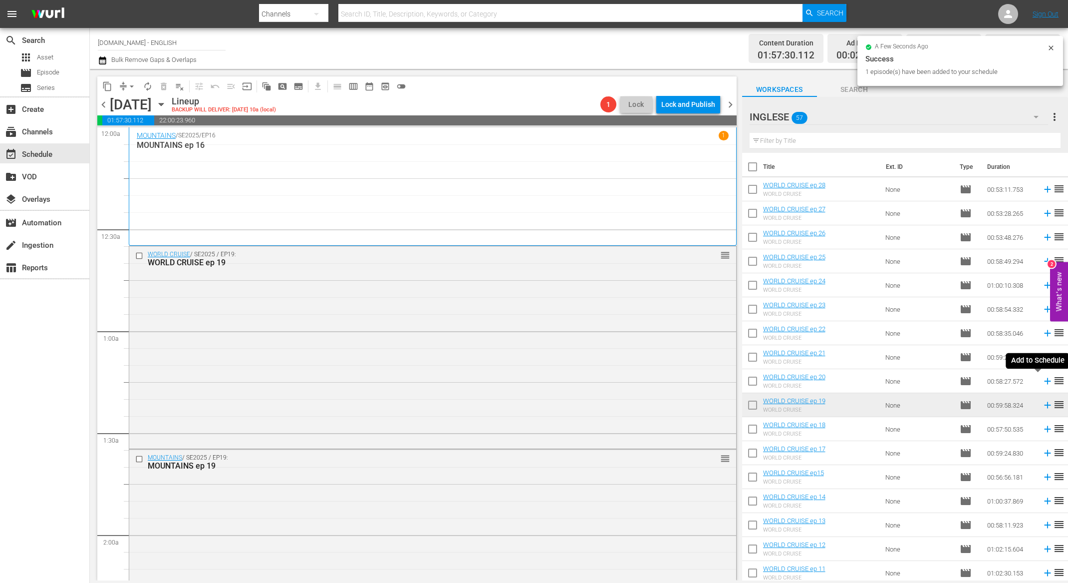
click at [1042, 381] on icon at bounding box center [1047, 380] width 11 height 11
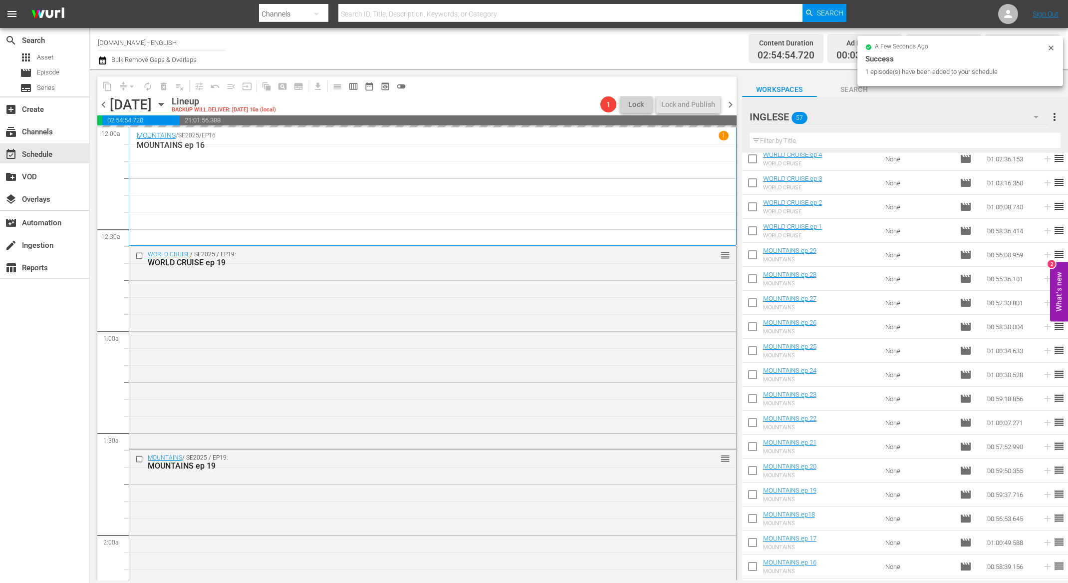
scroll to position [702, 0]
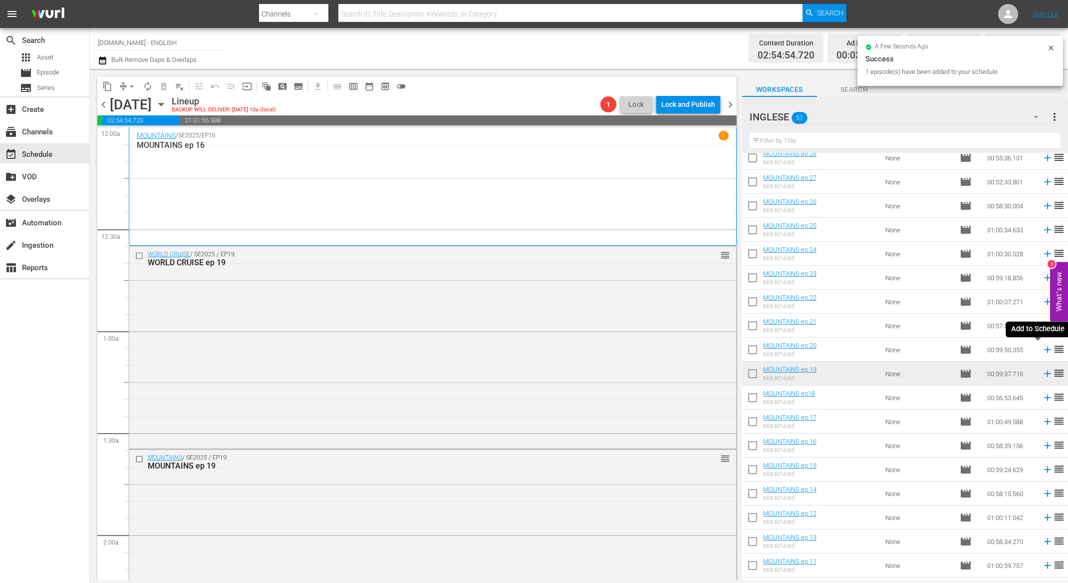
click at [1042, 353] on icon at bounding box center [1047, 349] width 11 height 11
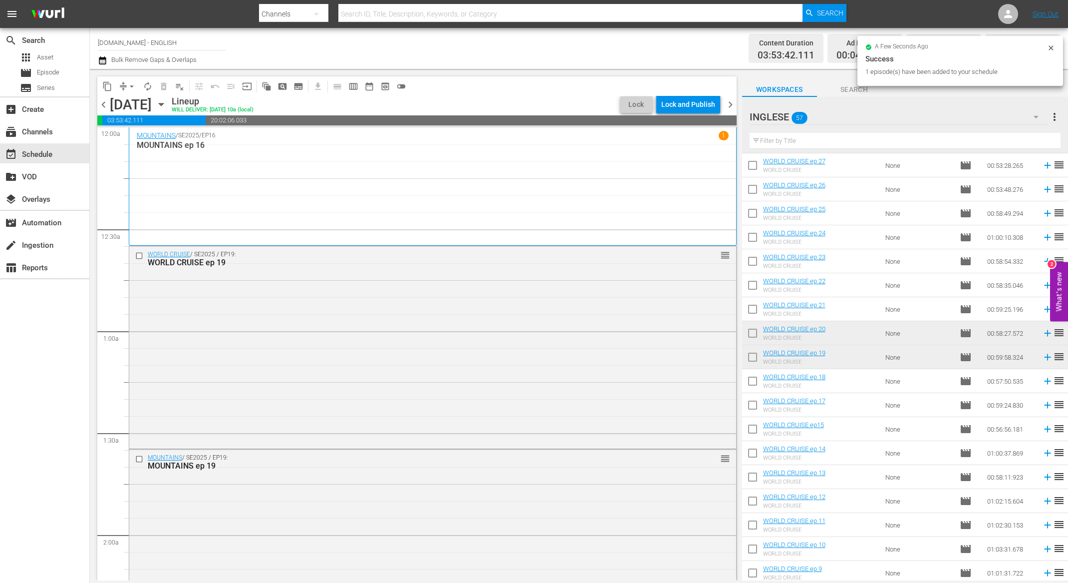
scroll to position [0, 0]
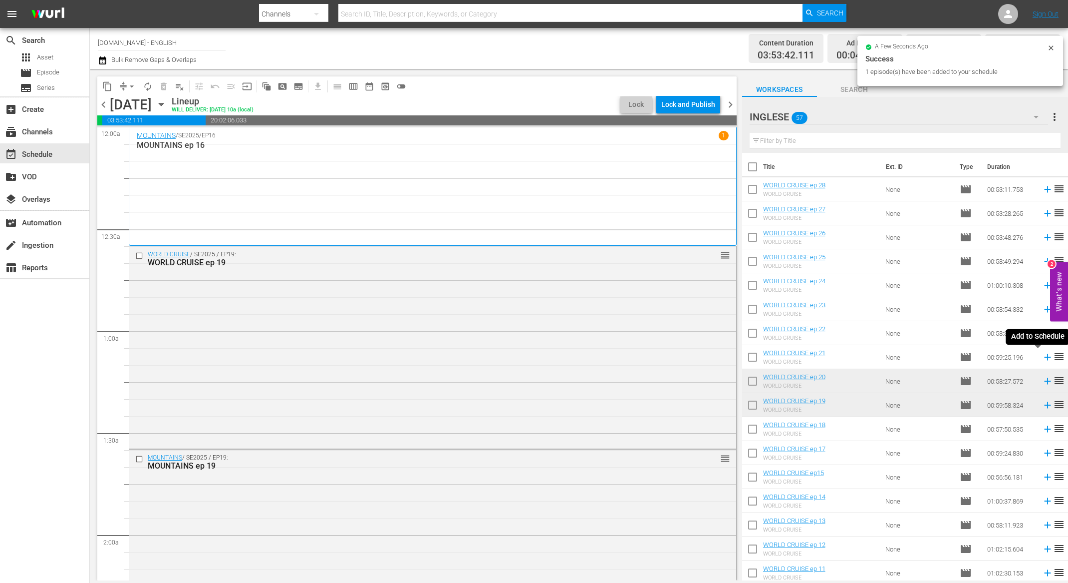
click at [1044, 356] on icon at bounding box center [1047, 357] width 6 height 6
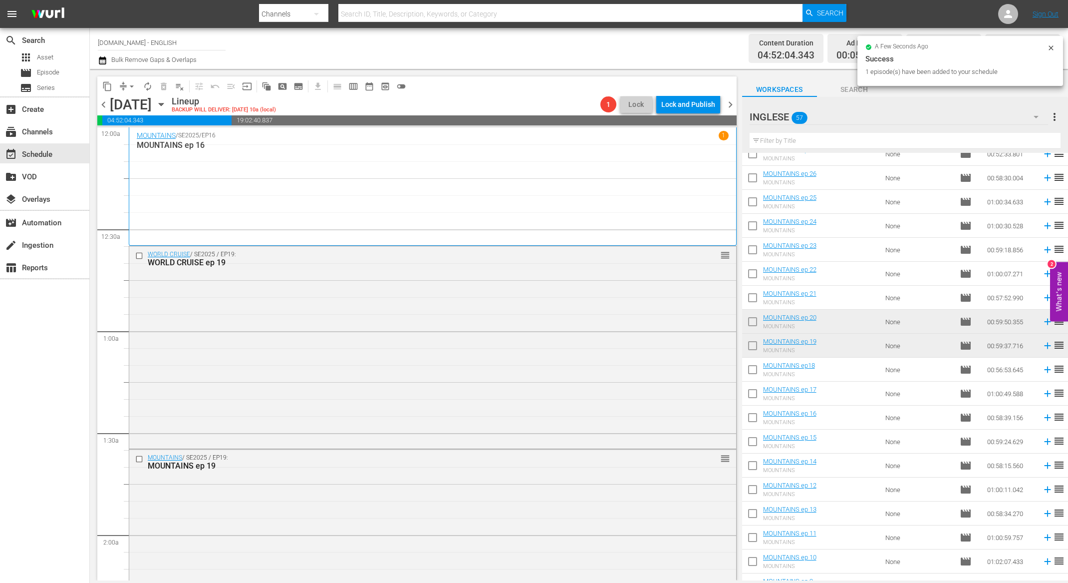
scroll to position [760, 0]
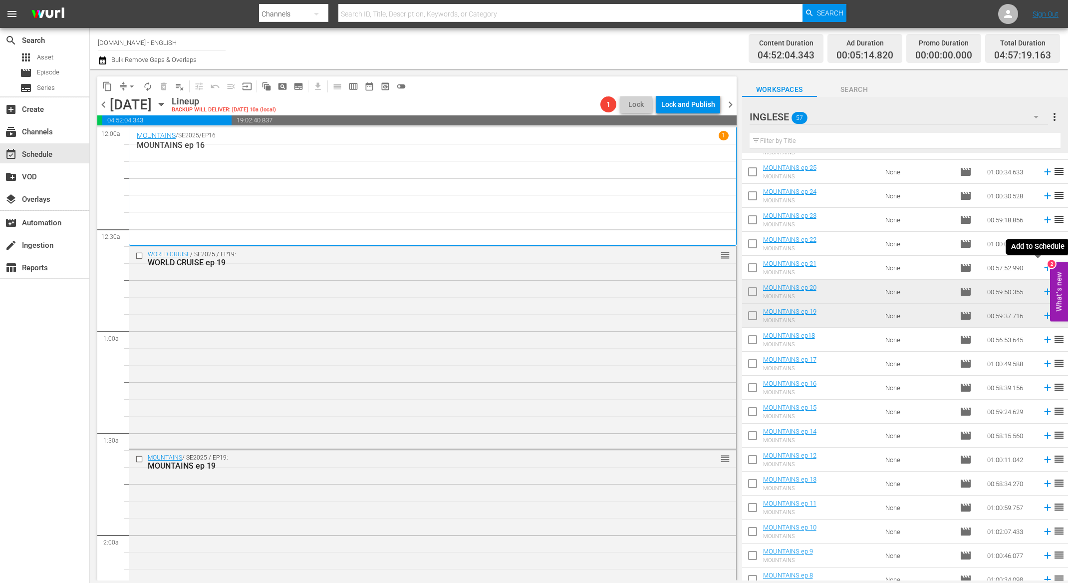
click at [1042, 268] on icon at bounding box center [1047, 267] width 11 height 11
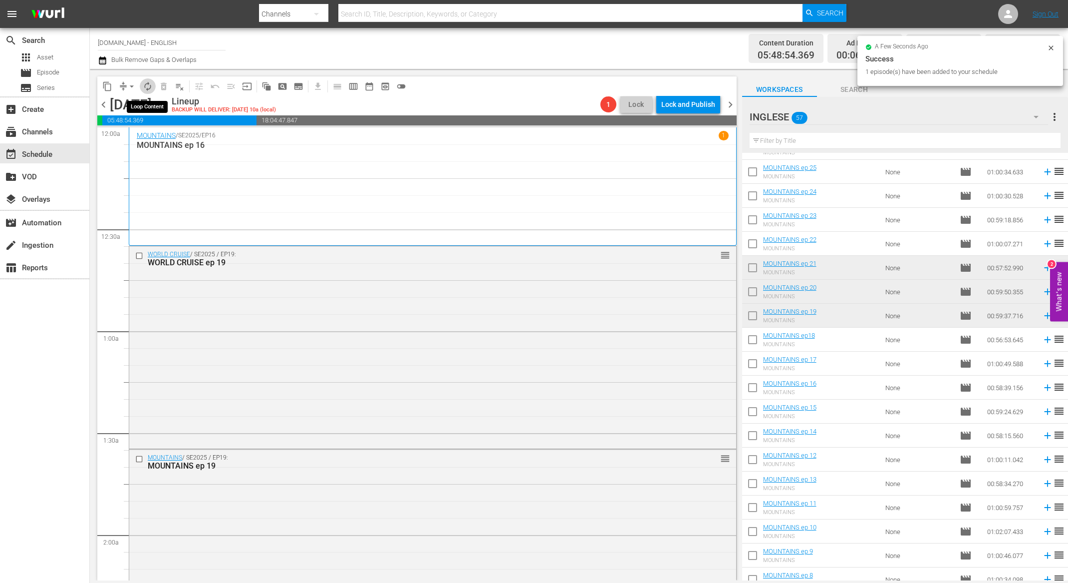
click at [151, 85] on span "autorenew_outlined" at bounding box center [148, 86] width 10 height 10
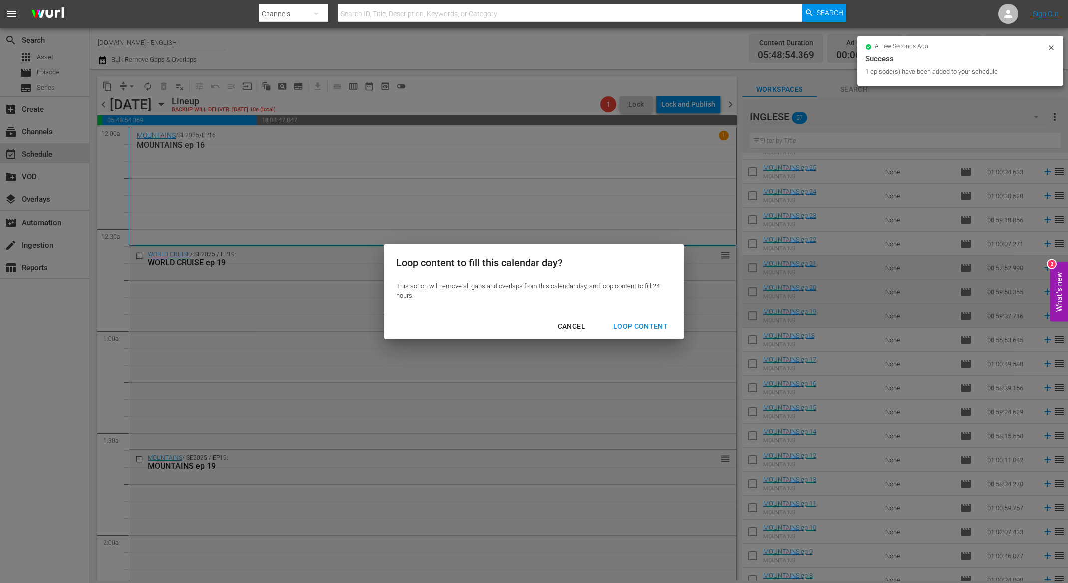
click at [650, 328] on div "Loop Content" at bounding box center [640, 326] width 70 height 12
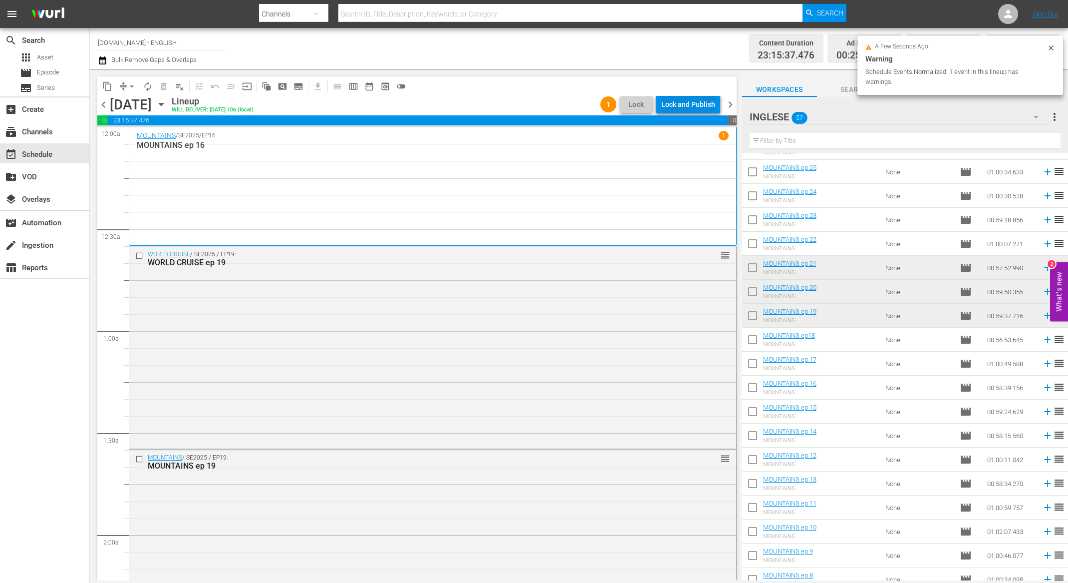
click at [693, 99] on div "Lock and Publish" at bounding box center [688, 104] width 54 height 18
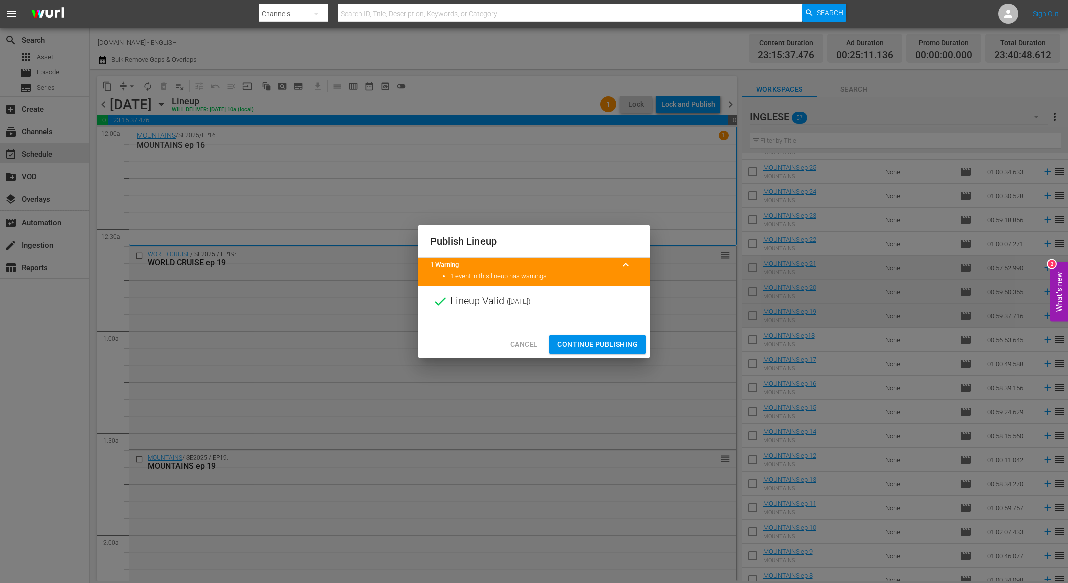
click at [610, 341] on span "Continue Publishing" at bounding box center [598, 344] width 80 height 12
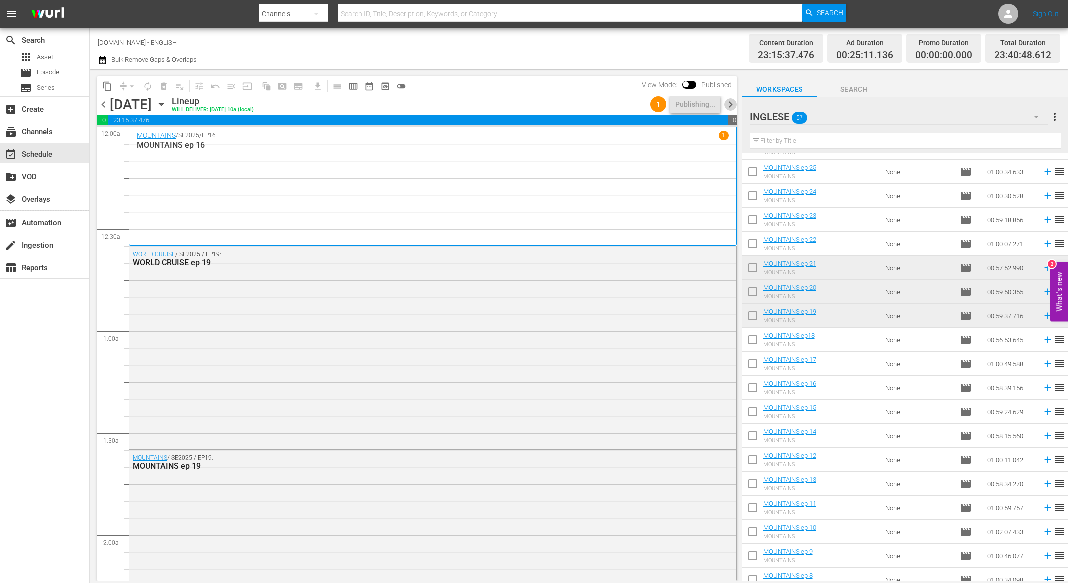
click at [729, 106] on span "chevron_right" at bounding box center [730, 104] width 12 height 12
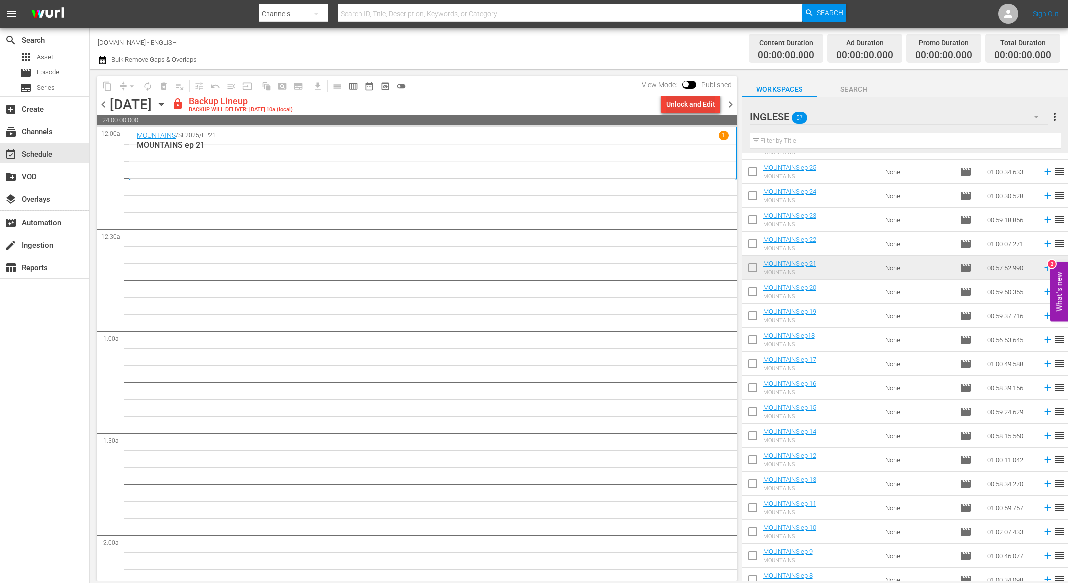
click at [709, 110] on div "Unlock and Edit" at bounding box center [690, 104] width 49 height 18
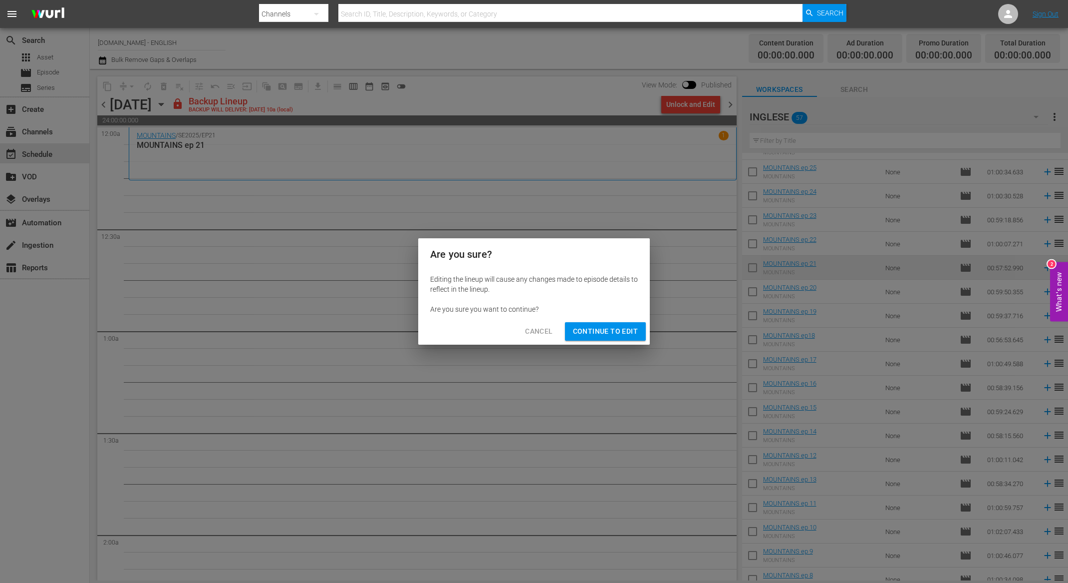
click at [627, 326] on span "Continue to Edit" at bounding box center [605, 331] width 65 height 12
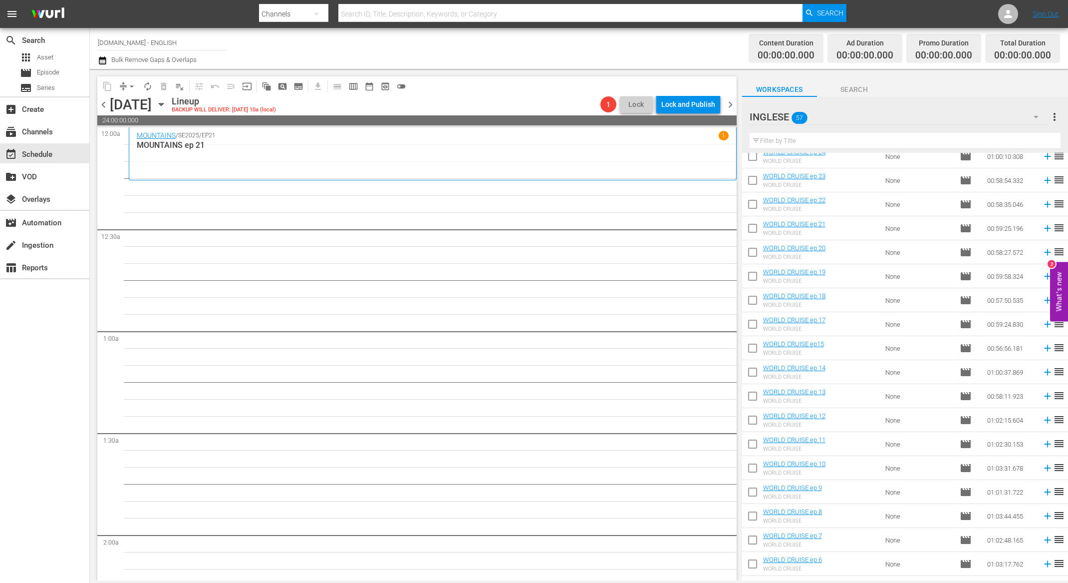
scroll to position [128, 0]
click at [106, 104] on span "chevron_left" at bounding box center [103, 104] width 12 height 12
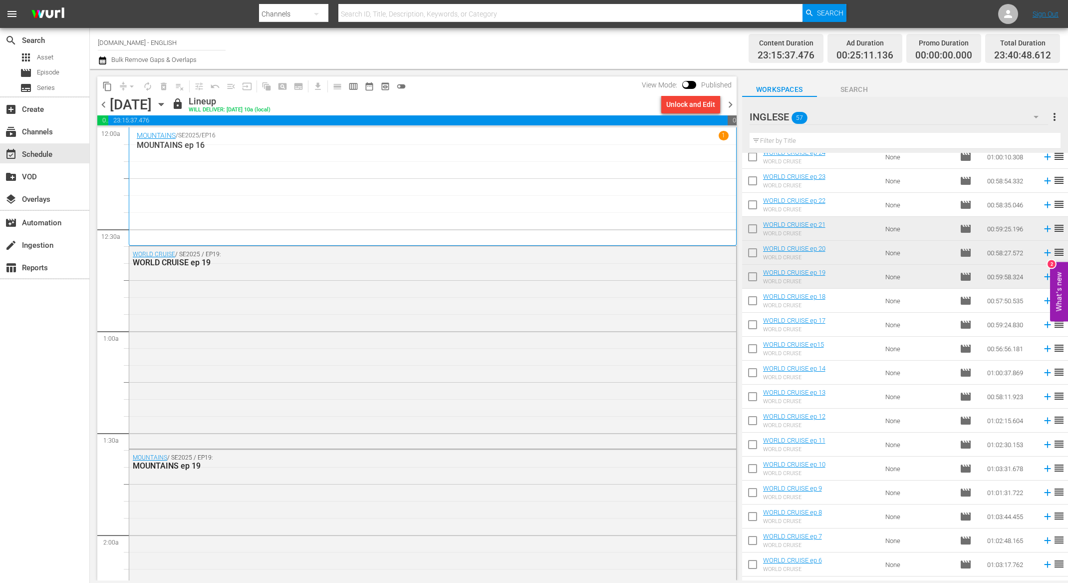
click at [731, 102] on span "chevron_right" at bounding box center [730, 104] width 12 height 12
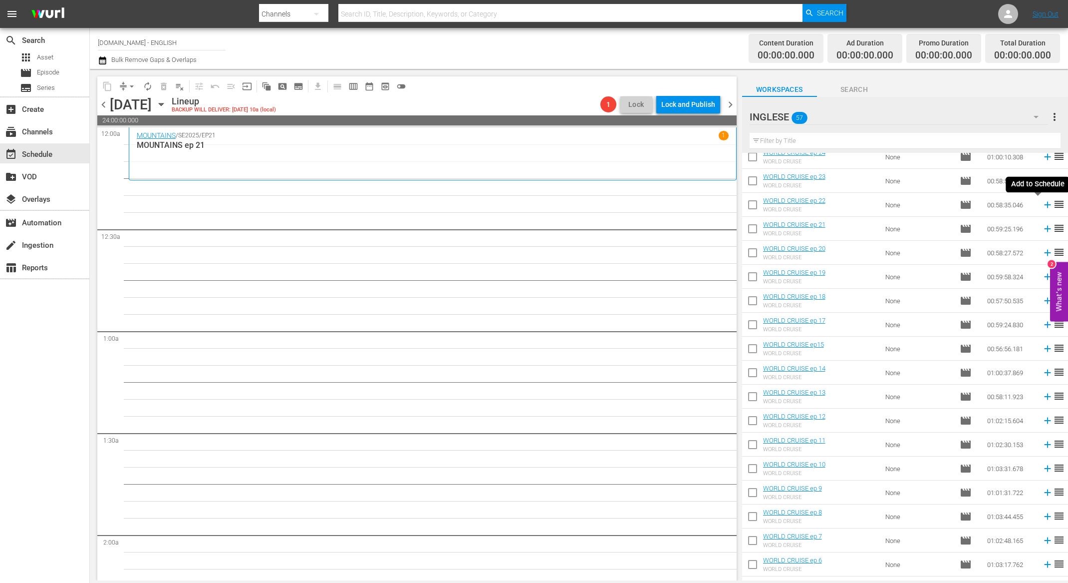
click at [1042, 206] on icon at bounding box center [1047, 204] width 11 height 11
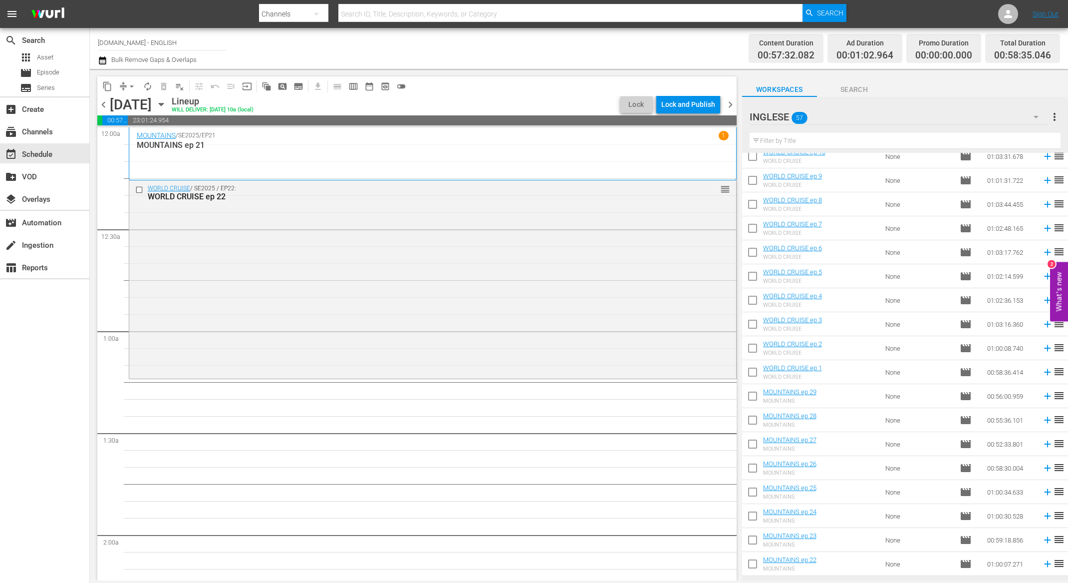
scroll to position [443, 0]
drag, startPoint x: 1037, startPoint y: 563, endPoint x: 1027, endPoint y: 543, distance: 22.8
click at [1042, 563] on icon at bounding box center [1047, 561] width 11 height 11
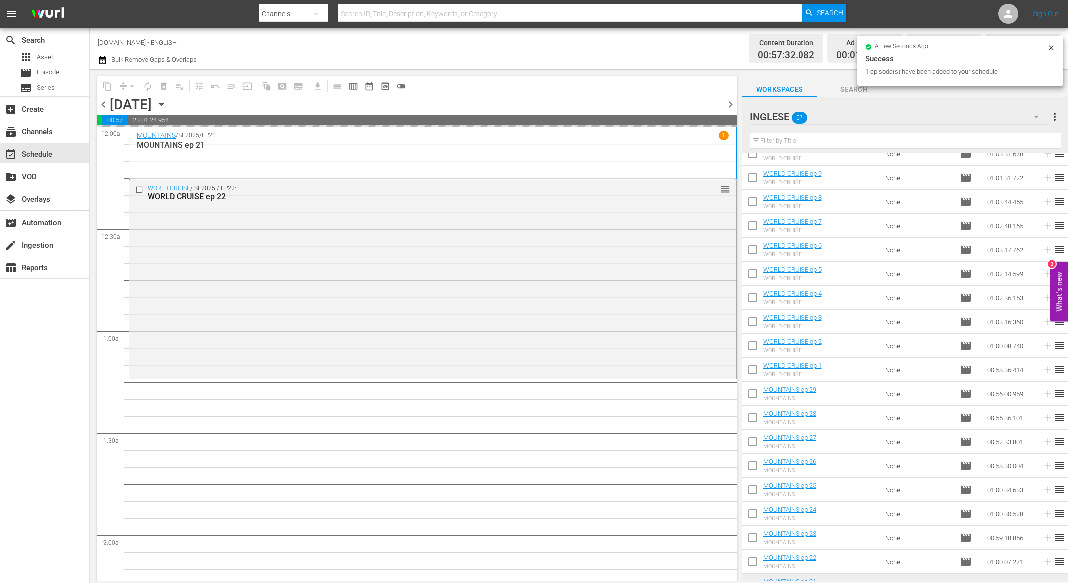
scroll to position [0, 0]
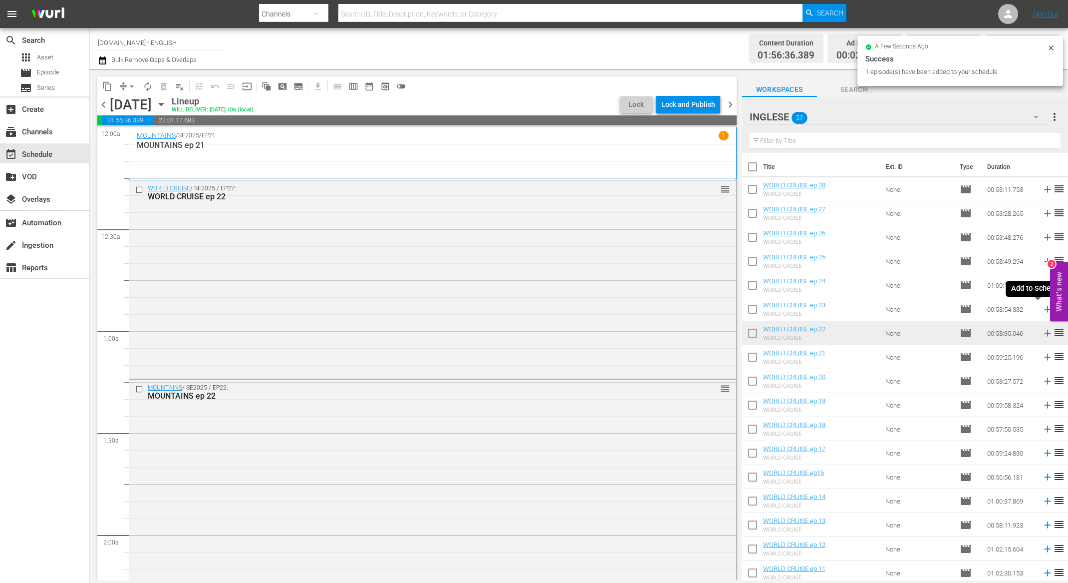
click at [1042, 310] on icon at bounding box center [1047, 308] width 11 height 11
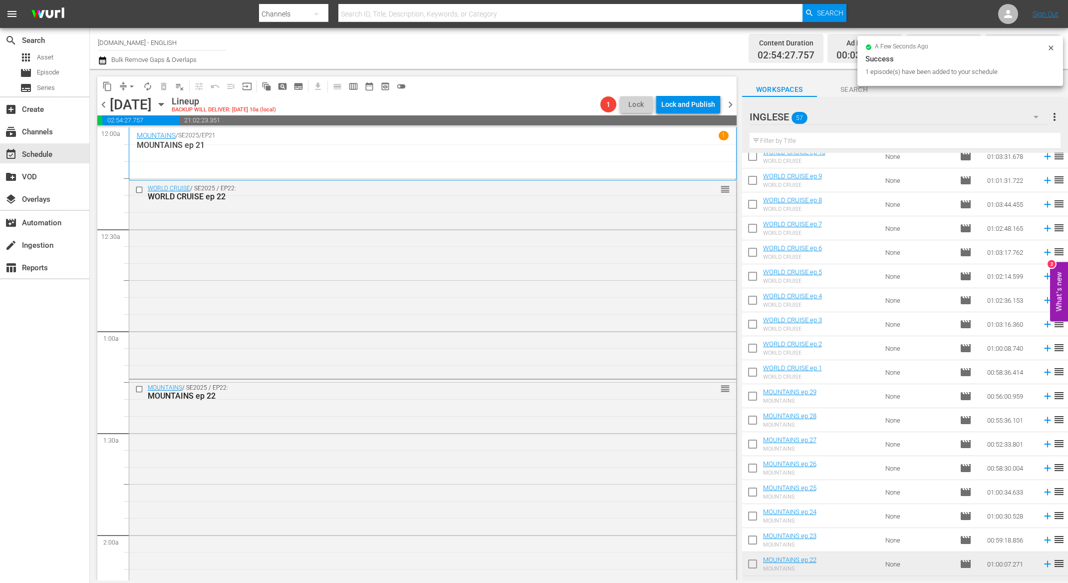
scroll to position [580, 0]
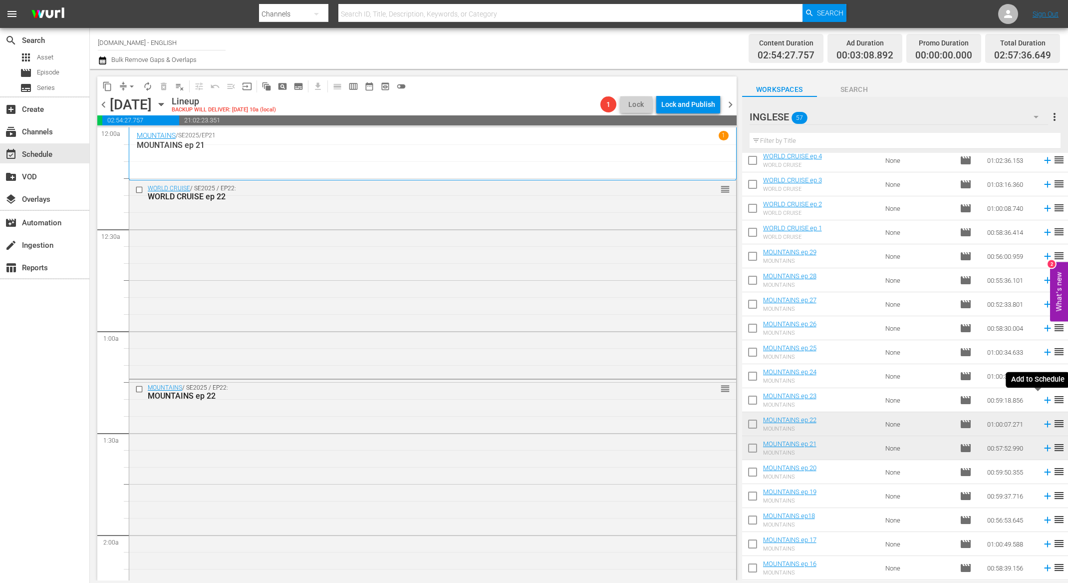
click at [1042, 401] on icon at bounding box center [1047, 399] width 11 height 11
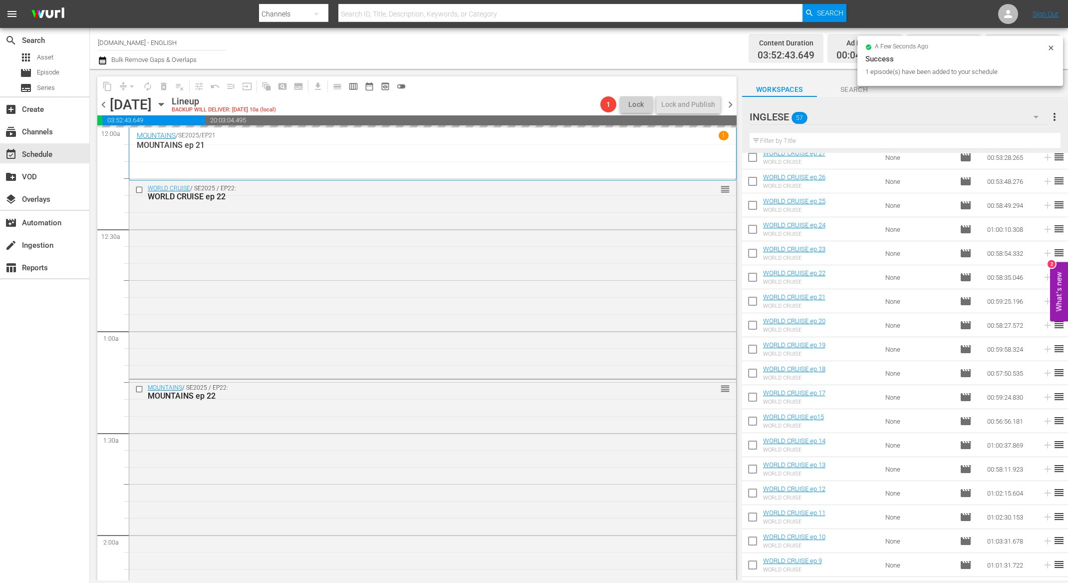
scroll to position [0, 0]
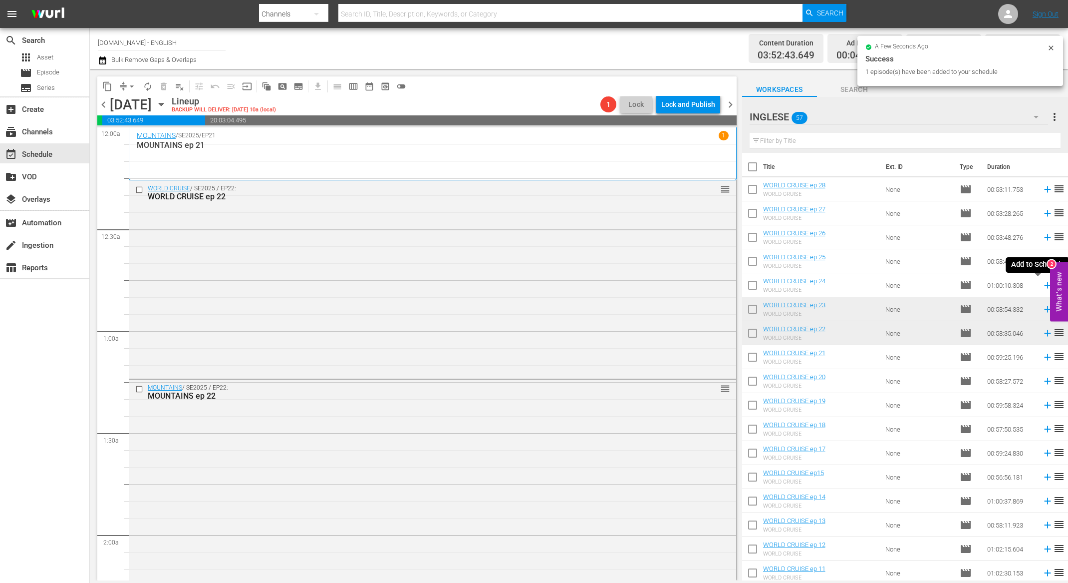
click at [1044, 287] on icon at bounding box center [1047, 285] width 6 height 6
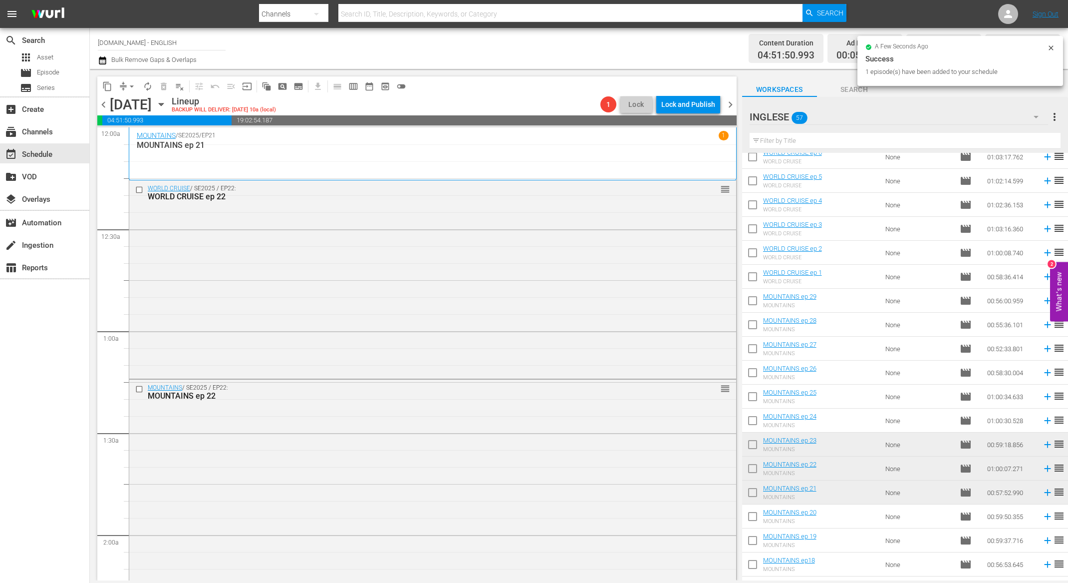
scroll to position [538, 0]
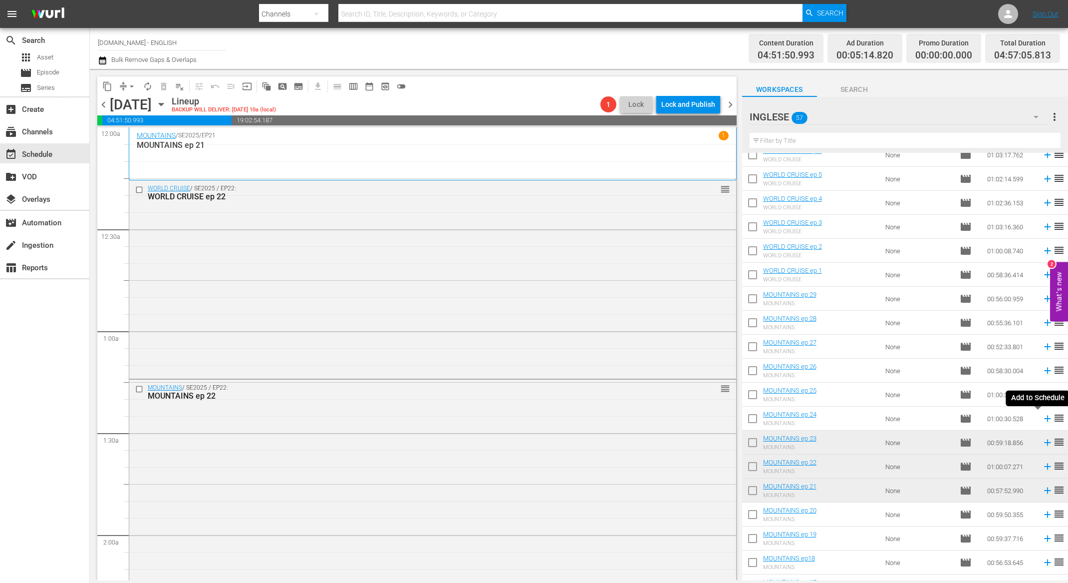
click at [1044, 420] on icon at bounding box center [1047, 418] width 6 height 6
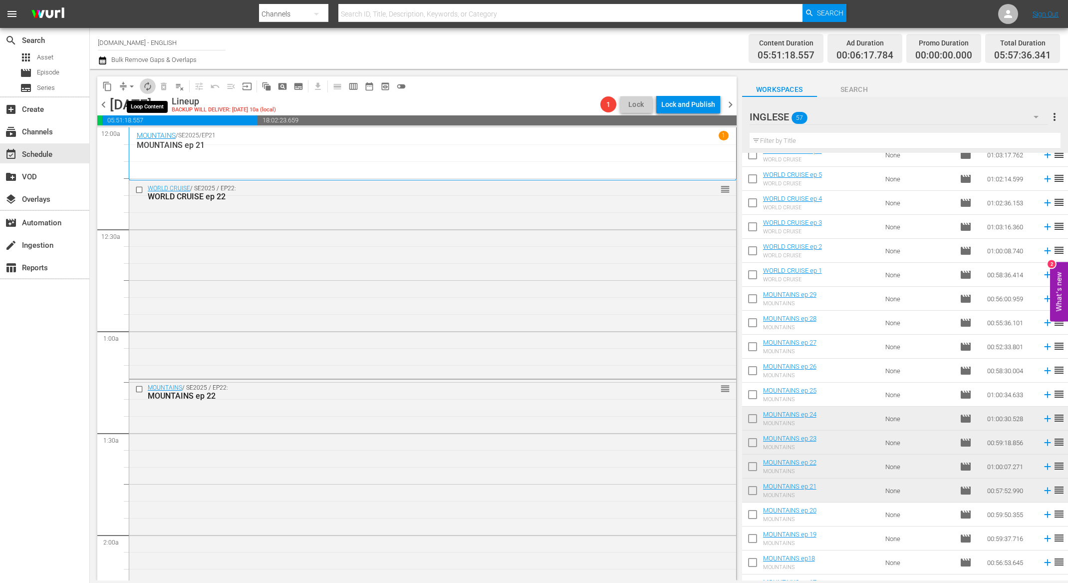
click at [152, 85] on span "autorenew_outlined" at bounding box center [148, 86] width 10 height 10
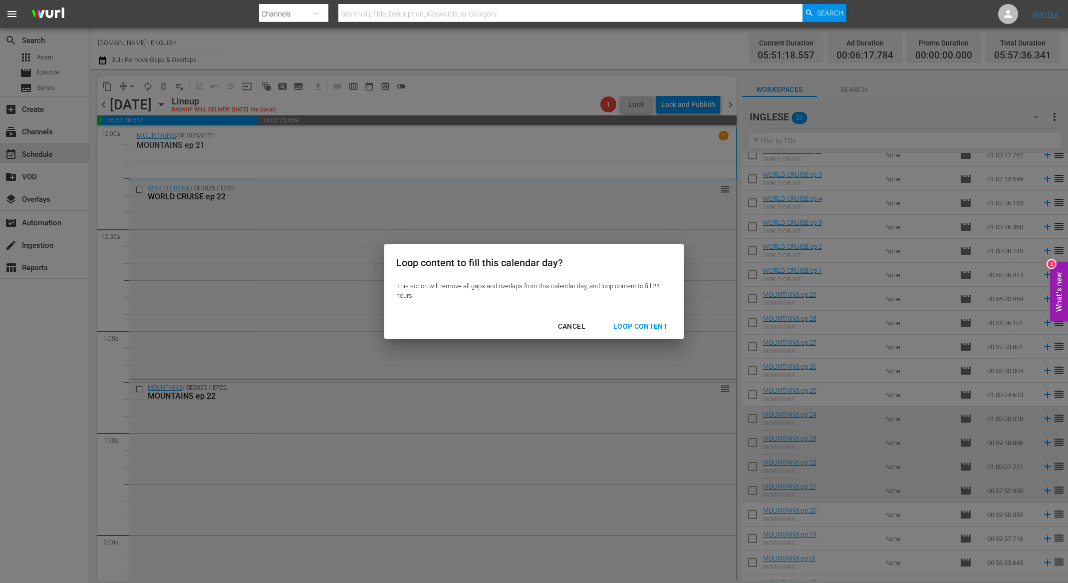
click at [626, 324] on div "Loop Content" at bounding box center [640, 326] width 70 height 12
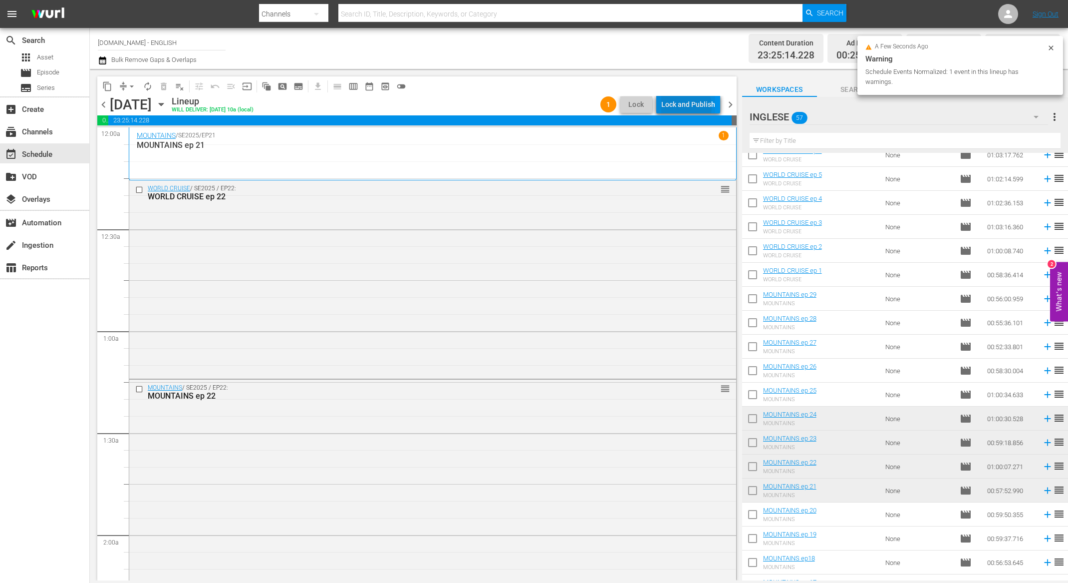
click at [685, 106] on div "Lock and Publish" at bounding box center [688, 104] width 54 height 18
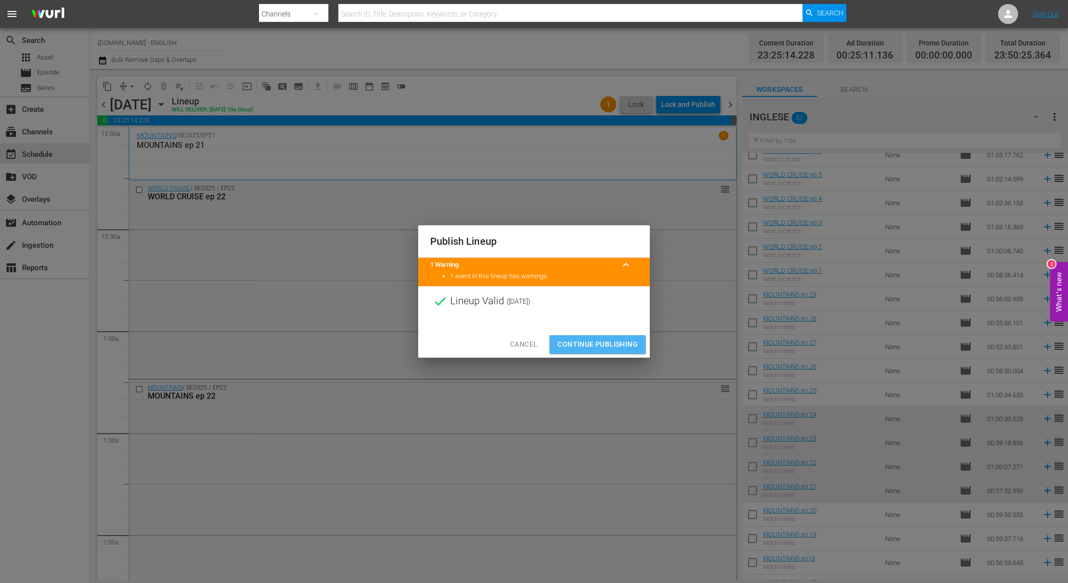
click at [593, 341] on span "Continue Publishing" at bounding box center [598, 344] width 80 height 12
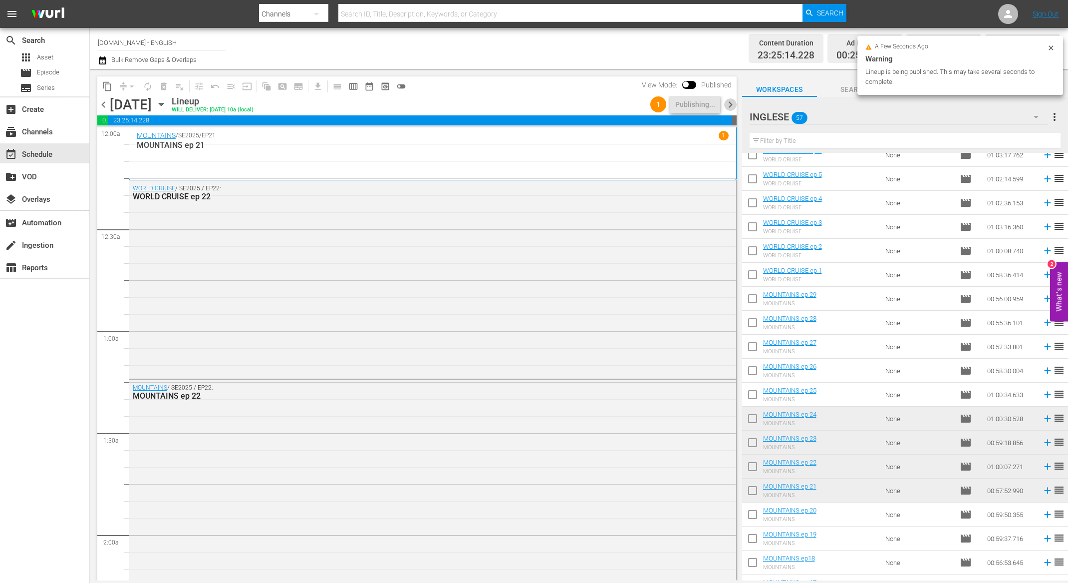
click at [731, 105] on span "chevron_right" at bounding box center [730, 104] width 12 height 12
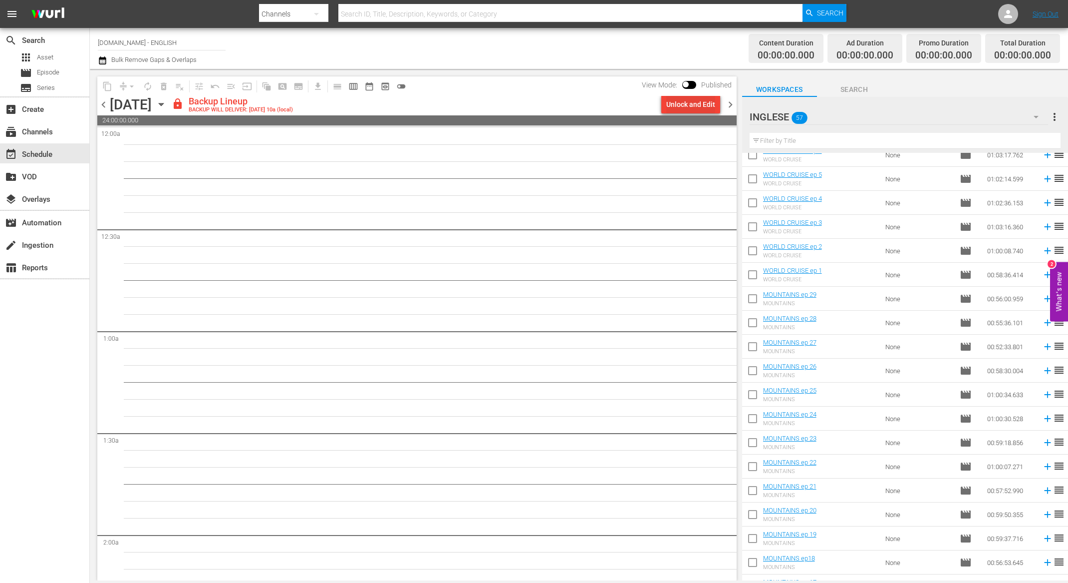
click at [687, 101] on div "Unlock and Edit" at bounding box center [690, 104] width 49 height 18
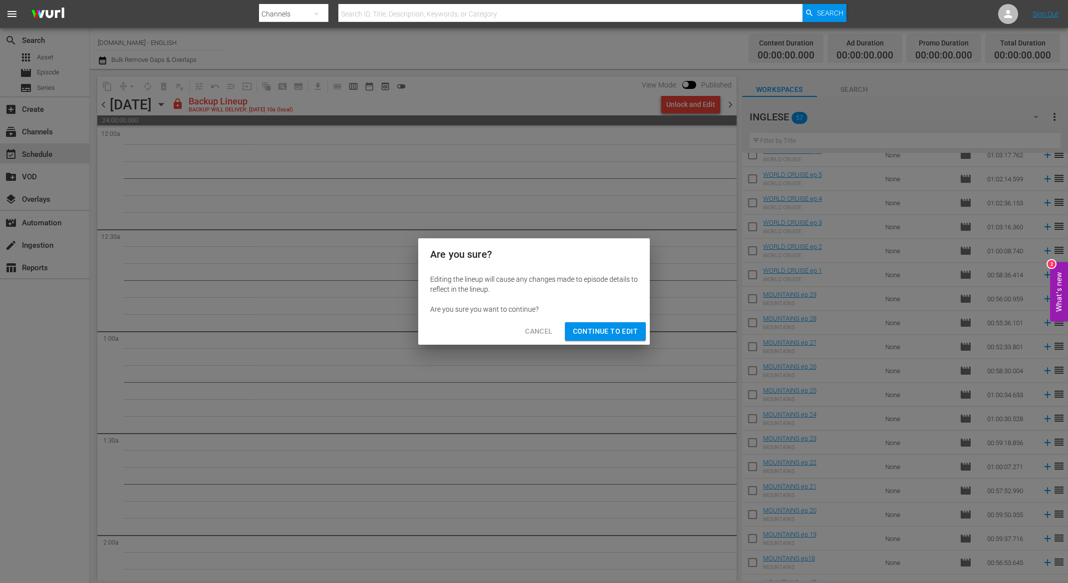
click at [623, 335] on span "Continue to Edit" at bounding box center [605, 331] width 65 height 12
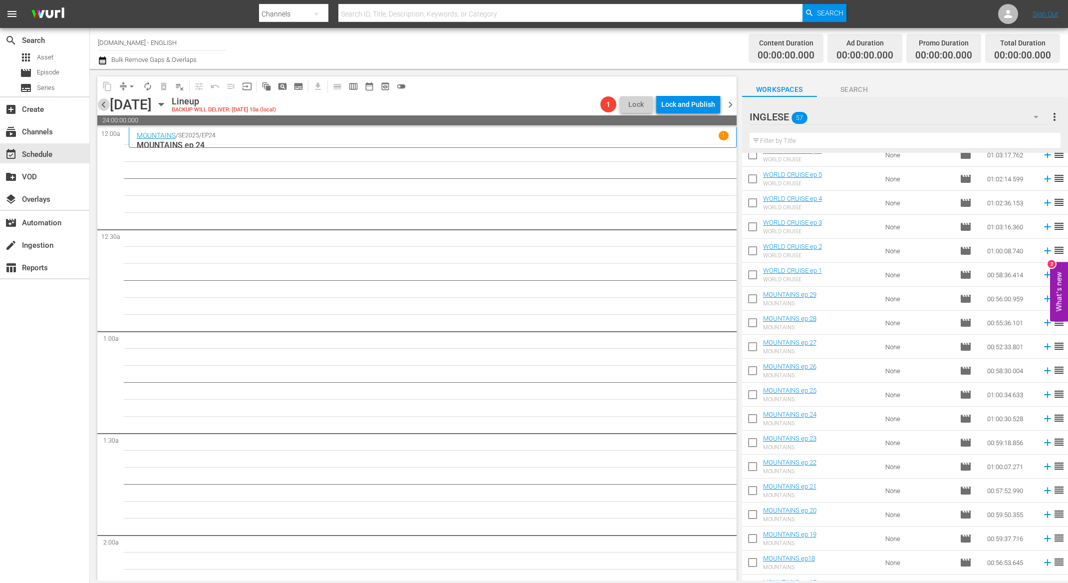
click at [102, 108] on span "chevron_left" at bounding box center [103, 104] width 12 height 12
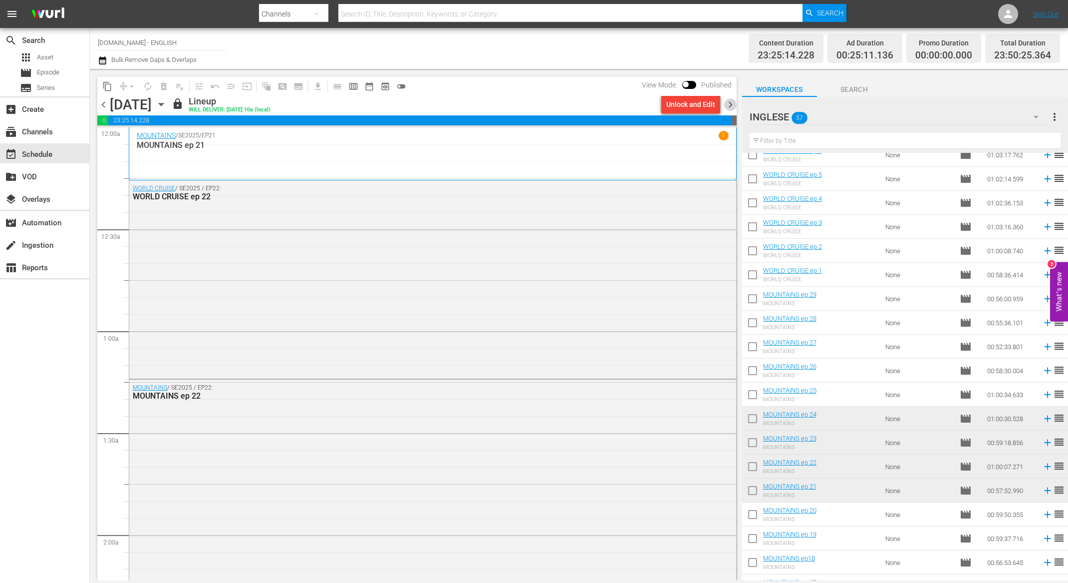
click at [728, 106] on span "chevron_right" at bounding box center [730, 104] width 12 height 12
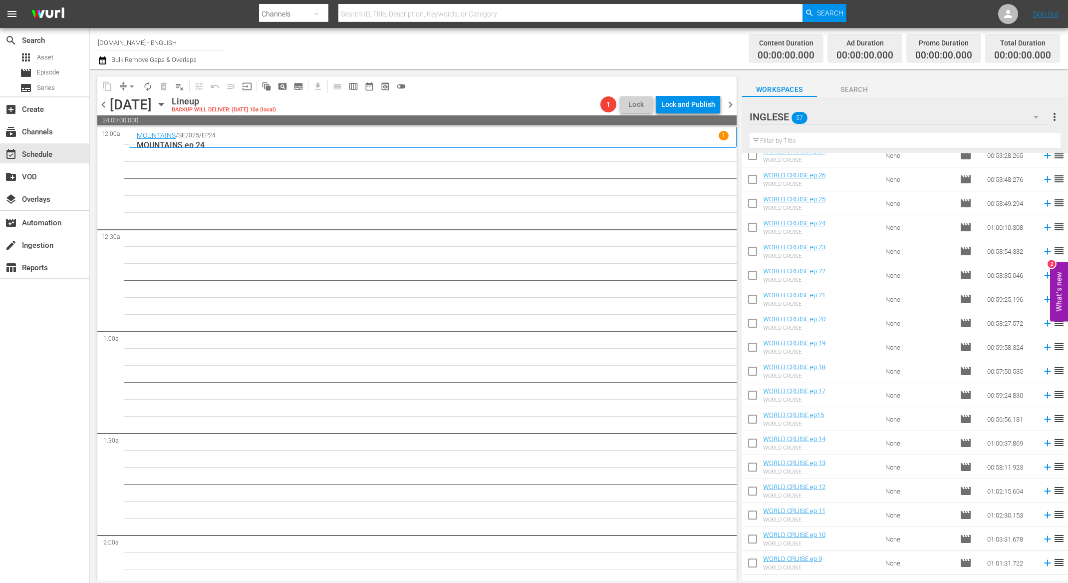
scroll to position [25, 0]
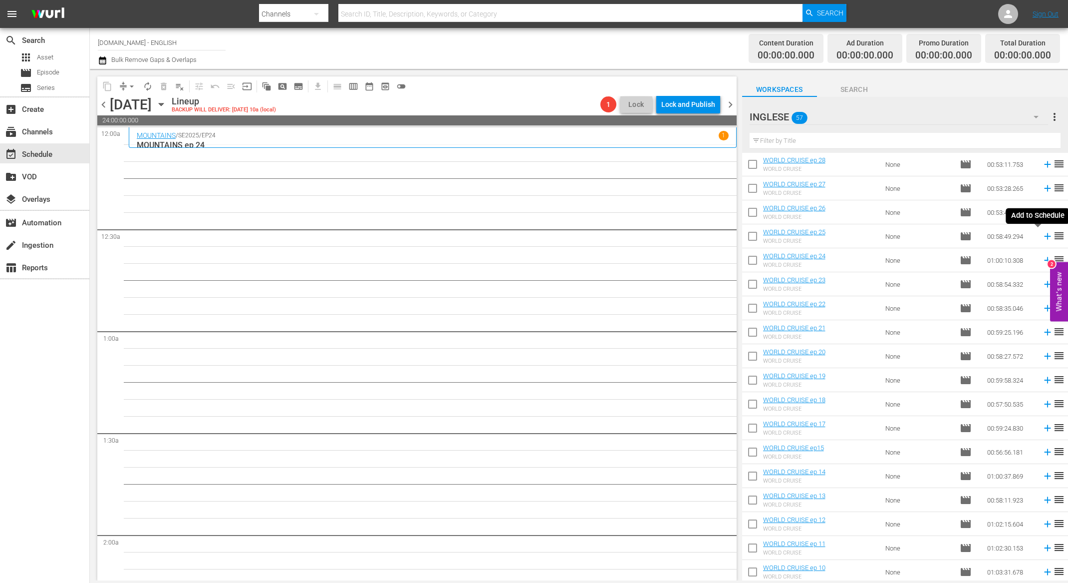
click at [1044, 238] on icon at bounding box center [1047, 236] width 6 height 6
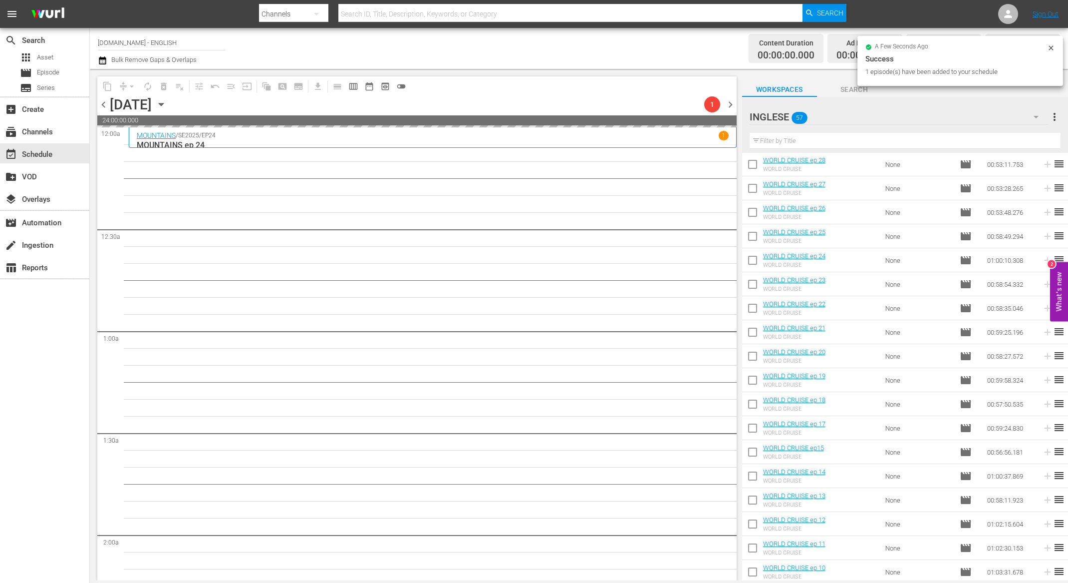
scroll to position [593, 0]
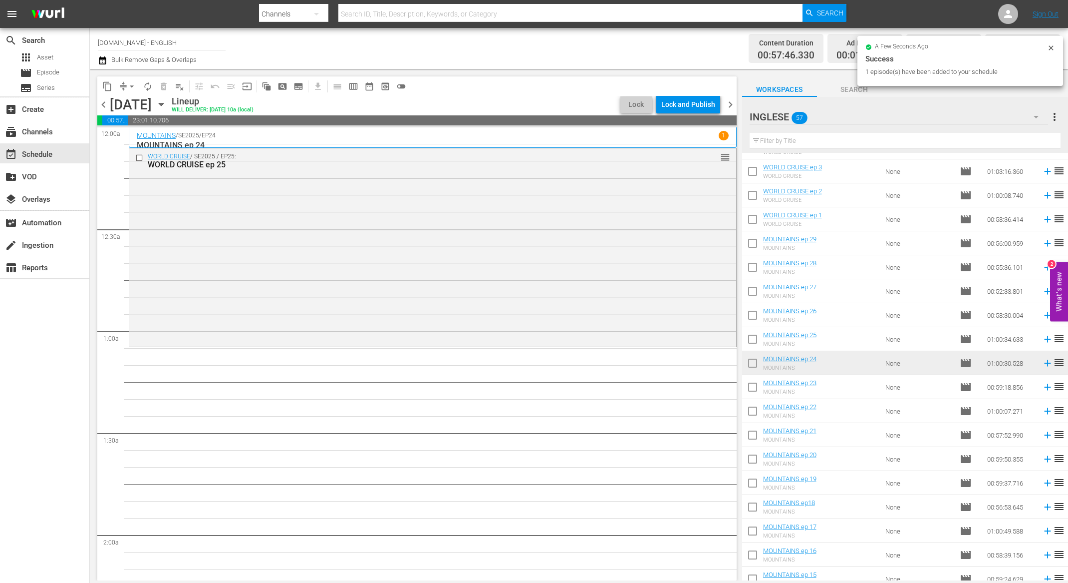
click at [1042, 340] on icon at bounding box center [1047, 338] width 11 height 11
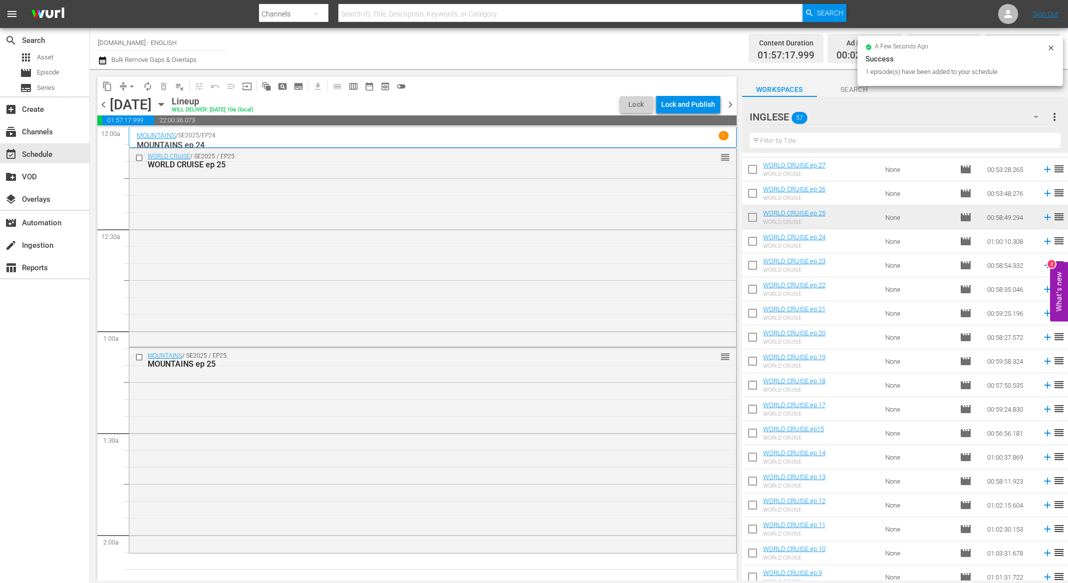
scroll to position [0, 0]
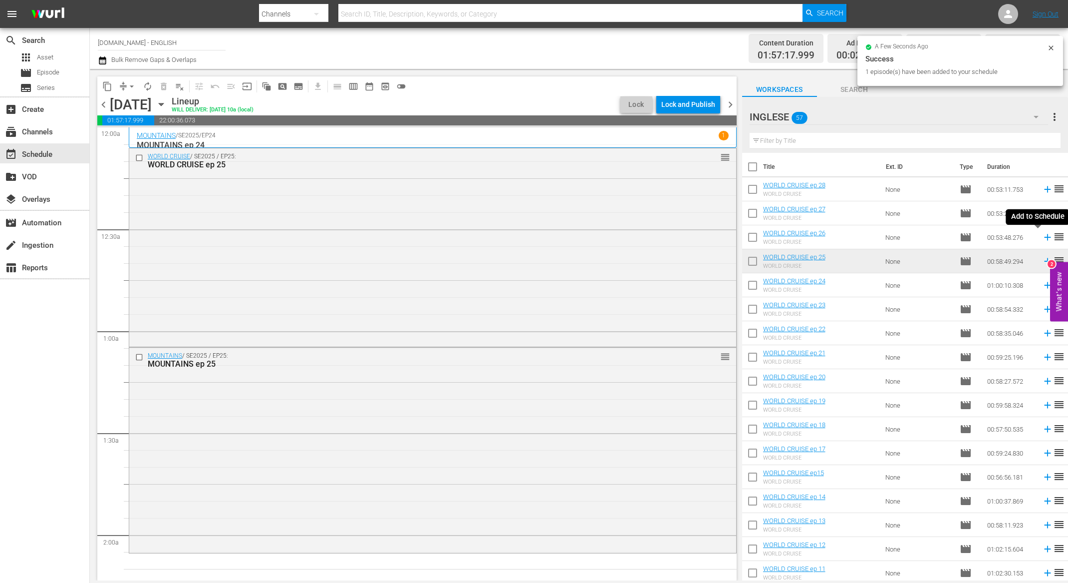
click at [1042, 239] on icon at bounding box center [1047, 237] width 11 height 11
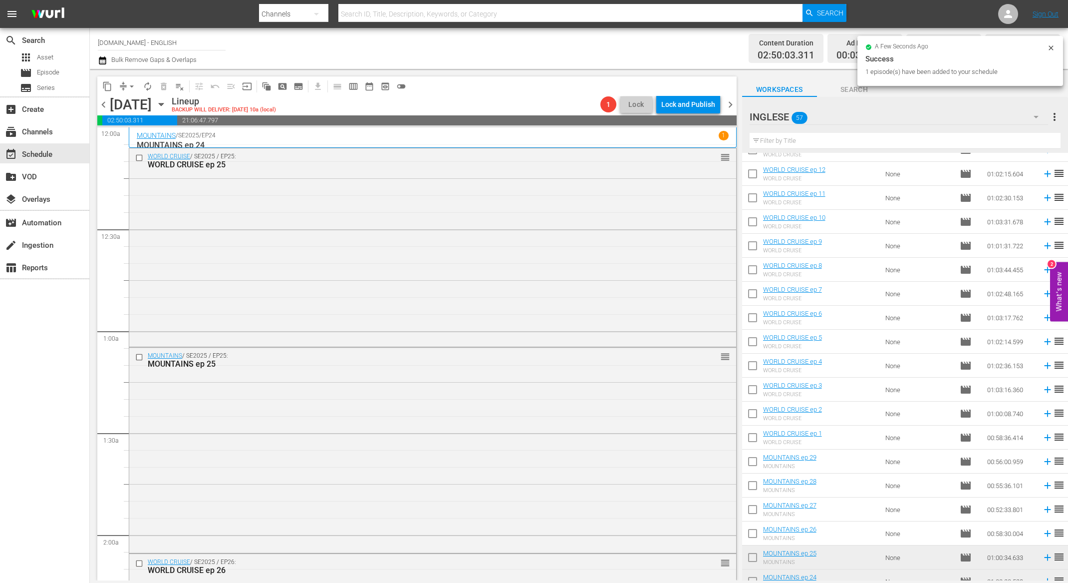
scroll to position [529, 0]
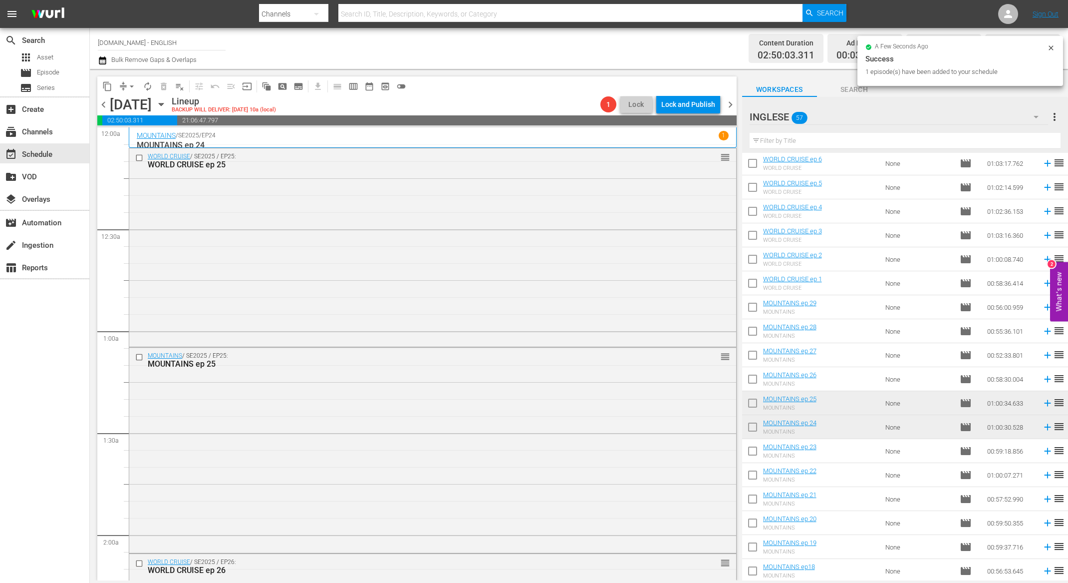
click at [1044, 381] on icon at bounding box center [1047, 379] width 6 height 6
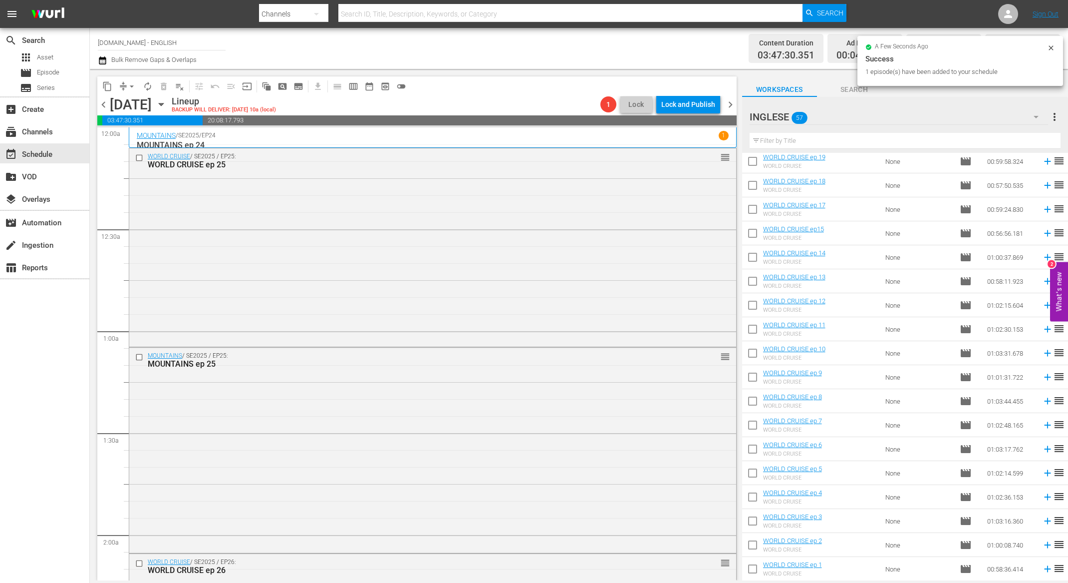
scroll to position [0, 0]
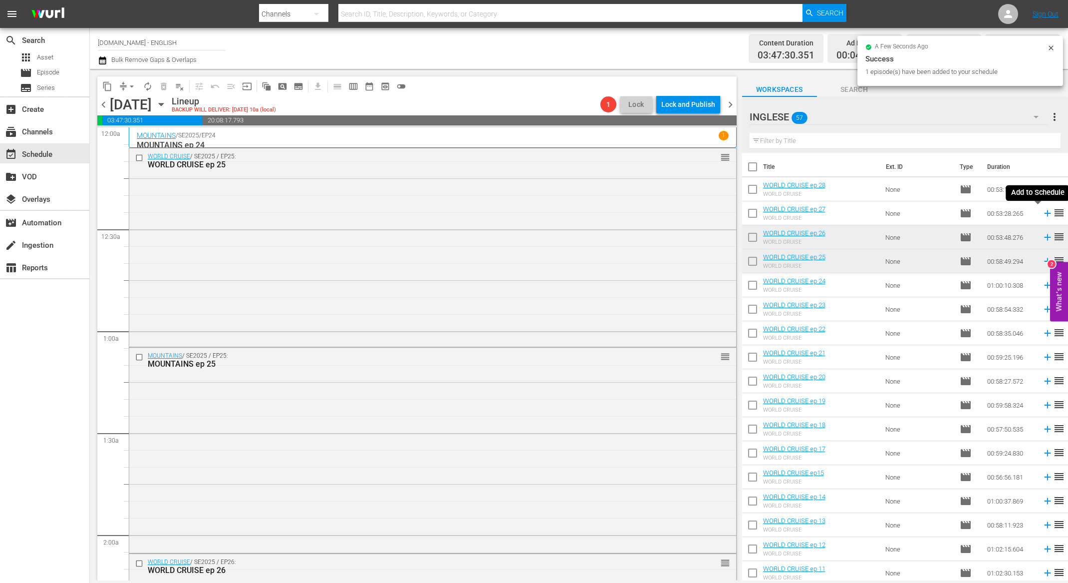
click at [1044, 214] on icon at bounding box center [1047, 213] width 6 height 6
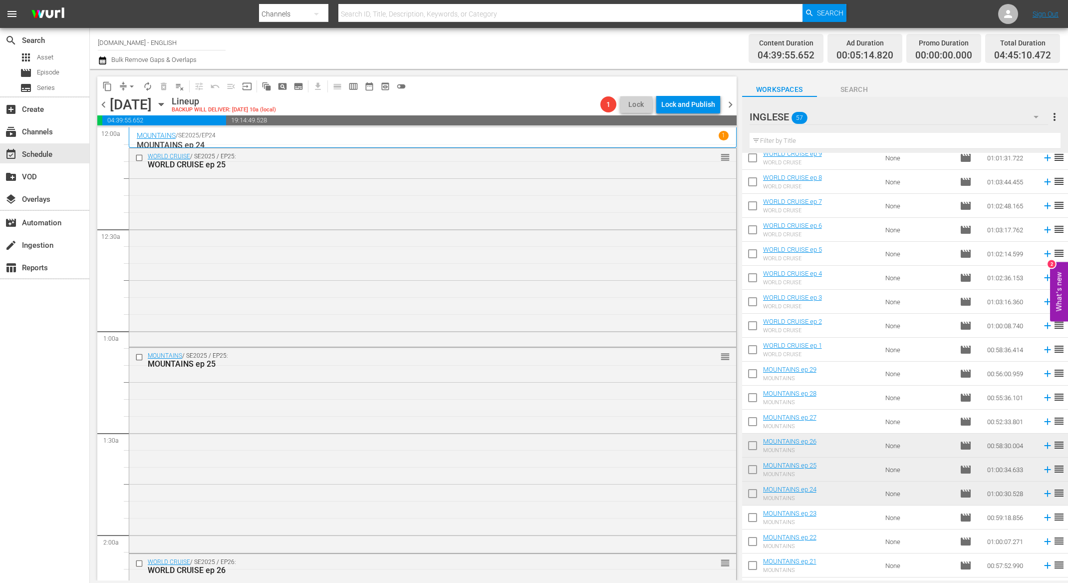
scroll to position [464, 0]
click at [1044, 420] on icon at bounding box center [1047, 420] width 6 height 6
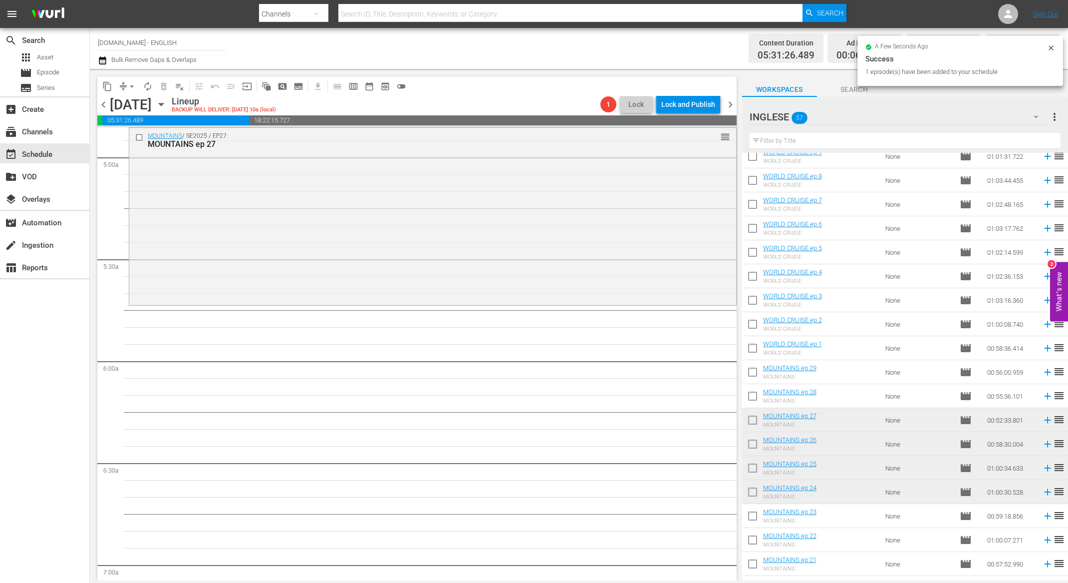
scroll to position [805, 0]
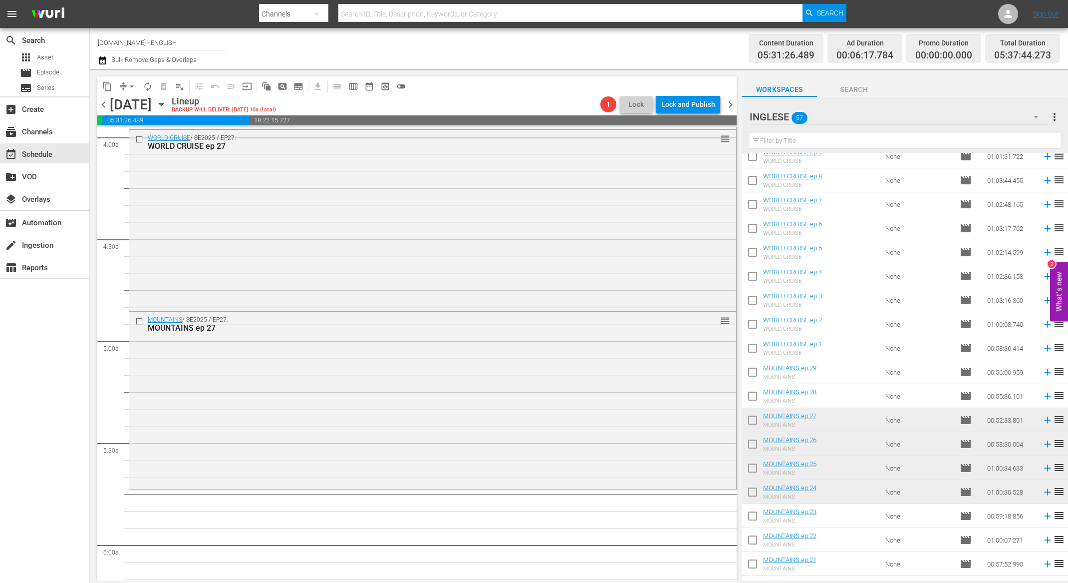
click at [146, 88] on span "autorenew_outlined" at bounding box center [148, 86] width 10 height 10
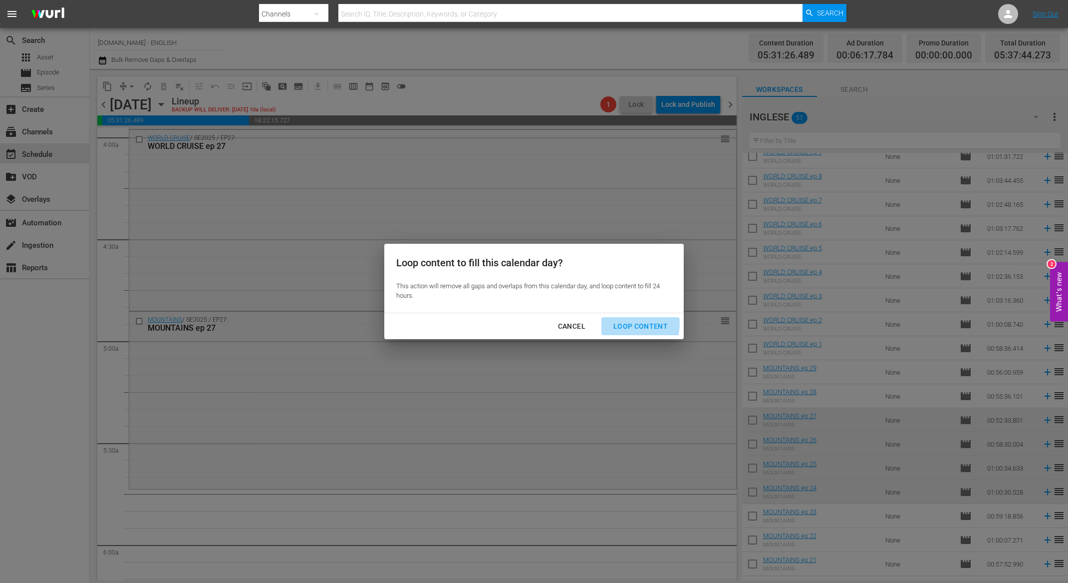
click at [626, 323] on div "Loop Content" at bounding box center [640, 326] width 70 height 12
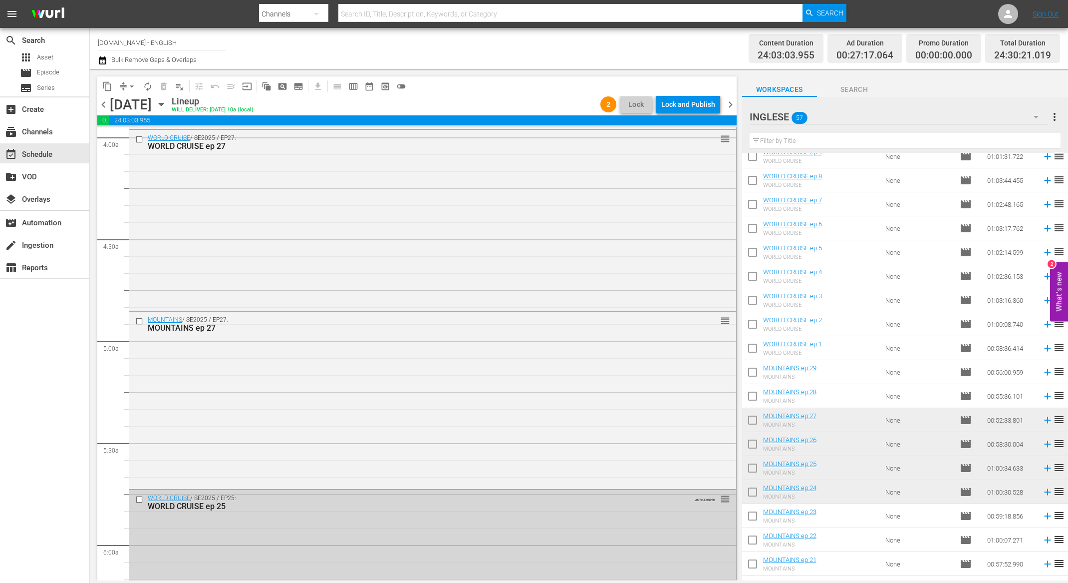
click at [728, 99] on span "chevron_right" at bounding box center [730, 104] width 12 height 12
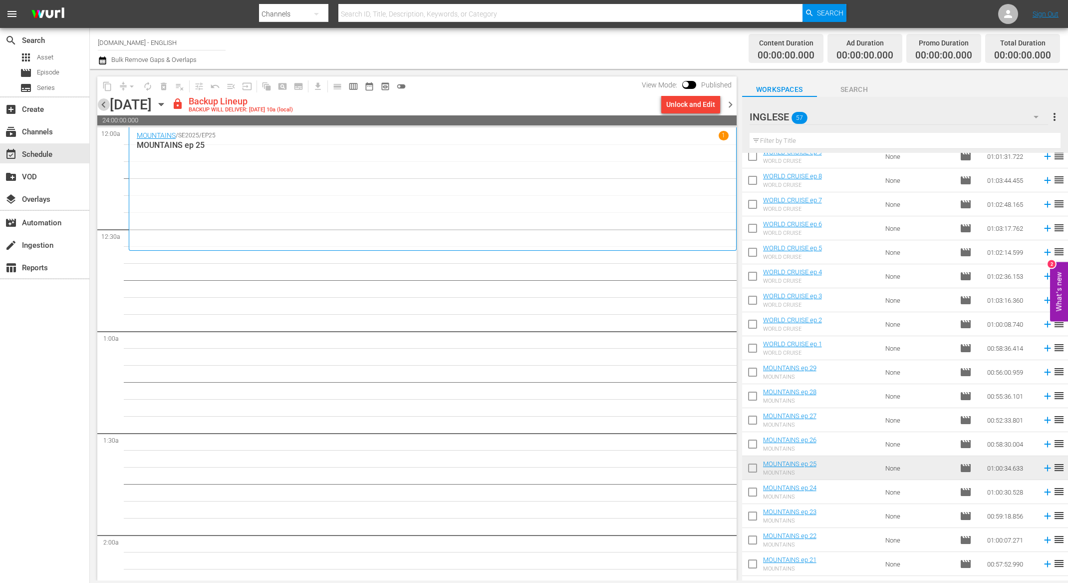
click at [104, 105] on span "chevron_left" at bounding box center [103, 104] width 12 height 12
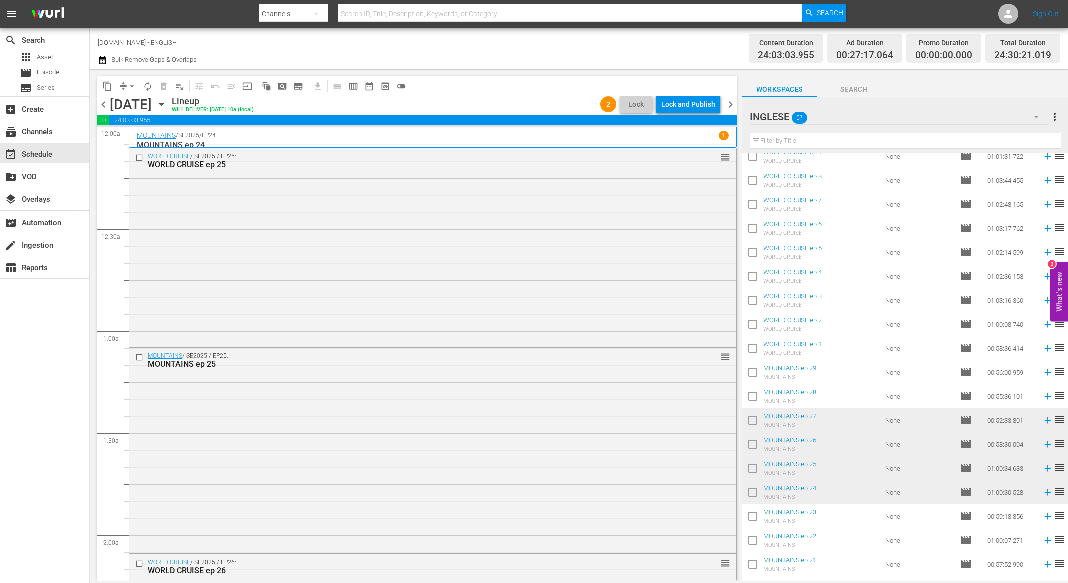
click at [700, 106] on div "Lock and Publish" at bounding box center [688, 104] width 54 height 18
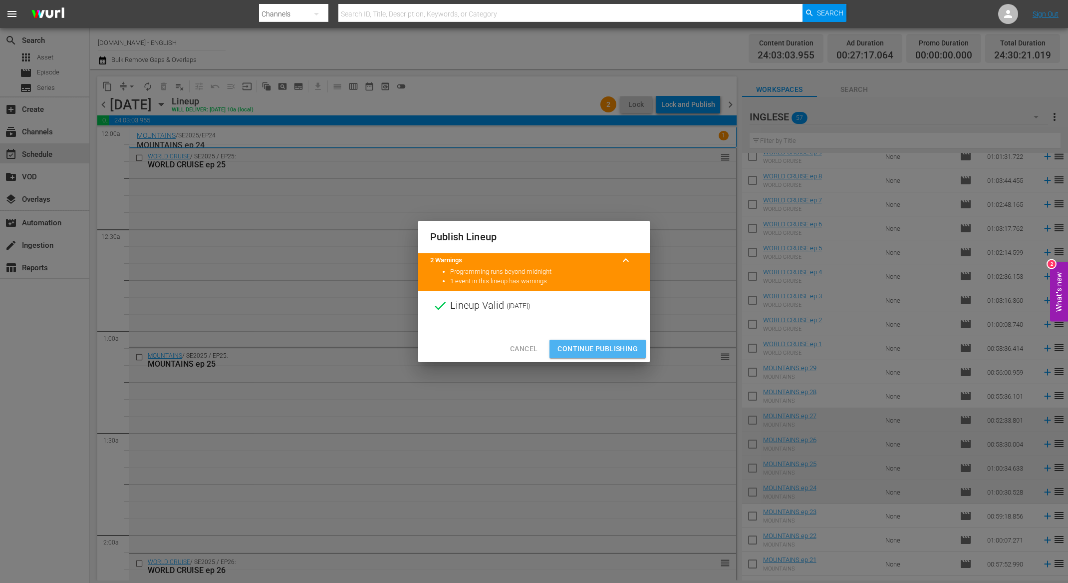
click at [623, 348] on span "Continue Publishing" at bounding box center [598, 348] width 80 height 12
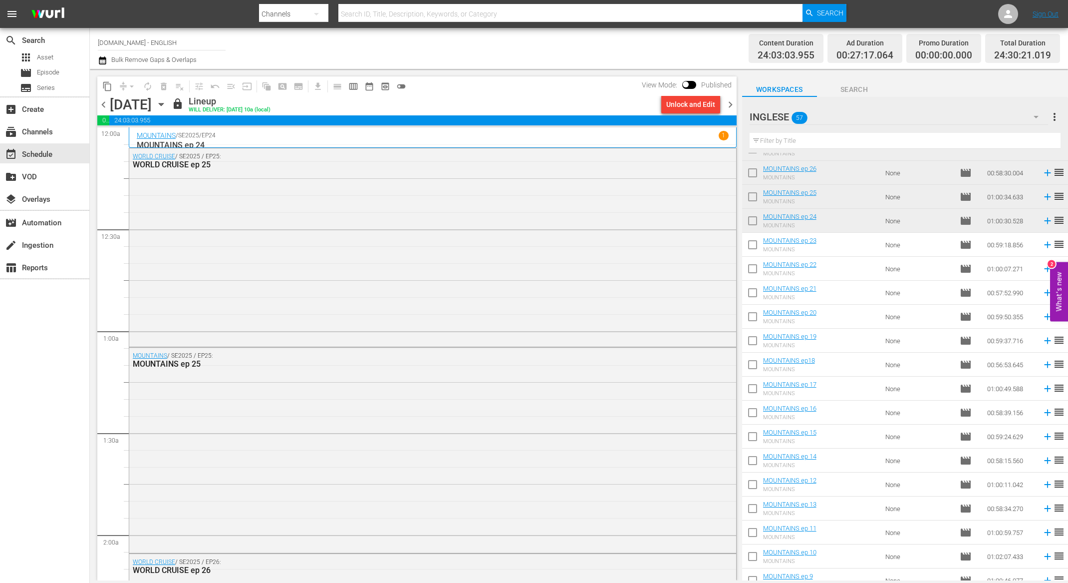
scroll to position [698, 0]
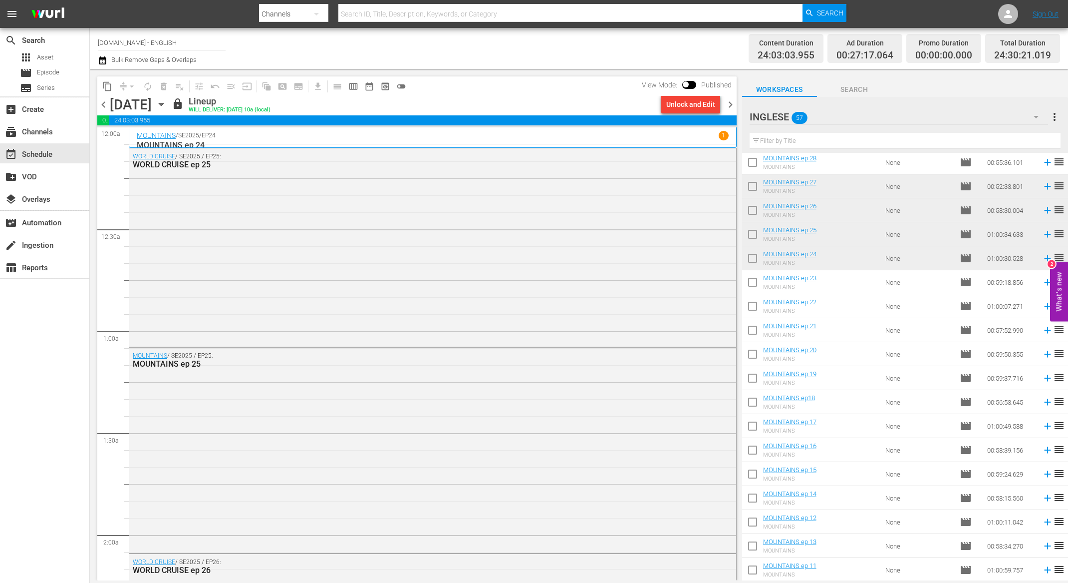
click at [730, 103] on span "chevron_right" at bounding box center [730, 104] width 12 height 12
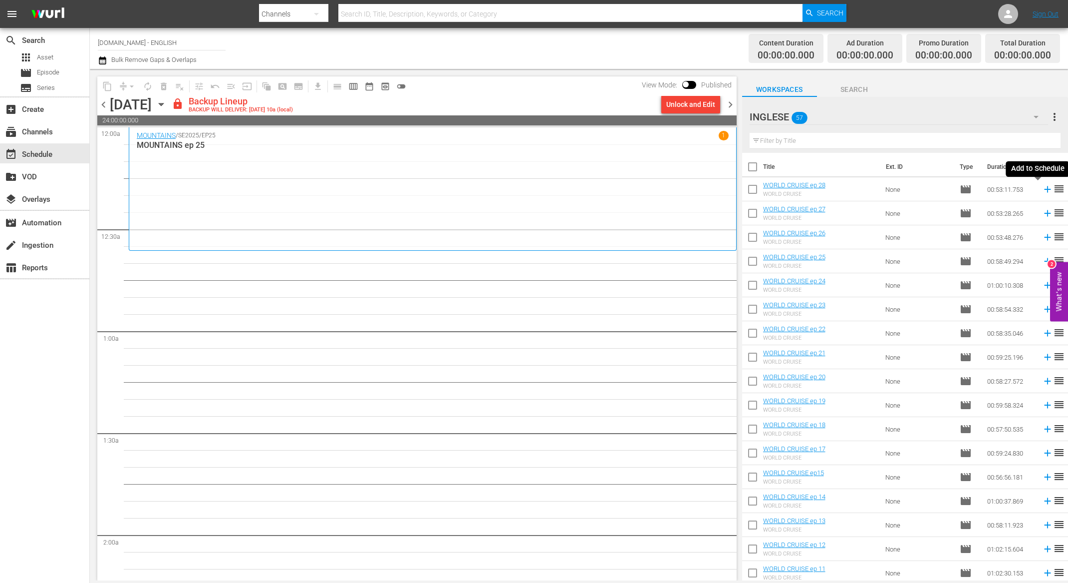
click at [1042, 190] on icon at bounding box center [1047, 189] width 11 height 11
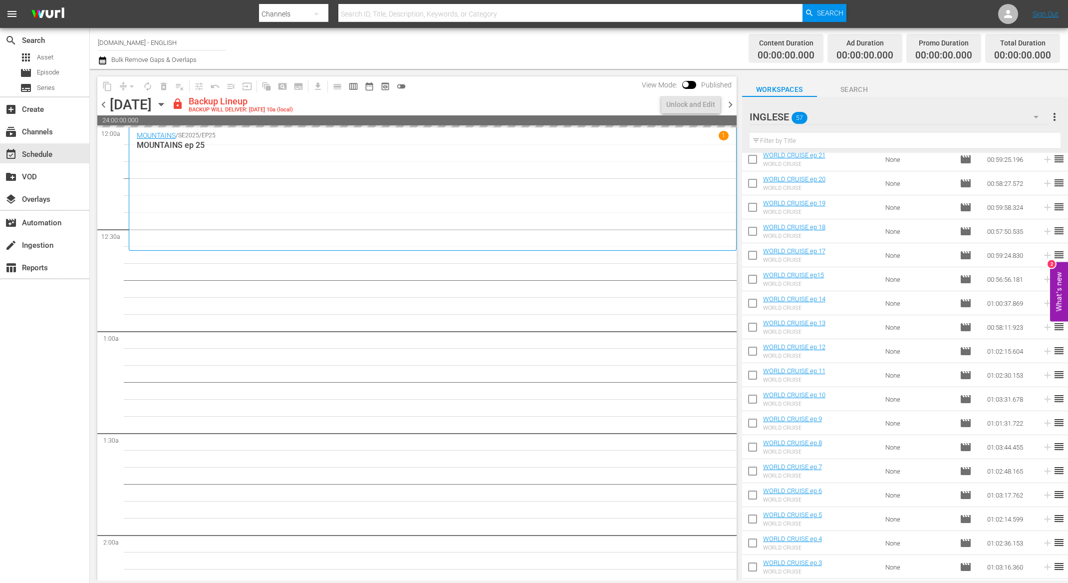
scroll to position [204, 0]
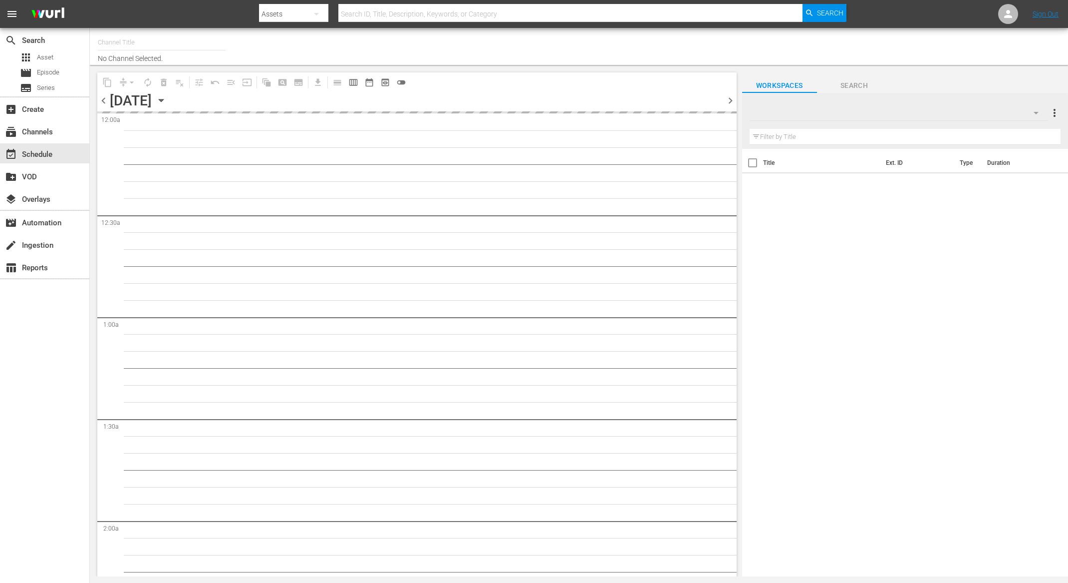
type input "SportOutdoor.TV - ENGLISH (2023)"
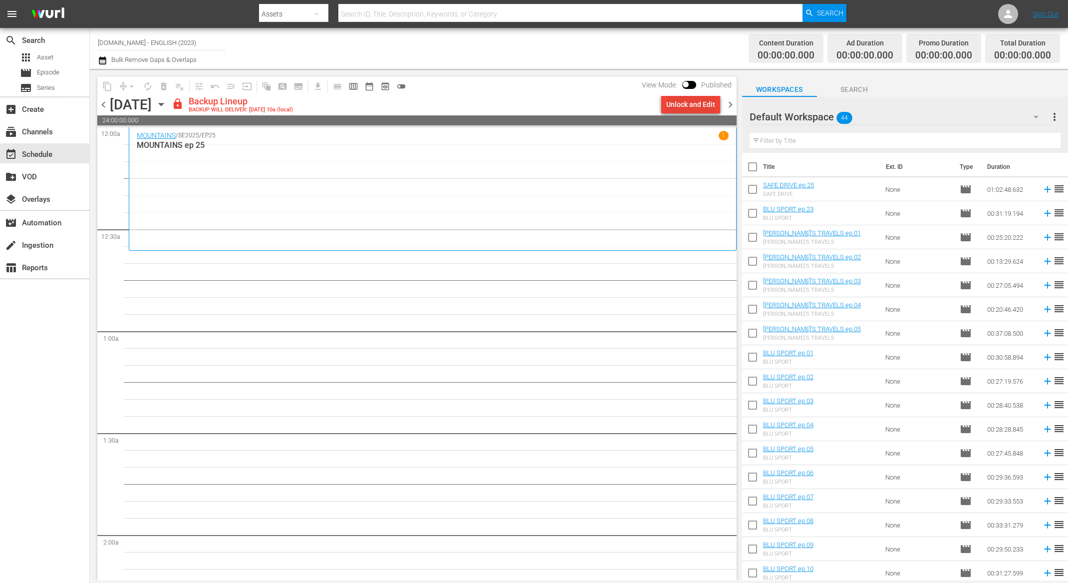
click at [698, 105] on div "Unlock and Edit" at bounding box center [690, 104] width 49 height 18
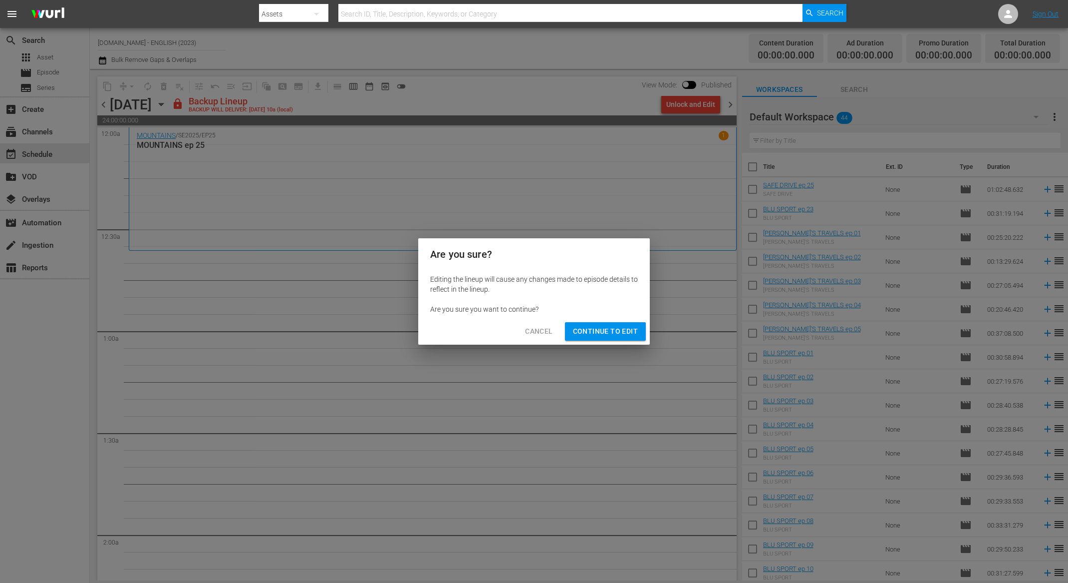
click at [596, 332] on span "Continue to Edit" at bounding box center [605, 331] width 65 height 12
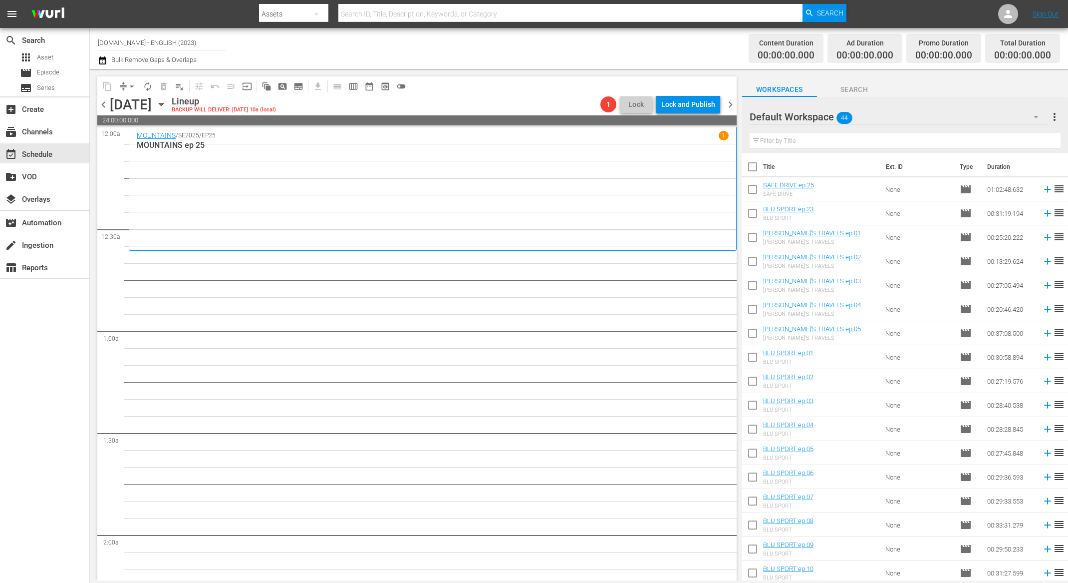
click at [1036, 117] on icon "button" at bounding box center [1036, 117] width 5 height 2
click at [809, 159] on div "INGLESE (57)" at bounding box center [814, 161] width 104 height 16
click at [102, 103] on span "chevron_left" at bounding box center [103, 104] width 12 height 12
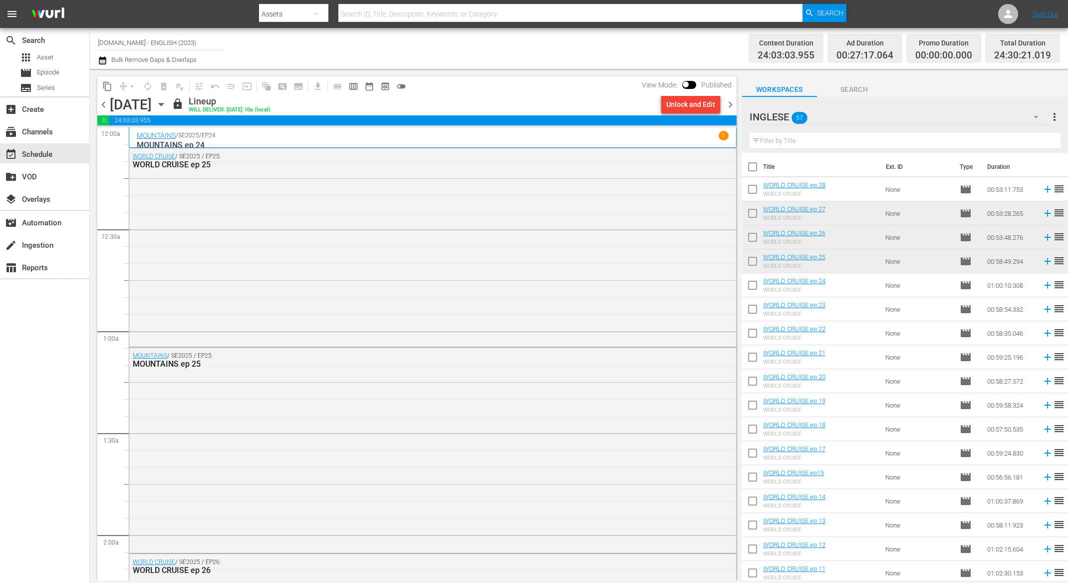
click at [729, 102] on span "chevron_right" at bounding box center [730, 104] width 12 height 12
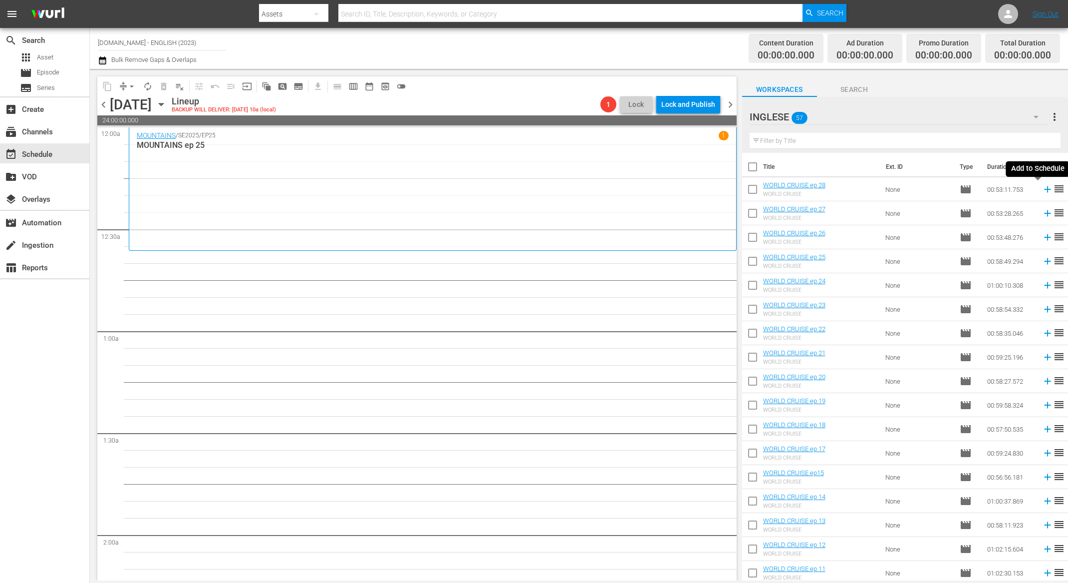
click at [1042, 190] on icon at bounding box center [1047, 189] width 11 height 11
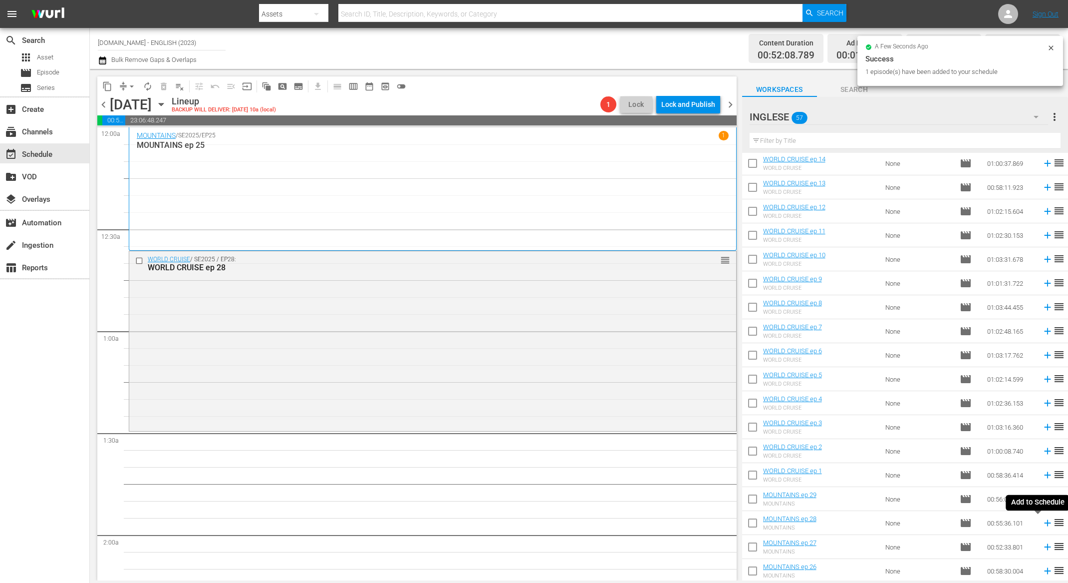
click at [1042, 524] on icon at bounding box center [1047, 522] width 11 height 11
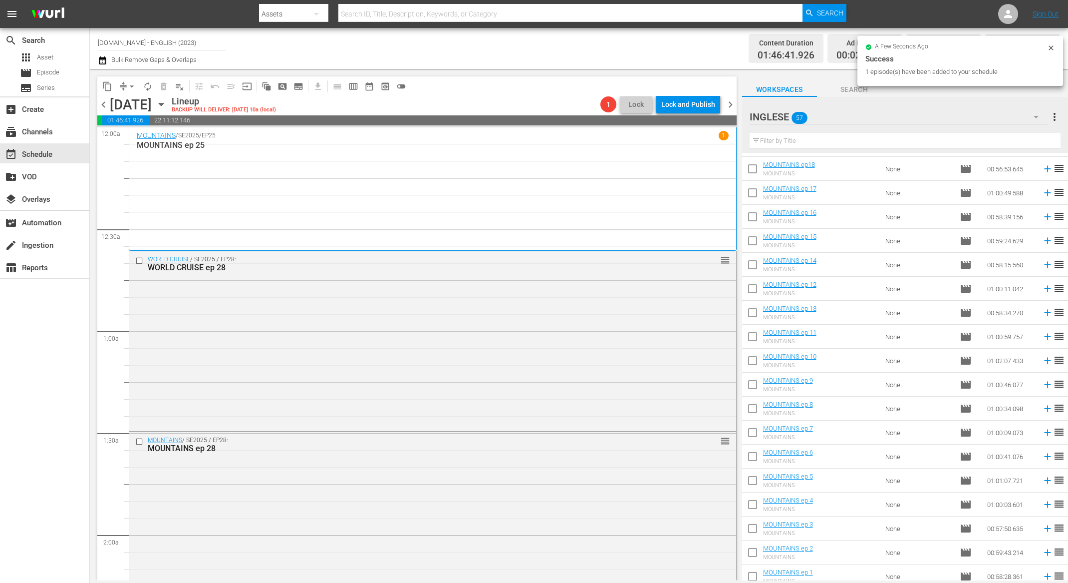
scroll to position [961, 0]
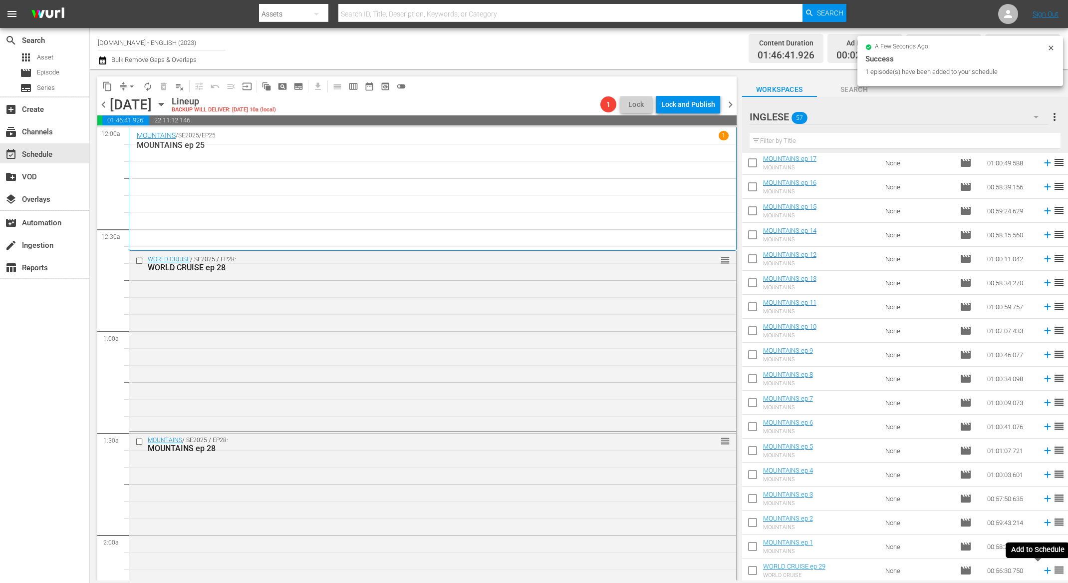
click at [1044, 572] on icon at bounding box center [1047, 570] width 6 height 6
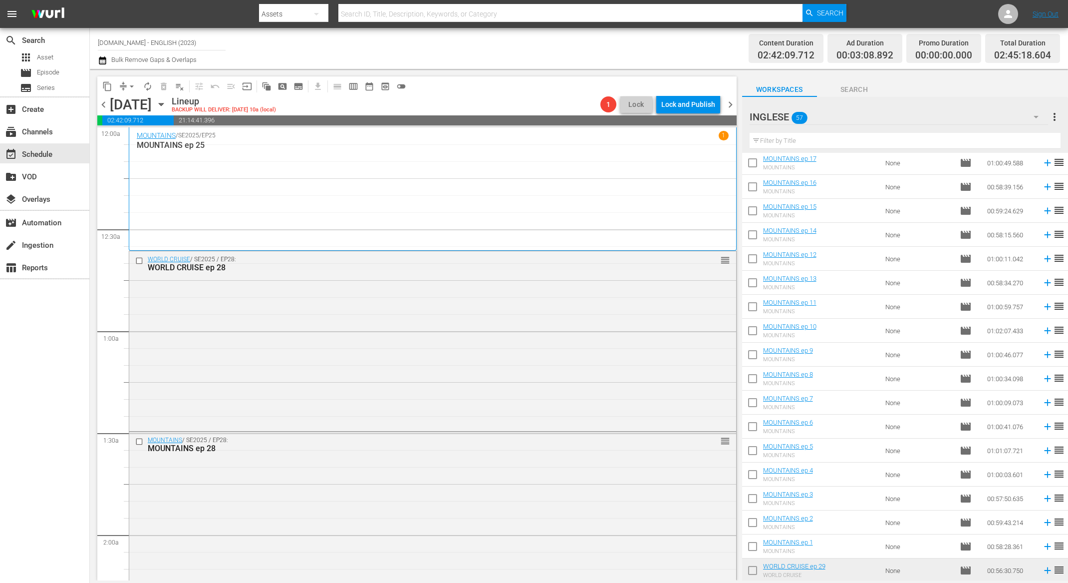
scroll to position [382, 0]
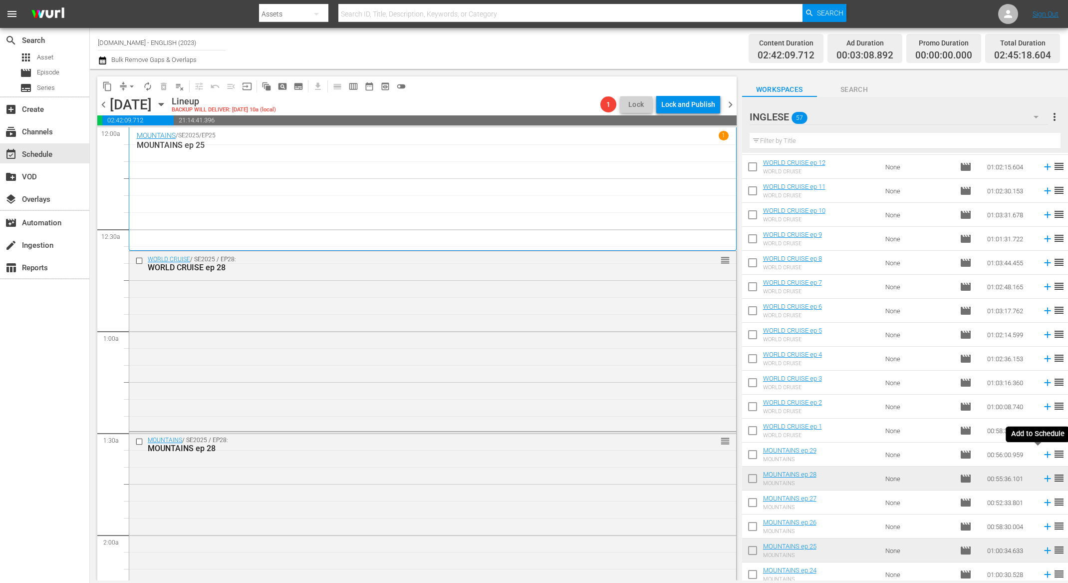
click at [1044, 454] on icon at bounding box center [1047, 454] width 6 height 6
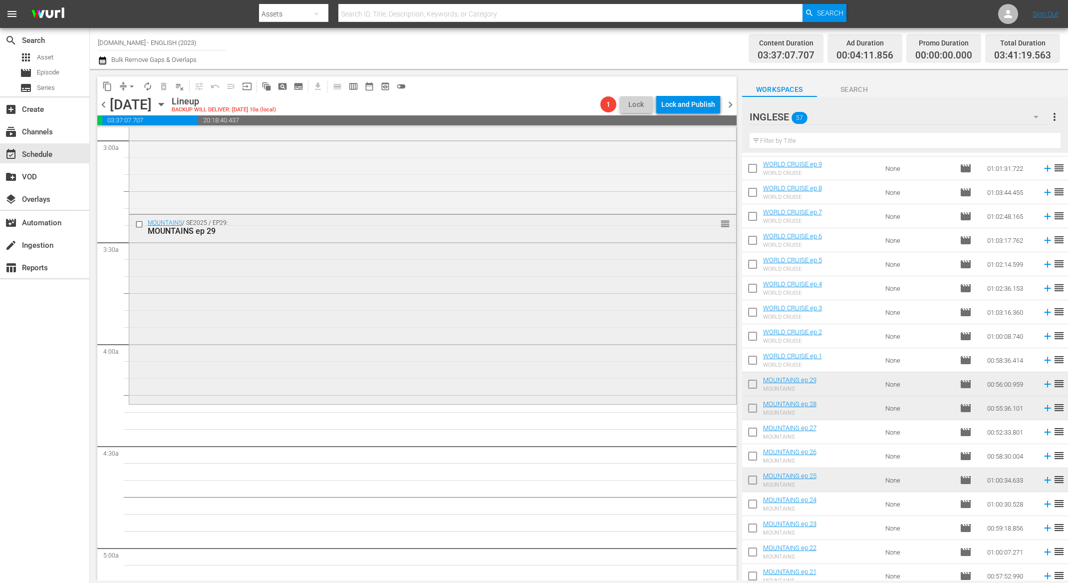
scroll to position [565, 0]
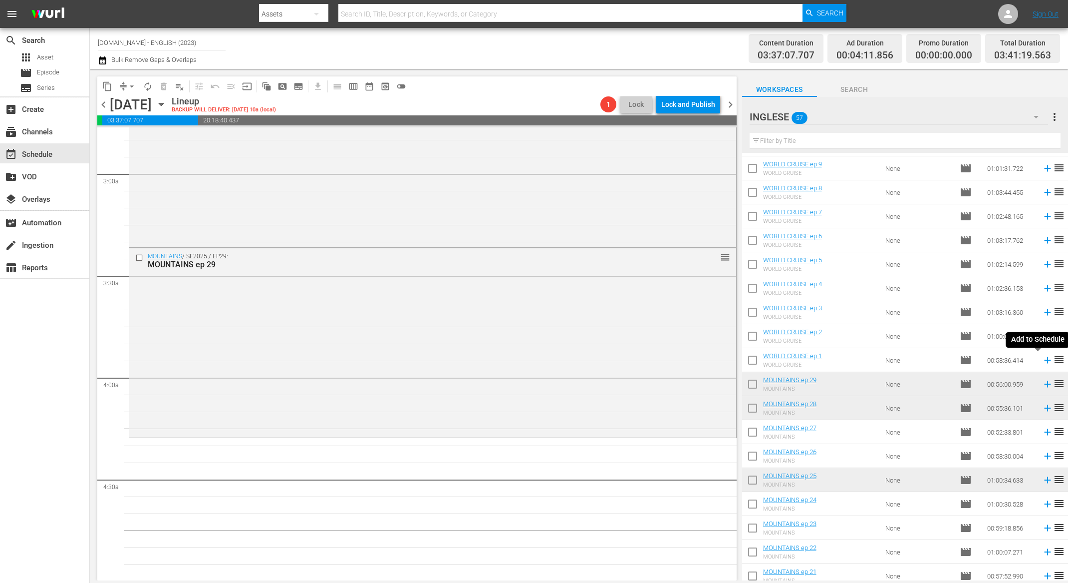
click at [1042, 361] on icon at bounding box center [1047, 359] width 11 height 11
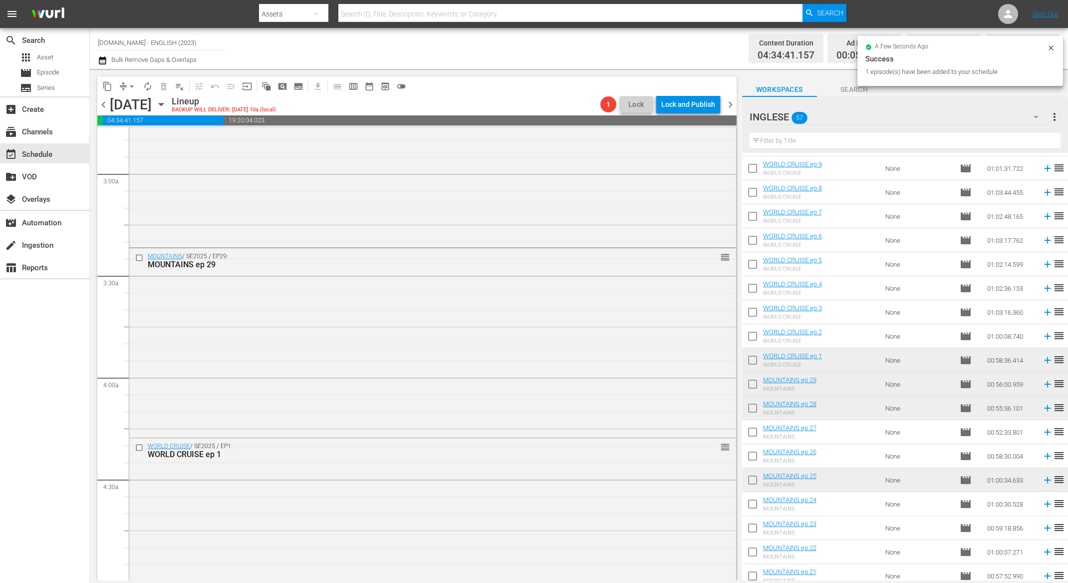
scroll to position [961, 0]
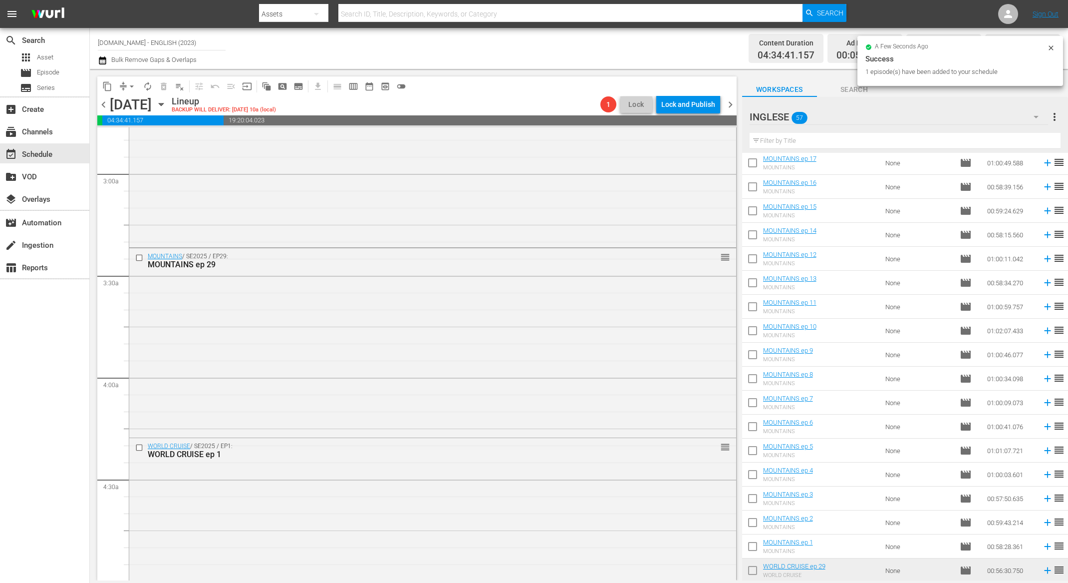
click at [1042, 545] on icon at bounding box center [1047, 546] width 11 height 11
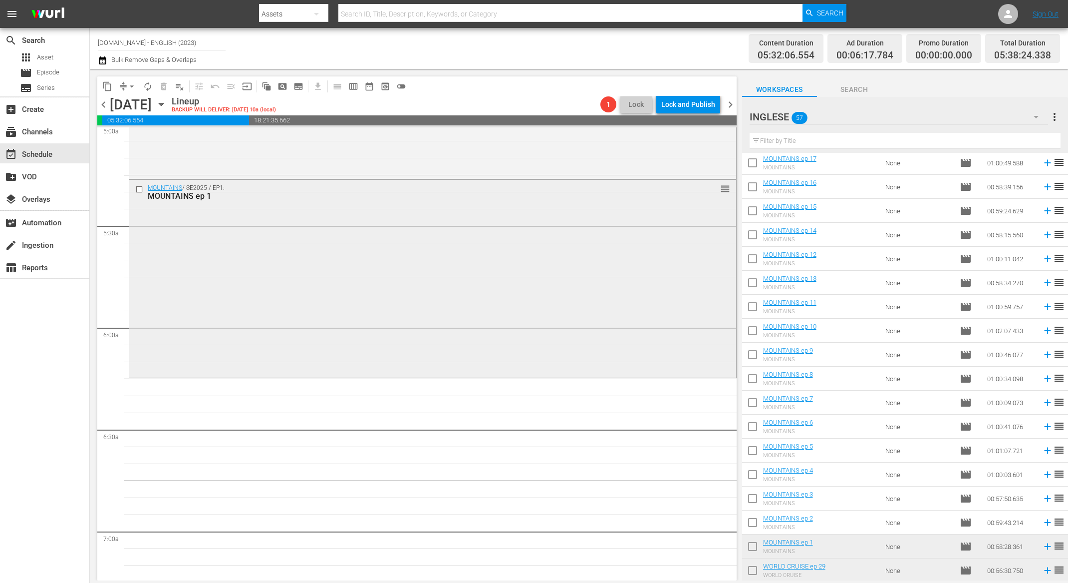
scroll to position [668, 0]
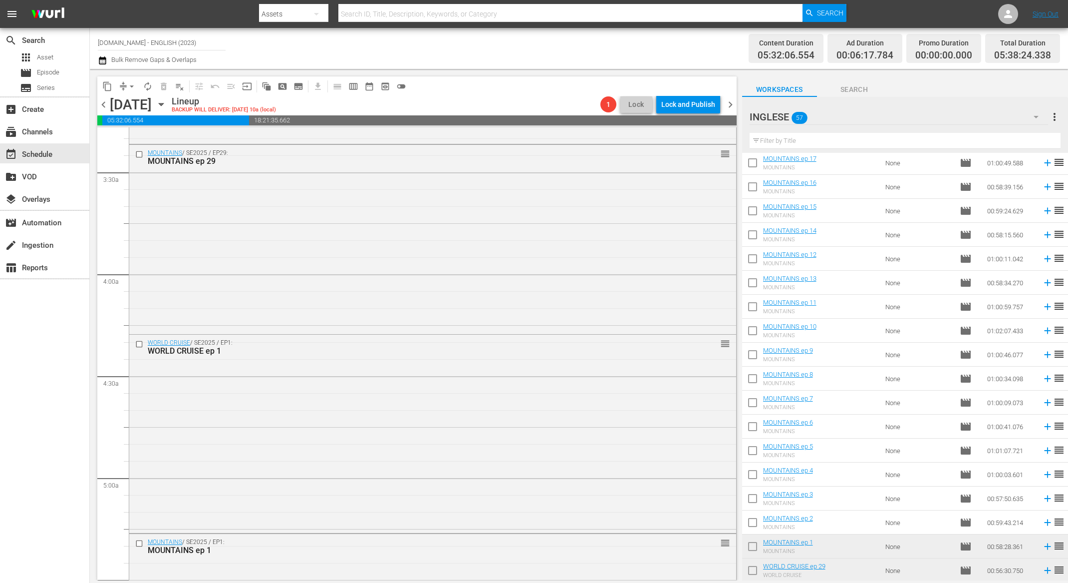
click at [148, 90] on span "autorenew_outlined" at bounding box center [148, 86] width 10 height 10
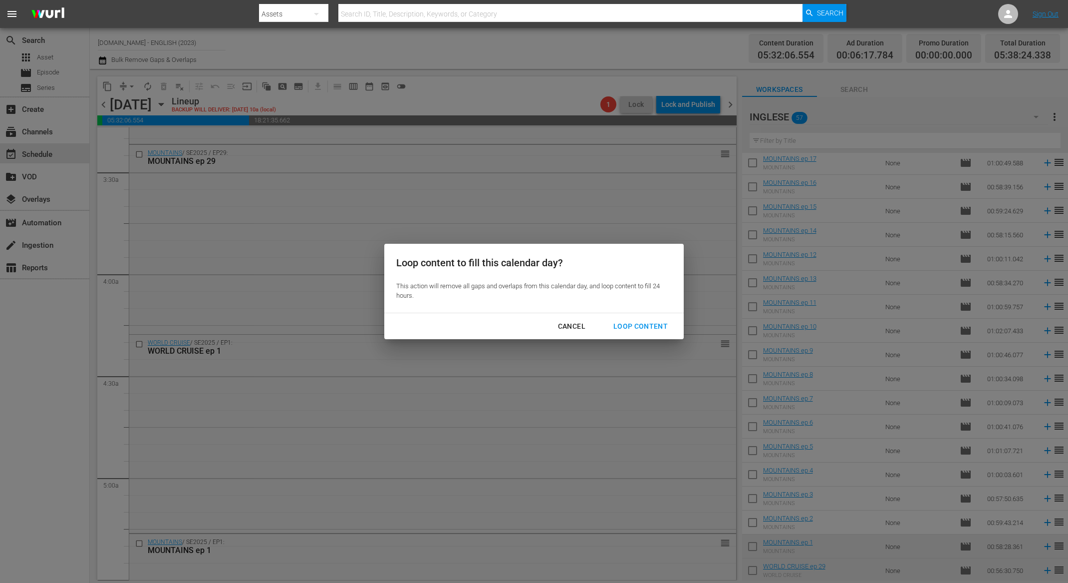
click at [657, 324] on div "Loop Content" at bounding box center [640, 326] width 70 height 12
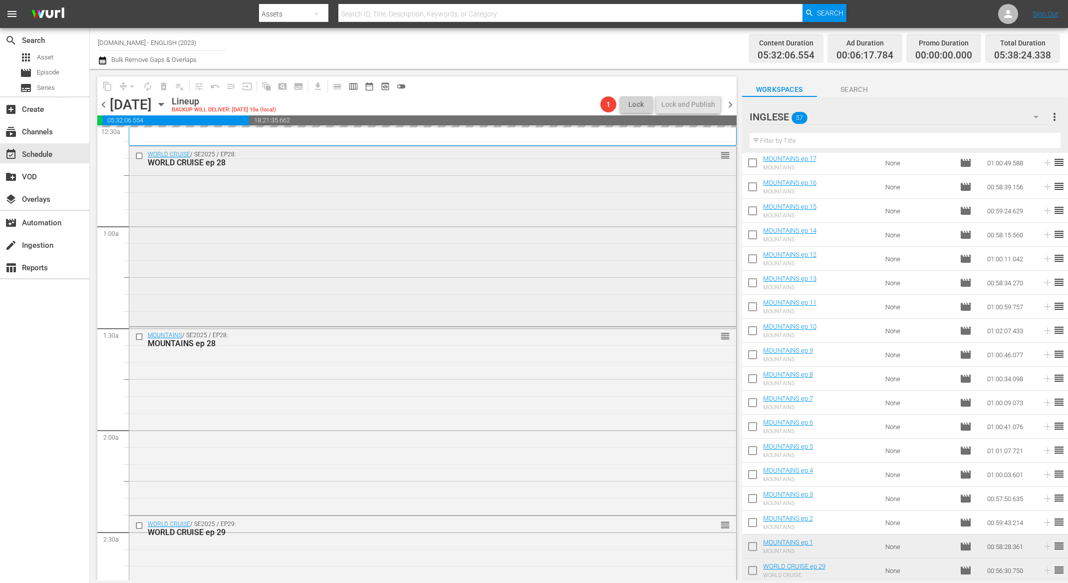
scroll to position [0, 0]
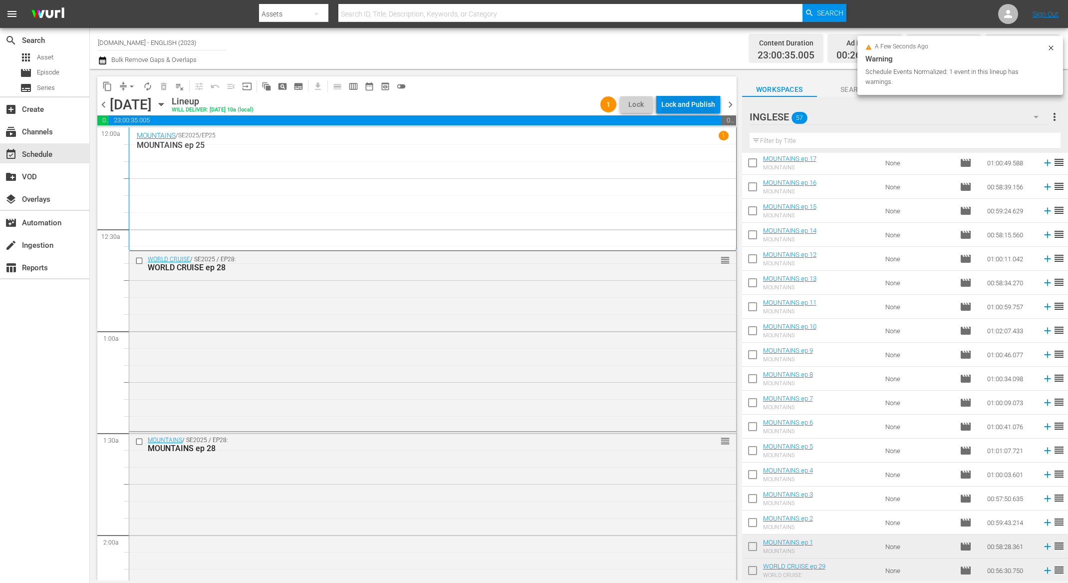
click at [691, 101] on div "Lock and Publish" at bounding box center [688, 104] width 54 height 18
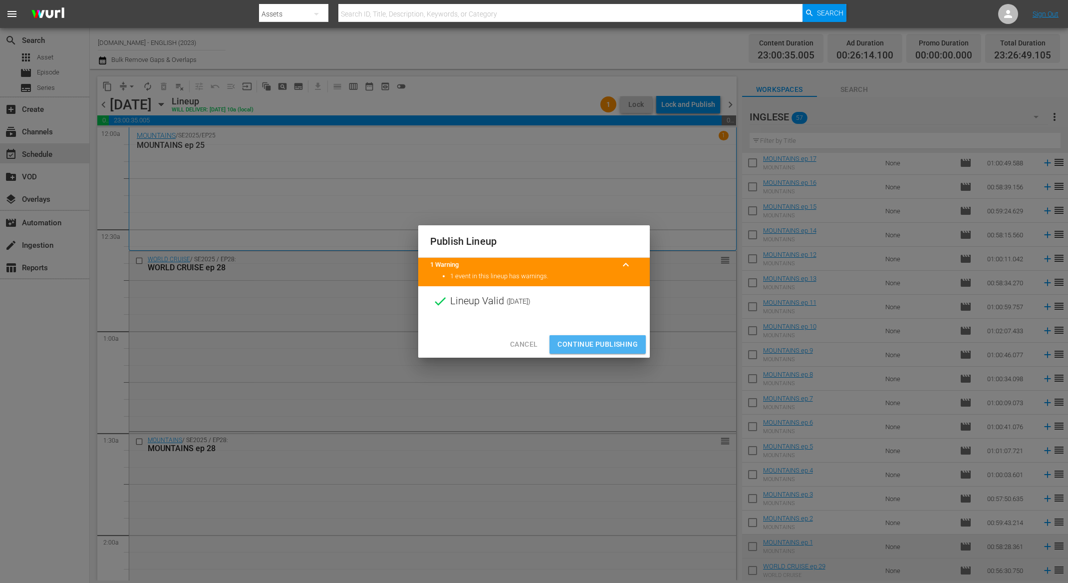
click at [618, 345] on span "Continue Publishing" at bounding box center [598, 344] width 80 height 12
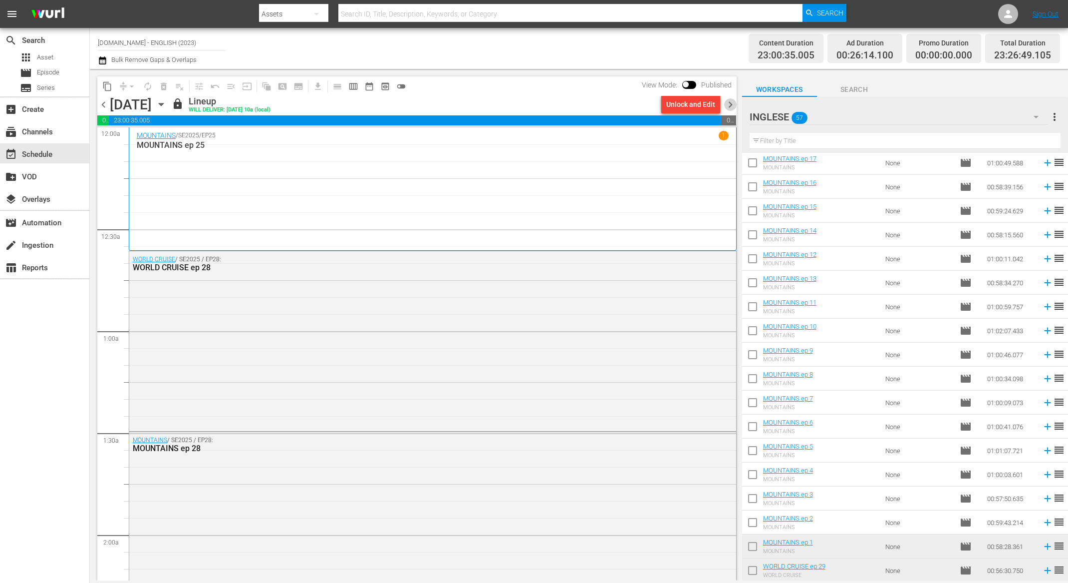
click at [729, 107] on span "chevron_right" at bounding box center [730, 104] width 12 height 12
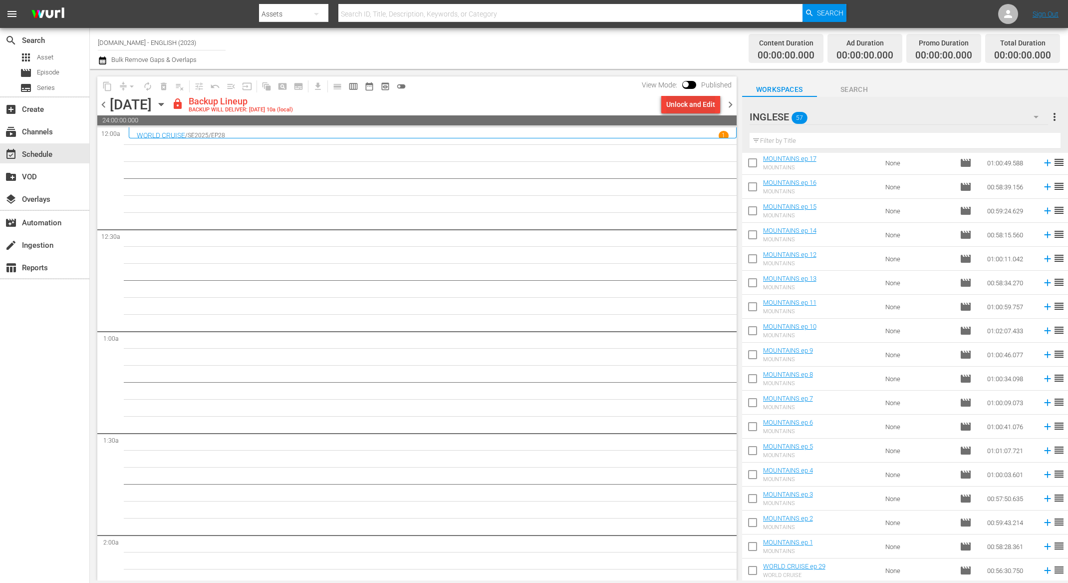
click at [696, 100] on div "Unlock and Edit" at bounding box center [690, 104] width 49 height 18
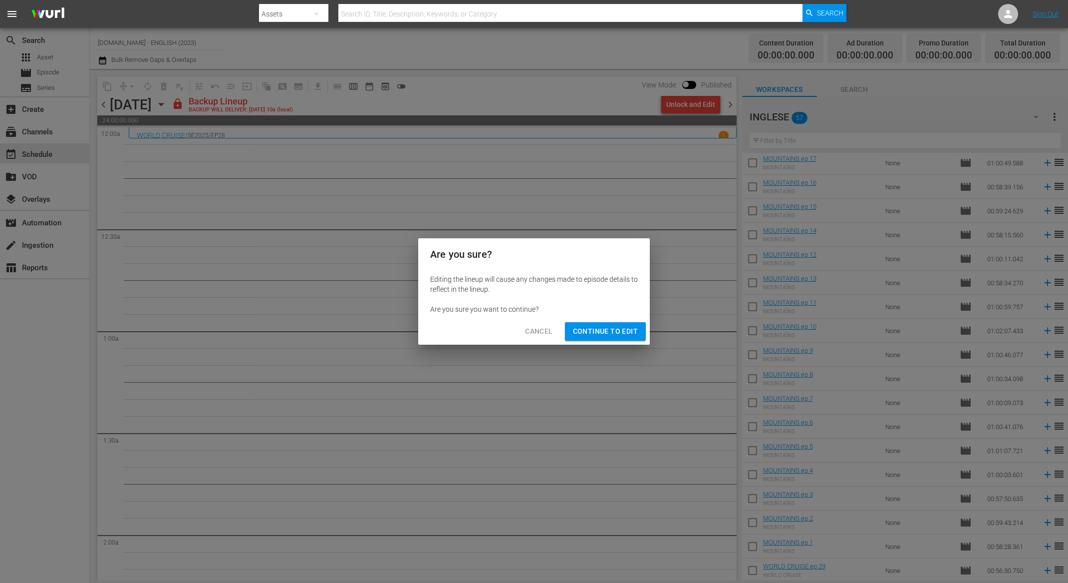
click at [606, 334] on span "Continue to Edit" at bounding box center [605, 331] width 65 height 12
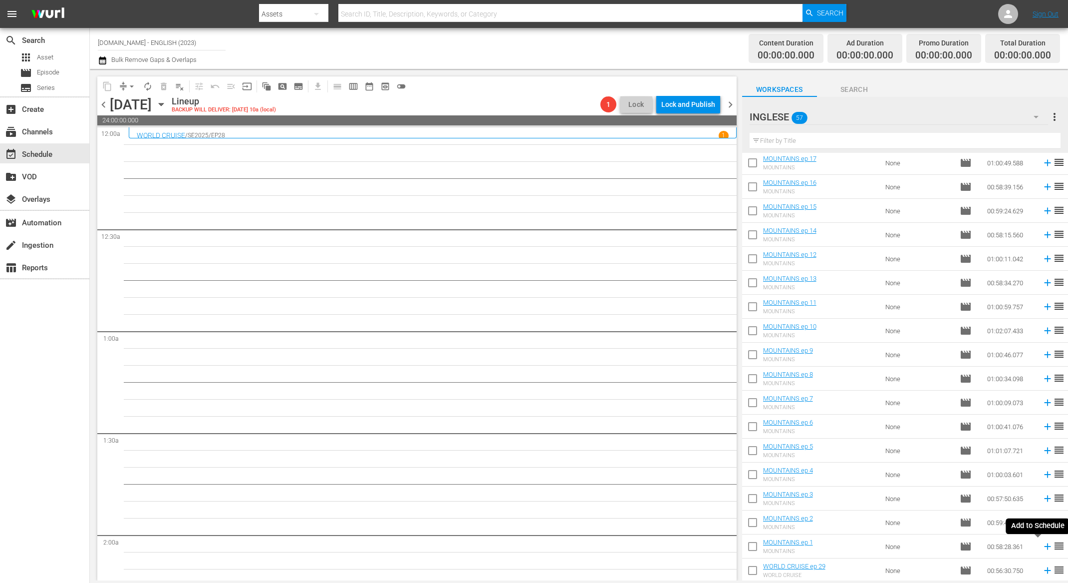
click at [1042, 548] on icon at bounding box center [1047, 546] width 11 height 11
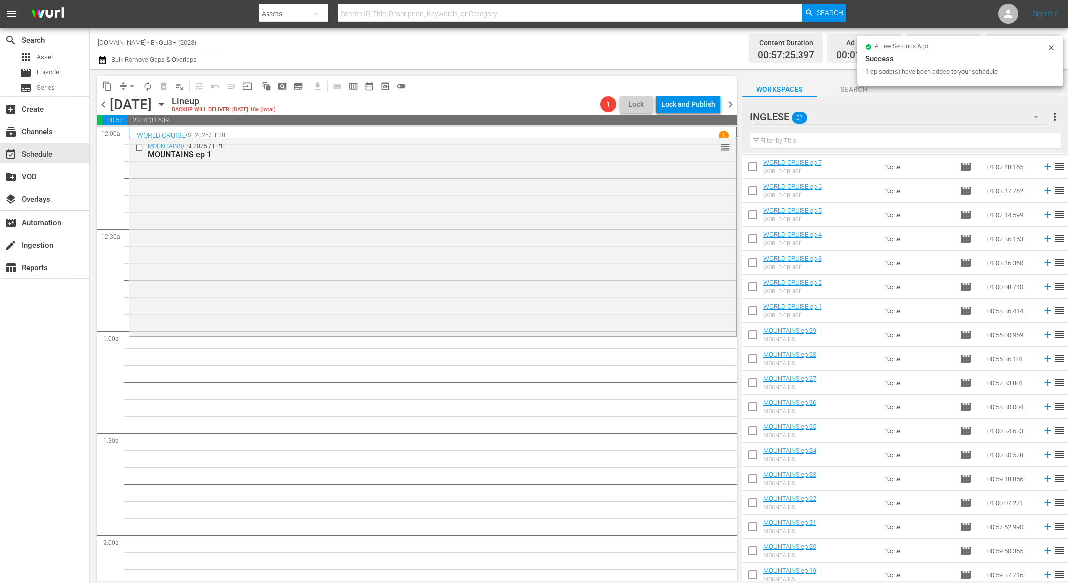
scroll to position [499, 0]
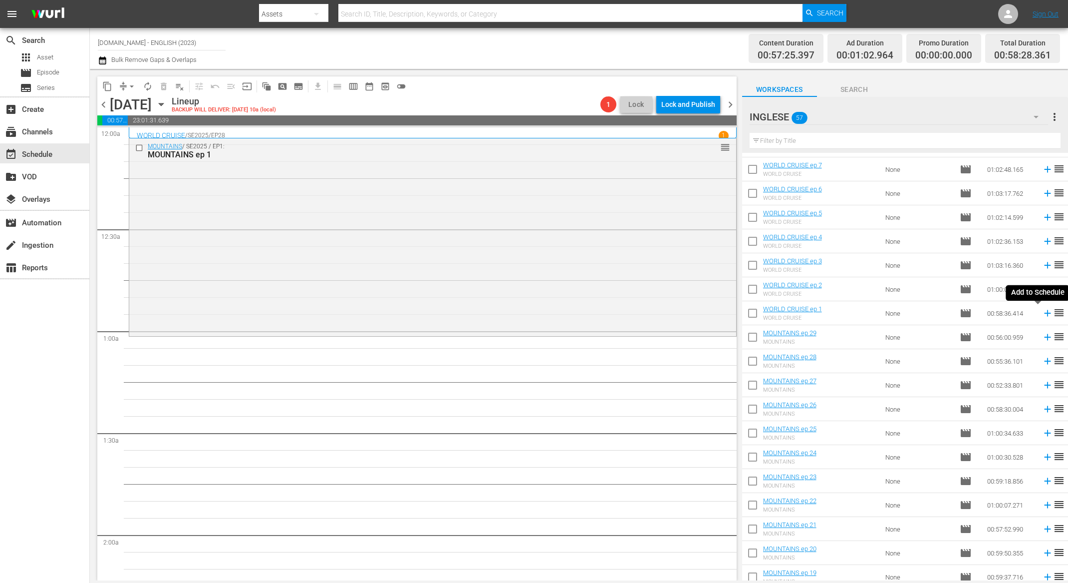
click at [1042, 310] on icon at bounding box center [1047, 312] width 11 height 11
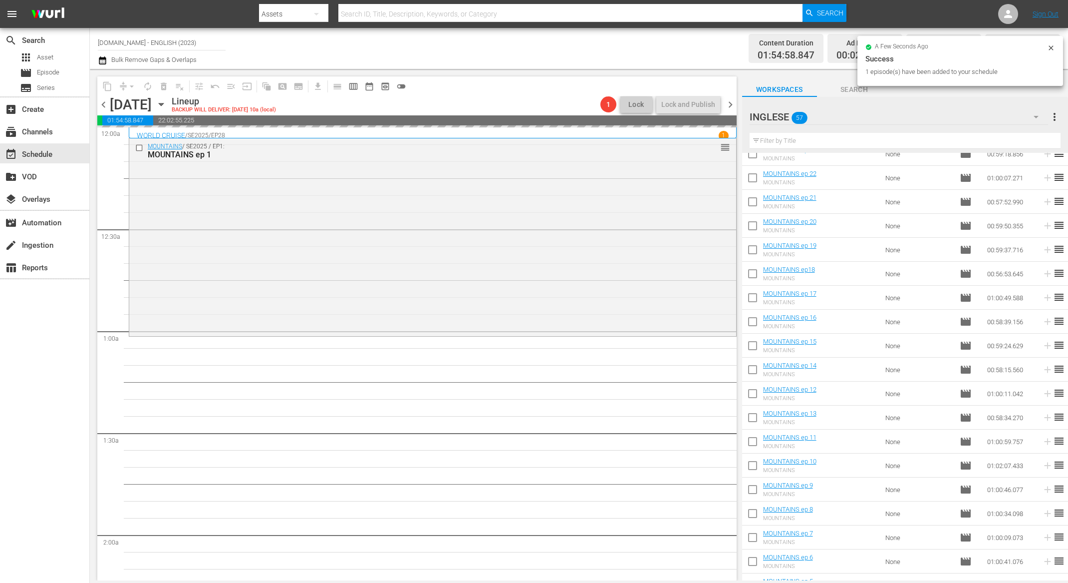
scroll to position [961, 0]
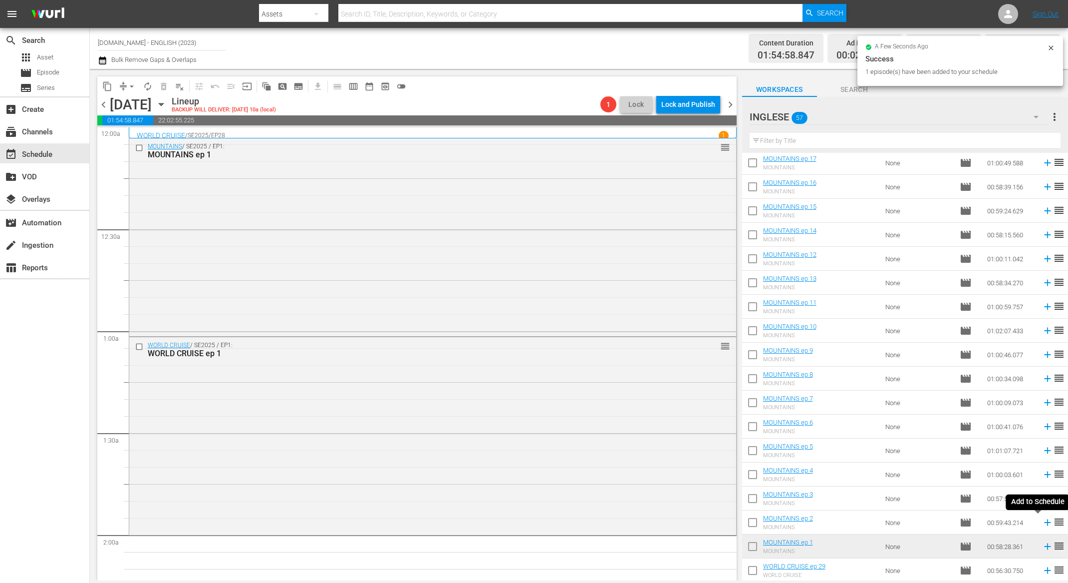
click at [1044, 522] on icon at bounding box center [1047, 522] width 6 height 6
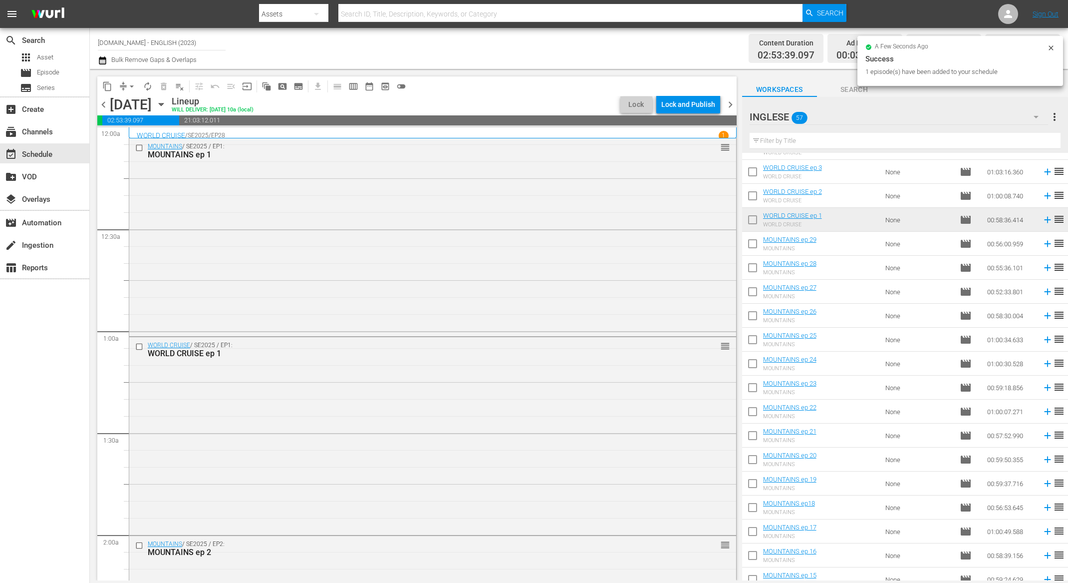
scroll to position [592, 0]
drag, startPoint x: 1036, startPoint y: 198, endPoint x: 1031, endPoint y: 218, distance: 20.7
click at [1042, 198] on icon at bounding box center [1047, 196] width 11 height 11
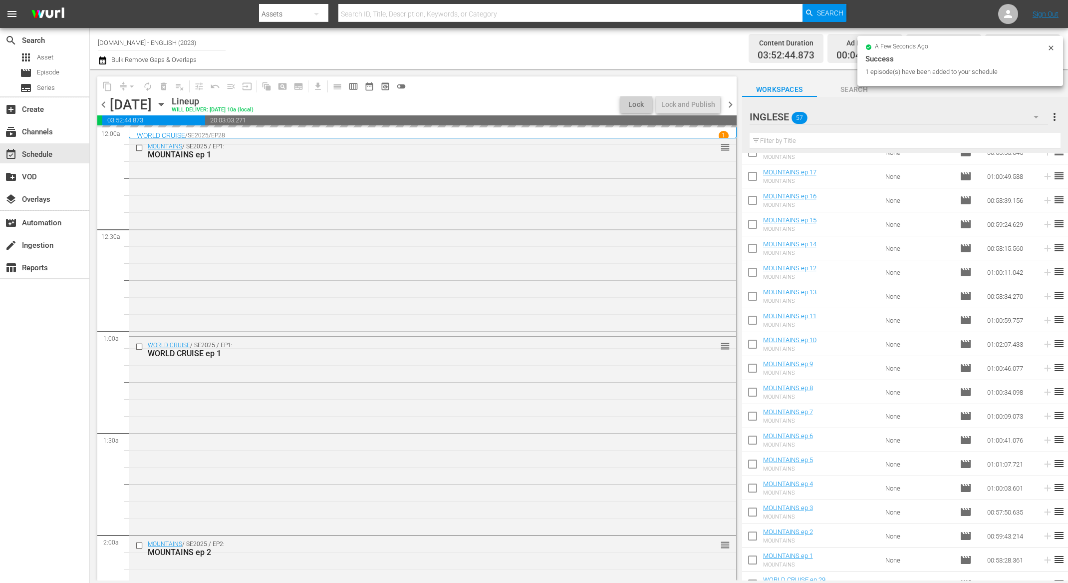
scroll to position [961, 0]
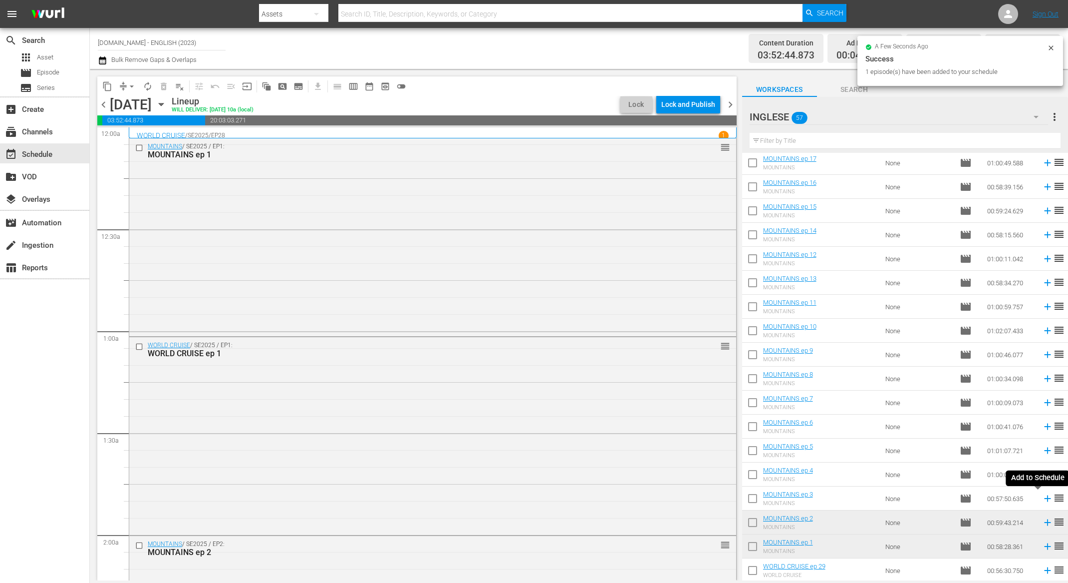
click at [1042, 500] on icon at bounding box center [1047, 498] width 11 height 11
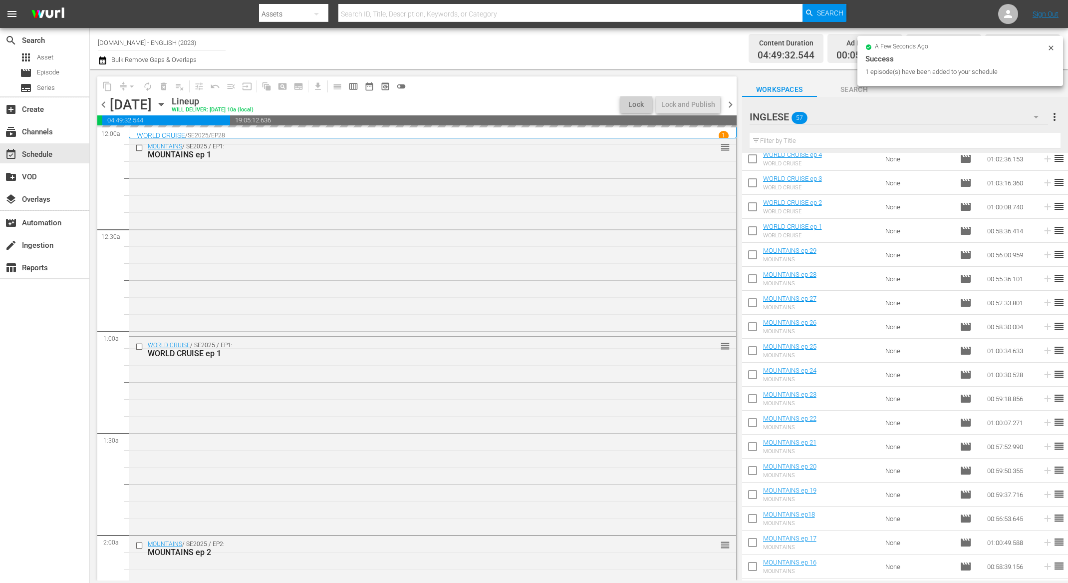
scroll to position [330, 0]
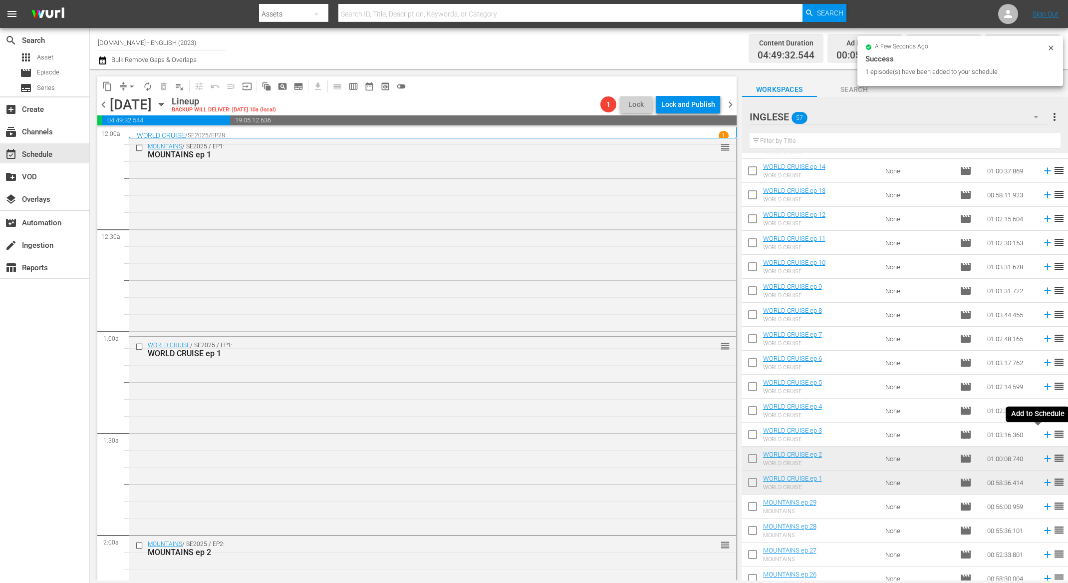
click at [1042, 433] on icon at bounding box center [1047, 434] width 11 height 11
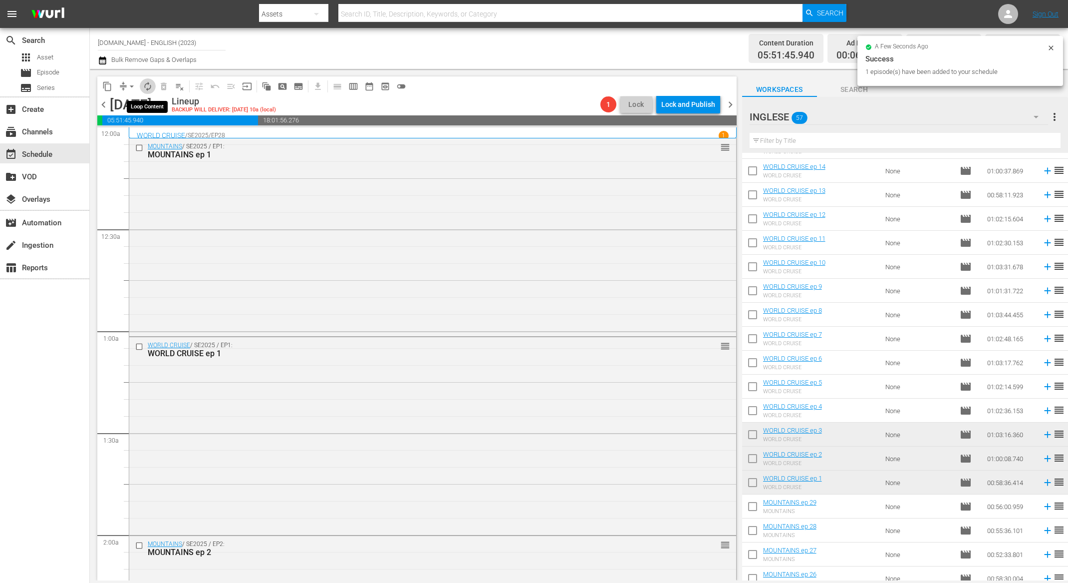
click at [146, 87] on span "autorenew_outlined" at bounding box center [148, 86] width 10 height 10
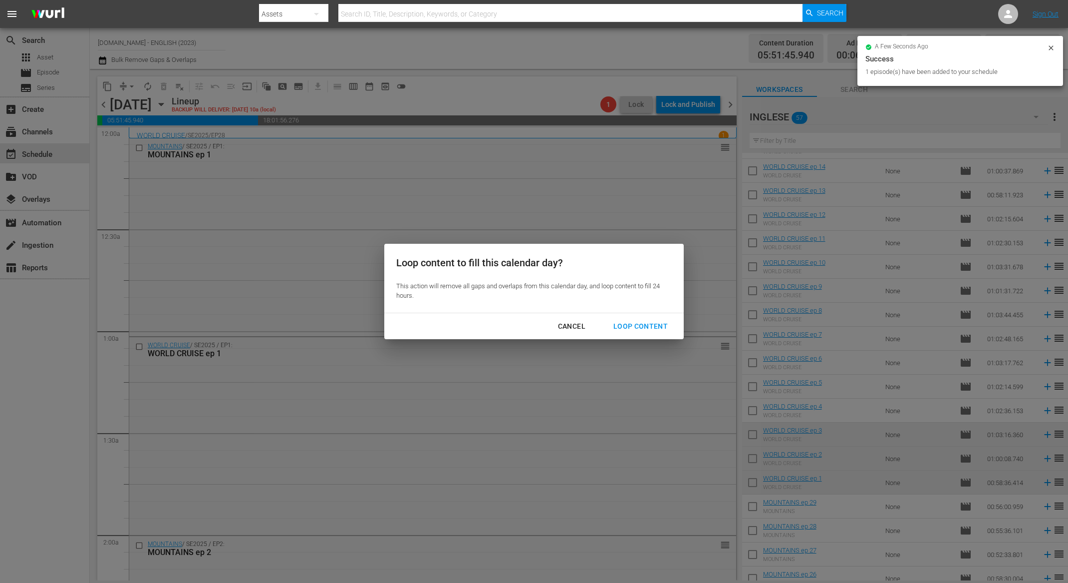
click at [622, 323] on div "Loop Content" at bounding box center [640, 326] width 70 height 12
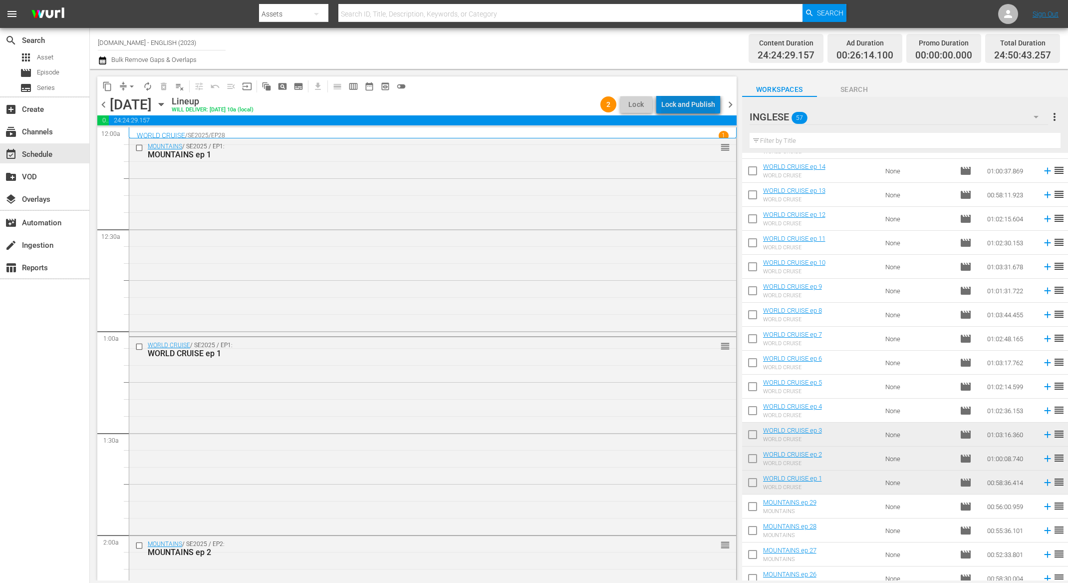
click at [696, 102] on div "Lock and Publish" at bounding box center [688, 104] width 54 height 18
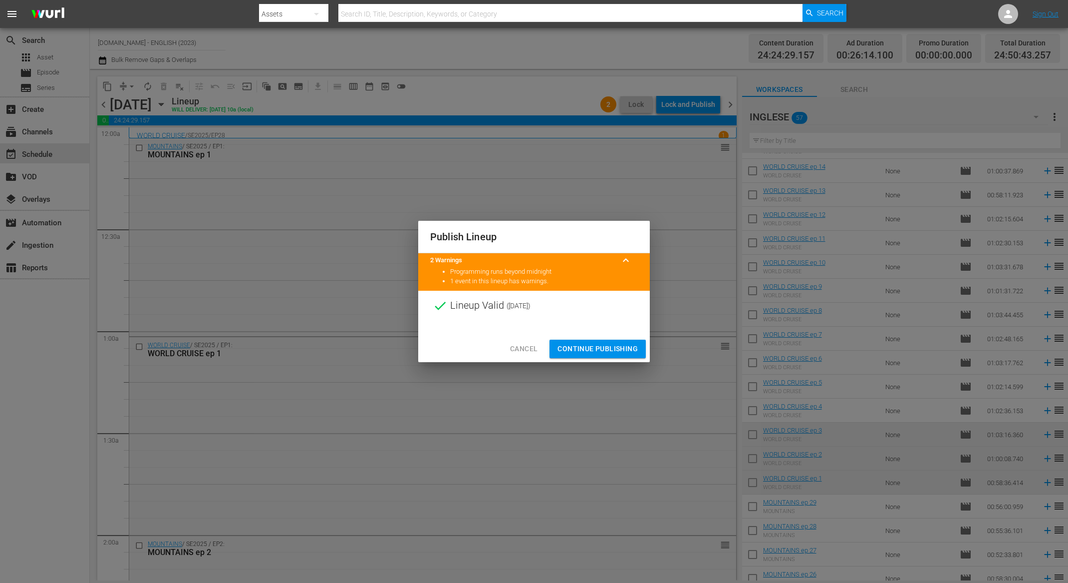
click at [595, 351] on span "Continue Publishing" at bounding box center [598, 348] width 80 height 12
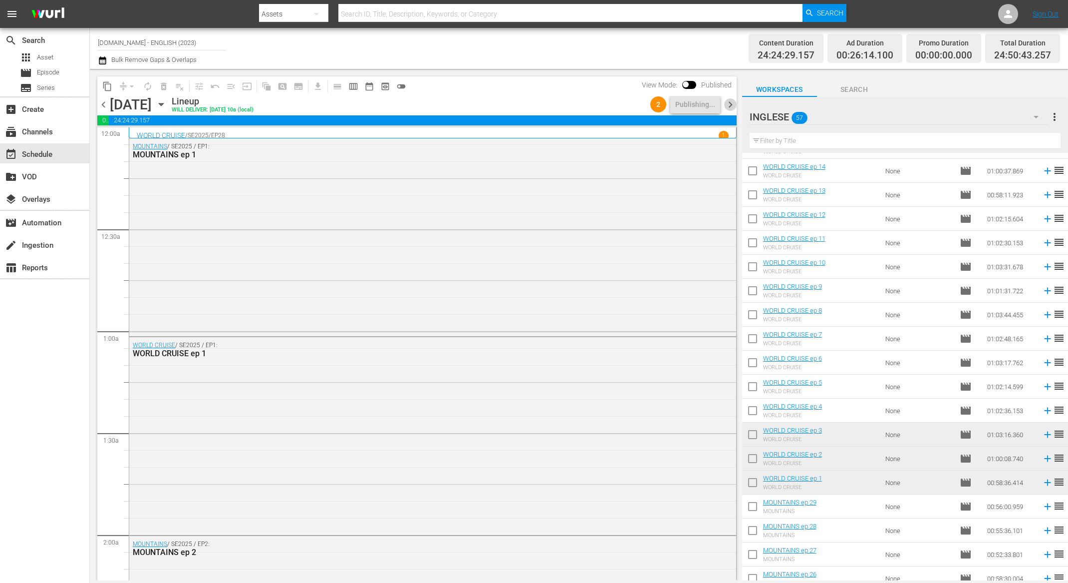
click at [728, 104] on span "chevron_right" at bounding box center [730, 104] width 12 height 12
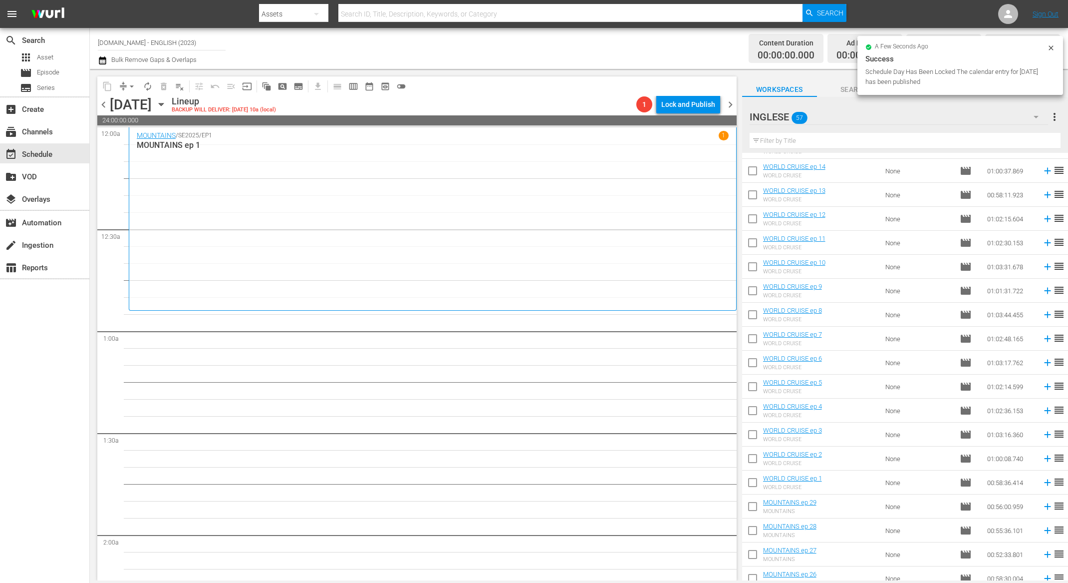
click at [1053, 250] on td "reorder" at bounding box center [1060, 243] width 15 height 24
